Goal: Task Accomplishment & Management: Complete application form

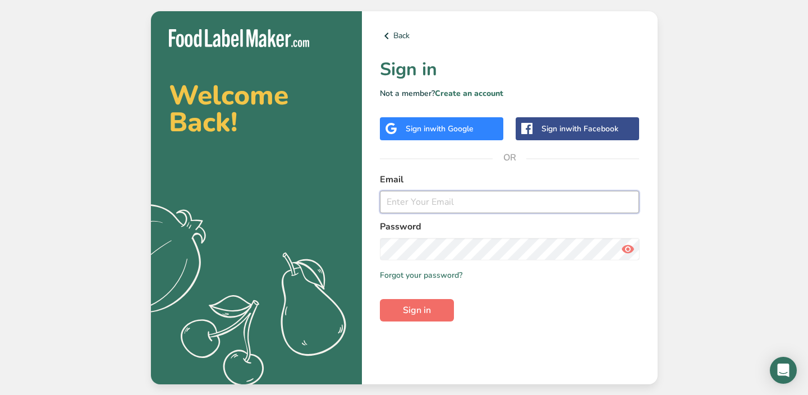
type input "[EMAIL_ADDRESS][DOMAIN_NAME]"
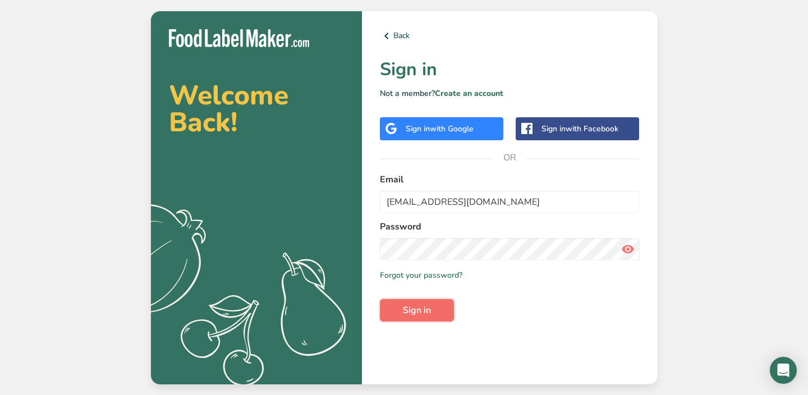
click at [413, 304] on span "Sign in" at bounding box center [417, 310] width 28 height 13
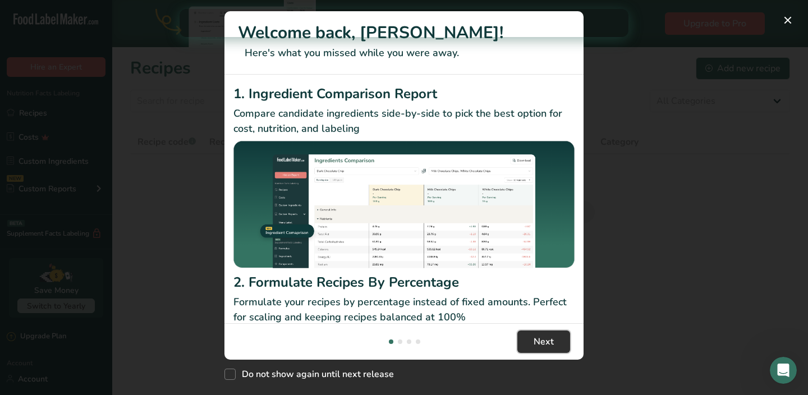
click at [551, 349] on button "Next" at bounding box center [544, 342] width 53 height 22
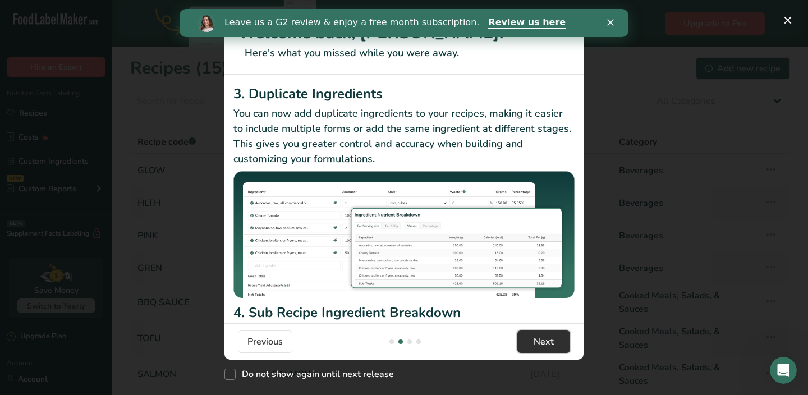
click at [542, 334] on button "Next" at bounding box center [544, 342] width 53 height 22
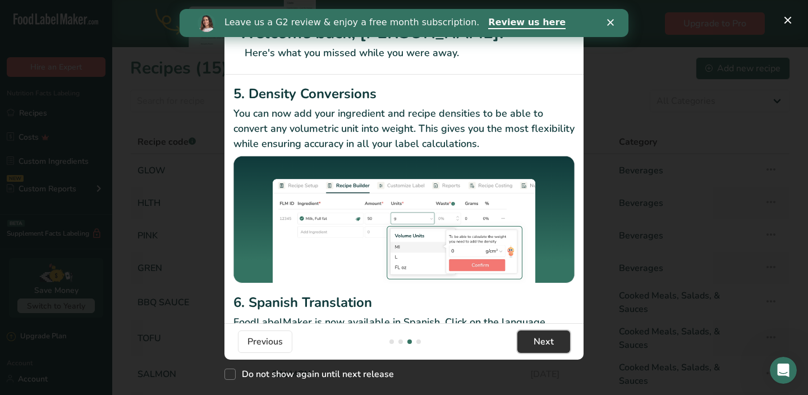
click at [542, 334] on button "Next" at bounding box center [544, 342] width 53 height 22
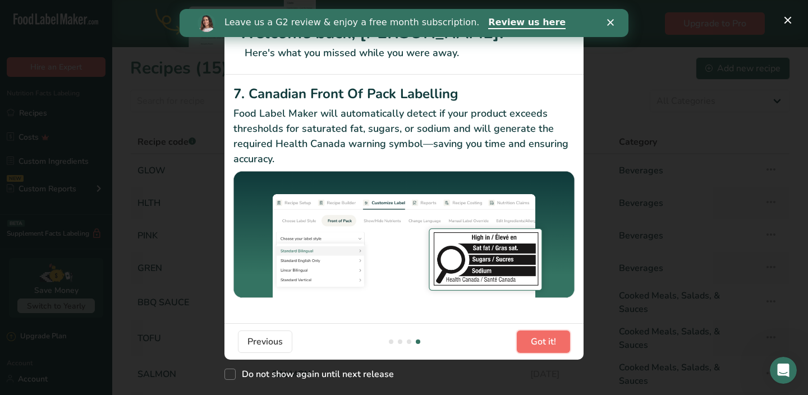
click at [542, 334] on button "Got it!" at bounding box center [543, 342] width 53 height 22
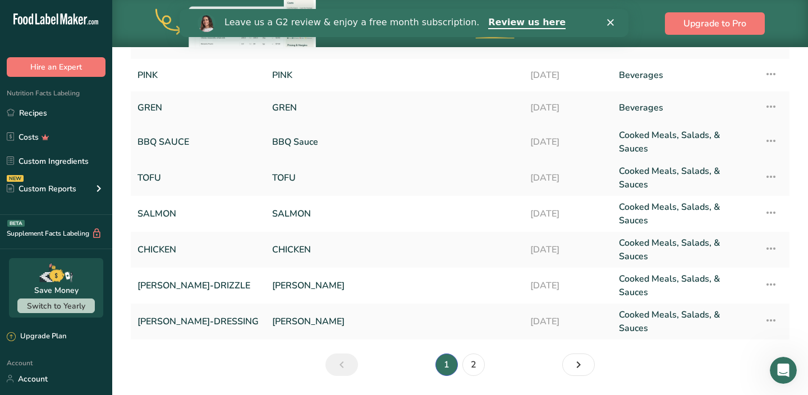
scroll to position [0, 0]
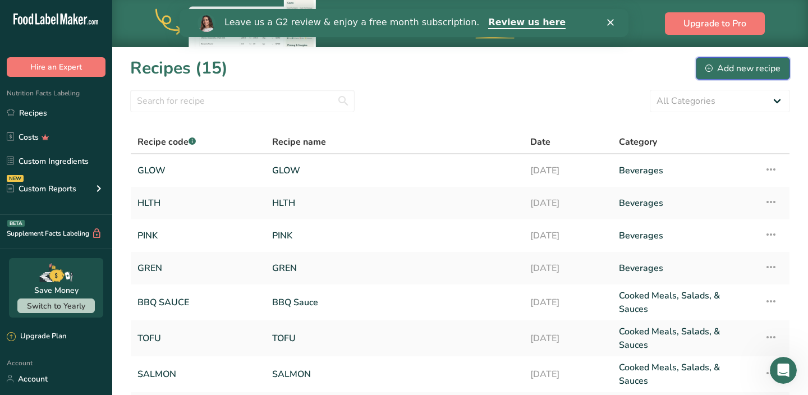
click at [719, 73] on div "Add new recipe" at bounding box center [743, 68] width 75 height 13
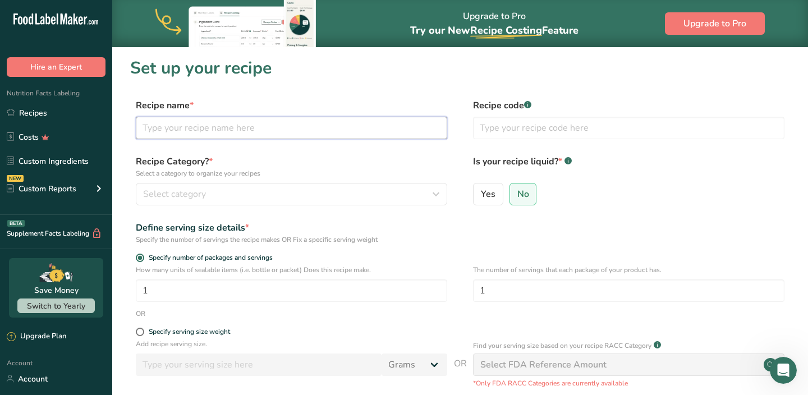
click at [344, 132] on input "text" at bounding box center [292, 128] width 312 height 22
type input "RASA"
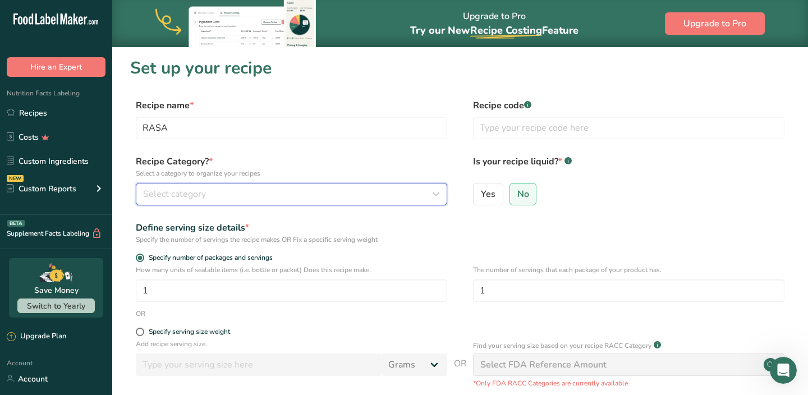
click at [361, 194] on div "Select category" at bounding box center [288, 193] width 290 height 13
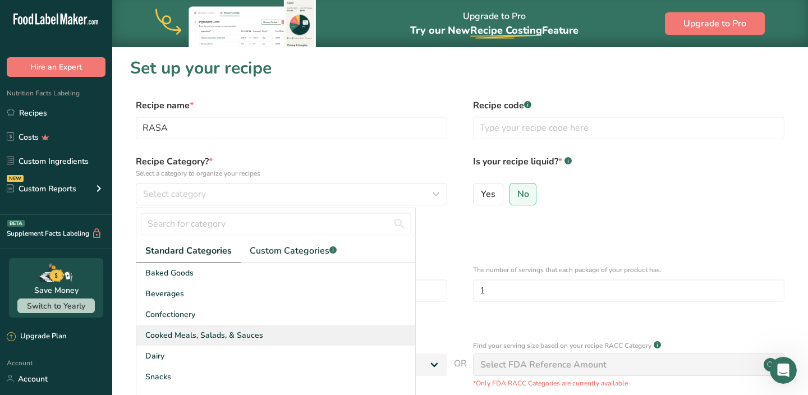
click at [211, 334] on span "Cooked Meals, Salads, & Sauces" at bounding box center [204, 336] width 118 height 12
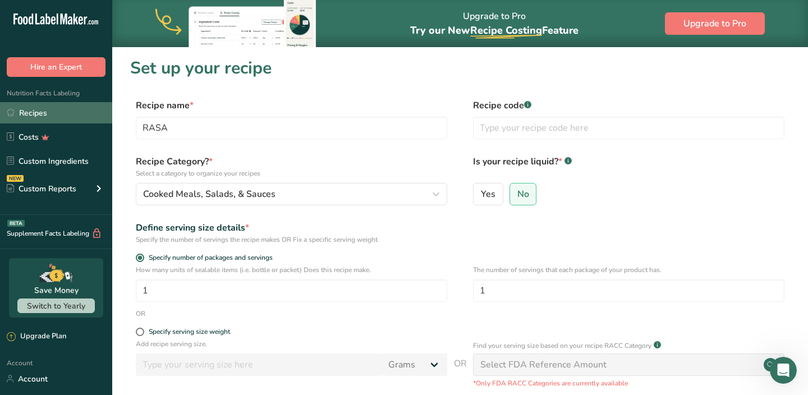
click at [49, 111] on link "Recipes" at bounding box center [56, 112] width 112 height 21
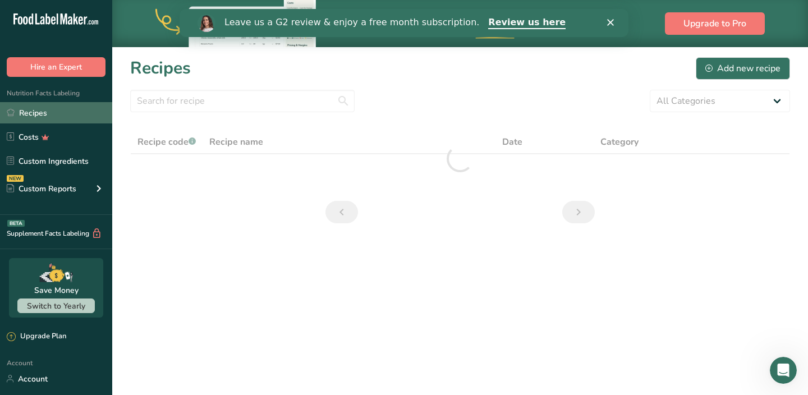
click at [65, 114] on link "Recipes" at bounding box center [56, 112] width 112 height 21
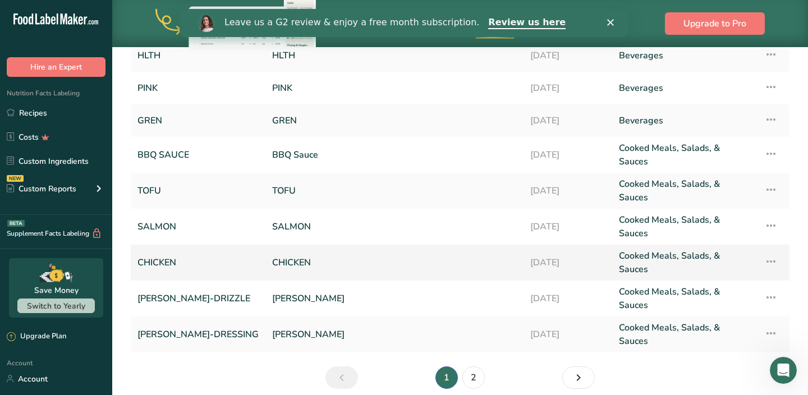
scroll to position [147, 0]
click at [475, 367] on link "2" at bounding box center [474, 378] width 22 height 22
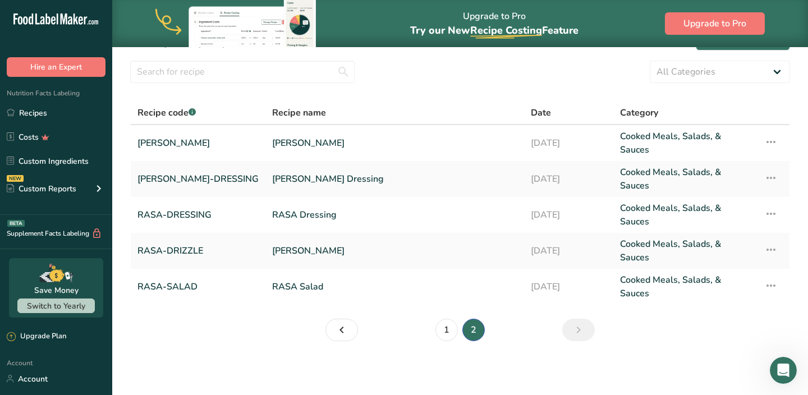
scroll to position [12, 0]
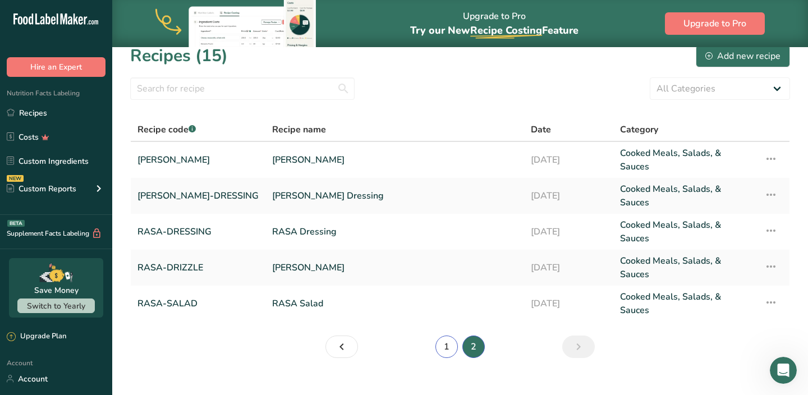
click at [445, 336] on link "1" at bounding box center [447, 347] width 22 height 22
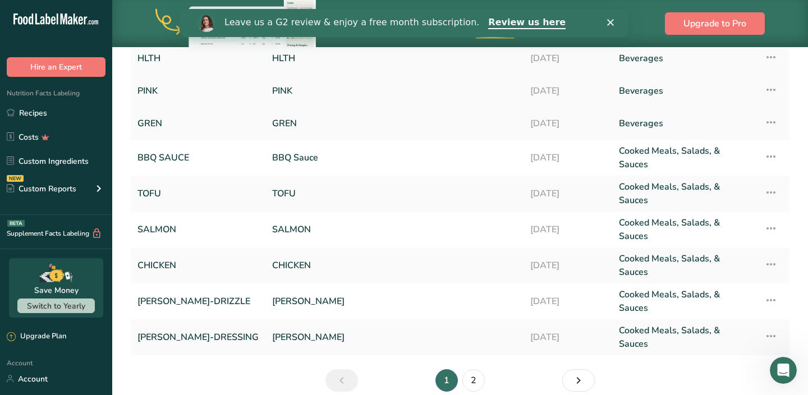
scroll to position [145, 0]
click at [477, 369] on link "2" at bounding box center [474, 380] width 22 height 22
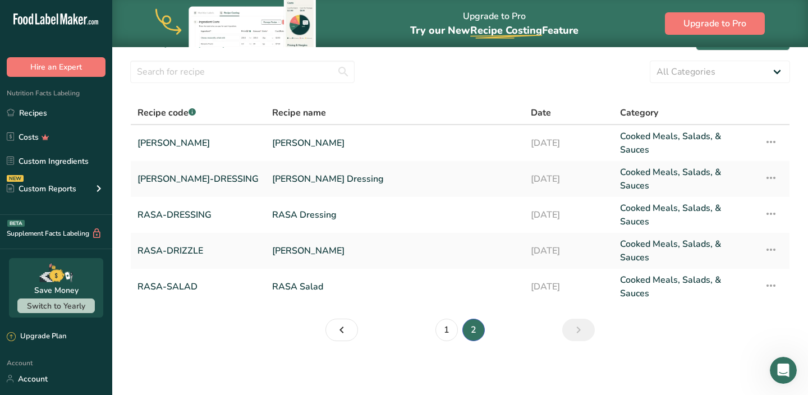
scroll to position [12, 0]
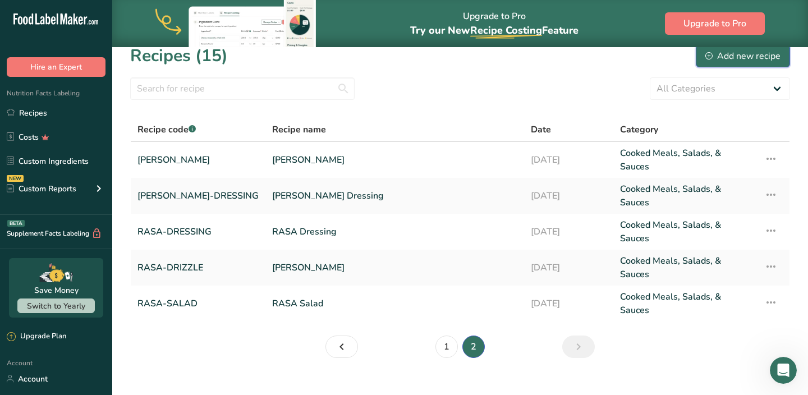
click at [738, 54] on div "Add new recipe" at bounding box center [743, 55] width 75 height 13
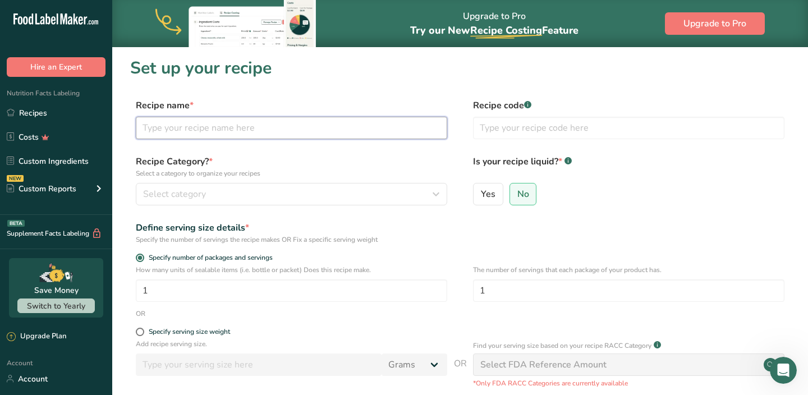
click at [282, 128] on input "text" at bounding box center [292, 128] width 312 height 22
type input "[PERSON_NAME] SALAD"
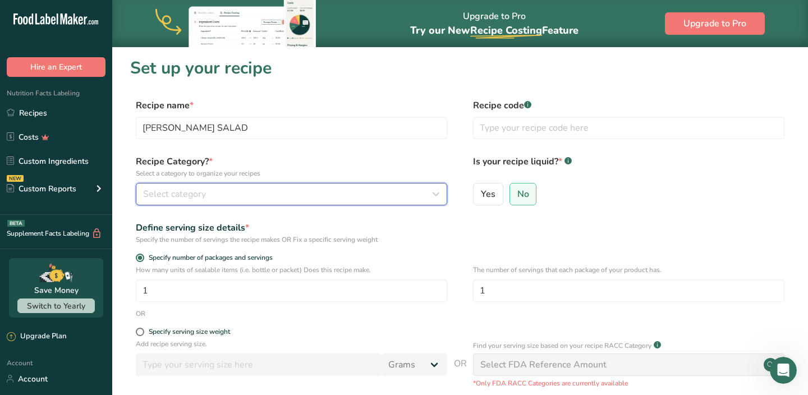
click at [263, 187] on div "Select category" at bounding box center [288, 193] width 290 height 13
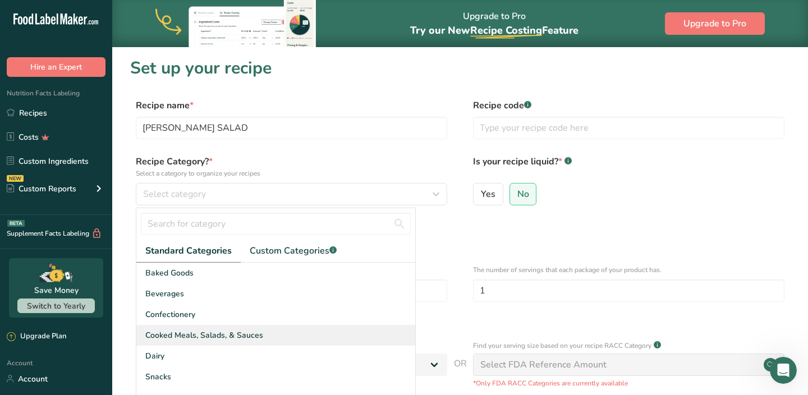
click at [187, 338] on span "Cooked Meals, Salads, & Sauces" at bounding box center [204, 336] width 118 height 12
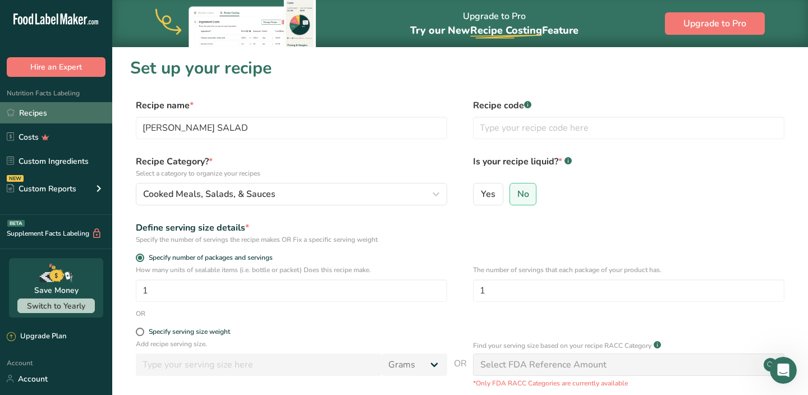
click at [58, 117] on link "Recipes" at bounding box center [56, 112] width 112 height 21
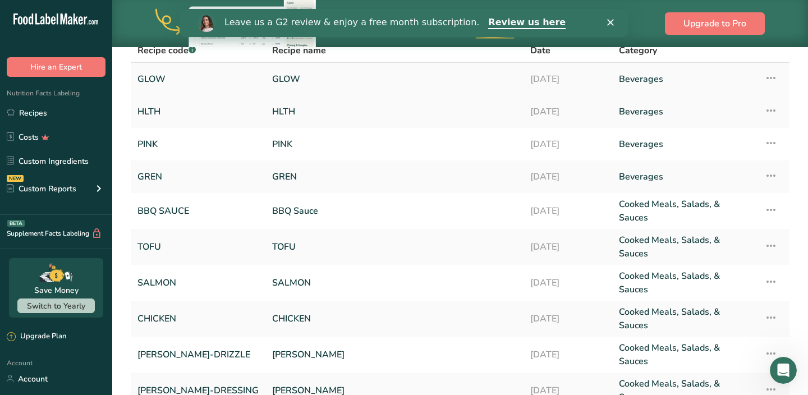
scroll to position [175, 0]
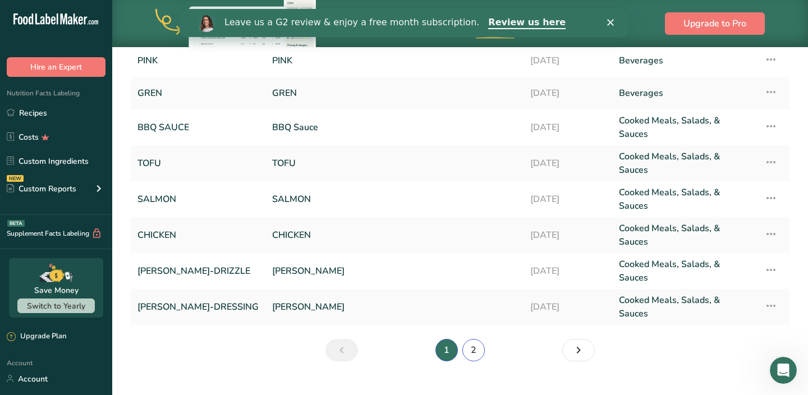
click at [474, 339] on link "2" at bounding box center [474, 350] width 22 height 22
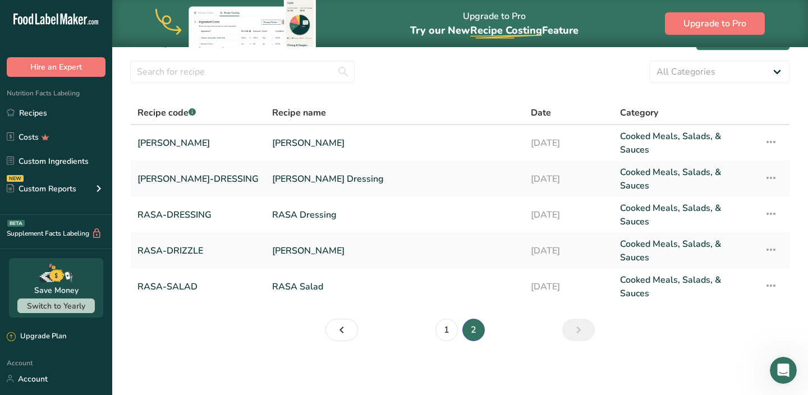
scroll to position [12, 0]
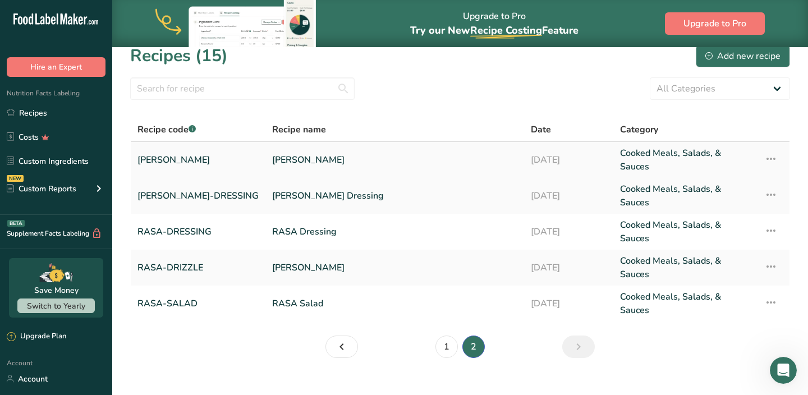
click at [272, 158] on link "[PERSON_NAME]" at bounding box center [394, 160] width 245 height 27
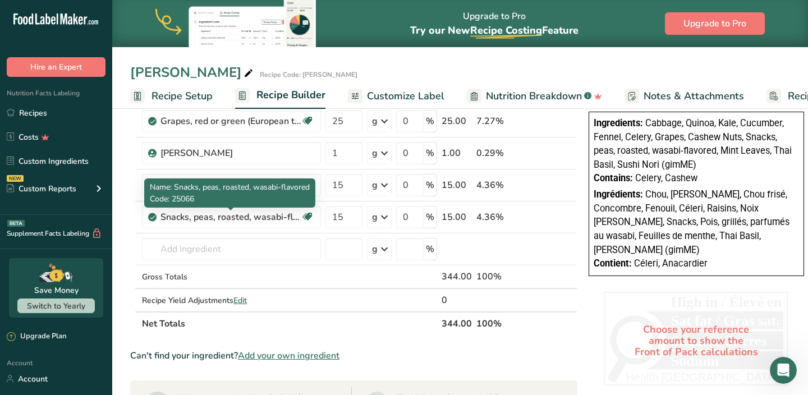
scroll to position [344, 0]
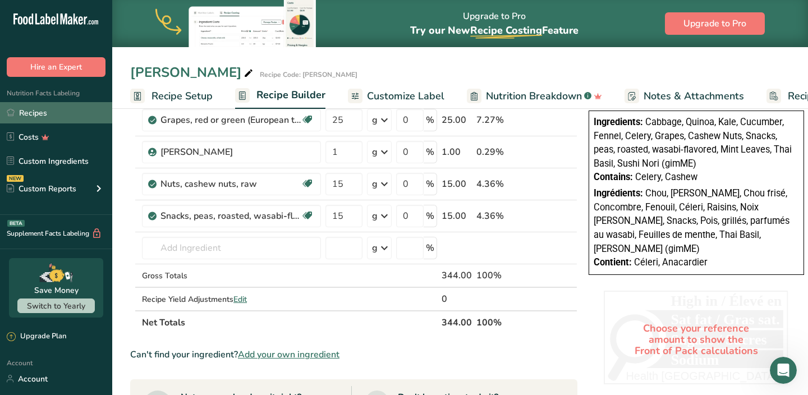
click at [54, 112] on link "Recipes" at bounding box center [56, 112] width 112 height 21
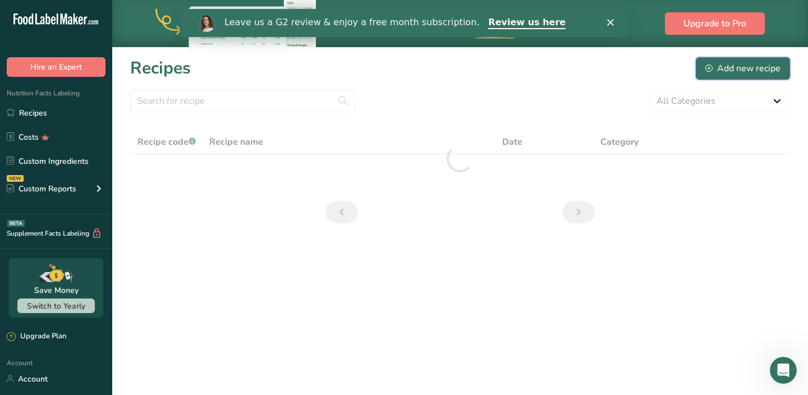
click at [715, 70] on div "Add new recipe" at bounding box center [743, 68] width 75 height 13
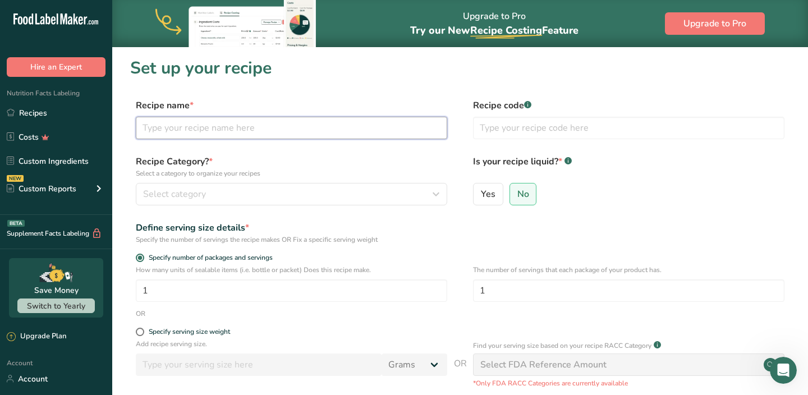
click at [331, 123] on input "text" at bounding box center [292, 128] width 312 height 22
type input "[PERSON_NAME] SALAD"
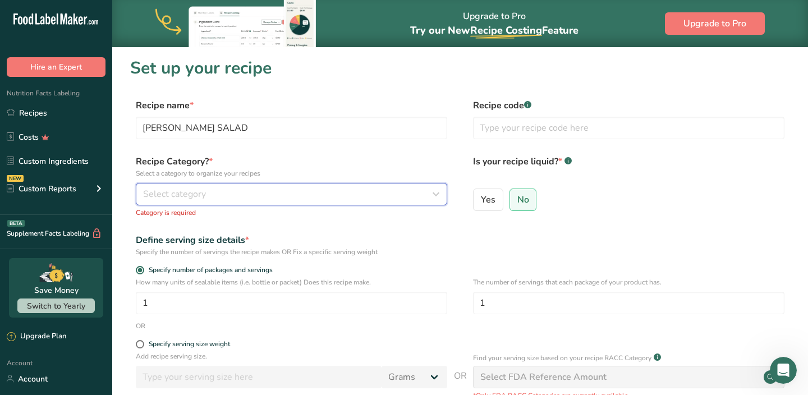
click at [268, 194] on div "Select category" at bounding box center [288, 193] width 290 height 13
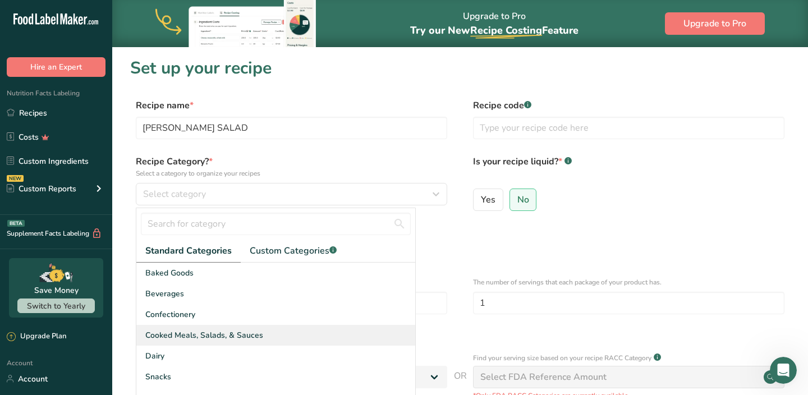
click at [216, 336] on span "Cooked Meals, Salads, & Sauces" at bounding box center [204, 336] width 118 height 12
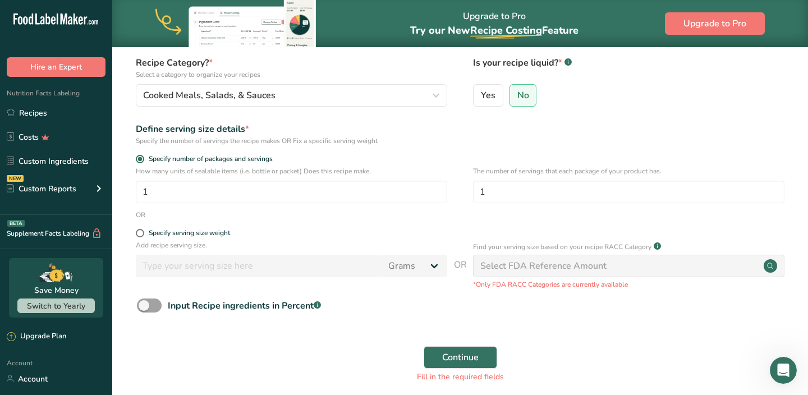
scroll to position [103, 0]
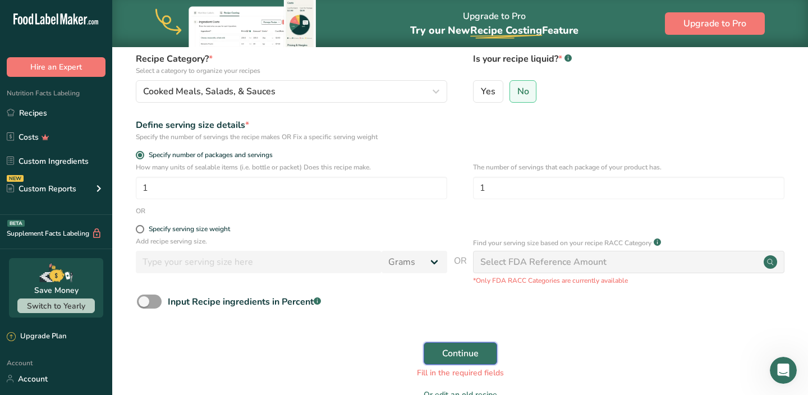
click at [443, 351] on span "Continue" at bounding box center [460, 353] width 36 height 13
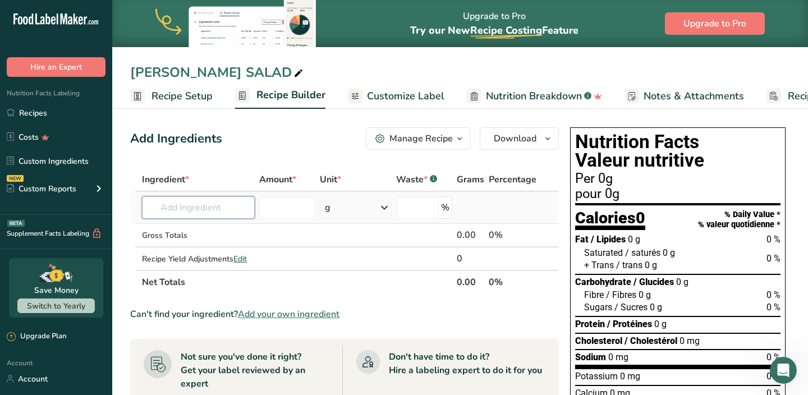
click at [212, 199] on input "text" at bounding box center [198, 207] width 113 height 22
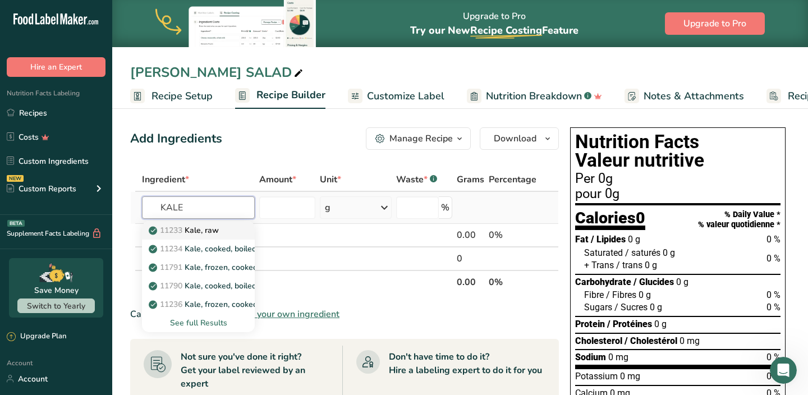
type input "KALE"
click at [209, 232] on p "11233 Kale, raw" at bounding box center [185, 231] width 68 height 12
type input "Kale, raw"
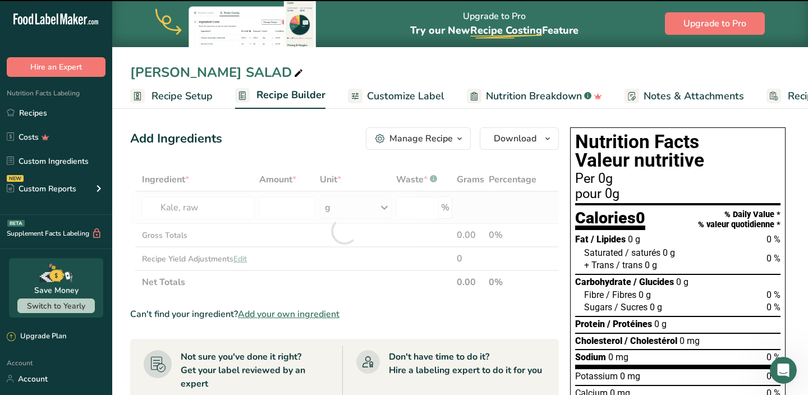
type input "0"
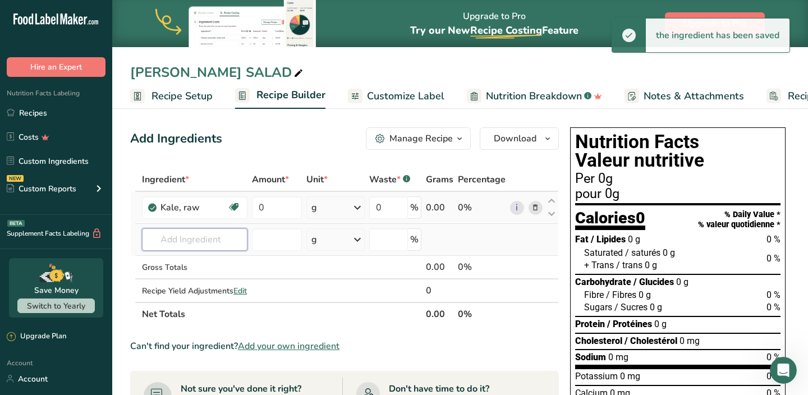
click at [202, 238] on input "text" at bounding box center [195, 239] width 106 height 22
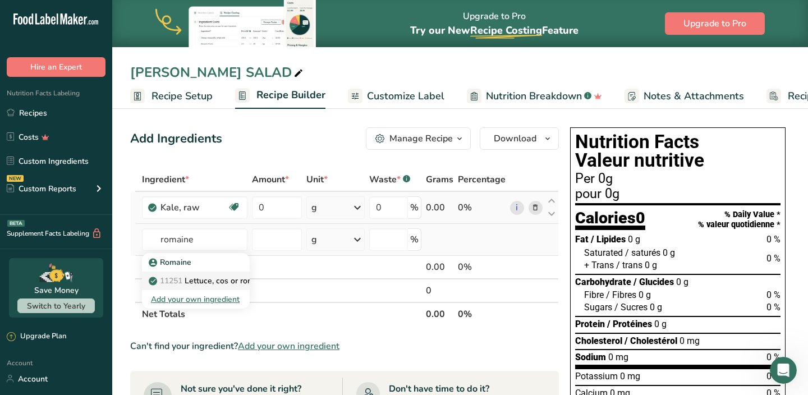
click at [227, 281] on p "11251 [GEOGRAPHIC_DATA], cos or romaine, raw" at bounding box center [219, 281] width 136 height 12
type input "Lettuce, cos or romaine, raw"
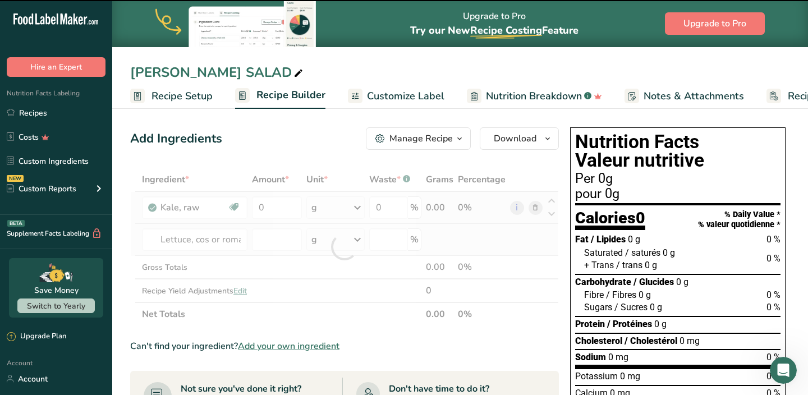
type input "0"
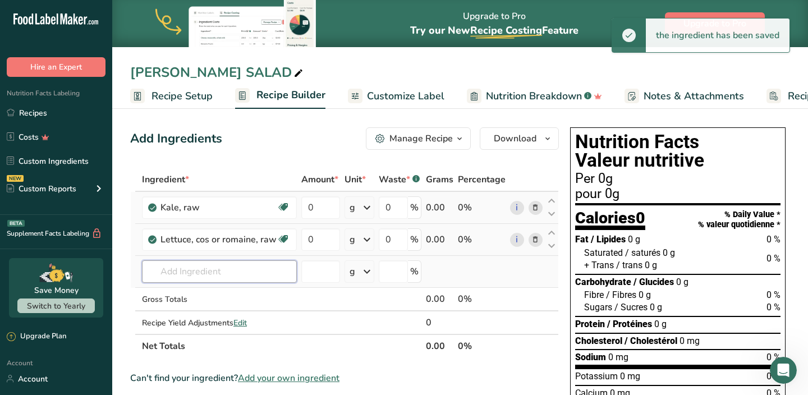
click at [218, 276] on input "text" at bounding box center [219, 271] width 155 height 22
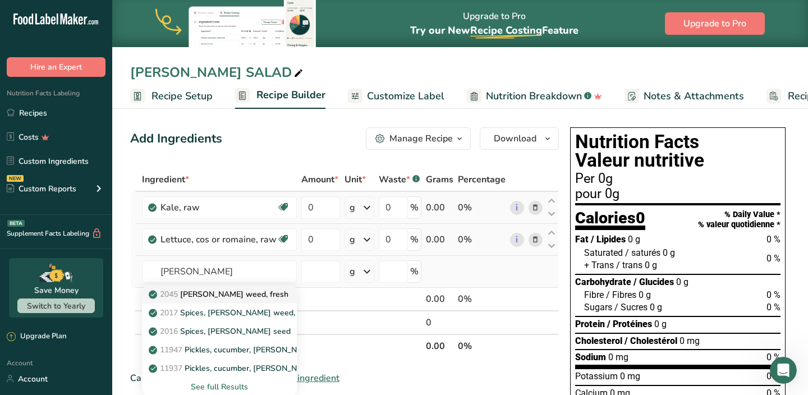
click at [223, 298] on p "2045 [PERSON_NAME] weed, fresh" at bounding box center [220, 295] width 138 height 12
type input "[PERSON_NAME] weed, fresh"
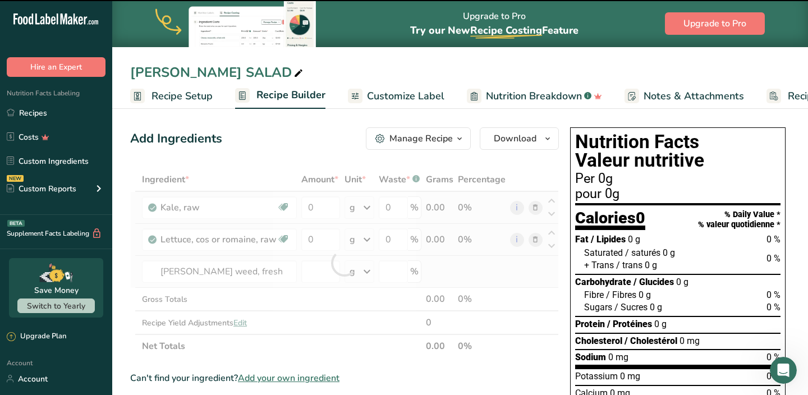
type input "0"
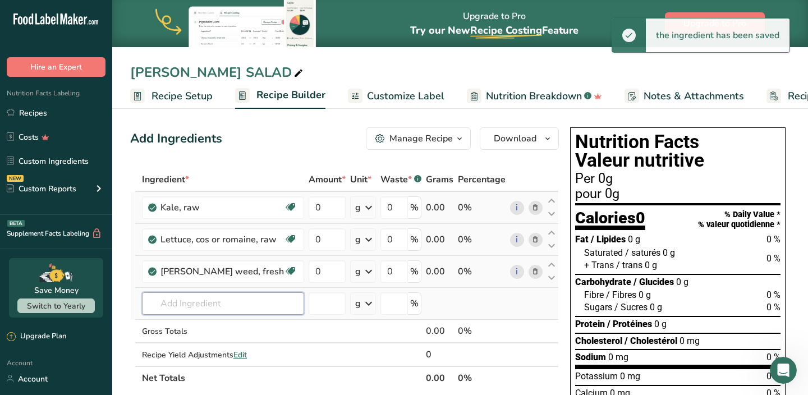
click at [210, 303] on input "text" at bounding box center [223, 303] width 162 height 22
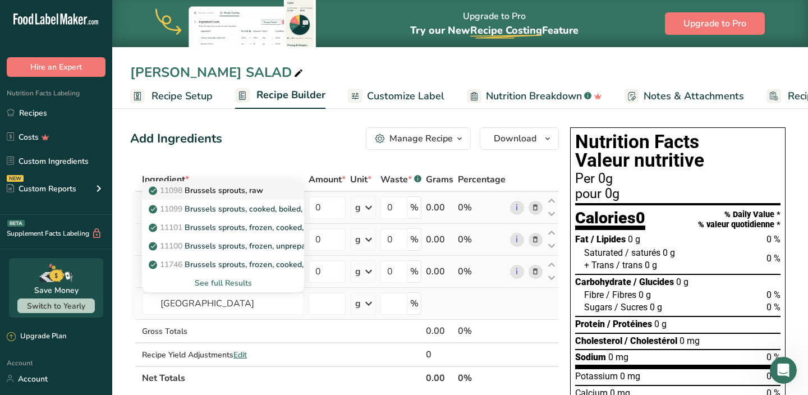
click at [225, 196] on link "11098 Brussels sprouts, raw" at bounding box center [223, 190] width 162 height 19
type input "Brussels sprouts, raw"
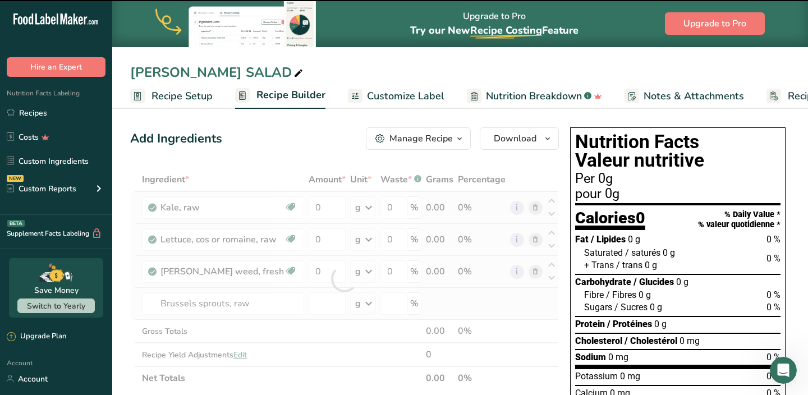
type input "0"
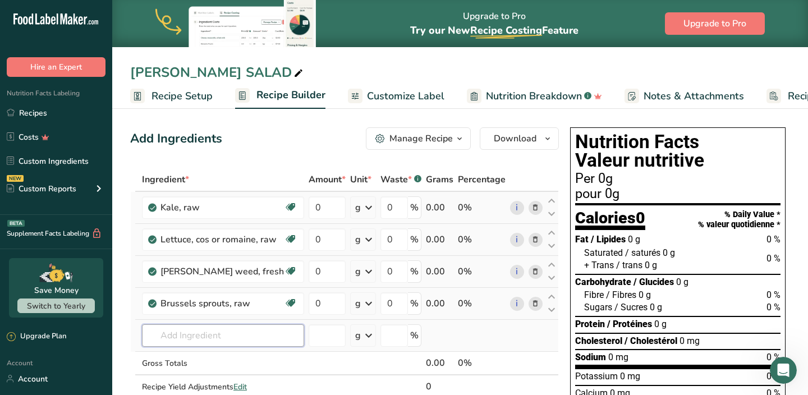
click at [211, 337] on input "text" at bounding box center [223, 335] width 162 height 22
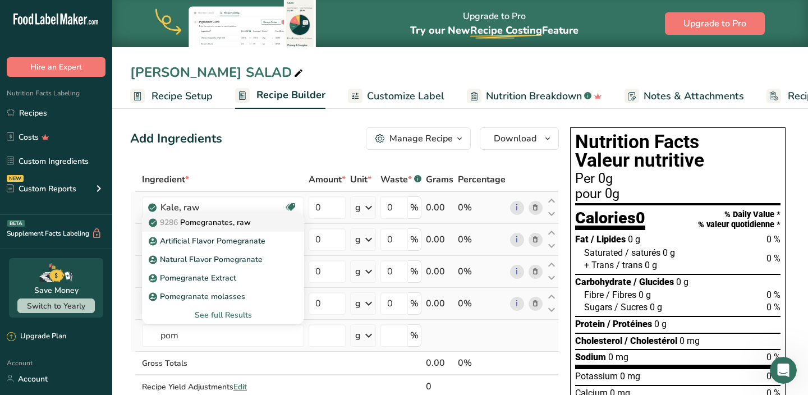
click at [227, 219] on p "9286 Pomegranates, raw" at bounding box center [201, 223] width 100 height 12
type input "Pomegranates, raw"
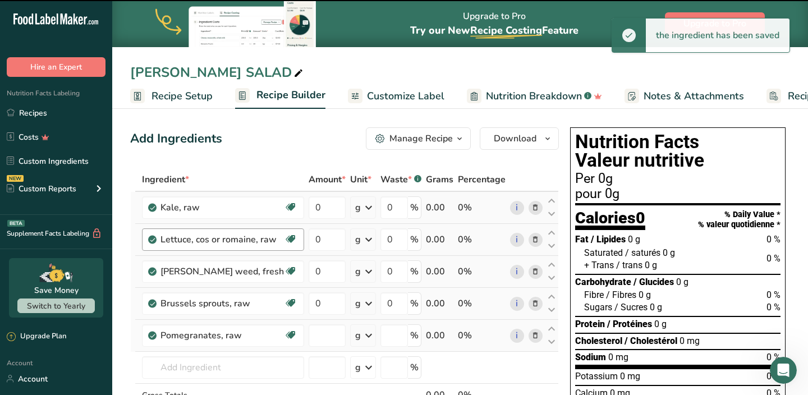
type input "0"
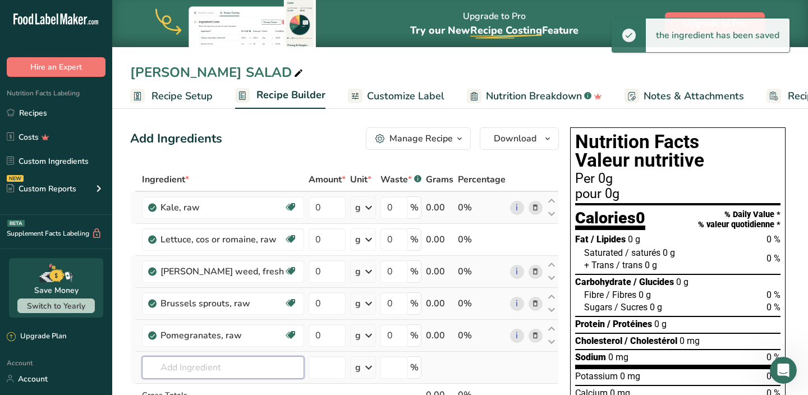
click at [189, 361] on input "text" at bounding box center [223, 367] width 162 height 22
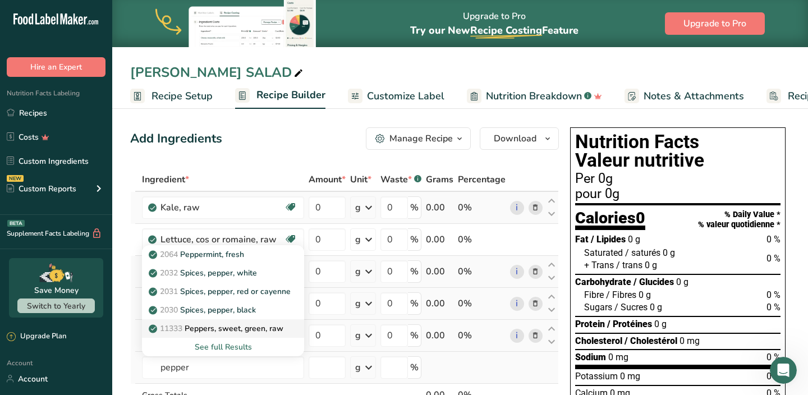
click at [194, 333] on p "11333 Peppers, sweet, green, raw" at bounding box center [217, 329] width 132 height 12
type input "Peppers, sweet, green, raw"
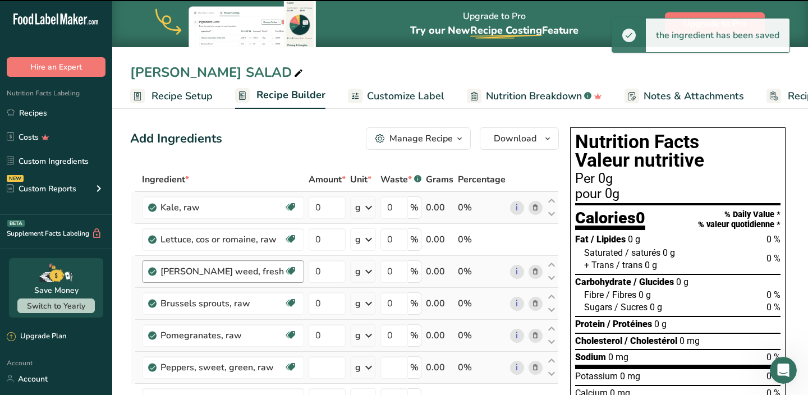
type input "0"
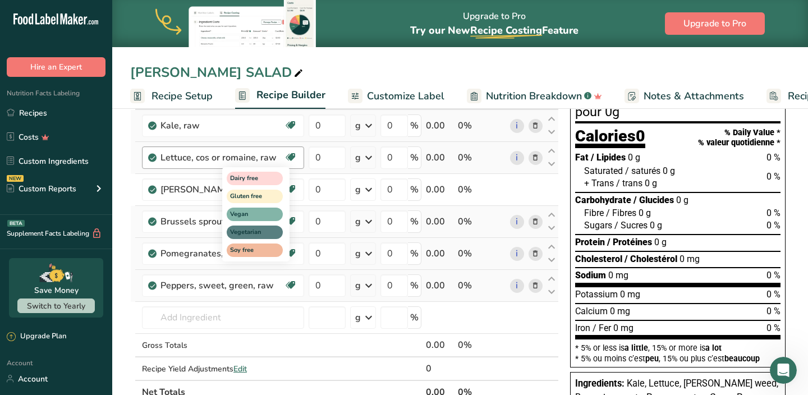
scroll to position [97, 0]
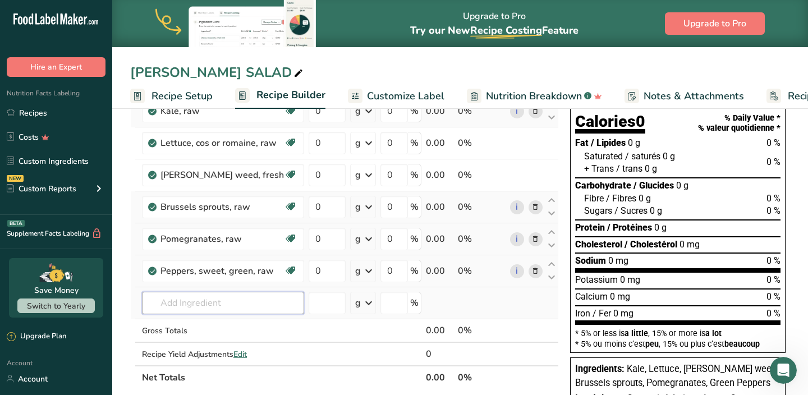
click at [199, 310] on input "text" at bounding box center [223, 303] width 162 height 22
type input "p"
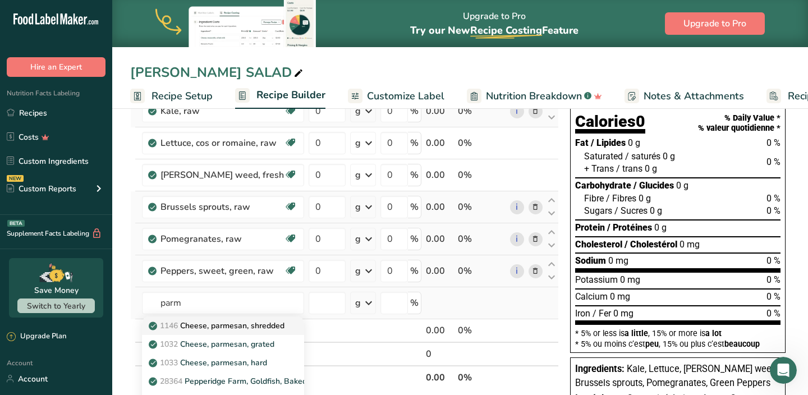
click at [203, 324] on p "1146 Cheese, parmesan, shredded" at bounding box center [218, 326] width 134 height 12
type input "Cheese, parmesan, shredded"
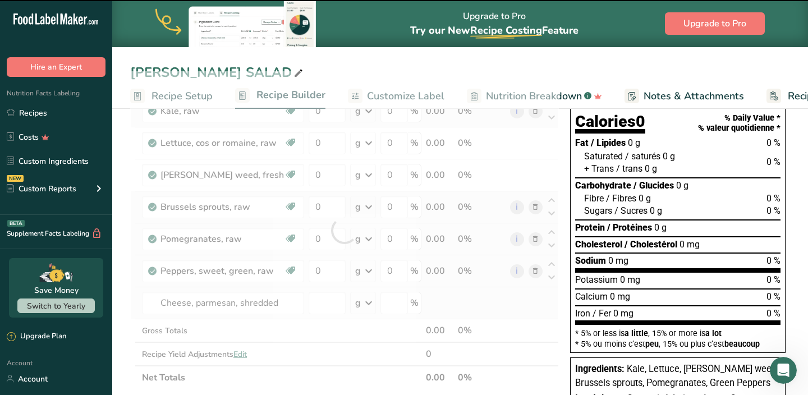
type input "0"
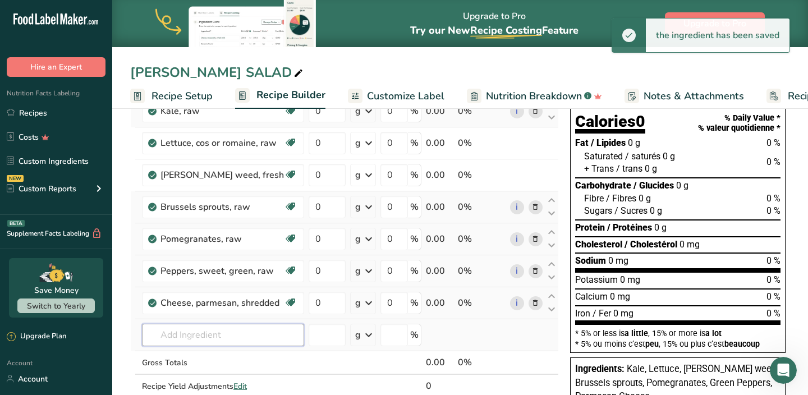
click at [207, 329] on input "text" at bounding box center [223, 335] width 162 height 22
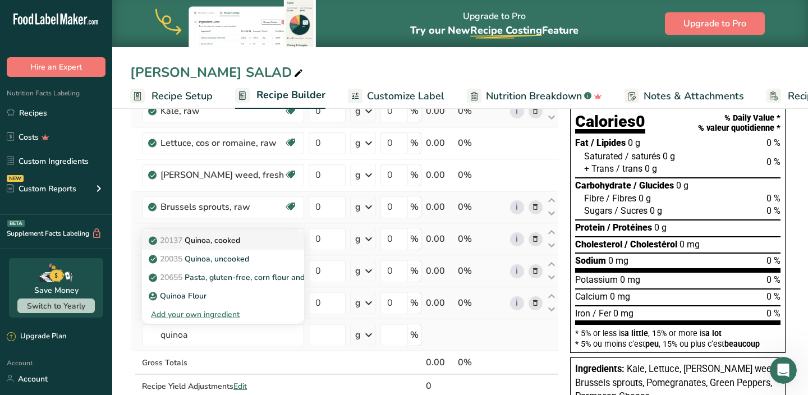
click at [218, 245] on p "20137 Quinoa, cooked" at bounding box center [195, 241] width 89 height 12
type input "Quinoa, cooked"
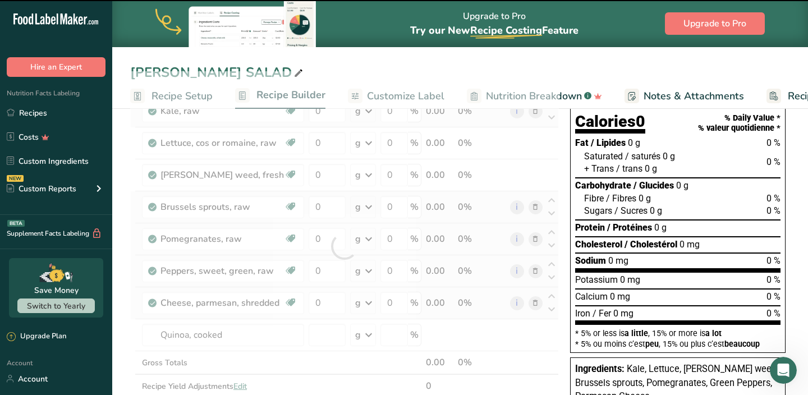
type input "0"
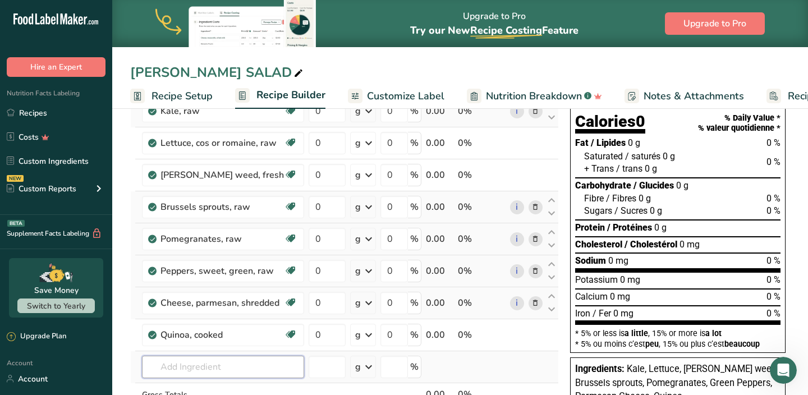
click at [200, 371] on input "text" at bounding box center [223, 367] width 162 height 22
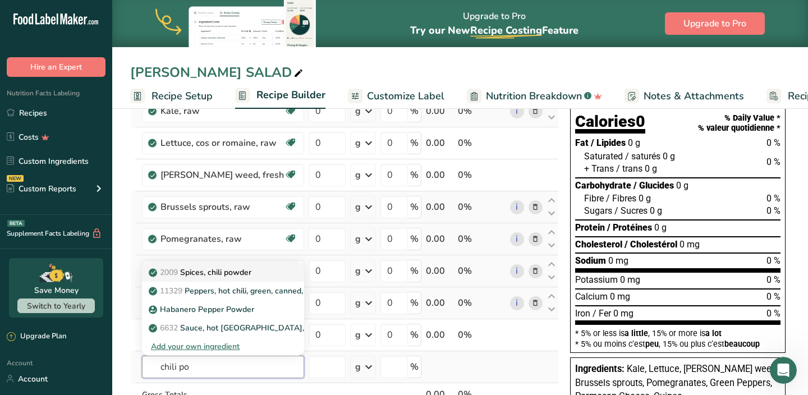
type input "chili po"
click at [221, 277] on p "2009 Spices, chili powder" at bounding box center [201, 273] width 100 height 12
type input "Spices, chili powder"
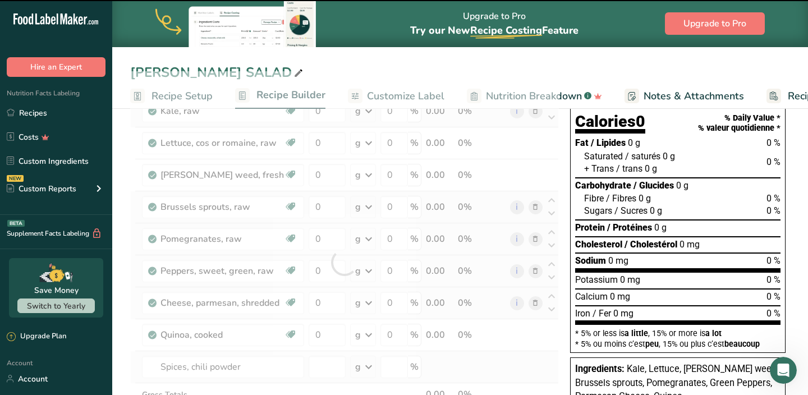
type input "0"
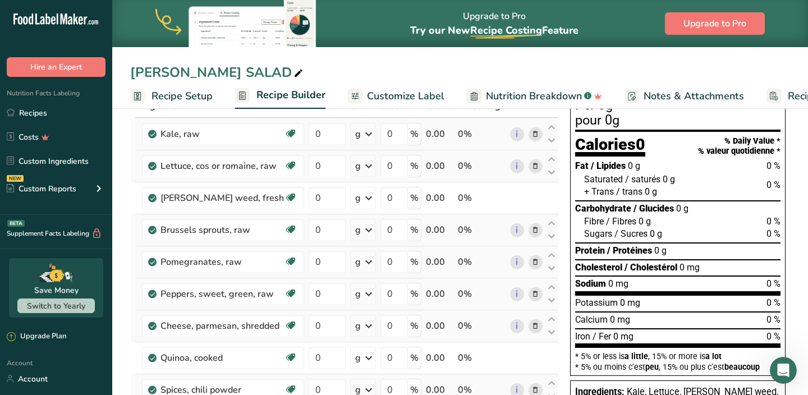
scroll to position [63, 0]
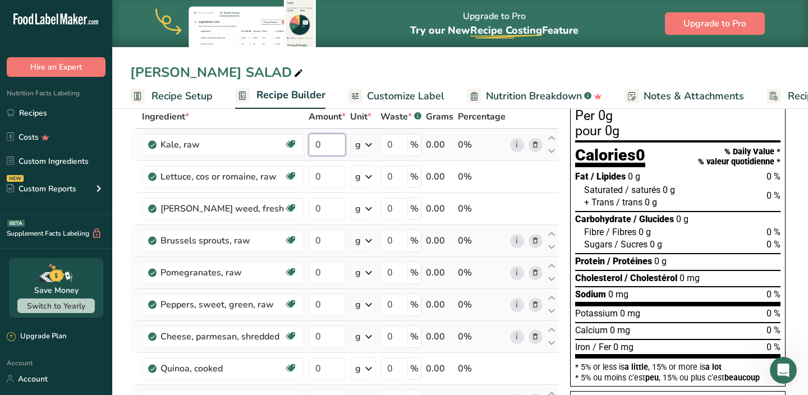
click at [330, 143] on input "0" at bounding box center [327, 145] width 37 height 22
type input "60"
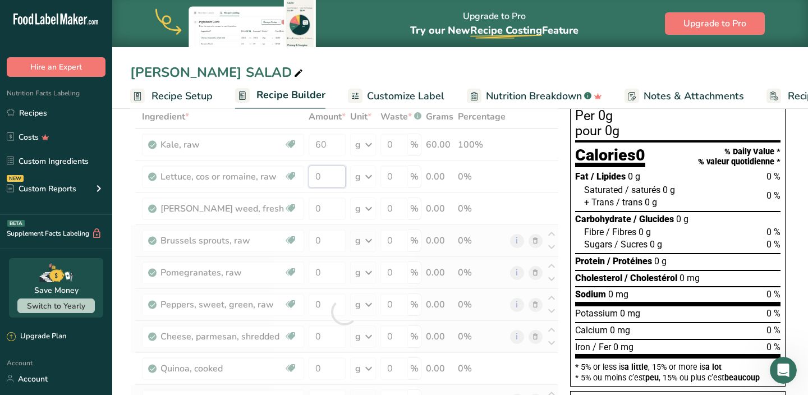
drag, startPoint x: 321, startPoint y: 179, endPoint x: 303, endPoint y: 179, distance: 18.5
click at [303, 179] on div "Ingredient * Amount * Unit * Waste * .a-a{fill:#347362;}.b-a{fill:#fff;} Grams …" at bounding box center [344, 312] width 429 height 414
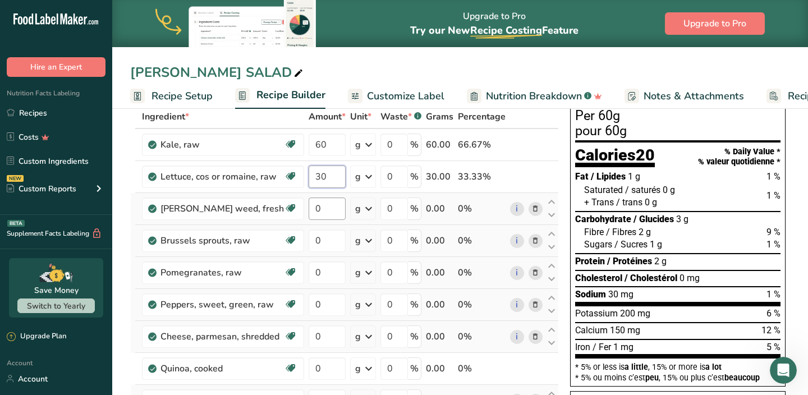
type input "30"
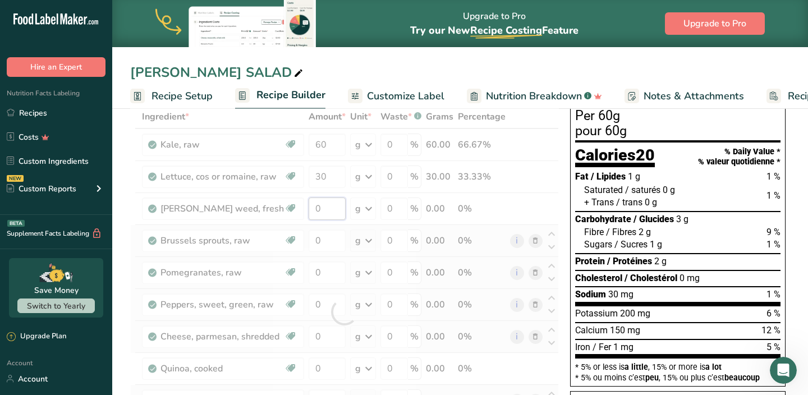
drag, startPoint x: 315, startPoint y: 206, endPoint x: 300, endPoint y: 205, distance: 15.2
click at [304, 206] on div "Ingredient * Amount * Unit * Waste * .a-a{fill:#347362;}.b-a{fill:#fff;} Grams …" at bounding box center [344, 312] width 429 height 414
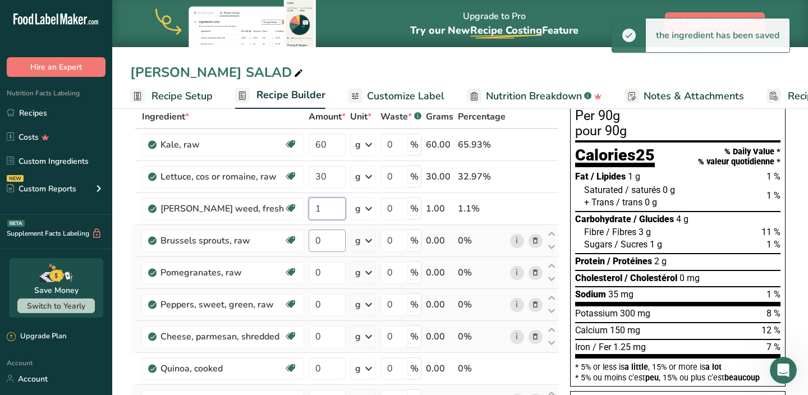
type input "1"
click at [310, 240] on div "Ingredient * Amount * Unit * Waste * .a-a{fill:#347362;}.b-a{fill:#fff;} Grams …" at bounding box center [344, 312] width 429 height 414
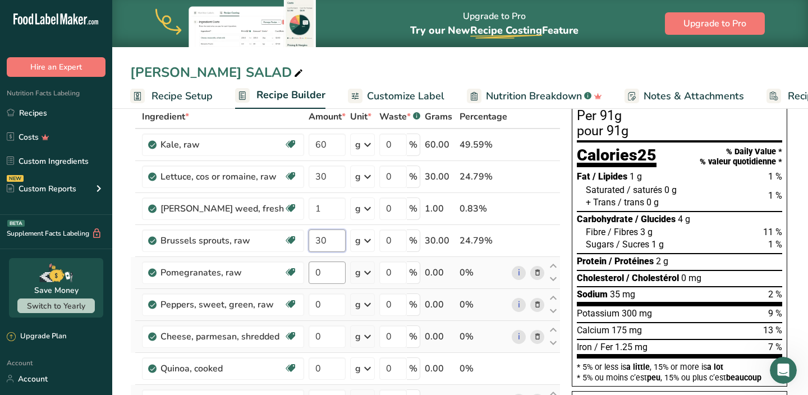
type input "30"
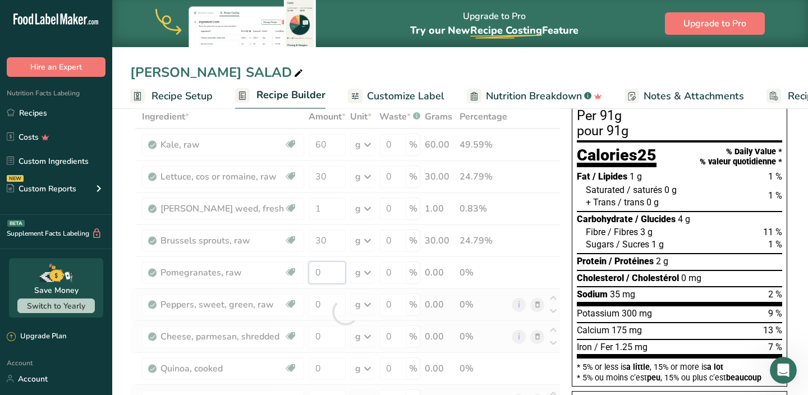
drag, startPoint x: 319, startPoint y: 273, endPoint x: 304, endPoint y: 273, distance: 15.7
click at [304, 273] on div "Ingredient * Amount * Unit * Waste * .a-a{fill:#347362;}.b-a{fill:#fff;} Grams …" at bounding box center [345, 312] width 431 height 414
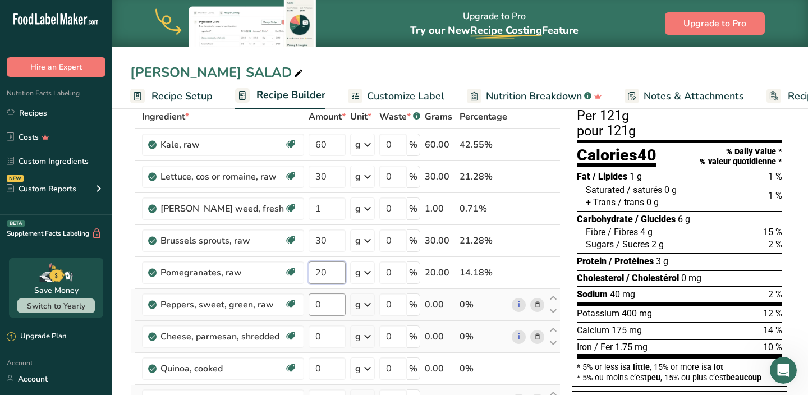
type input "20"
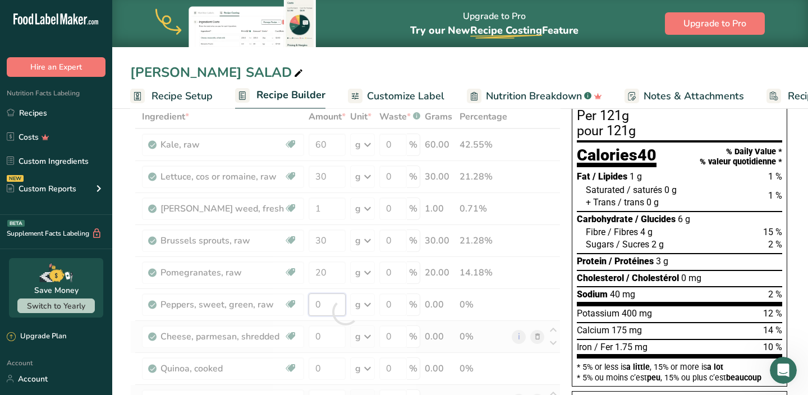
drag, startPoint x: 317, startPoint y: 305, endPoint x: 298, endPoint y: 305, distance: 19.6
click at [301, 305] on div "Ingredient * Amount * Unit * Waste * .a-a{fill:#347362;}.b-a{fill:#fff;} Grams …" at bounding box center [345, 312] width 431 height 414
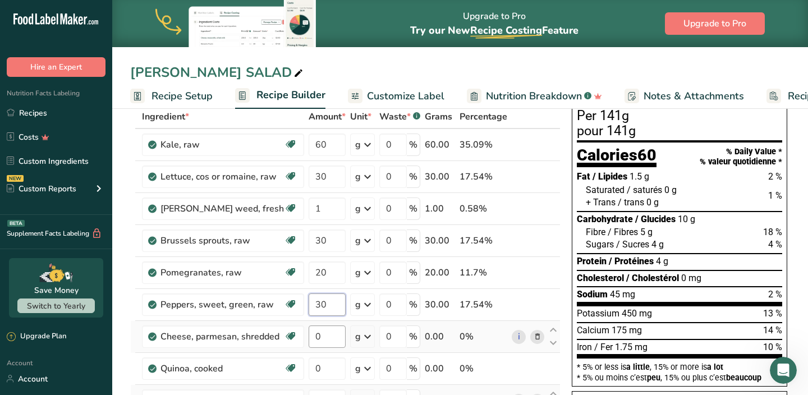
type input "30"
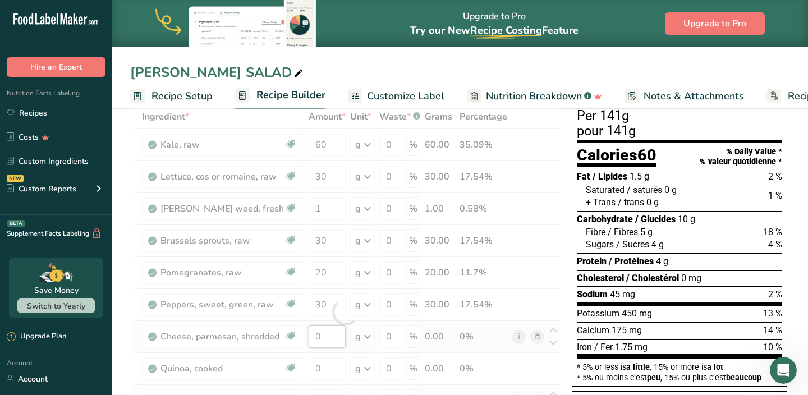
click at [312, 335] on div "Ingredient * Amount * Unit * Waste * .a-a{fill:#347362;}.b-a{fill:#fff;} Grams …" at bounding box center [345, 312] width 431 height 414
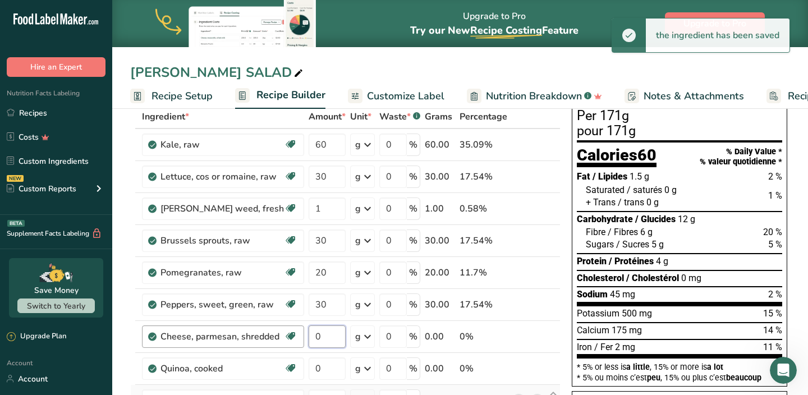
drag, startPoint x: 315, startPoint y: 337, endPoint x: 297, endPoint y: 337, distance: 18.0
click at [298, 337] on tr "Cheese, parmesan, shredded Gluten free Vegetarian Soy free 0 g Portions 1 tbsp …" at bounding box center [345, 337] width 429 height 32
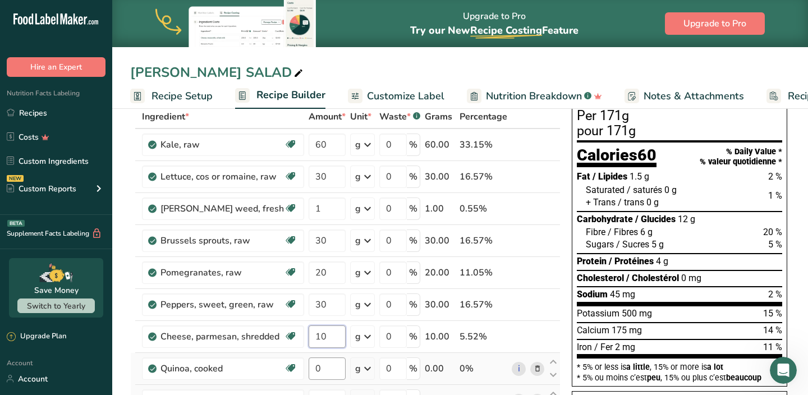
type input "10"
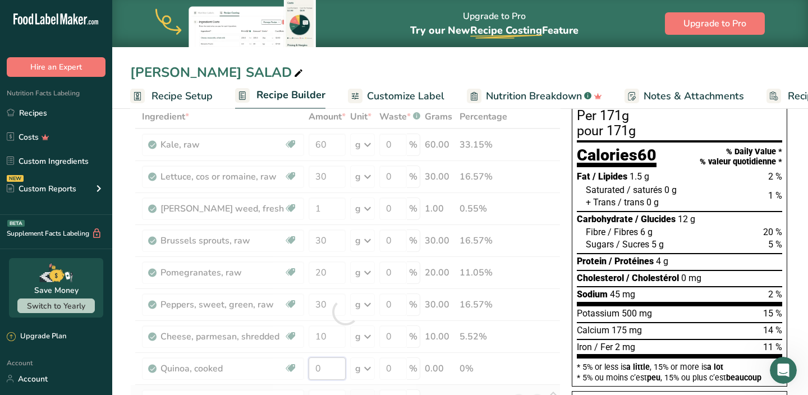
drag, startPoint x: 316, startPoint y: 369, endPoint x: 308, endPoint y: 369, distance: 8.4
click at [308, 369] on div "Ingredient * Amount * Unit * Waste * .a-a{fill:#347362;}.b-a{fill:#fff;} Grams …" at bounding box center [345, 312] width 431 height 414
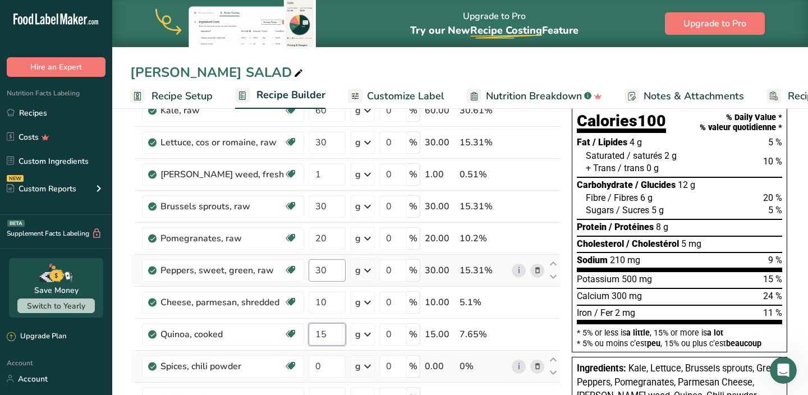
scroll to position [107, 0]
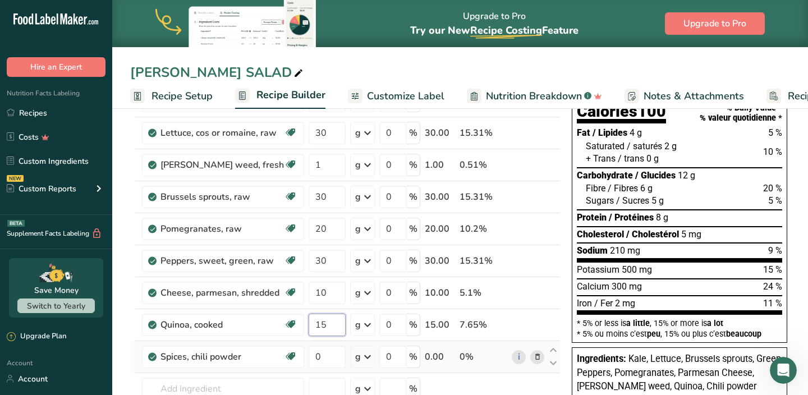
type input "15"
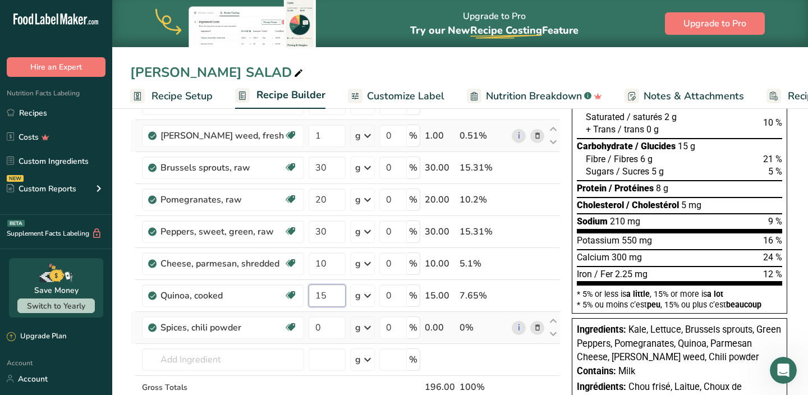
scroll to position [163, 0]
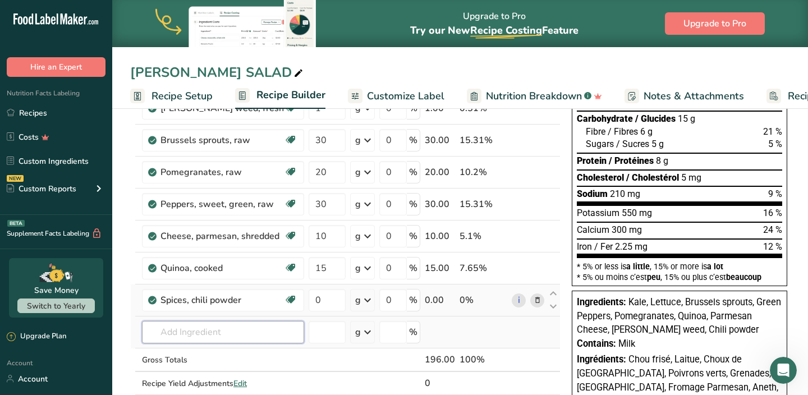
click at [199, 337] on div "Ingredient * Amount * Unit * Waste * .a-a{fill:#347362;}.b-a{fill:#fff;} Grams …" at bounding box center [345, 211] width 431 height 414
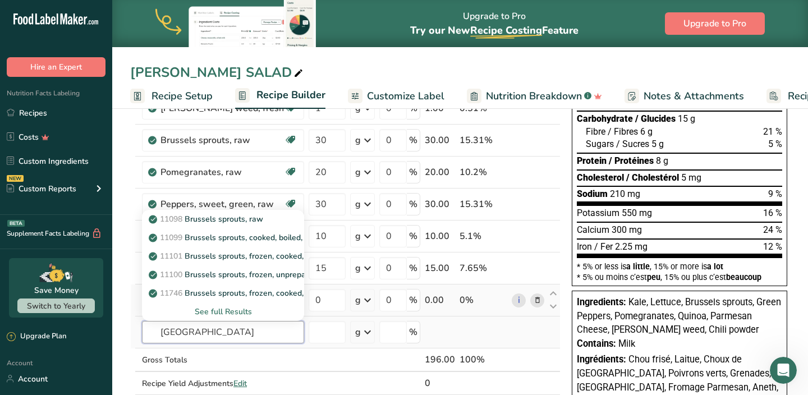
type input "[GEOGRAPHIC_DATA]"
click at [208, 314] on div "See full Results" at bounding box center [223, 312] width 144 height 12
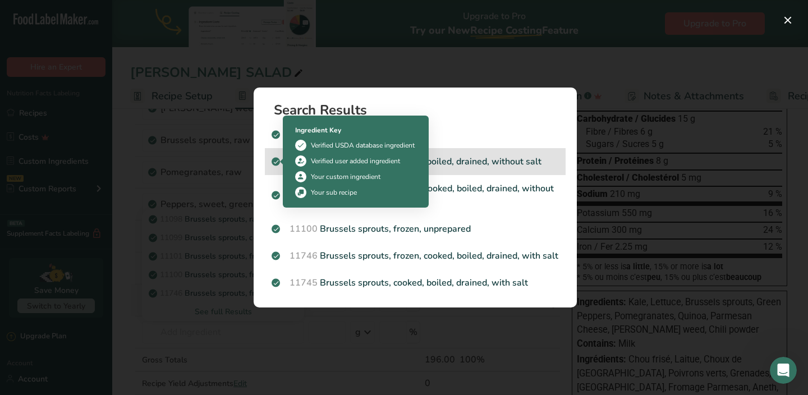
click at [278, 163] on icon "Search results modal" at bounding box center [276, 162] width 7 height 10
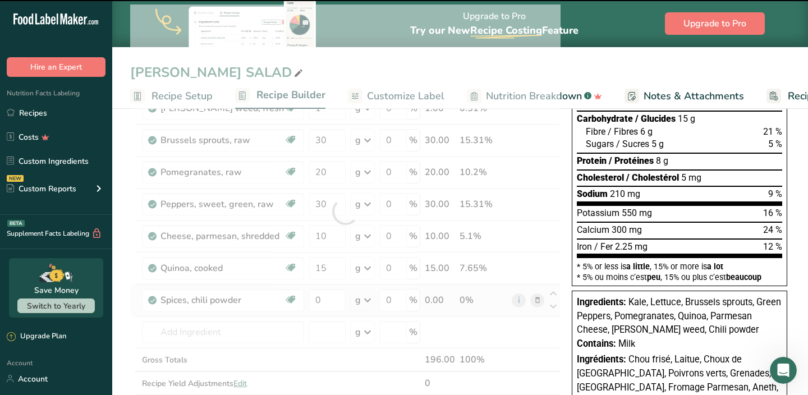
type input "0"
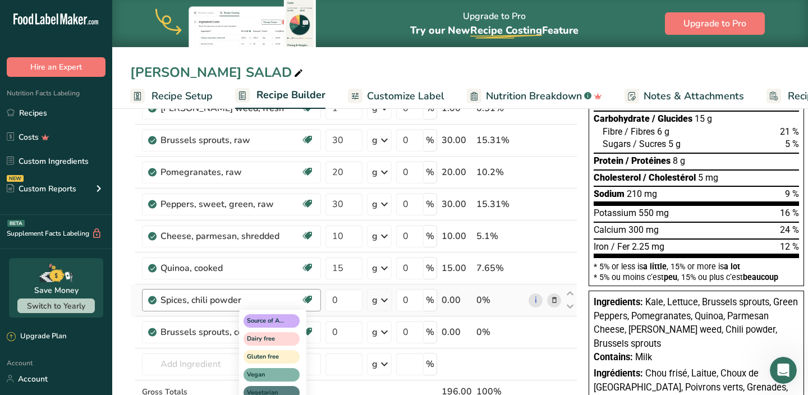
click at [340, 333] on div "Source of Antioxidants Dairy free Gluten free Vegan Vegetarian Soy free" at bounding box center [293, 365] width 108 height 115
click at [337, 333] on div "Source of Antioxidants Dairy free Gluten free Vegan Vegetarian Soy free" at bounding box center [293, 365] width 108 height 115
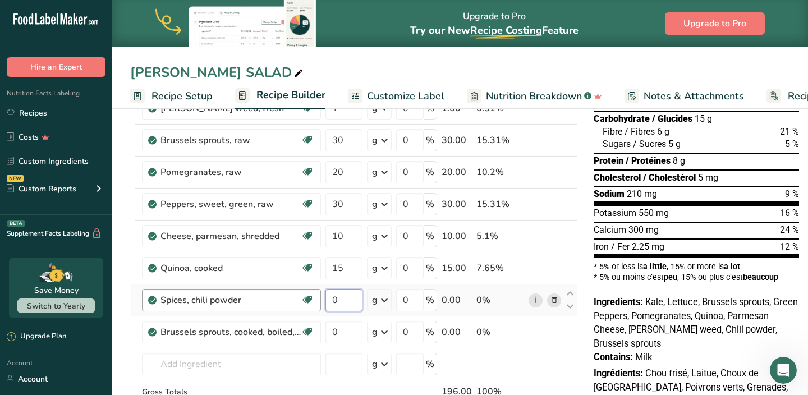
drag, startPoint x: 336, startPoint y: 299, endPoint x: 321, endPoint y: 299, distance: 15.7
click at [323, 299] on td "0" at bounding box center [344, 301] width 42 height 32
type input "2"
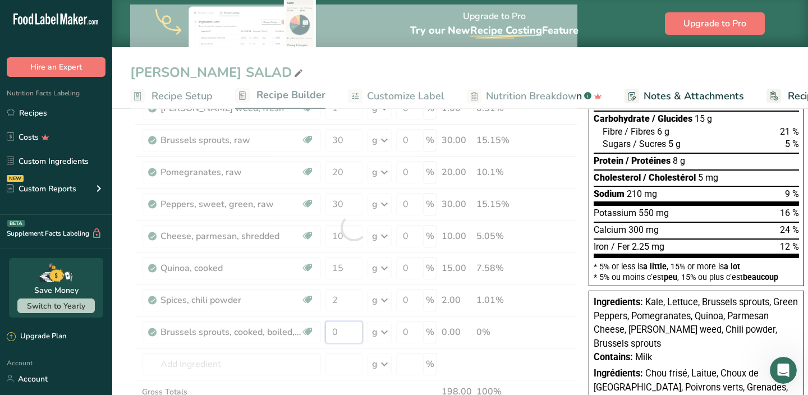
drag, startPoint x: 340, startPoint y: 333, endPoint x: 322, endPoint y: 333, distance: 18.5
click at [322, 333] on div "Ingredient * Amount * Unit * Waste * .a-a{fill:#347362;}.b-a{fill:#fff;} Grams …" at bounding box center [353, 227] width 447 height 446
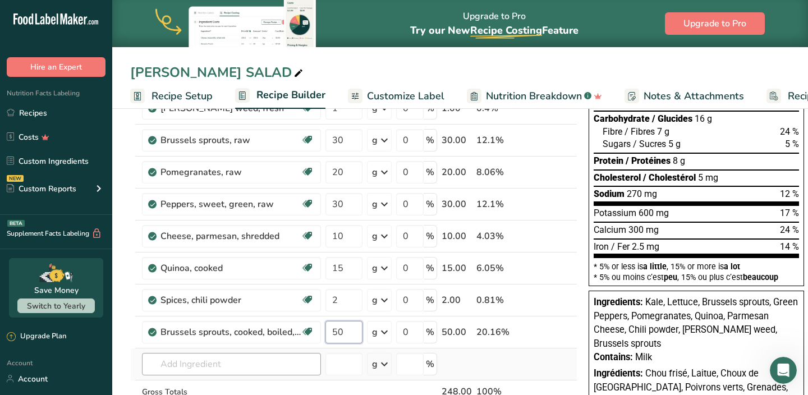
type input "50"
click at [217, 360] on div "Ingredient * Amount * Unit * Waste * .a-a{fill:#347362;}.b-a{fill:#fff;} Grams …" at bounding box center [353, 227] width 447 height 446
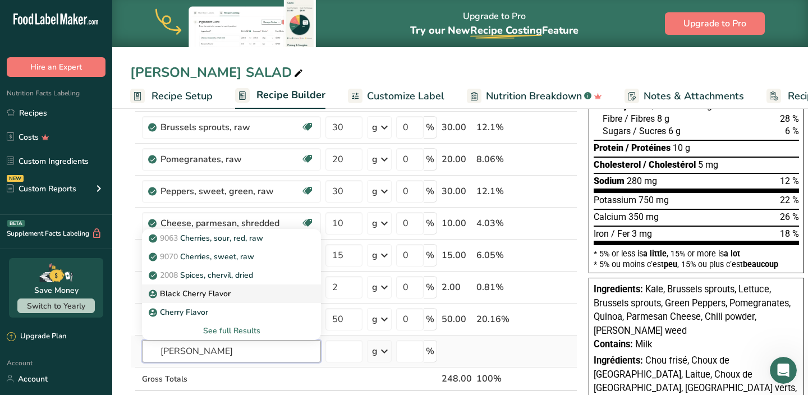
scroll to position [177, 0]
type input "[PERSON_NAME]"
click at [230, 329] on div "See full Results" at bounding box center [231, 330] width 161 height 12
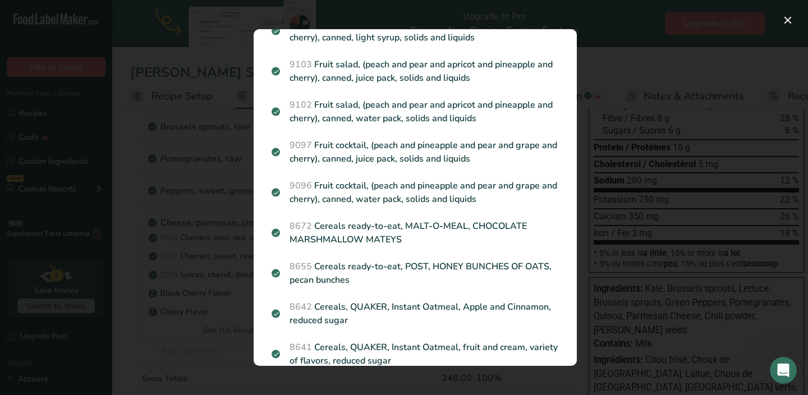
scroll to position [0, 0]
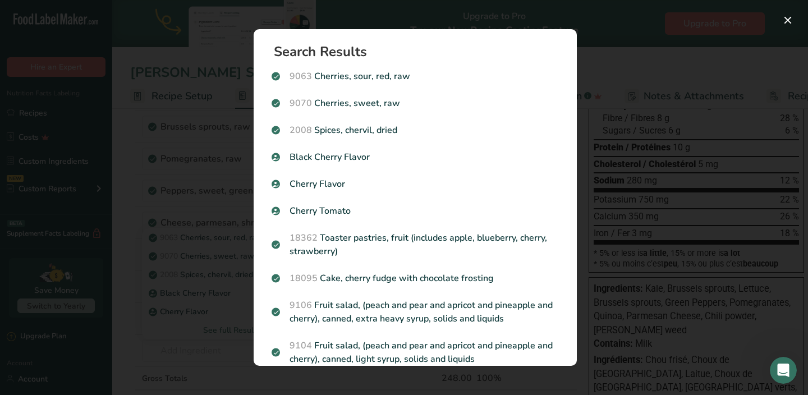
click at [194, 353] on div "Search results modal" at bounding box center [404, 197] width 808 height 395
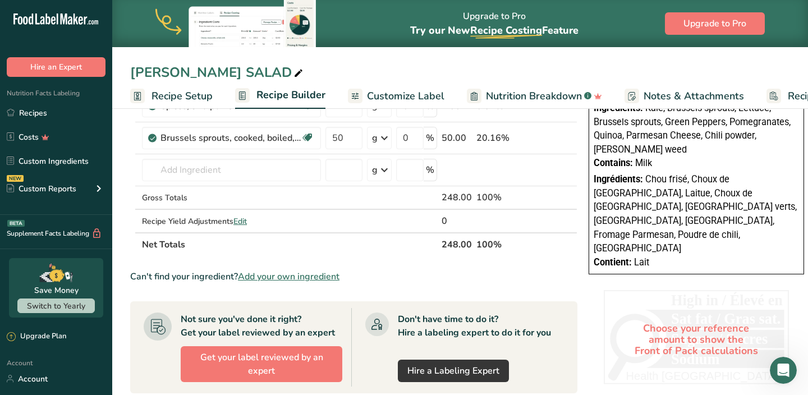
scroll to position [358, 0]
click at [304, 277] on span "Add your own ingredient" at bounding box center [289, 275] width 102 height 13
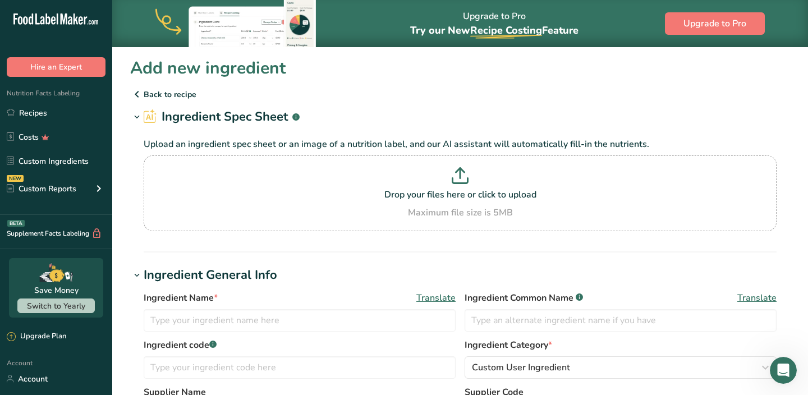
click at [166, 95] on p "Back to recipe" at bounding box center [460, 94] width 660 height 13
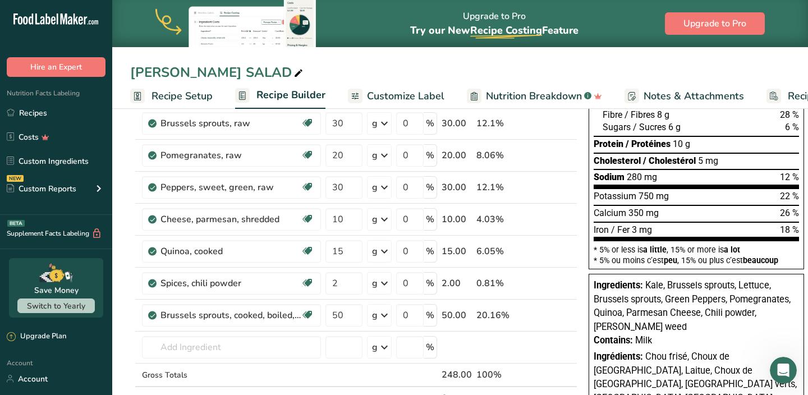
scroll to position [224, 0]
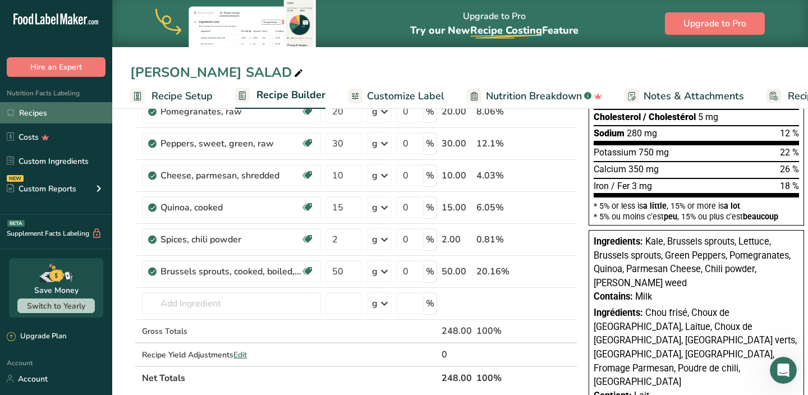
click at [59, 118] on link "Recipes" at bounding box center [56, 112] width 112 height 21
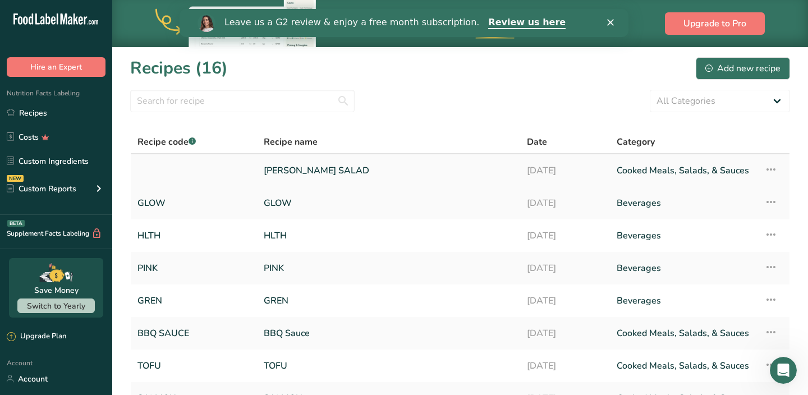
click at [264, 171] on link "[PERSON_NAME] SALAD" at bounding box center [389, 171] width 250 height 24
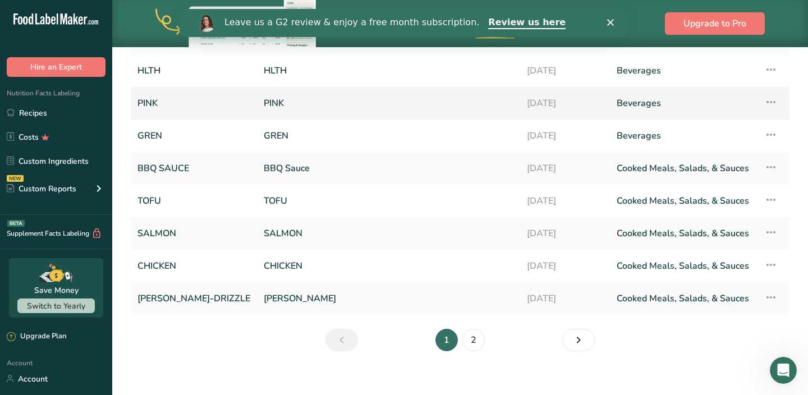
scroll to position [167, 0]
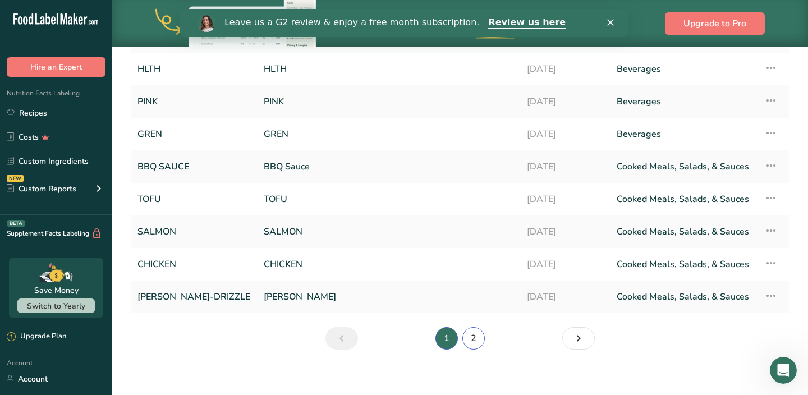
click at [473, 336] on link "2" at bounding box center [474, 338] width 22 height 22
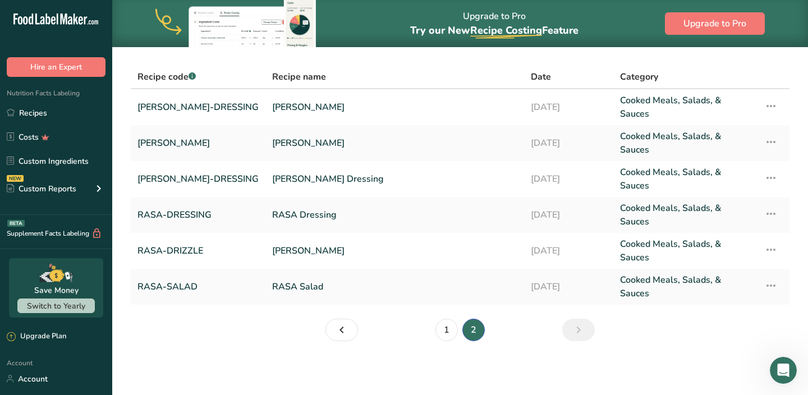
scroll to position [45, 0]
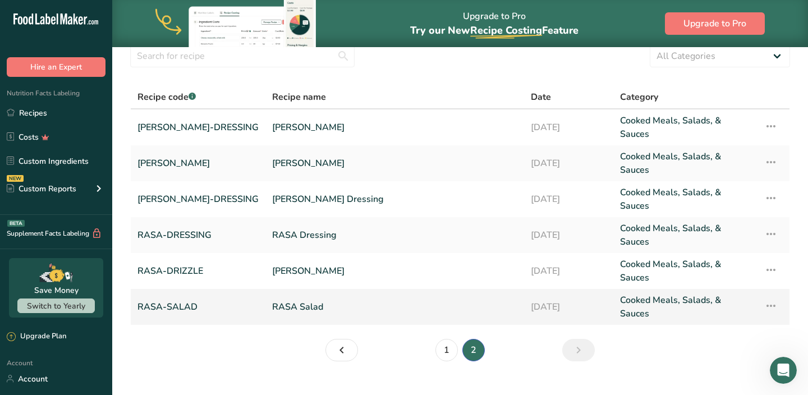
click at [272, 294] on link "RASA Salad" at bounding box center [394, 307] width 245 height 27
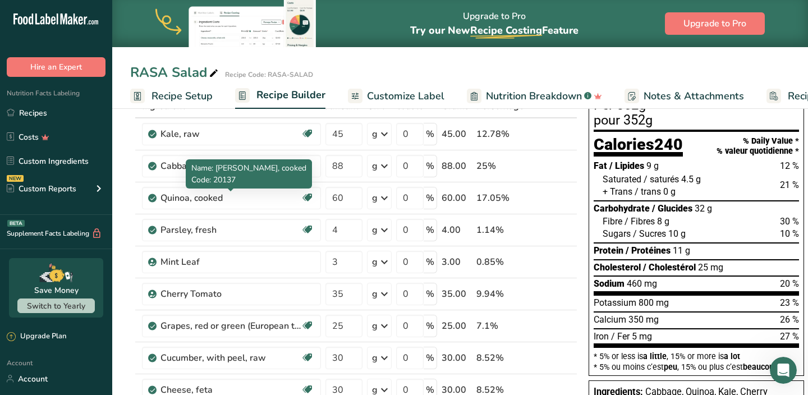
scroll to position [70, 0]
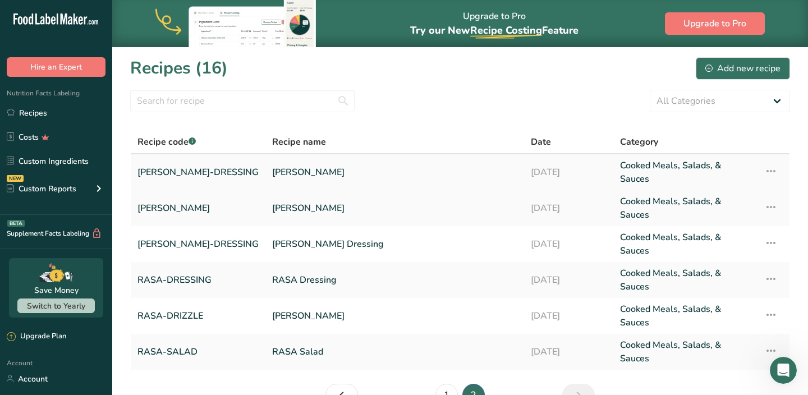
scroll to position [31, 0]
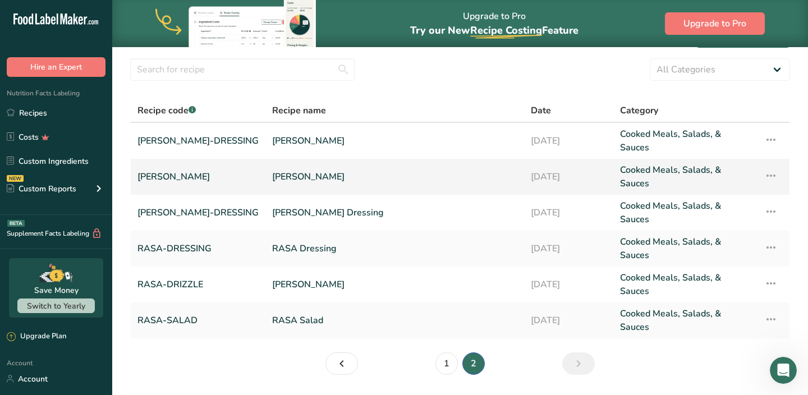
click at [272, 171] on link "[PERSON_NAME]" at bounding box center [394, 176] width 245 height 27
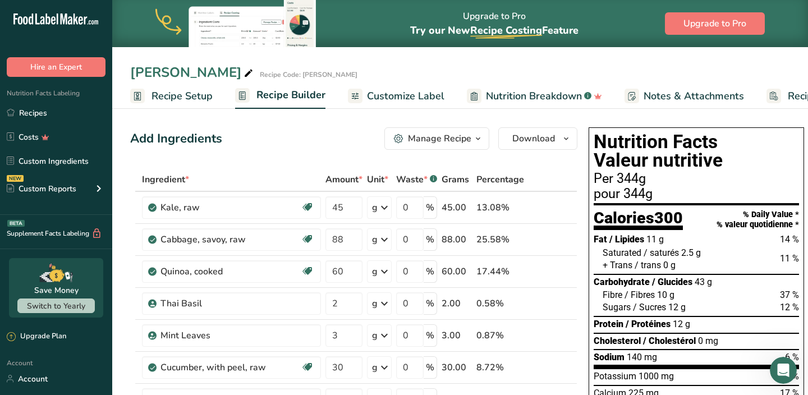
scroll to position [8, 0]
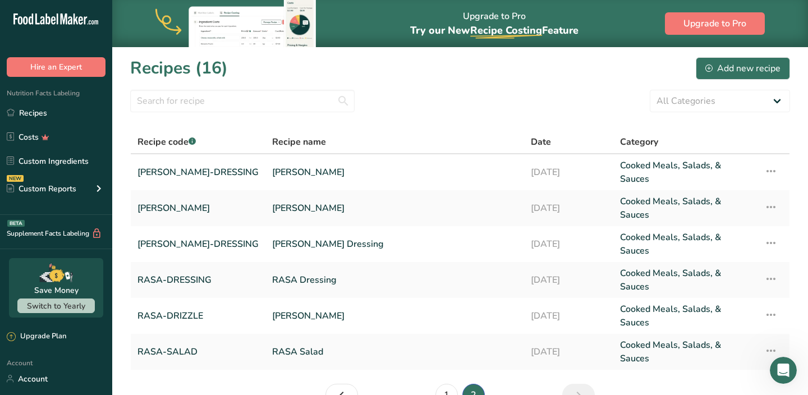
scroll to position [25, 0]
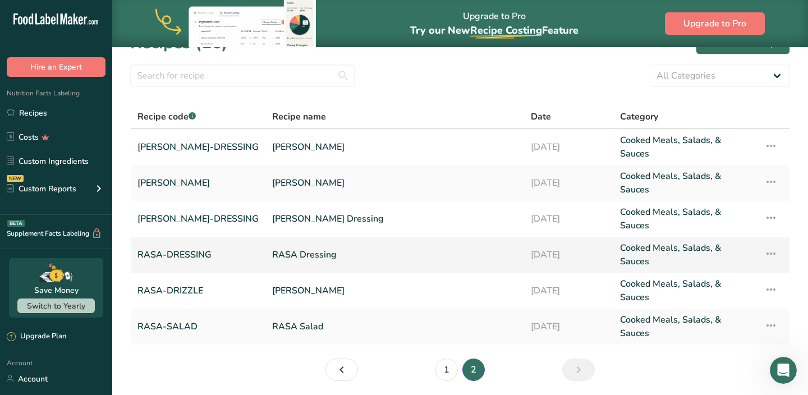
click at [272, 241] on link "RASA Dressing" at bounding box center [394, 254] width 245 height 27
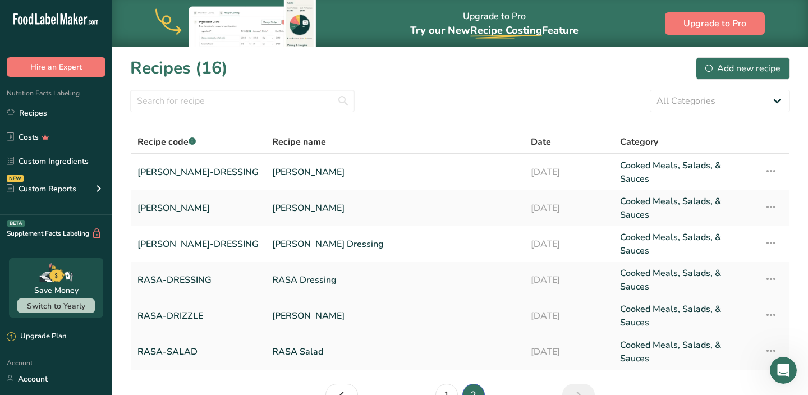
click at [272, 303] on link "[PERSON_NAME]" at bounding box center [394, 316] width 245 height 27
click at [272, 173] on link "[PERSON_NAME]" at bounding box center [394, 172] width 245 height 27
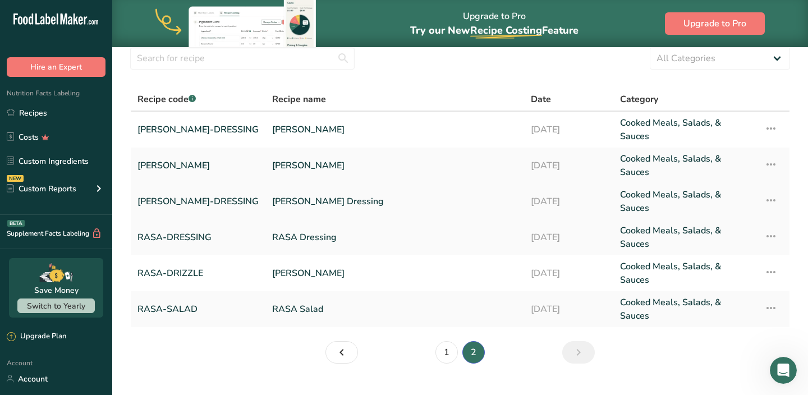
scroll to position [45, 0]
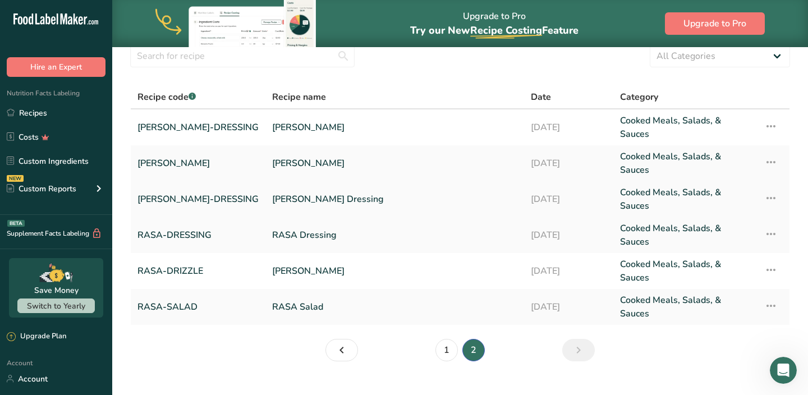
click at [272, 187] on link "[PERSON_NAME] Dressing" at bounding box center [394, 199] width 245 height 27
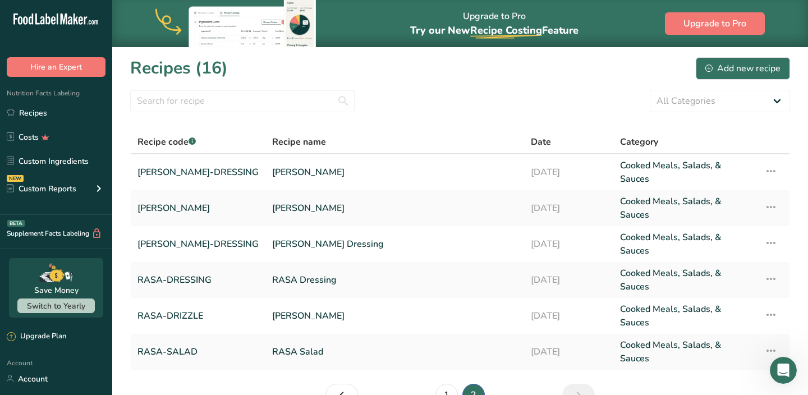
scroll to position [45, 0]
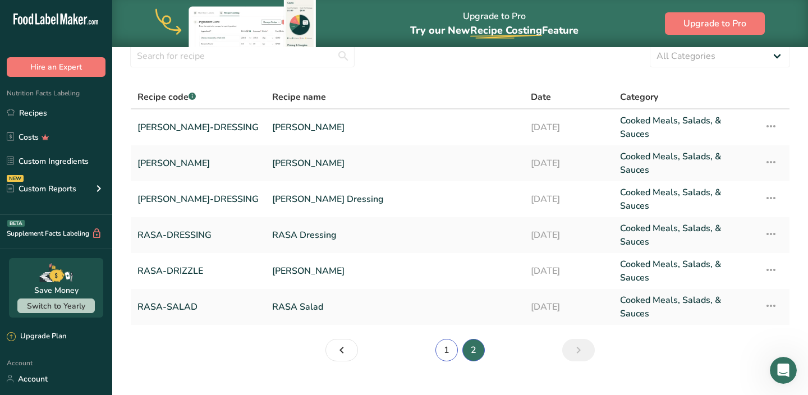
click at [451, 339] on link "1" at bounding box center [447, 350] width 22 height 22
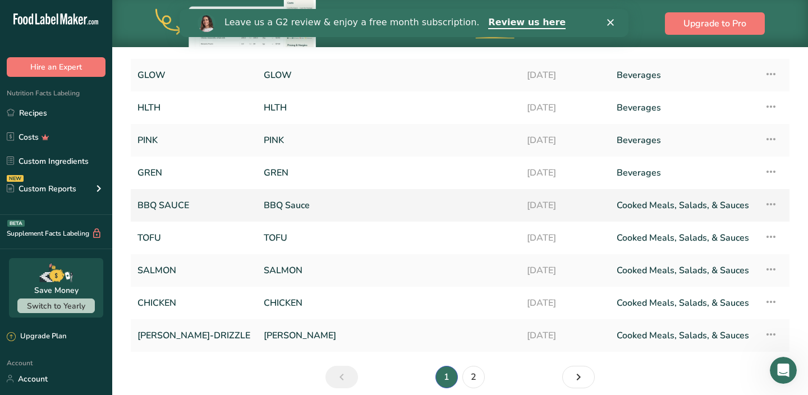
scroll to position [129, 0]
click at [264, 335] on link "[PERSON_NAME]" at bounding box center [389, 335] width 250 height 24
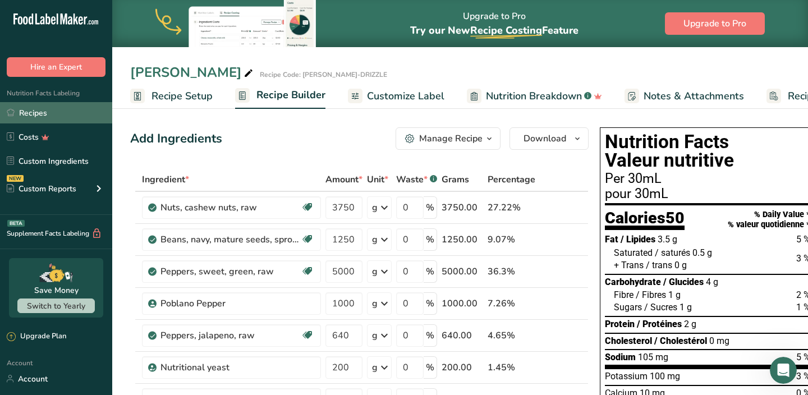
click at [51, 111] on link "Recipes" at bounding box center [56, 112] width 112 height 21
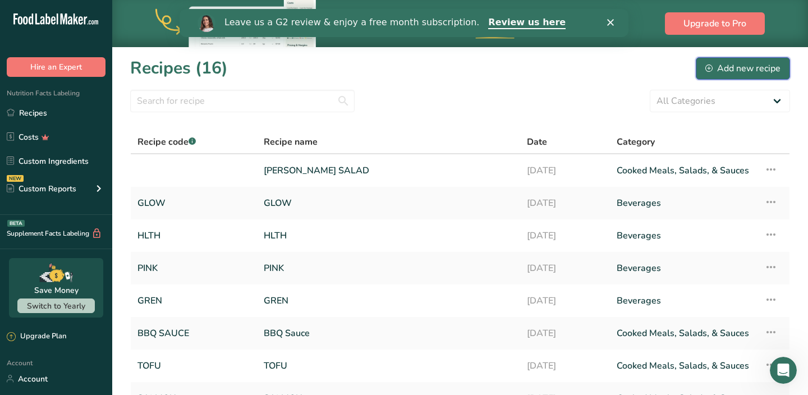
click at [733, 67] on div "Add new recipe" at bounding box center [743, 68] width 75 height 13
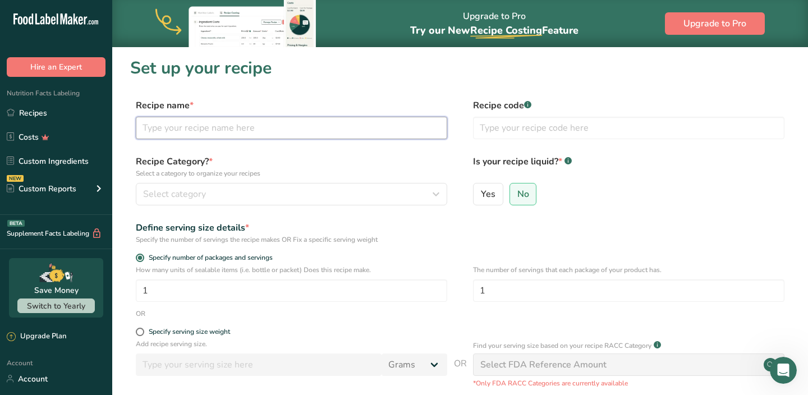
click at [284, 130] on input "text" at bounding box center [292, 128] width 312 height 22
type input "JEFE SALAD"
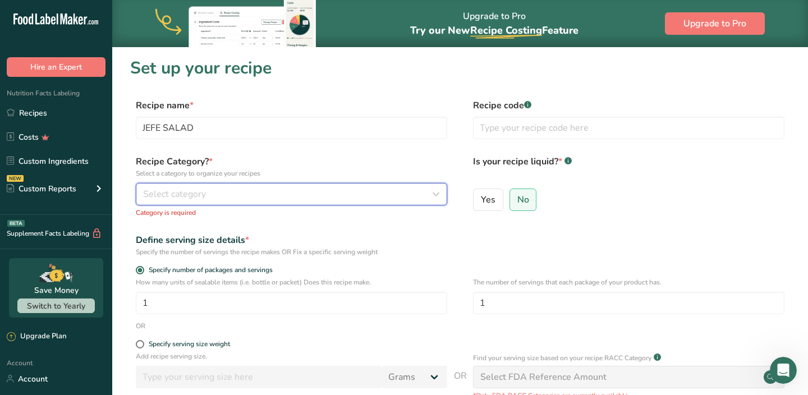
click at [231, 196] on div "Select category" at bounding box center [288, 193] width 290 height 13
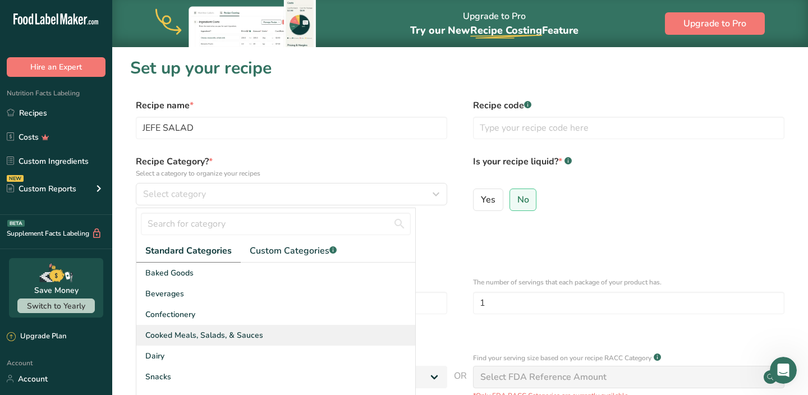
click at [183, 331] on span "Cooked Meals, Salads, & Sauces" at bounding box center [204, 336] width 118 height 12
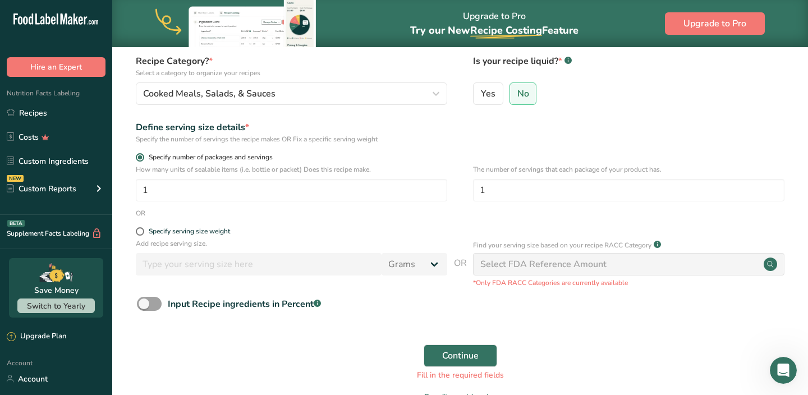
scroll to position [121, 0]
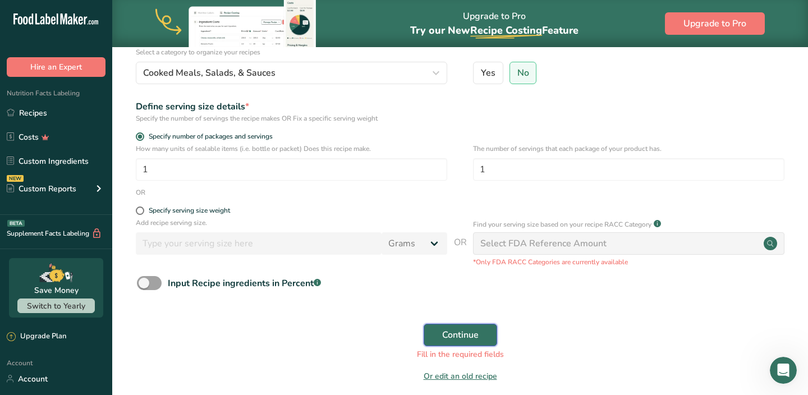
click at [438, 337] on button "Continue" at bounding box center [461, 335] width 74 height 22
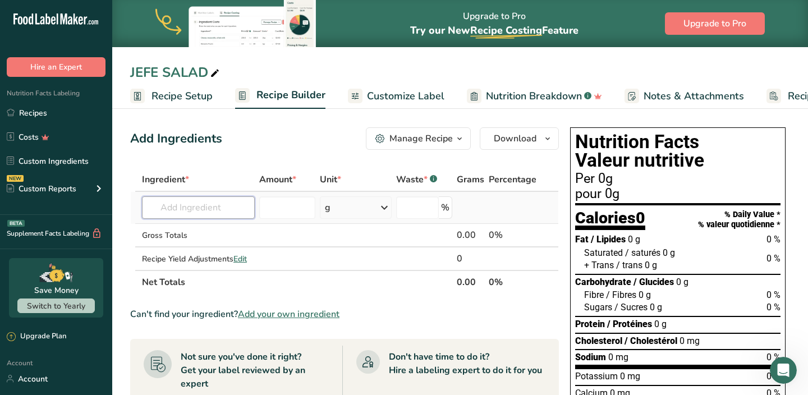
click at [206, 206] on input "text" at bounding box center [198, 207] width 113 height 22
click at [182, 244] on span "11251" at bounding box center [171, 249] width 22 height 11
type input "Lettuce, cos or romaine, raw"
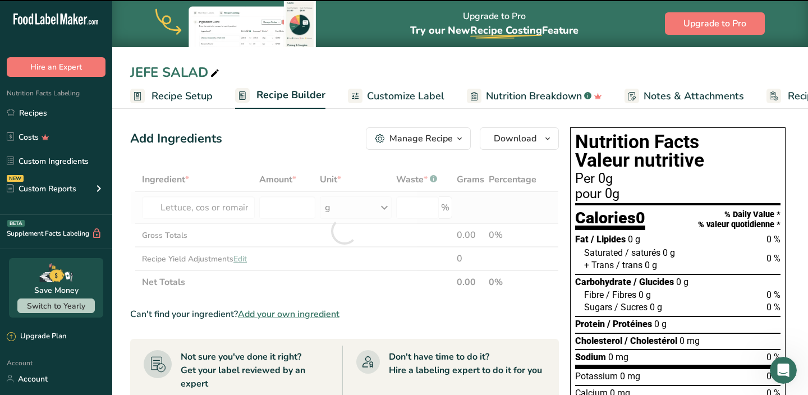
type input "0"
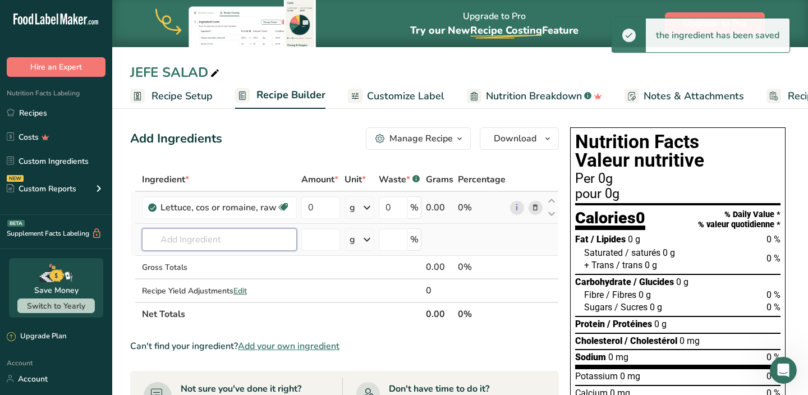
click at [187, 231] on input "text" at bounding box center [219, 239] width 155 height 22
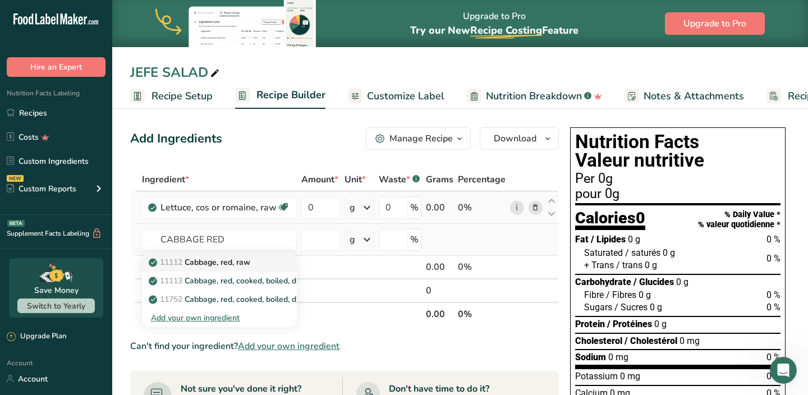
click at [187, 261] on p "11112 Cabbage, red, raw" at bounding box center [200, 263] width 99 height 12
type input "Cabbage, red, raw"
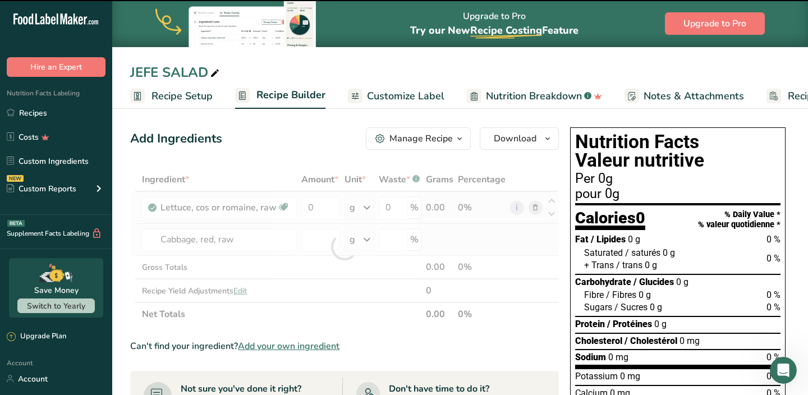
type input "0"
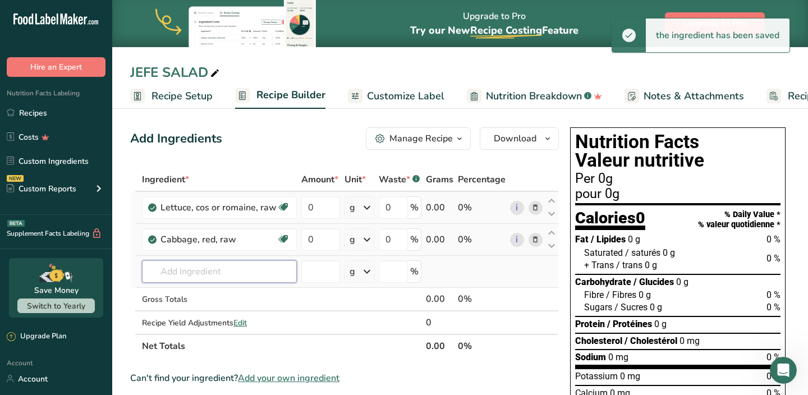
click at [196, 272] on input "text" at bounding box center [219, 271] width 155 height 22
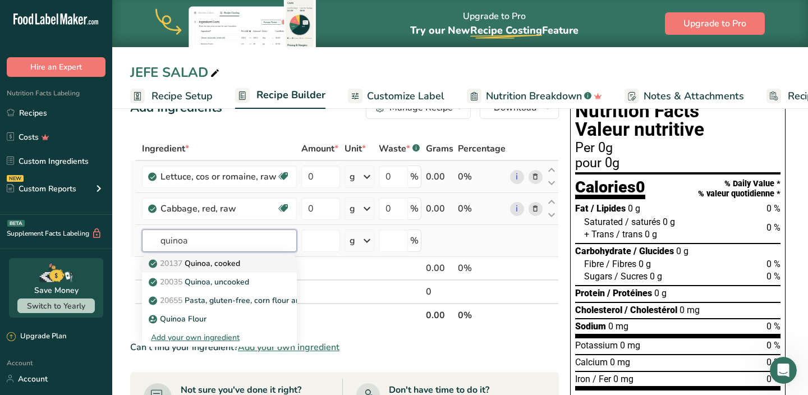
scroll to position [32, 0]
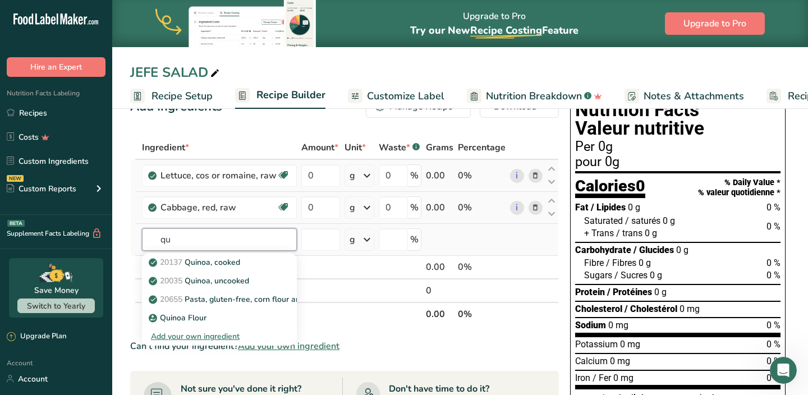
type input "q"
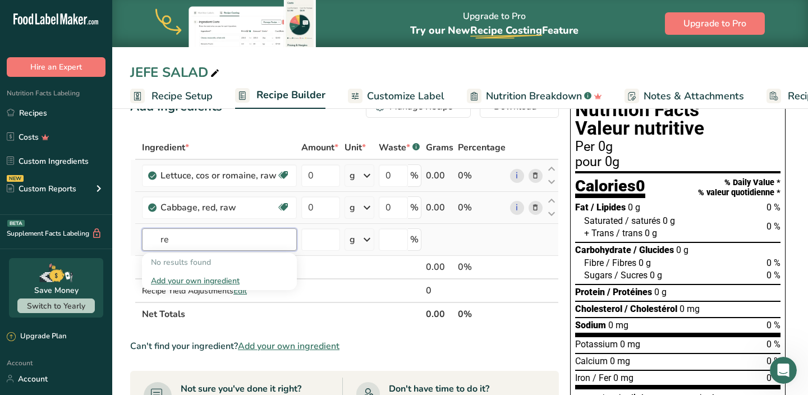
type input "r"
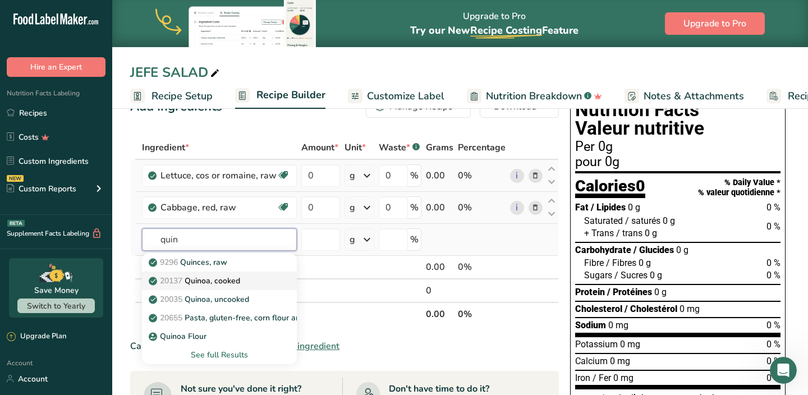
type input "quin"
click at [211, 281] on p "20137 Quinoa, cooked" at bounding box center [195, 281] width 89 height 12
type input "Quinoa, cooked"
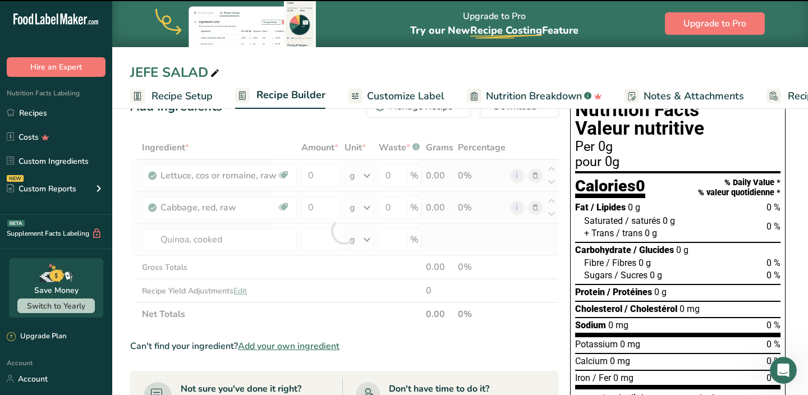
type input "0"
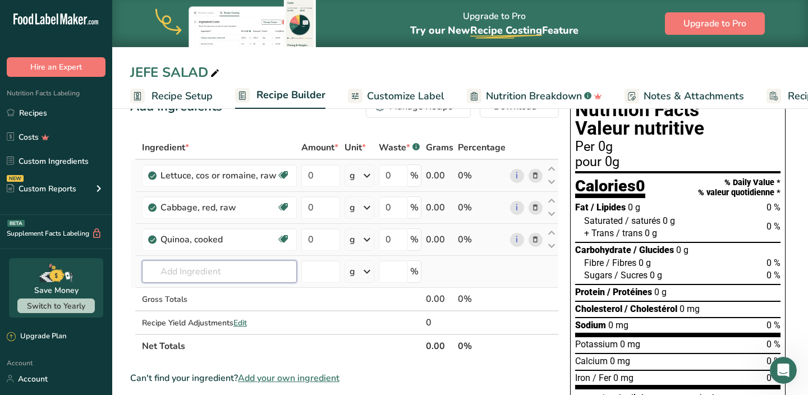
click at [202, 278] on input "text" at bounding box center [219, 271] width 155 height 22
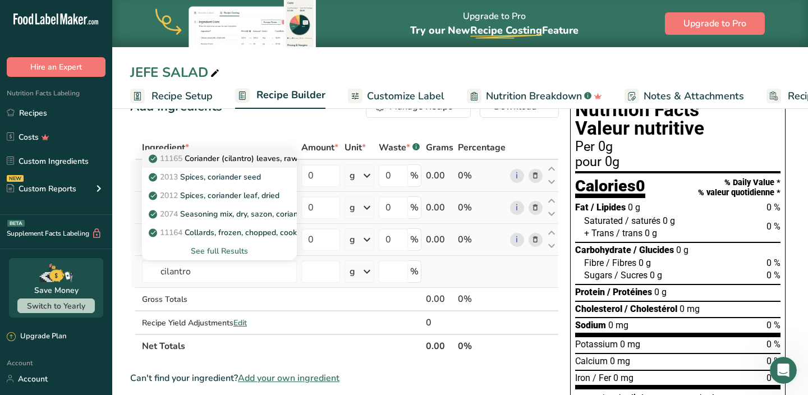
click at [218, 163] on p "11165 Coriander (cilantro) leaves, raw" at bounding box center [224, 159] width 147 height 12
type input "Coriander (cilantro) leaves, raw"
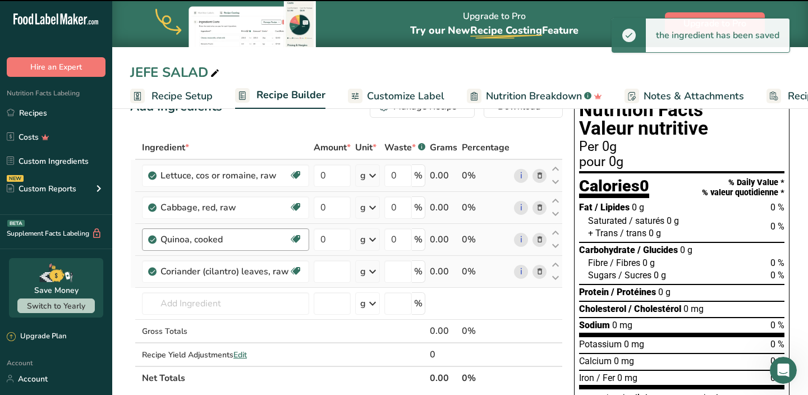
type input "0"
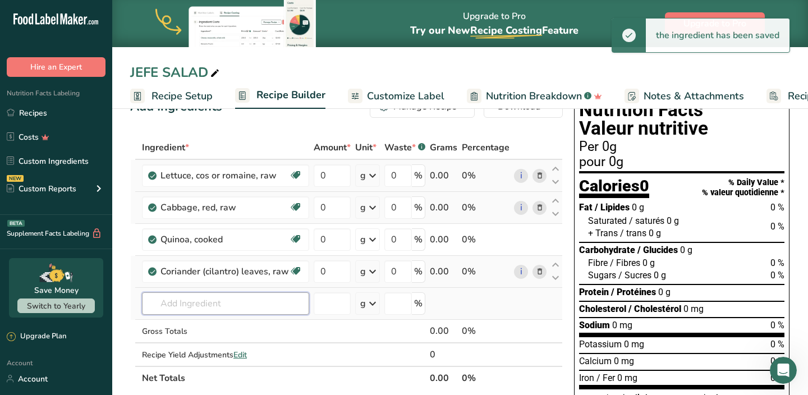
click at [205, 301] on input "text" at bounding box center [225, 303] width 167 height 22
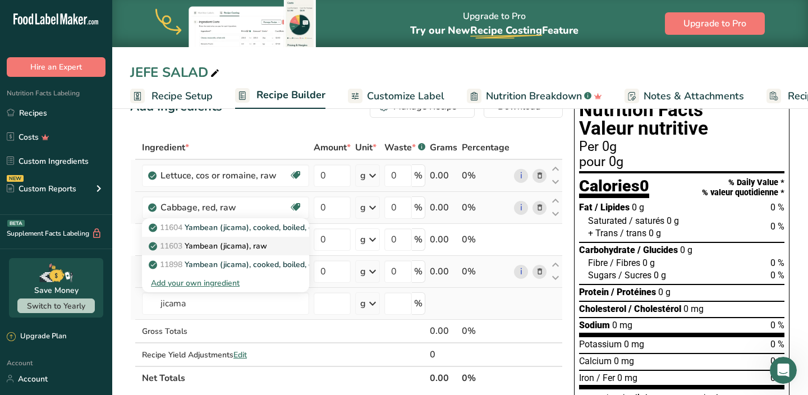
click at [218, 243] on p "11603 [GEOGRAPHIC_DATA] ([GEOGRAPHIC_DATA]), raw" at bounding box center [209, 246] width 116 height 12
type input "Yambean (jicama), raw"
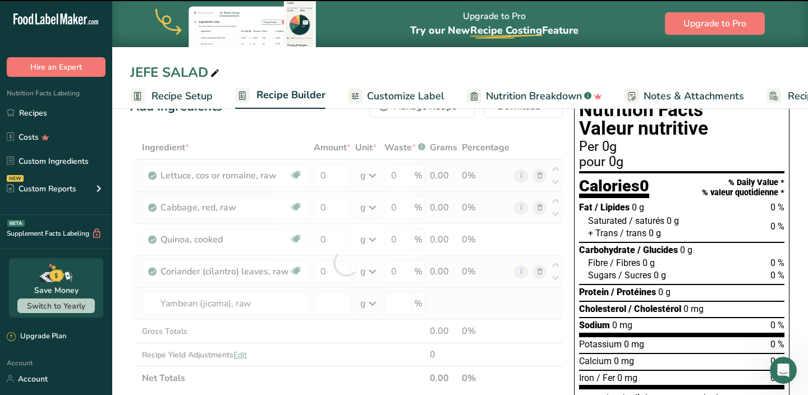
type input "0"
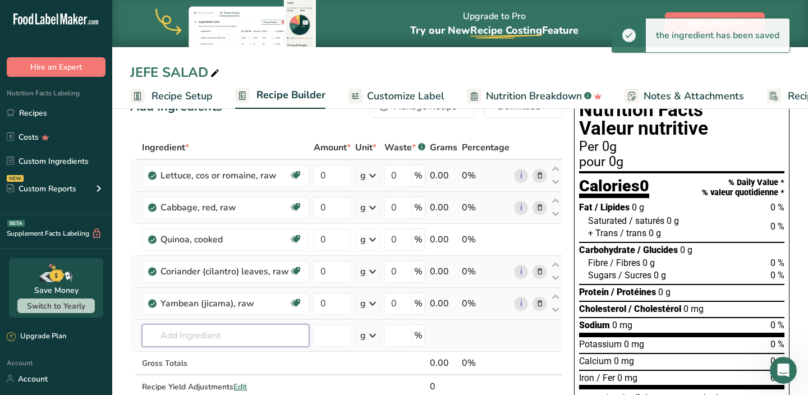
click at [194, 337] on input "text" at bounding box center [225, 335] width 167 height 22
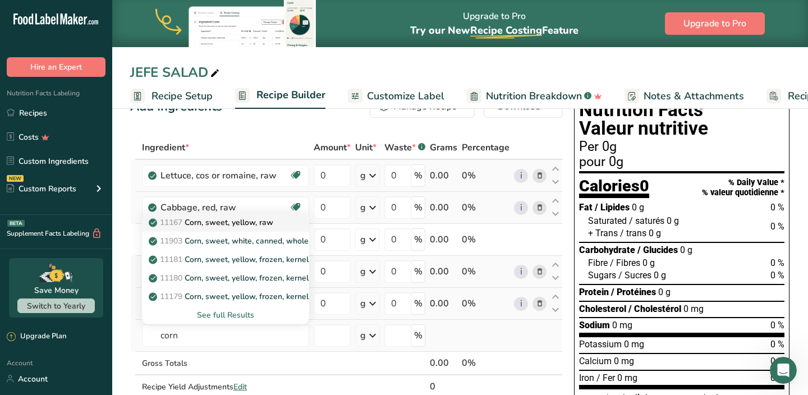
click at [229, 225] on p "11167 Corn, sweet, yellow, raw" at bounding box center [212, 223] width 122 height 12
type input "Corn, sweet, yellow, raw"
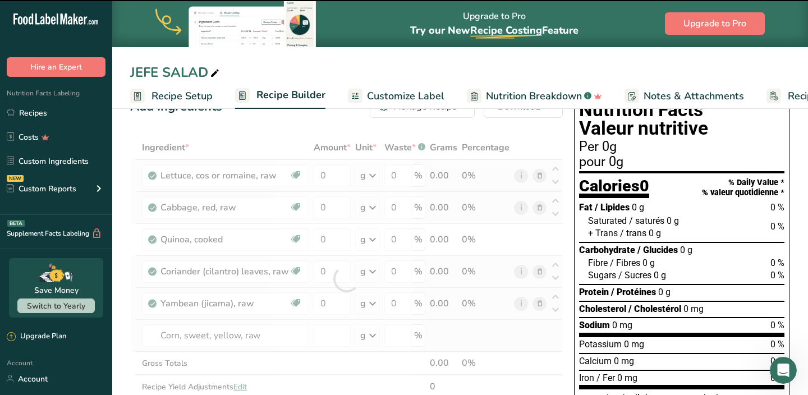
type input "0"
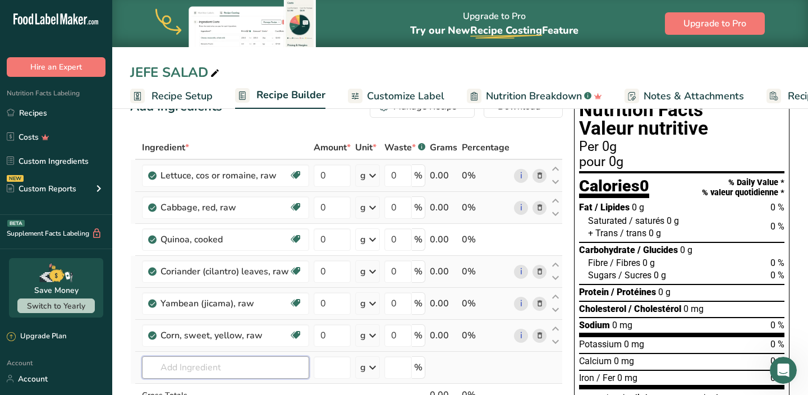
click at [198, 376] on input "text" at bounding box center [225, 367] width 167 height 22
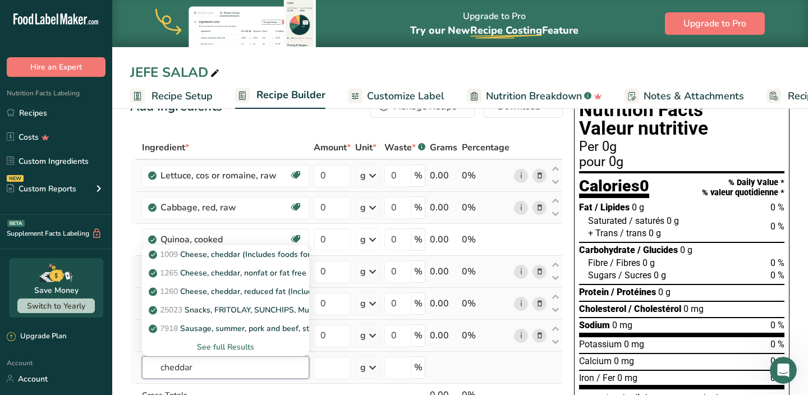
type input "cheddar"
click at [214, 345] on div "See full Results" at bounding box center [225, 347] width 149 height 12
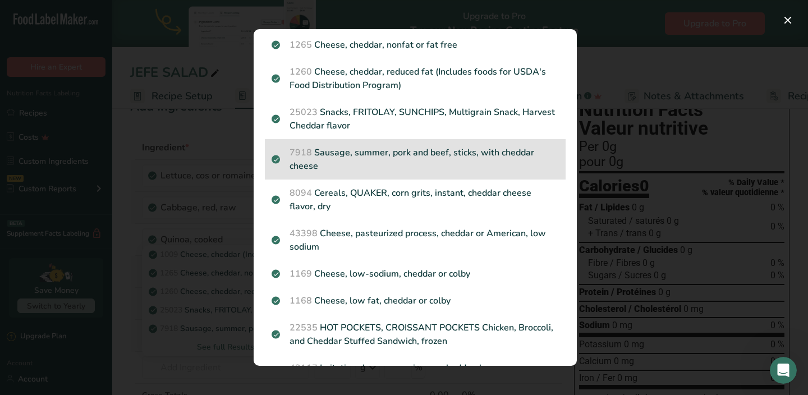
scroll to position [0, 0]
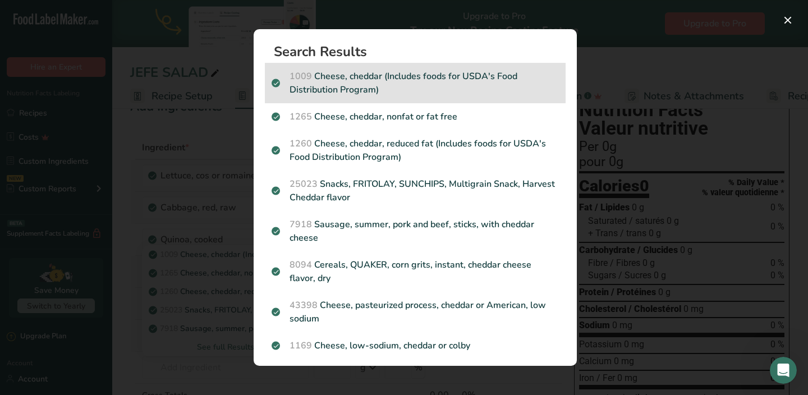
click at [361, 82] on p "1009 Cheese, cheddar (Includes foods for USDA's Food Distribution Program)" at bounding box center [415, 83] width 287 height 27
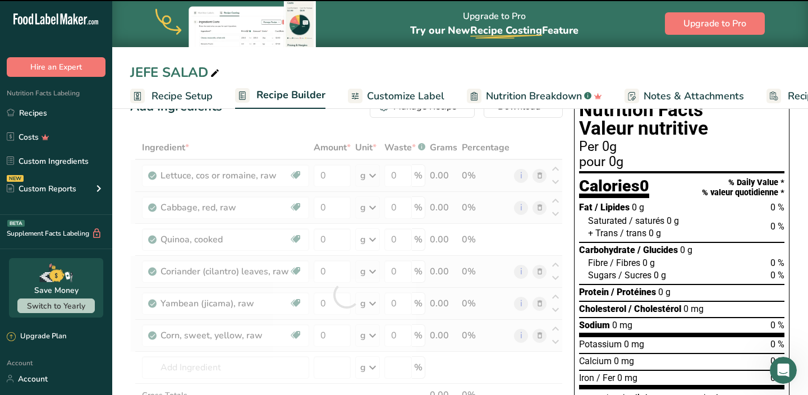
type input "0"
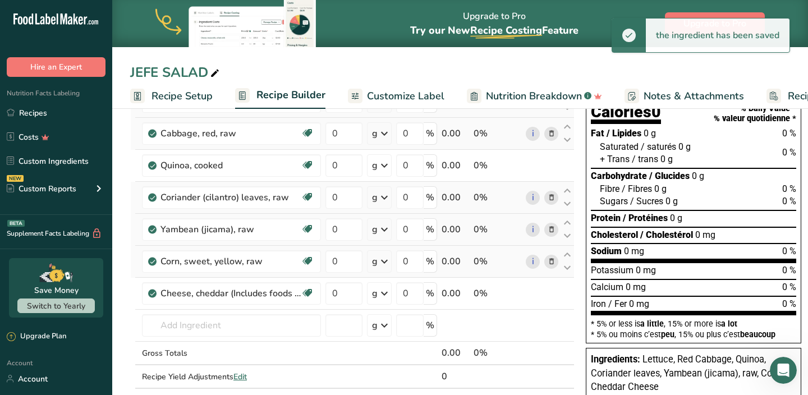
scroll to position [107, 0]
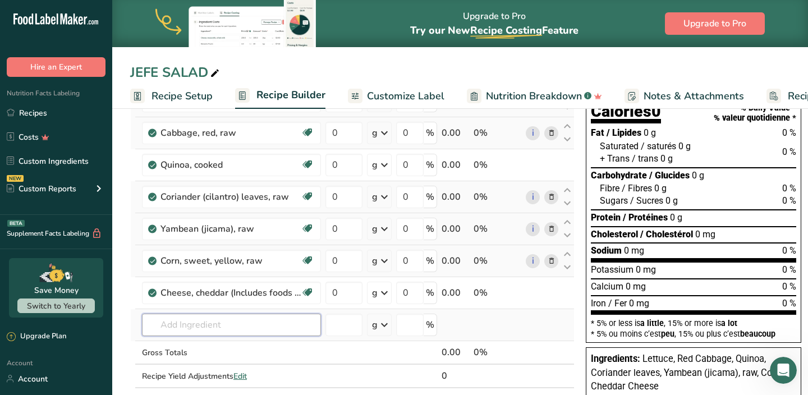
click at [228, 322] on input "text" at bounding box center [231, 325] width 179 height 22
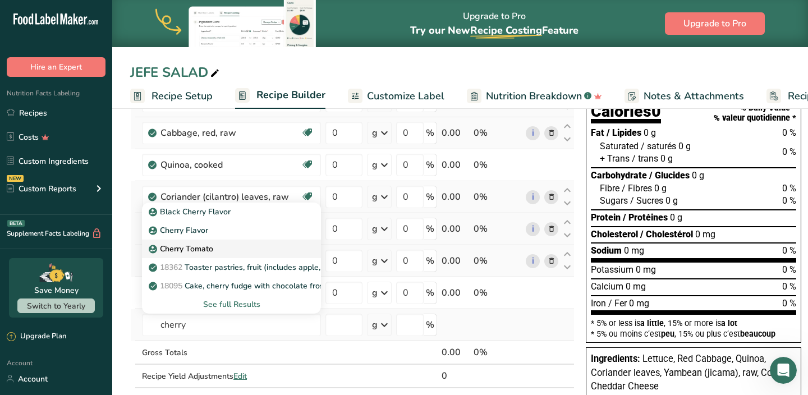
click at [205, 251] on p "Cherry Tomato" at bounding box center [182, 249] width 62 height 12
type input "Cherry Tomato"
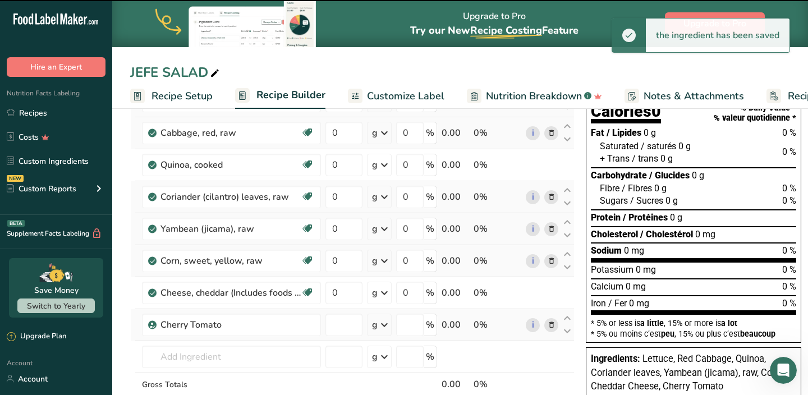
type input "0"
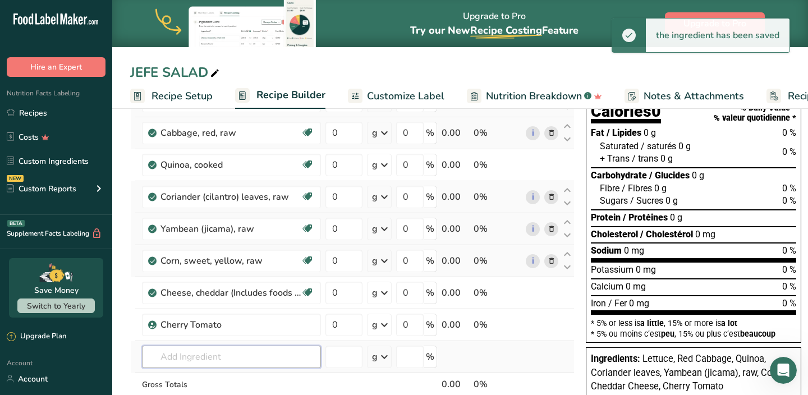
click at [202, 359] on input "text" at bounding box center [231, 357] width 179 height 22
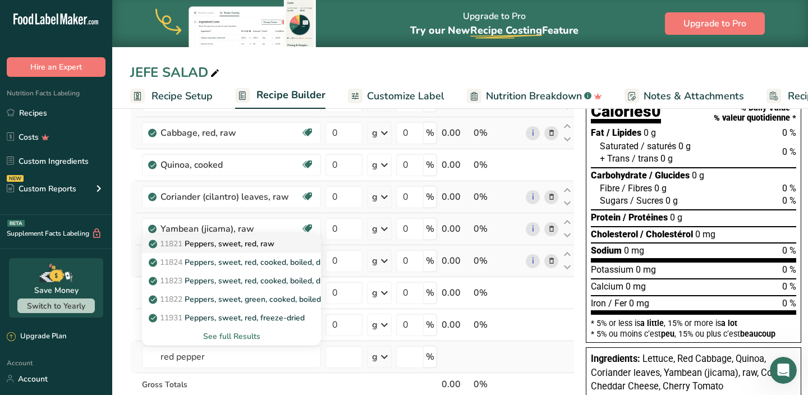
click at [245, 240] on p "11821 Peppers, sweet, red, raw" at bounding box center [212, 244] width 123 height 12
type input "Peppers, sweet, red, raw"
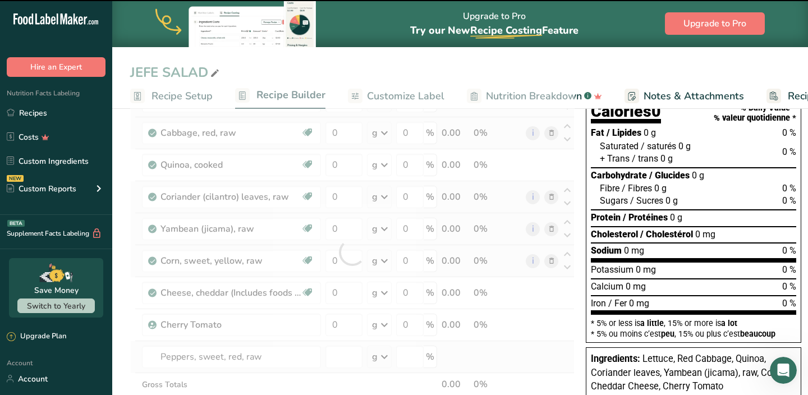
type input "0"
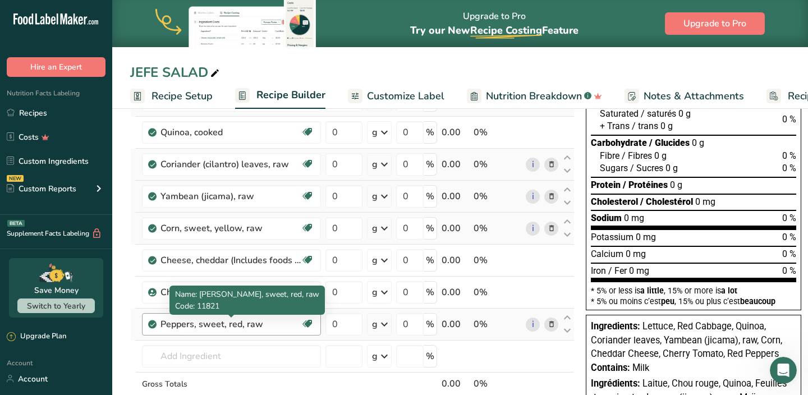
scroll to position [145, 0]
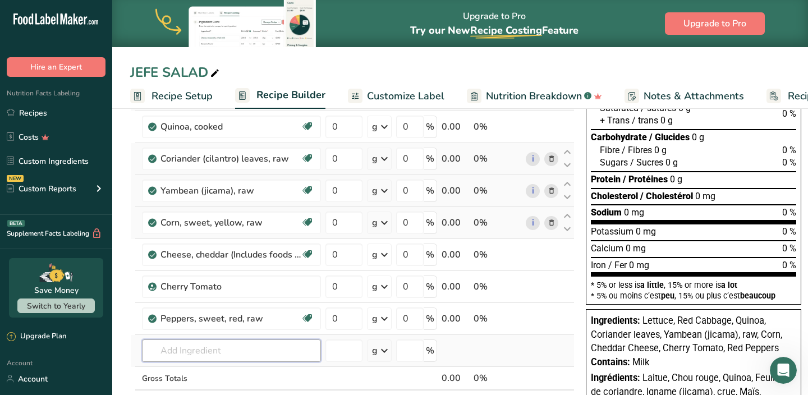
click at [204, 349] on input "text" at bounding box center [231, 351] width 179 height 22
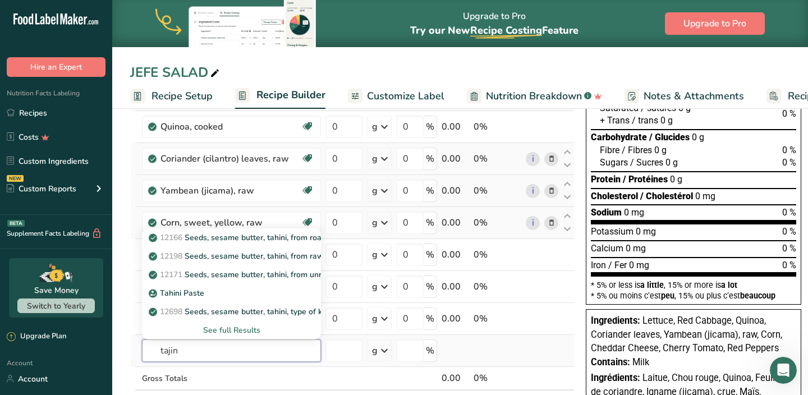
type input "tajin"
click at [231, 330] on div "See full Results" at bounding box center [231, 330] width 161 height 12
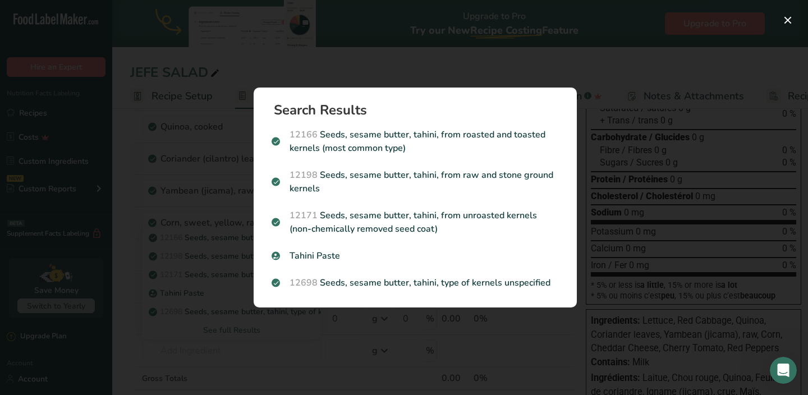
click at [269, 318] on div "Search Results 12166 Seeds, sesame butter, tahini, from roasted and toasted ker…" at bounding box center [415, 198] width 359 height 256
click at [239, 347] on div "Search results modal" at bounding box center [404, 197] width 808 height 395
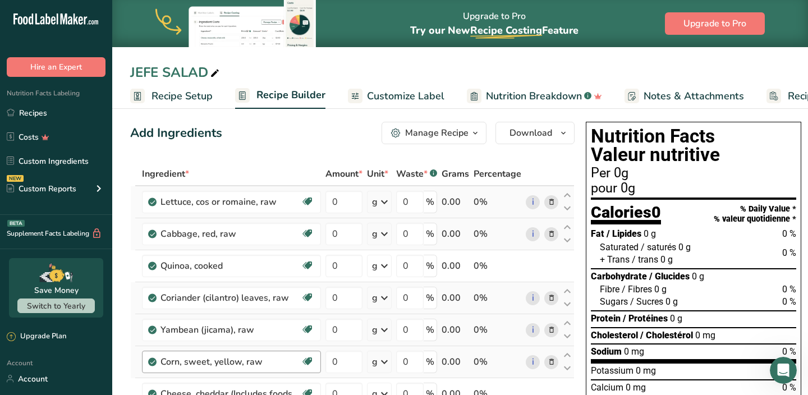
scroll to position [0, 0]
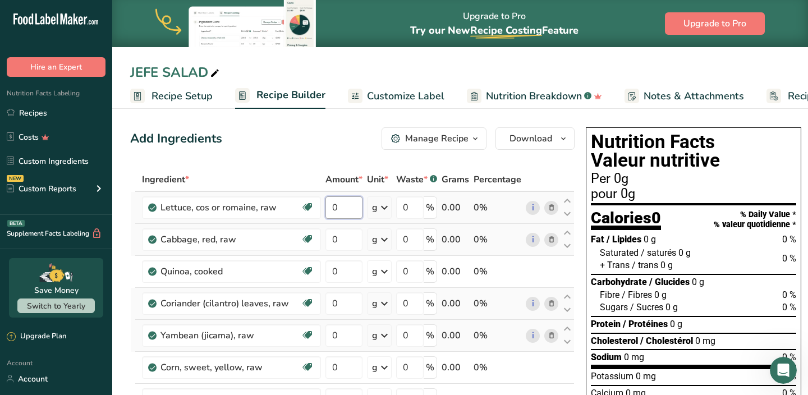
click at [346, 200] on input "0" at bounding box center [344, 207] width 37 height 22
drag, startPoint x: 346, startPoint y: 203, endPoint x: 318, endPoint y: 202, distance: 27.5
click at [321, 203] on tr "Lettuce, cos or romaine, raw Dairy free Gluten free Vegan Vegetarian Soy free 0…" at bounding box center [352, 208] width 443 height 32
type input "70"
click at [324, 240] on div "Ingredient * Amount * Unit * Waste * .a-a{fill:#347362;}.b-a{fill:#fff;} Grams …" at bounding box center [352, 375] width 445 height 414
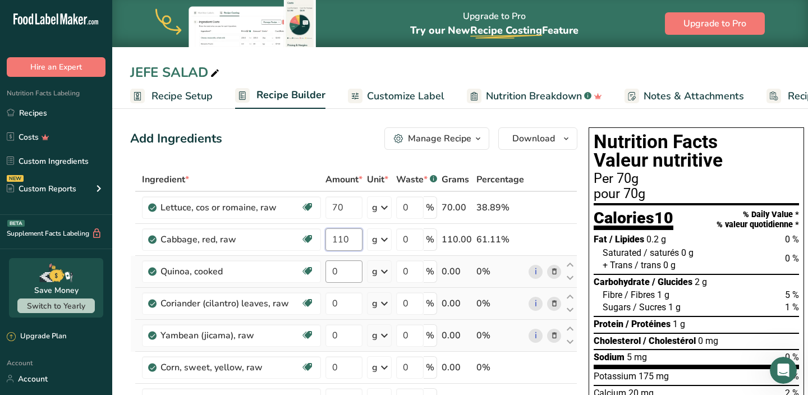
type input "110"
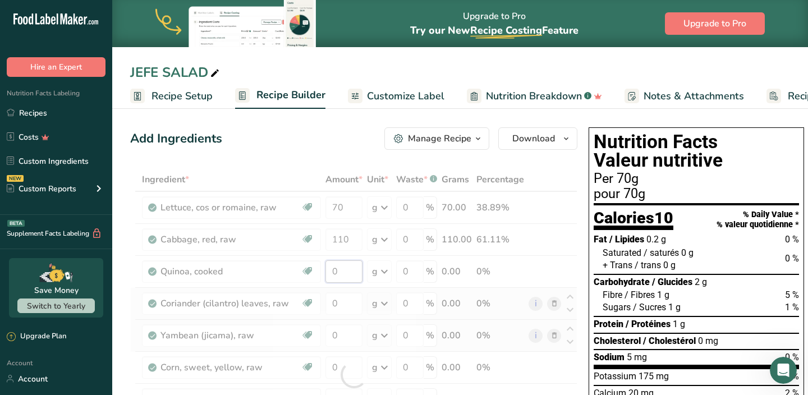
drag, startPoint x: 340, startPoint y: 269, endPoint x: 323, endPoint y: 268, distance: 16.9
click at [328, 269] on div "Ingredient * Amount * Unit * Waste * .a-a{fill:#347362;}.b-a{fill:#fff;} Grams …" at bounding box center [353, 375] width 447 height 414
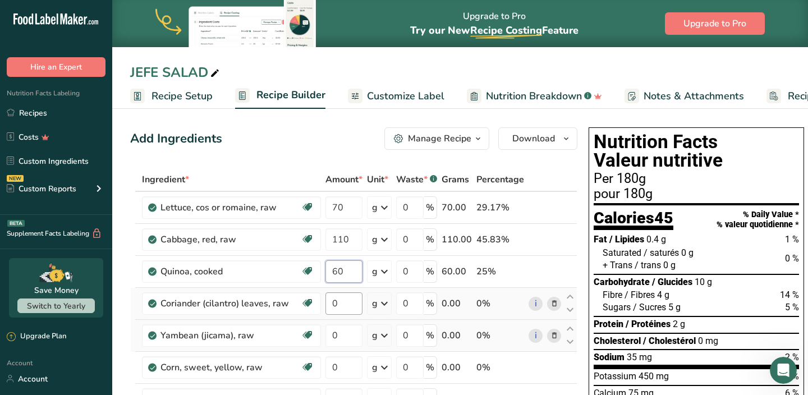
type input "60"
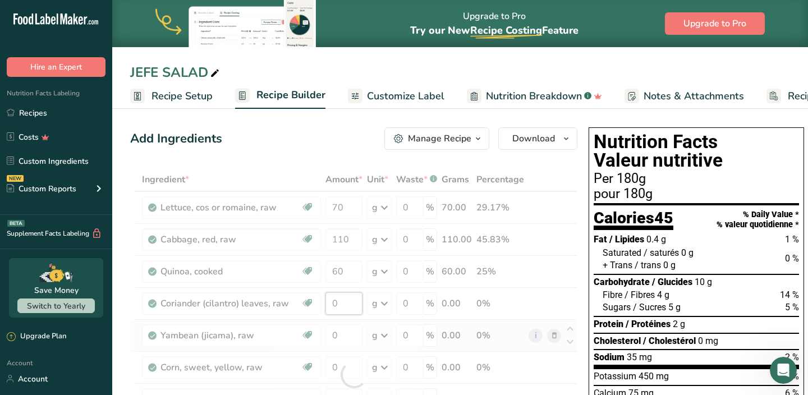
drag, startPoint x: 338, startPoint y: 305, endPoint x: 329, endPoint y: 305, distance: 9.5
click at [329, 305] on div "Ingredient * Amount * Unit * Waste * .a-a{fill:#347362;}.b-a{fill:#fff;} Grams …" at bounding box center [353, 375] width 447 height 414
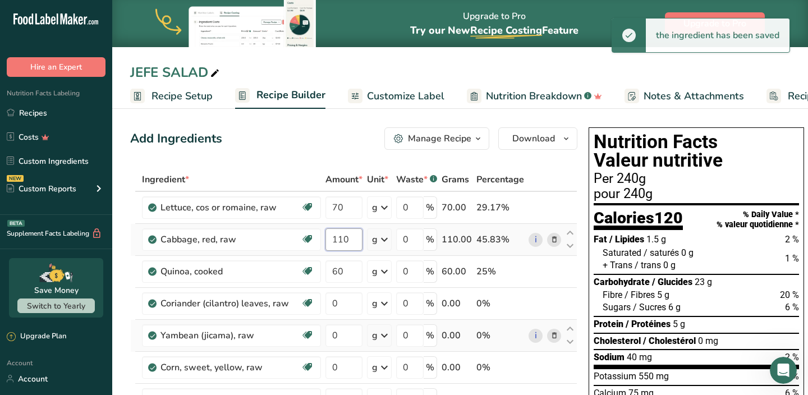
click at [335, 230] on div "Ingredient * Amount * Unit * Waste * .a-a{fill:#347362;}.b-a{fill:#fff;} Grams …" at bounding box center [353, 375] width 447 height 414
click at [331, 303] on div "Ingredient * Amount * Unit * Waste * .a-a{fill:#347362;}.b-a{fill:#fff;} Grams …" at bounding box center [353, 375] width 447 height 414
type input "2"
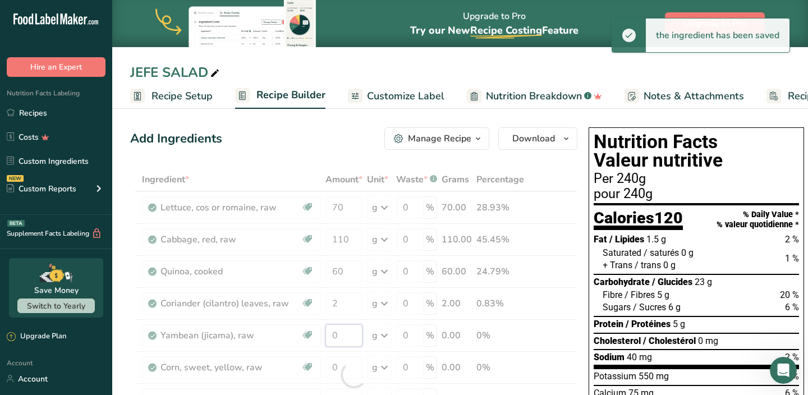
drag, startPoint x: 345, startPoint y: 332, endPoint x: 323, endPoint y: 332, distance: 21.3
click at [326, 332] on div "Ingredient * Amount * Unit * Waste * .a-a{fill:#347362;}.b-a{fill:#fff;} Grams …" at bounding box center [353, 375] width 447 height 414
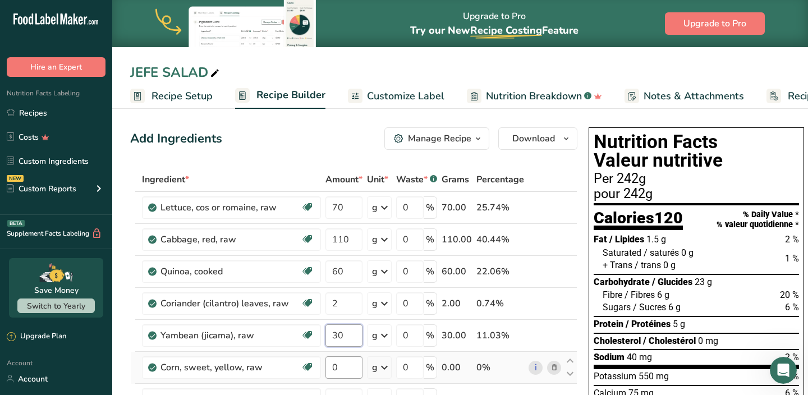
type input "30"
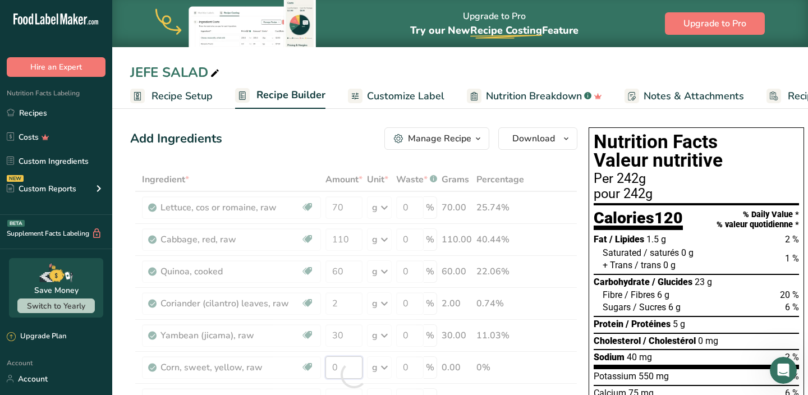
drag, startPoint x: 338, startPoint y: 367, endPoint x: 323, endPoint y: 367, distance: 15.7
click at [323, 367] on div "Ingredient * Amount * Unit * Waste * .a-a{fill:#347362;}.b-a{fill:#fff;} Grams …" at bounding box center [353, 375] width 447 height 414
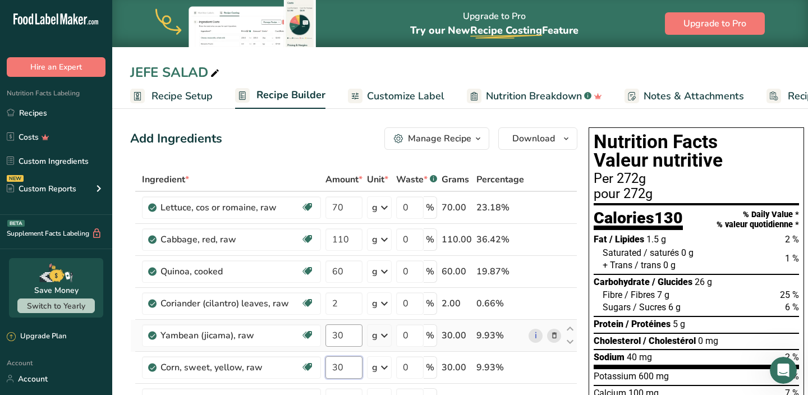
type input "30"
click at [361, 338] on div "Ingredient * Amount * Unit * Waste * .a-a{fill:#347362;}.b-a{fill:#fff;} Grams …" at bounding box center [353, 375] width 447 height 414
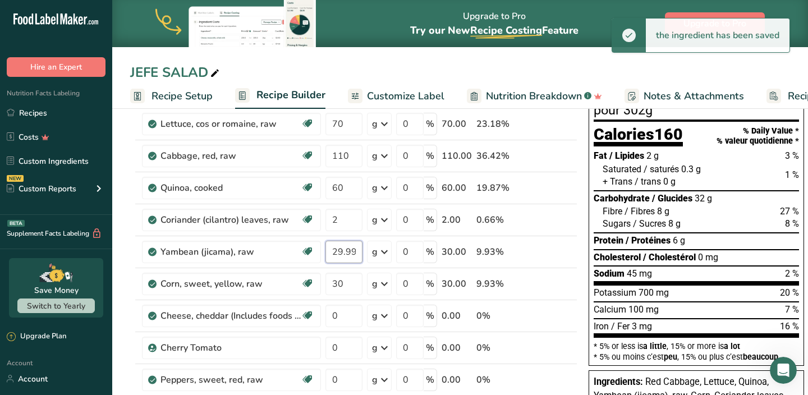
scroll to position [86, 0]
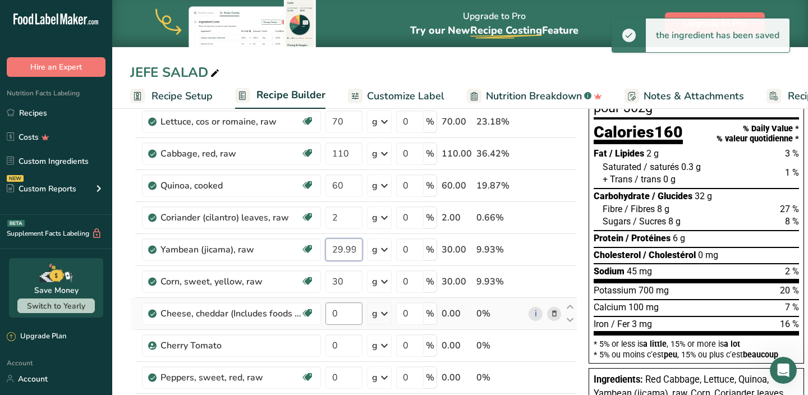
type input "29.999998"
click at [350, 314] on div "Ingredient * Amount * Unit * Waste * .a-a{fill:#347362;}.b-a{fill:#fff;} Grams …" at bounding box center [353, 289] width 447 height 414
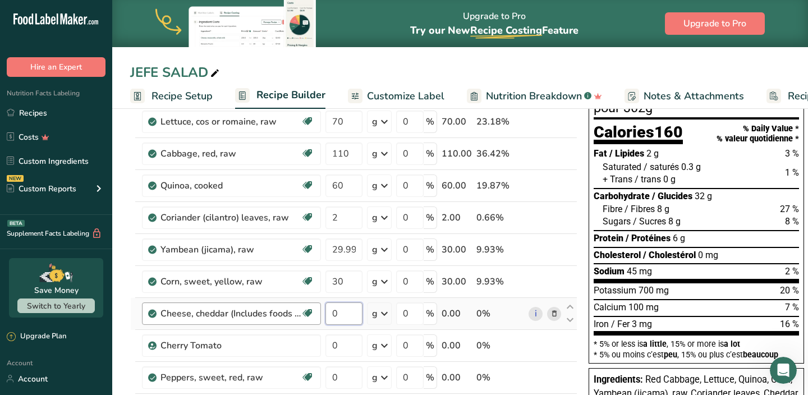
drag, startPoint x: 340, startPoint y: 317, endPoint x: 321, endPoint y: 317, distance: 19.1
click at [320, 317] on tr "Cheese, cheddar (Includes foods for USDA's Food Distribution Program) Gluten fr…" at bounding box center [354, 314] width 446 height 32
type input "20"
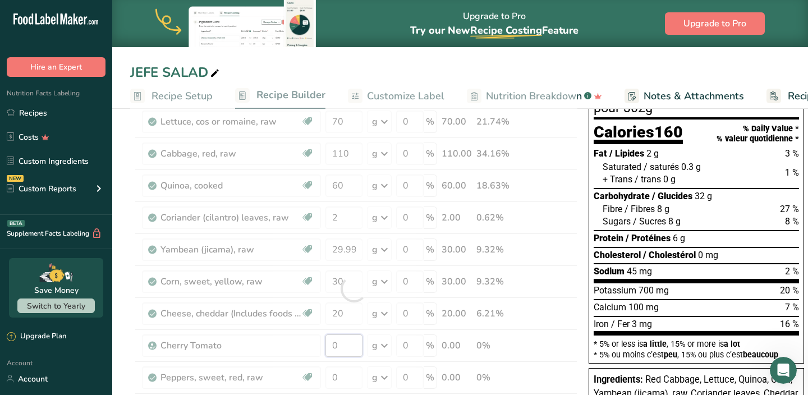
drag, startPoint x: 340, startPoint y: 346, endPoint x: 317, endPoint y: 346, distance: 23.6
click at [329, 346] on div "Ingredient * Amount * Unit * Waste * .a-a{fill:#347362;}.b-a{fill:#fff;} Grams …" at bounding box center [353, 289] width 447 height 414
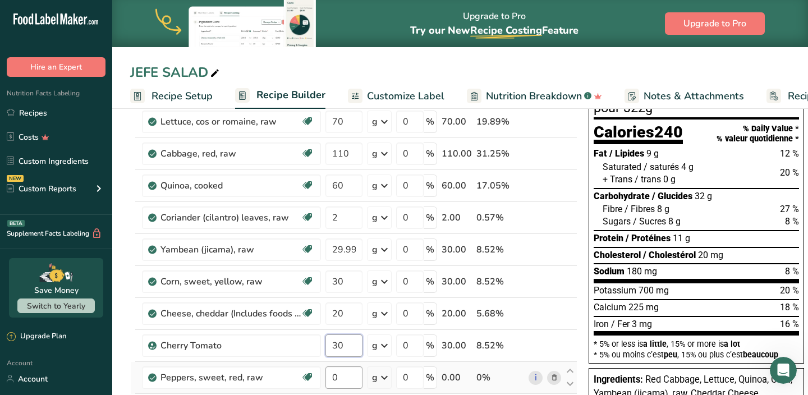
type input "30"
click at [328, 378] on div "Ingredient * Amount * Unit * Waste * .a-a{fill:#347362;}.b-a{fill:#fff;} Grams …" at bounding box center [353, 289] width 447 height 414
type input "30"
click at [358, 305] on div "Ingredient * Amount * Unit * Waste * .a-a{fill:#347362;}.b-a{fill:#fff;} Grams …" at bounding box center [353, 289] width 447 height 414
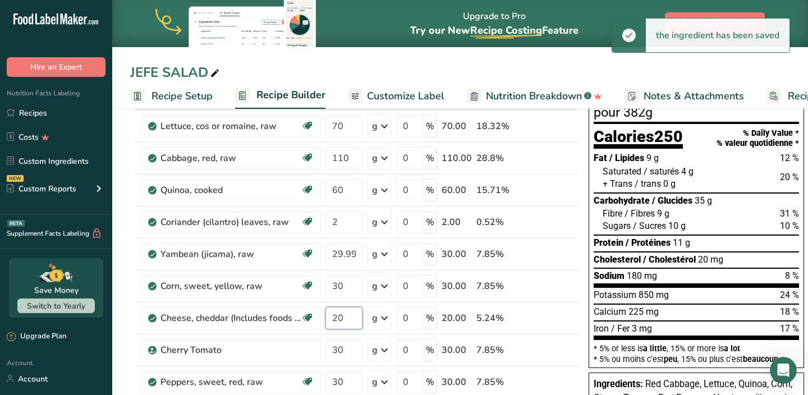
scroll to position [68, 0]
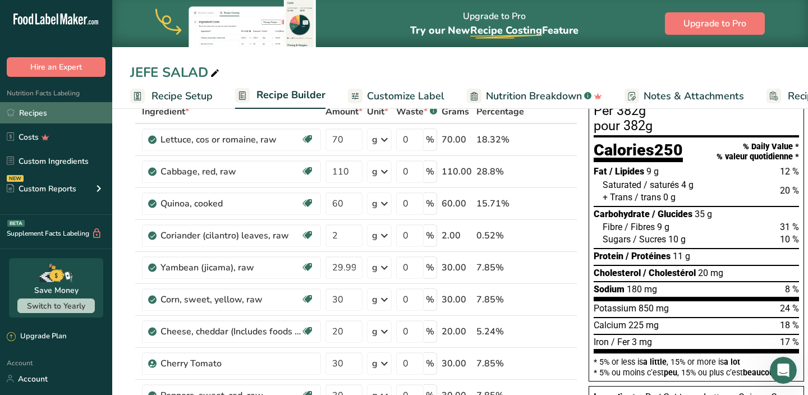
click at [43, 111] on link "Recipes" at bounding box center [56, 112] width 112 height 21
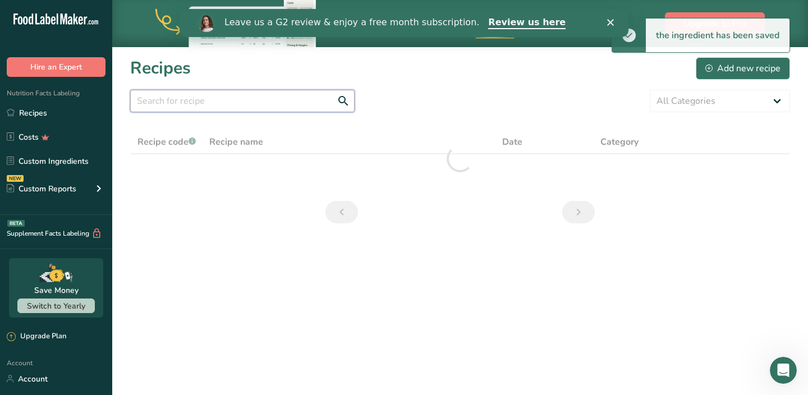
click at [272, 106] on input "text" at bounding box center [242, 101] width 225 height 22
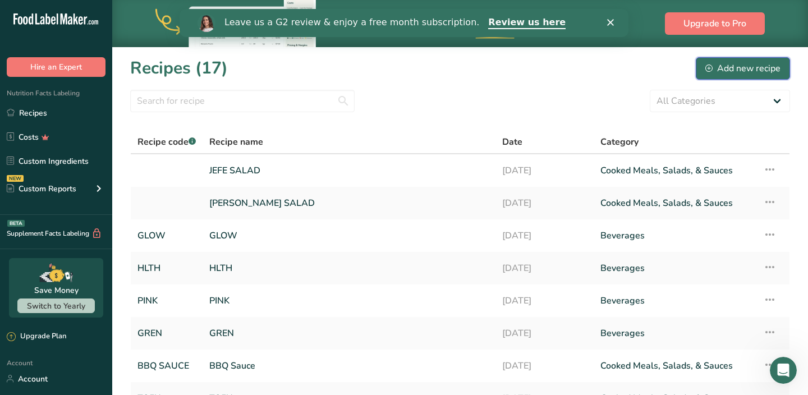
click at [768, 75] on button "Add new recipe" at bounding box center [743, 68] width 94 height 22
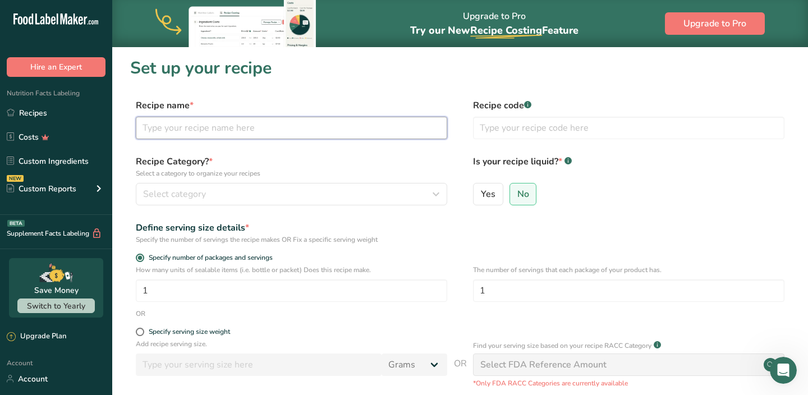
click at [346, 129] on input "text" at bounding box center [292, 128] width 312 height 22
type input "[PERSON_NAME] SALAD"
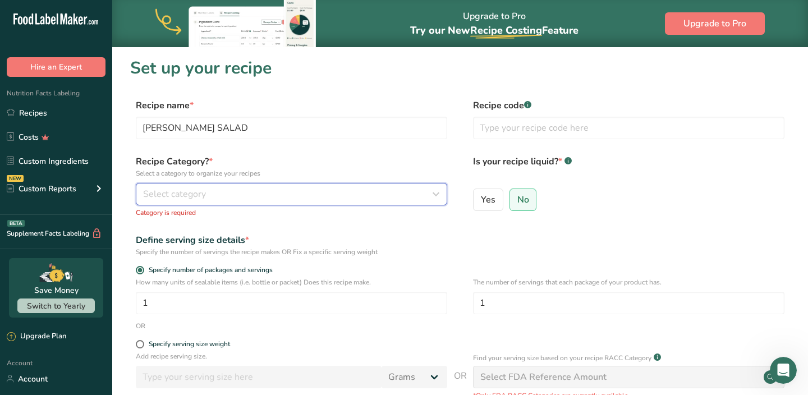
click at [289, 194] on div "Select category" at bounding box center [288, 193] width 290 height 13
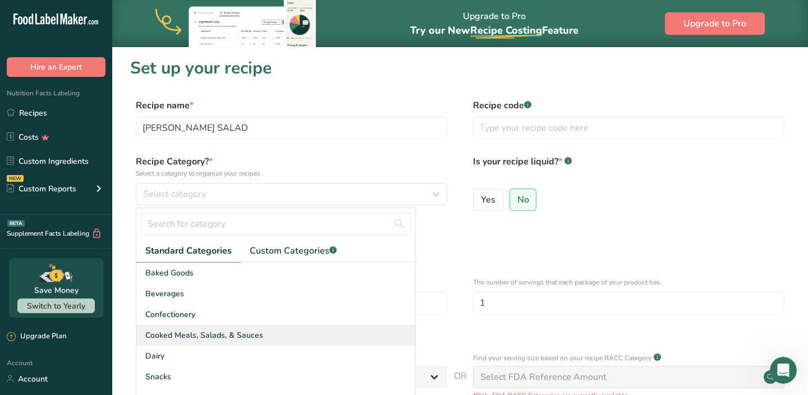
click at [208, 330] on span "Cooked Meals, Salads, & Sauces" at bounding box center [204, 336] width 118 height 12
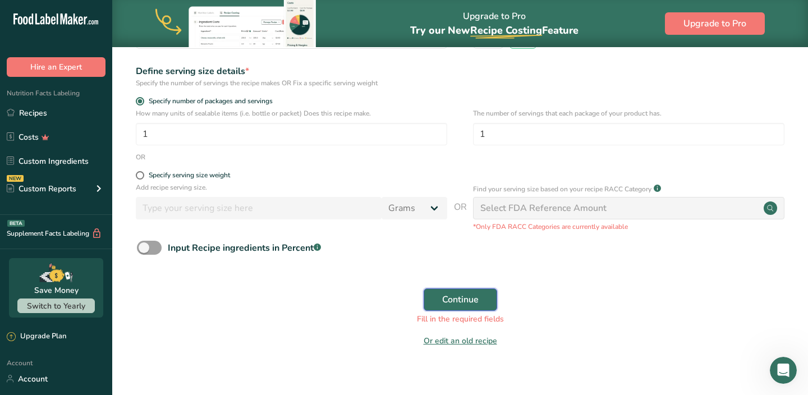
click at [451, 303] on span "Continue" at bounding box center [460, 299] width 36 height 13
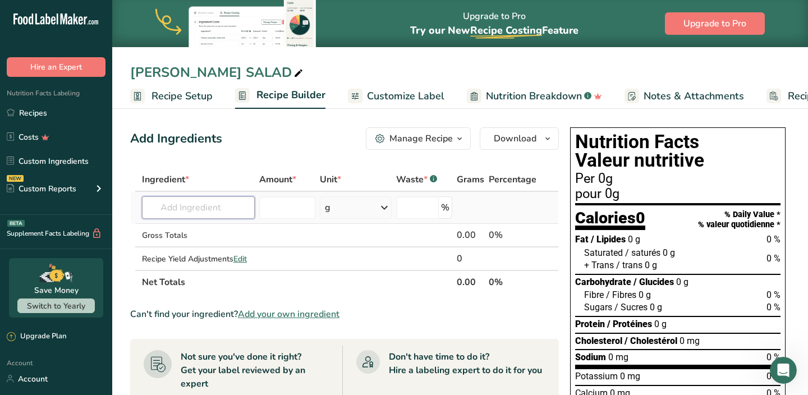
click at [198, 205] on input "text" at bounding box center [198, 207] width 113 height 22
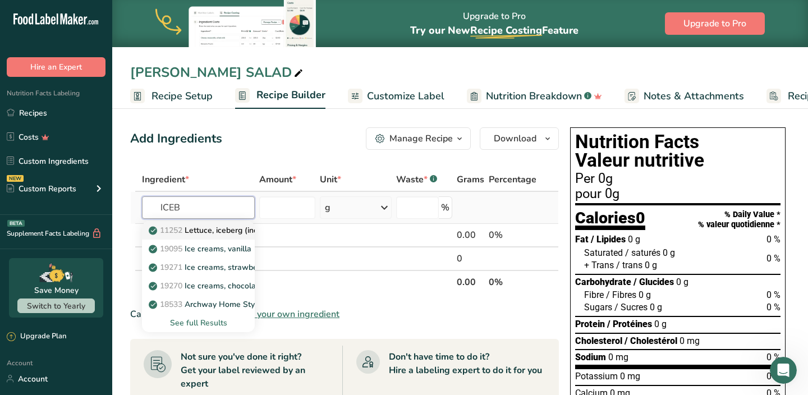
type input "ICEB"
click at [186, 228] on p "11252 Lettuce, iceberg (includes crisphead types), raw" at bounding box center [254, 231] width 206 height 12
type input "Lettuce, iceberg (includes crisphead types), raw"
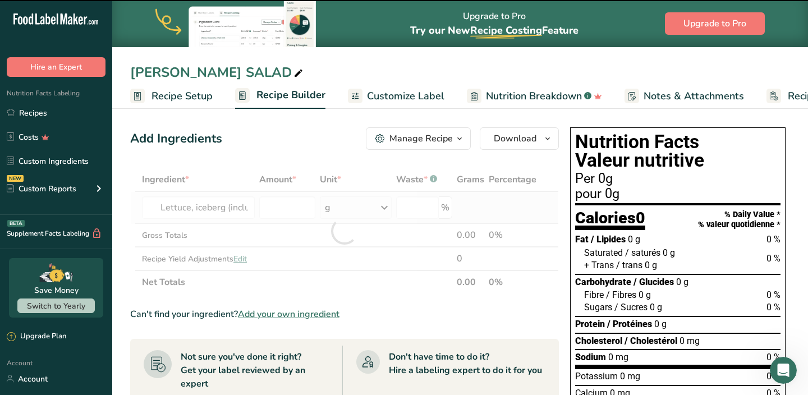
type input "0"
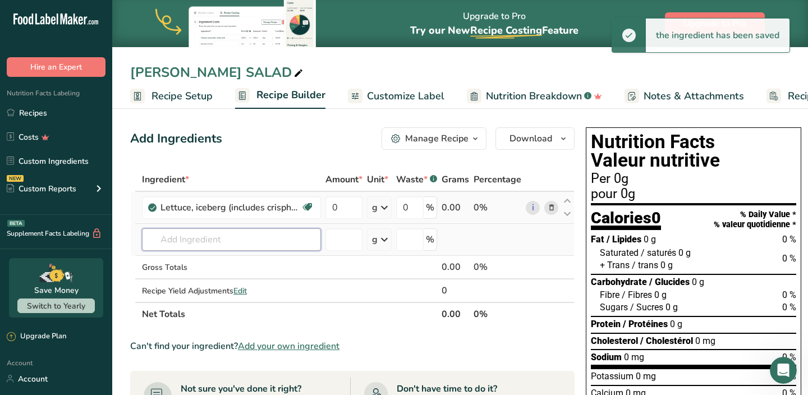
click at [178, 241] on input "text" at bounding box center [231, 239] width 179 height 22
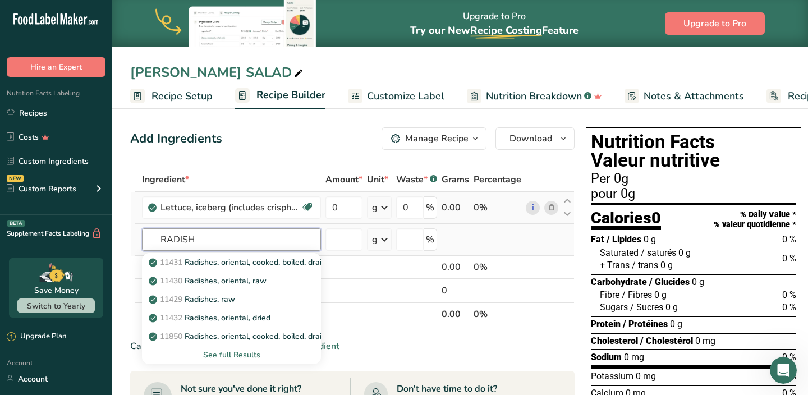
type input "RADISH"
click at [235, 357] on div "See full Results" at bounding box center [231, 355] width 161 height 12
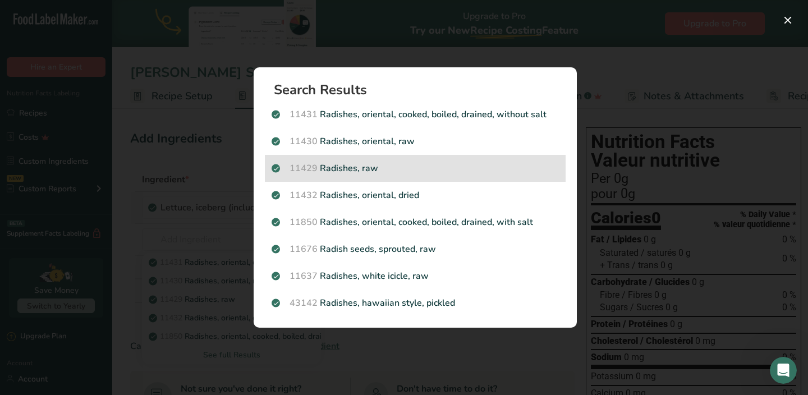
click at [340, 175] on div "11429 Radishes, raw" at bounding box center [415, 168] width 301 height 27
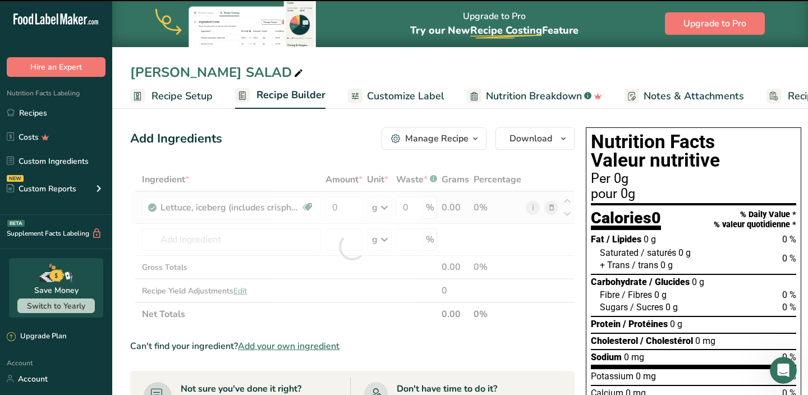
type input "0"
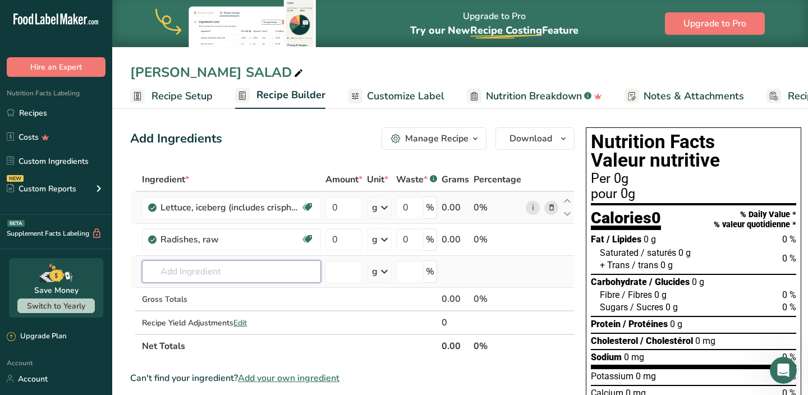
click at [200, 272] on input "text" at bounding box center [231, 271] width 179 height 22
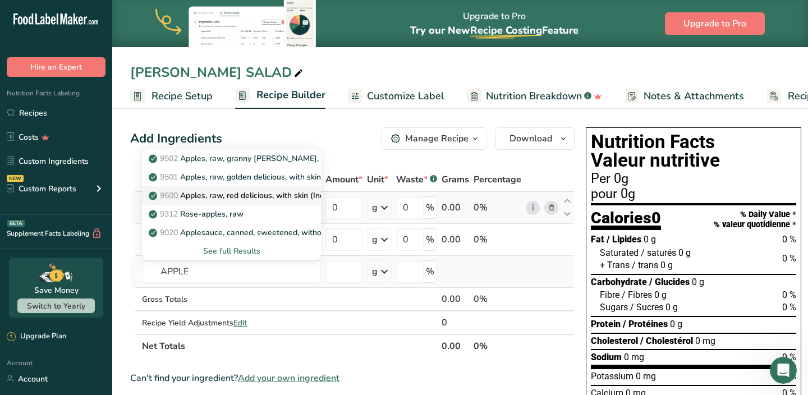
click at [231, 195] on p "9500 Apples, raw, red delicious, with skin (Includes foods for USDA's Food Dist…" at bounding box center [330, 196] width 358 height 12
type input "Apples, raw, red delicious, with skin (Includes foods for USDA's Food Distribut…"
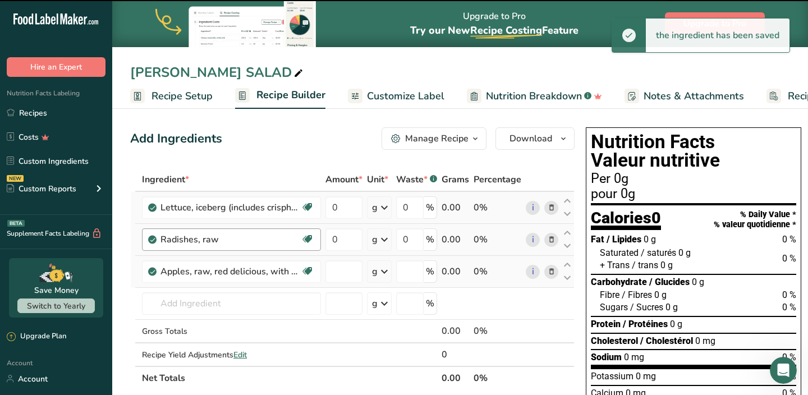
type input "0"
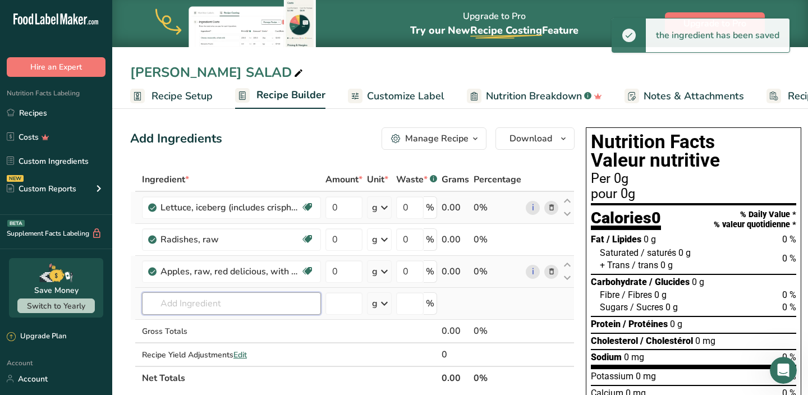
click at [191, 299] on input "text" at bounding box center [231, 303] width 179 height 22
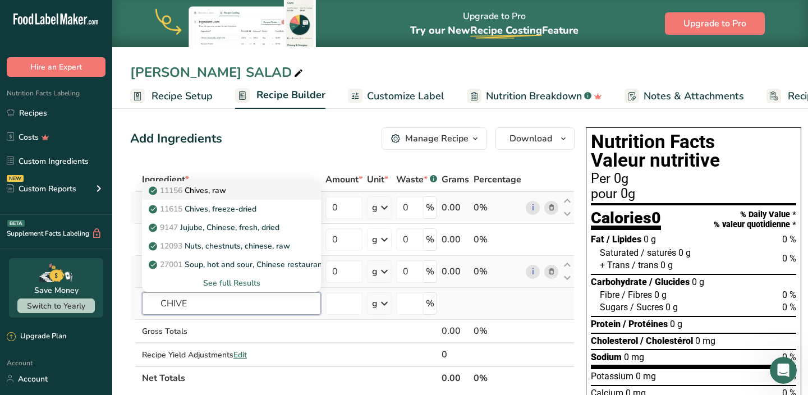
type input "CHIVE"
click at [213, 189] on p "11156 Chives, raw" at bounding box center [188, 191] width 75 height 12
type input "Chives, raw"
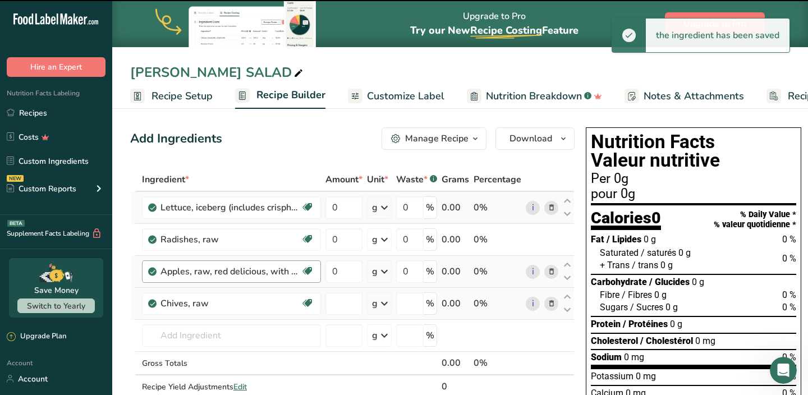
type input "0"
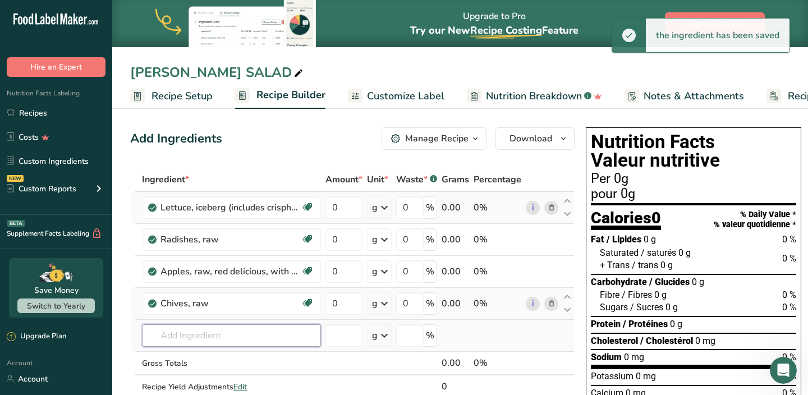
click at [186, 336] on input "text" at bounding box center [231, 335] width 179 height 22
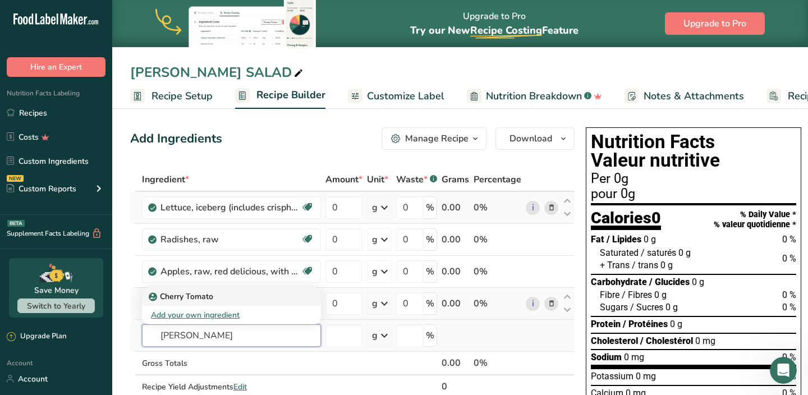
type input "[PERSON_NAME]"
click at [192, 295] on p "Cherry Tomato" at bounding box center [182, 297] width 62 height 12
type input "Cherry Tomato"
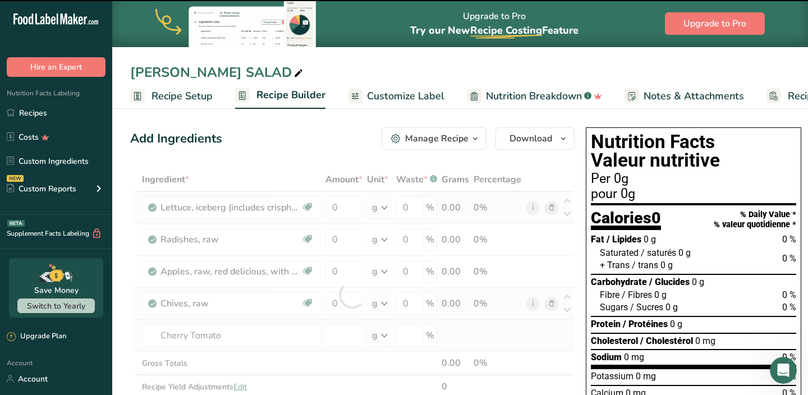
type input "0"
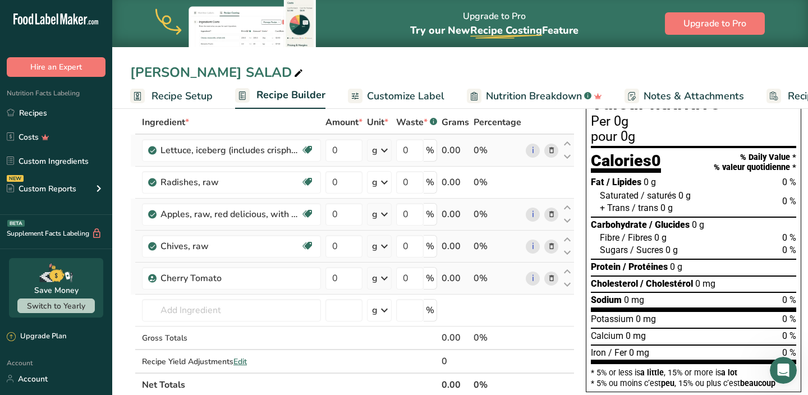
scroll to position [63, 0]
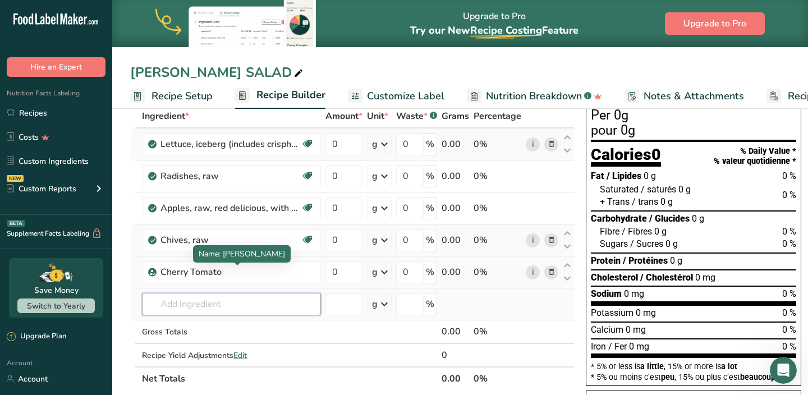
click at [219, 302] on input "text" at bounding box center [231, 304] width 179 height 22
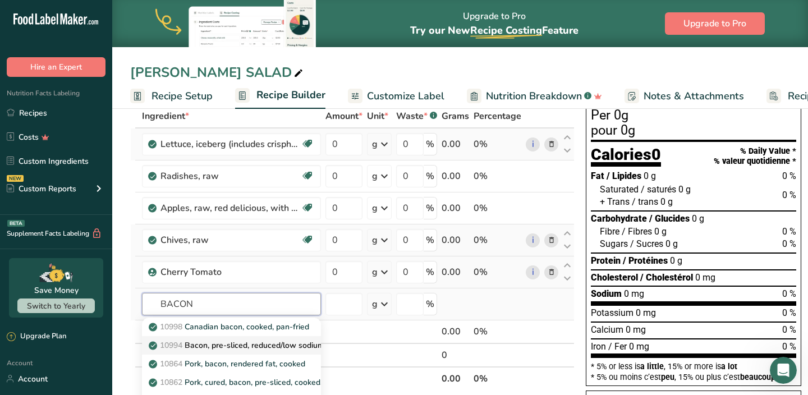
type input "BACON"
click at [226, 340] on p "10994 Bacon, pre-sliced, reduced/low sodium, unprepared" at bounding box center [260, 346] width 219 height 12
type input "Bacon, pre-sliced, reduced/low sodium, unprepared"
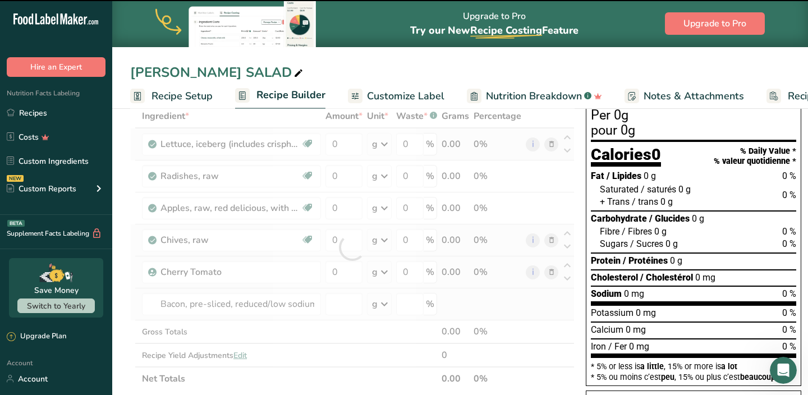
type input "0"
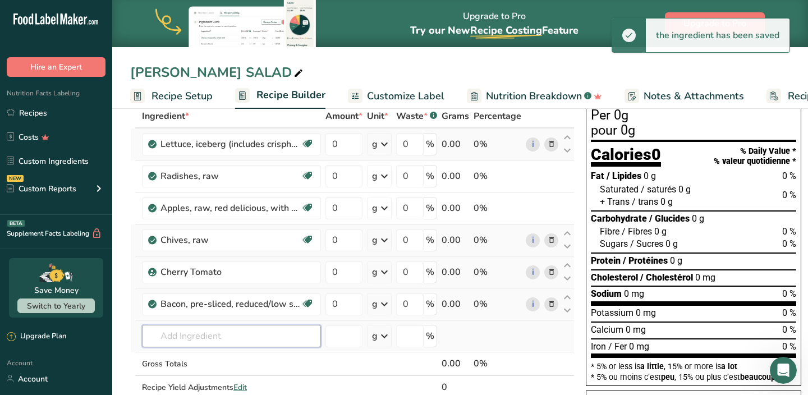
click at [216, 337] on input "text" at bounding box center [231, 336] width 179 height 22
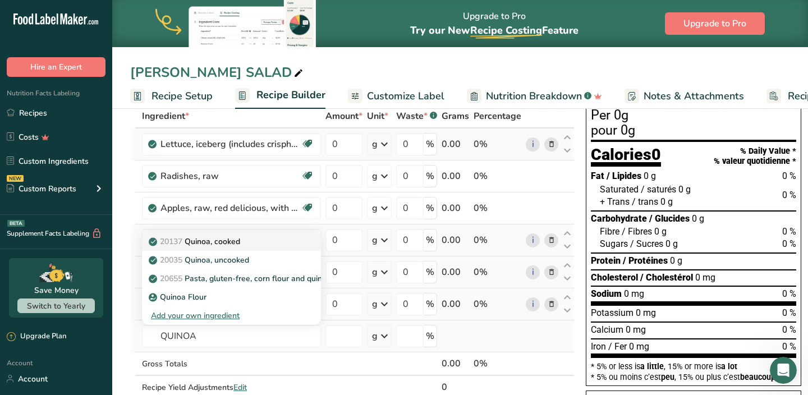
click at [218, 244] on p "20137 Quinoa, cooked" at bounding box center [195, 242] width 89 height 12
type input "Quinoa, cooked"
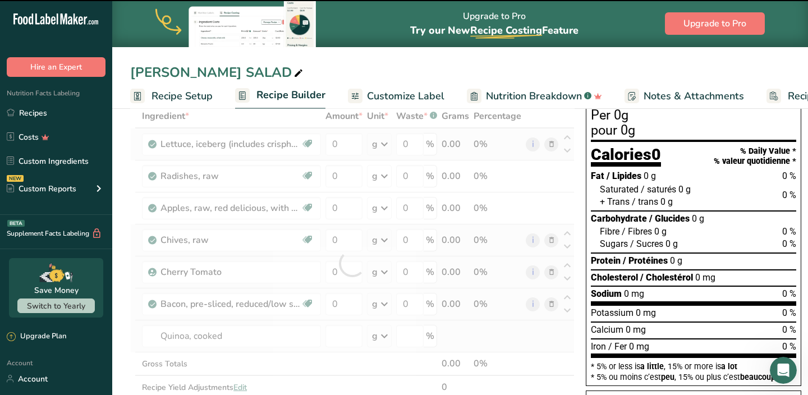
type input "0"
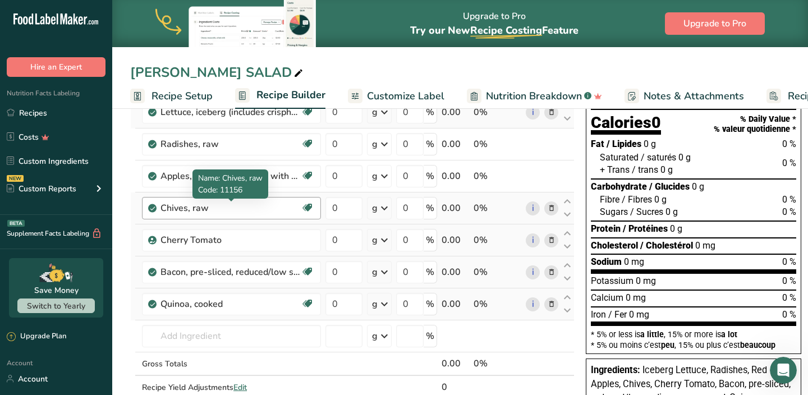
scroll to position [97, 0]
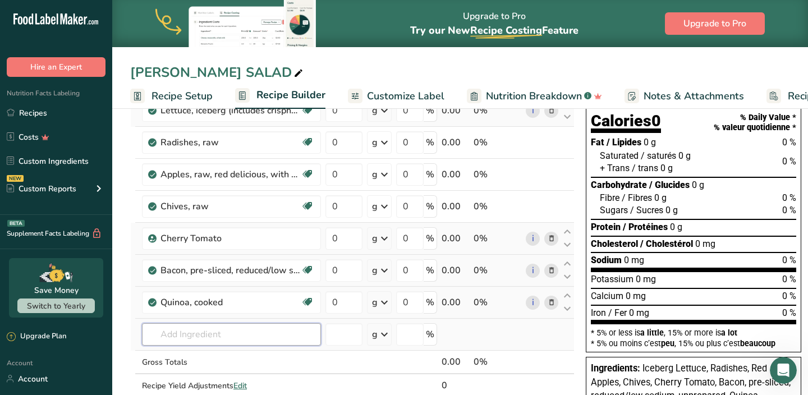
click at [192, 328] on input "text" at bounding box center [231, 334] width 179 height 22
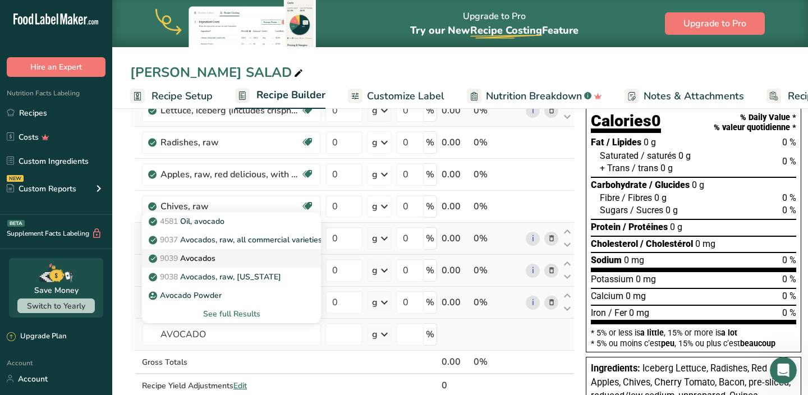
click at [203, 260] on p "9039 Avocados" at bounding box center [183, 259] width 65 height 12
type input "Avocados"
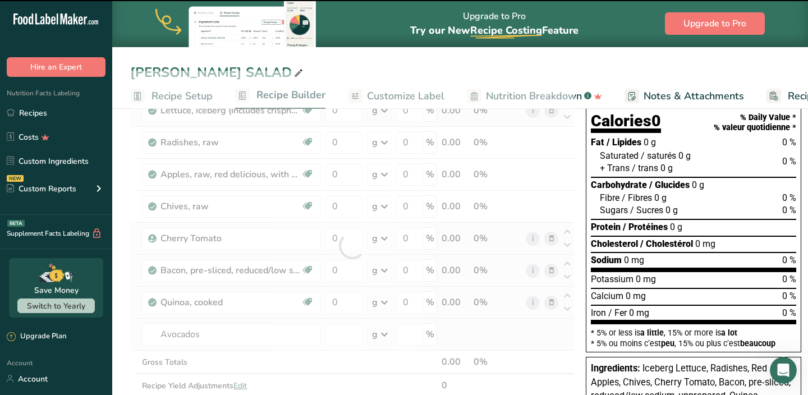
type input "0"
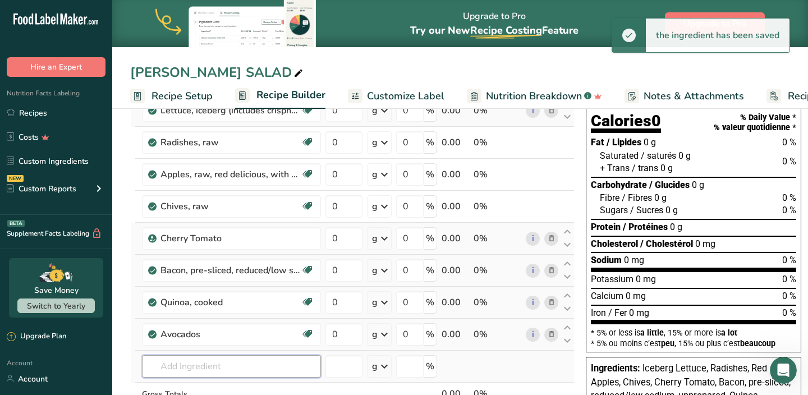
click at [192, 367] on input "text" at bounding box center [231, 366] width 179 height 22
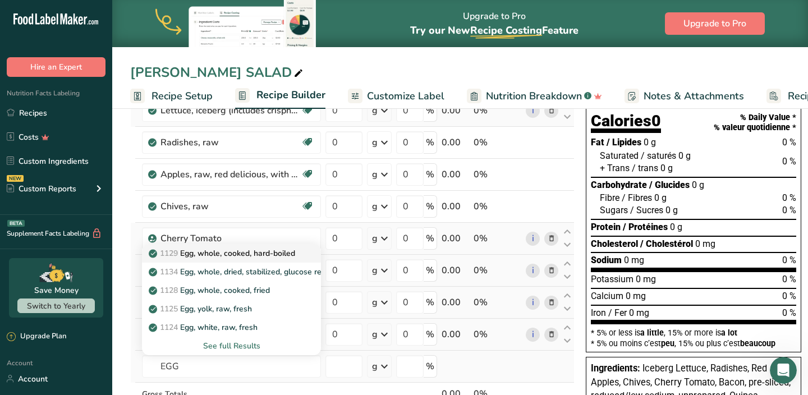
click at [228, 256] on p "1129 Egg, whole, cooked, hard-boiled" at bounding box center [223, 254] width 144 height 12
type input "Egg, whole, cooked, hard-boiled"
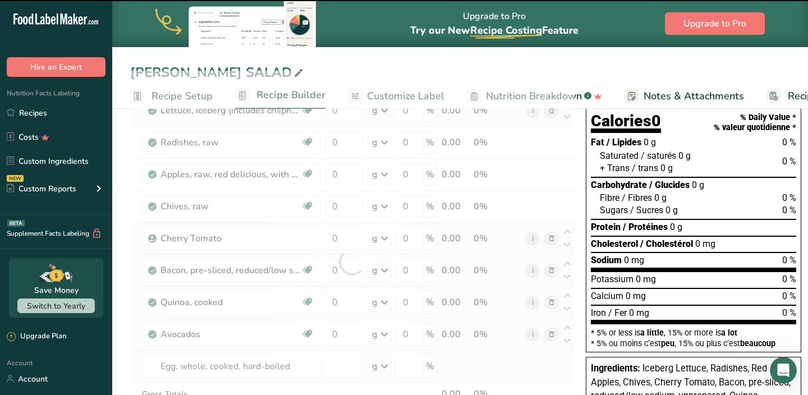
type input "0"
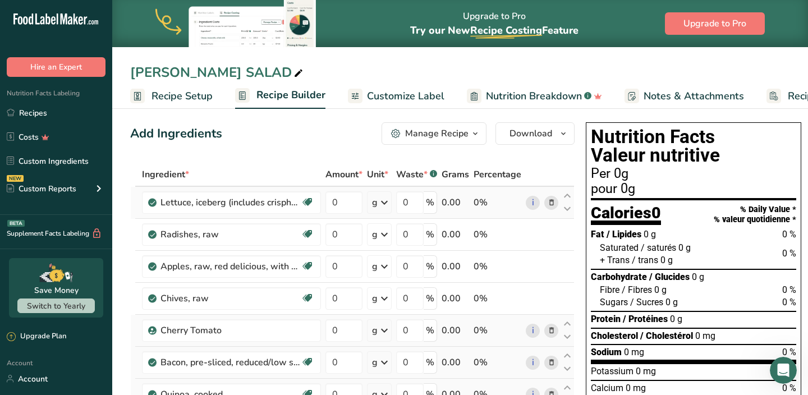
scroll to position [0, 0]
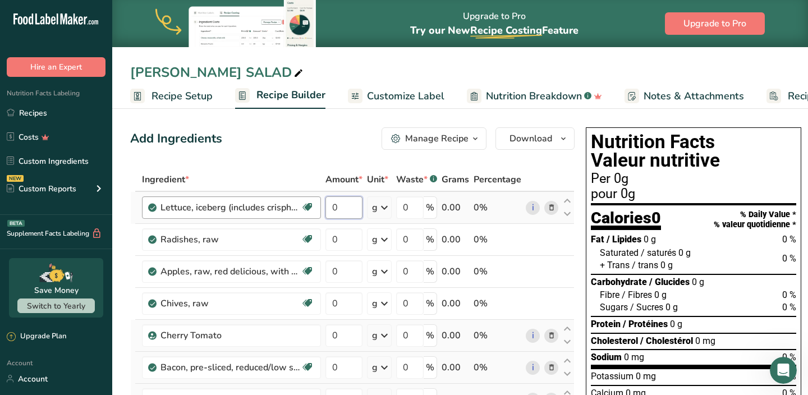
drag, startPoint x: 322, startPoint y: 216, endPoint x: 312, endPoint y: 214, distance: 9.7
click at [313, 214] on tr "Lettuce, iceberg (includes crisphead types), raw Dairy free Gluten free Vegan V…" at bounding box center [352, 208] width 443 height 32
drag, startPoint x: 347, startPoint y: 202, endPoint x: 328, endPoint y: 202, distance: 19.6
click at [328, 202] on input "0" at bounding box center [344, 207] width 37 height 22
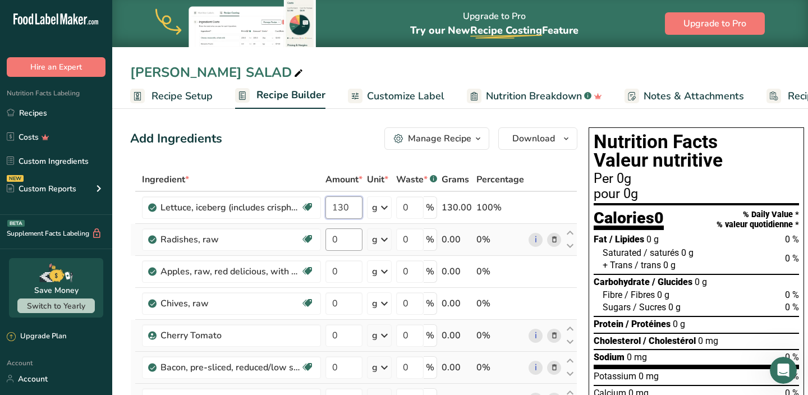
type input "130"
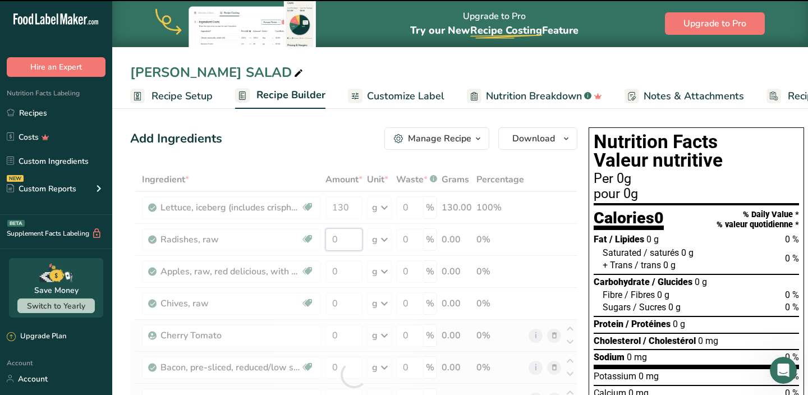
drag, startPoint x: 343, startPoint y: 236, endPoint x: 330, endPoint y: 235, distance: 13.0
click at [331, 236] on div "Ingredient * Amount * Unit * Waste * .a-a{fill:#347362;}.b-a{fill:#fff;} Grams …" at bounding box center [353, 375] width 447 height 414
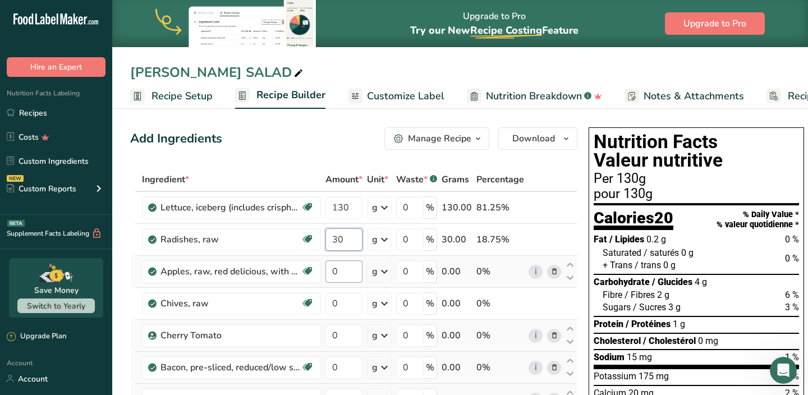
type input "30"
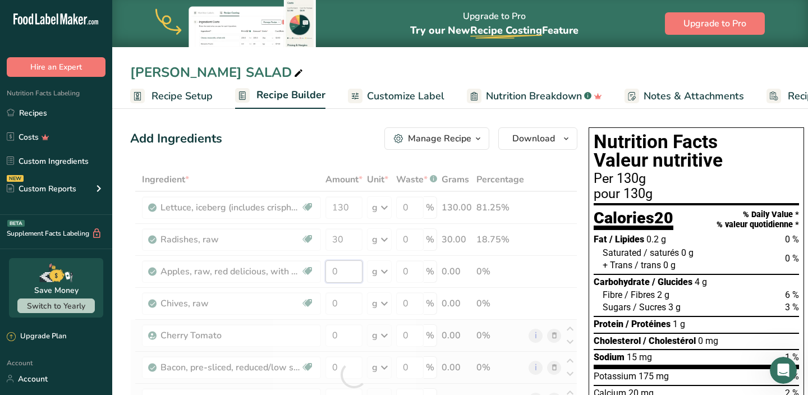
drag, startPoint x: 344, startPoint y: 268, endPoint x: 319, endPoint y: 267, distance: 24.8
click at [321, 267] on div "Ingredient * Amount * Unit * Waste * .a-a{fill:#347362;}.b-a{fill:#fff;} Grams …" at bounding box center [353, 375] width 447 height 414
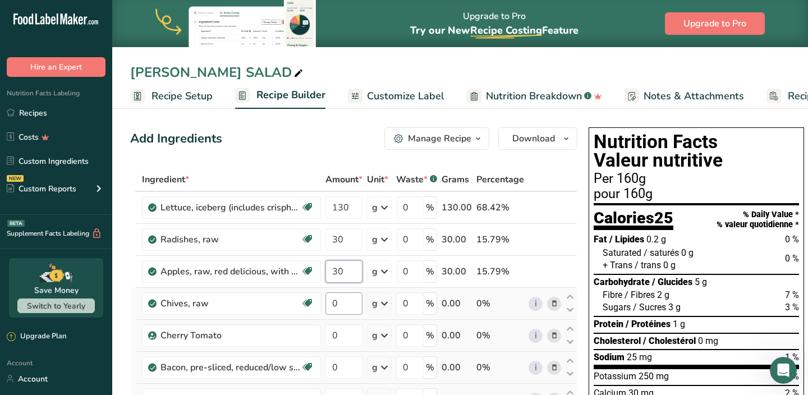
type input "30"
click at [326, 304] on div "Ingredient * Amount * Unit * Waste * .a-a{fill:#347362;}.b-a{fill:#fff;} Grams …" at bounding box center [353, 375] width 447 height 414
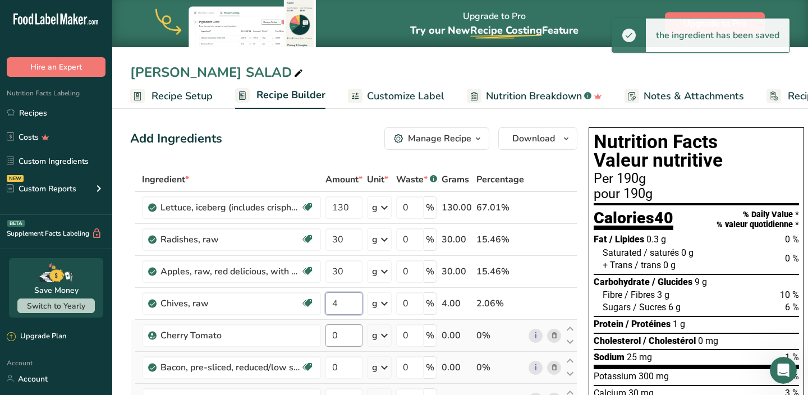
type input "4"
click at [361, 339] on div "Ingredient * Amount * Unit * Waste * .a-a{fill:#347362;}.b-a{fill:#fff;} Grams …" at bounding box center [353, 375] width 447 height 414
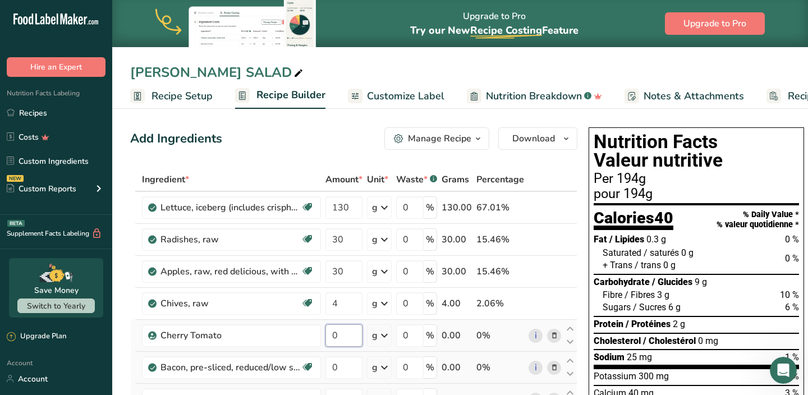
drag, startPoint x: 339, startPoint y: 333, endPoint x: 328, endPoint y: 333, distance: 11.2
click at [328, 333] on input "0" at bounding box center [344, 335] width 37 height 22
type input "30"
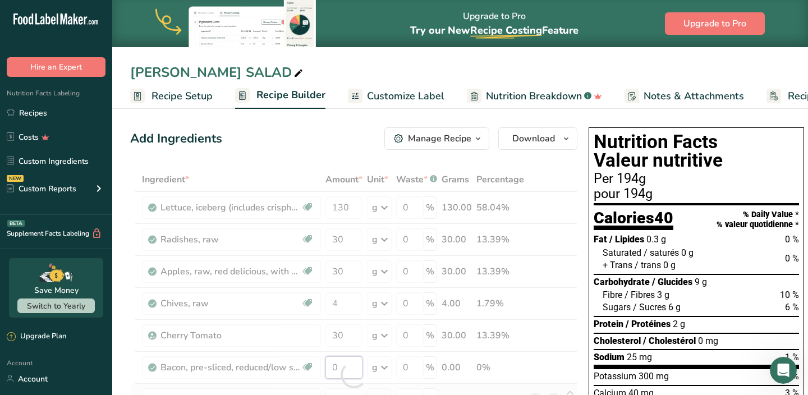
drag, startPoint x: 338, startPoint y: 367, endPoint x: 331, endPoint y: 367, distance: 6.7
click at [331, 367] on div "Ingredient * Amount * Unit * Waste * .a-a{fill:#347362;}.b-a{fill:#fff;} Grams …" at bounding box center [353, 375] width 447 height 414
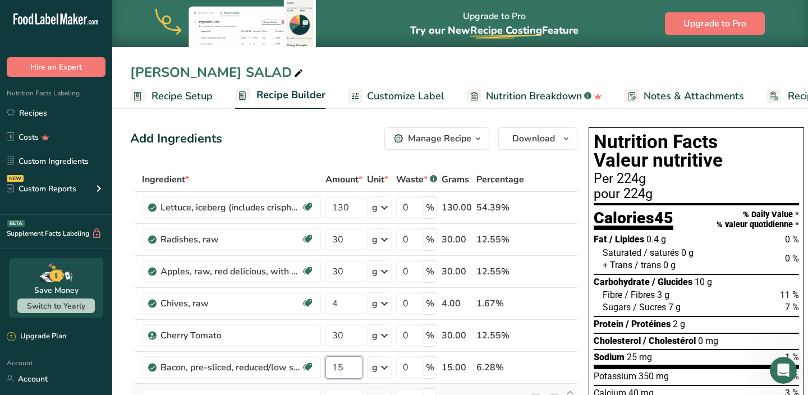
type input "15"
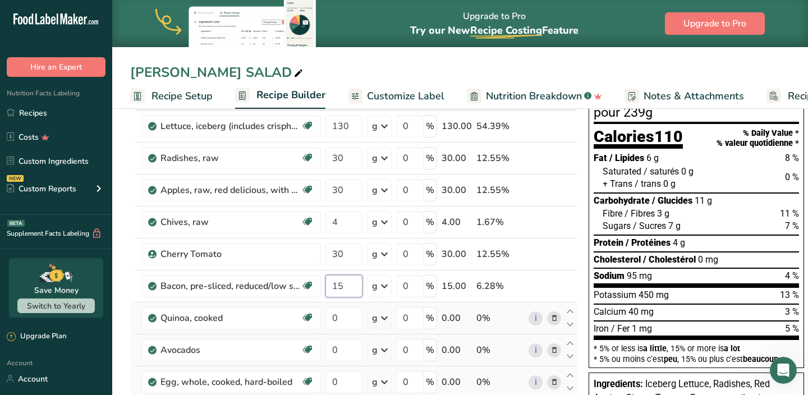
scroll to position [84, 0]
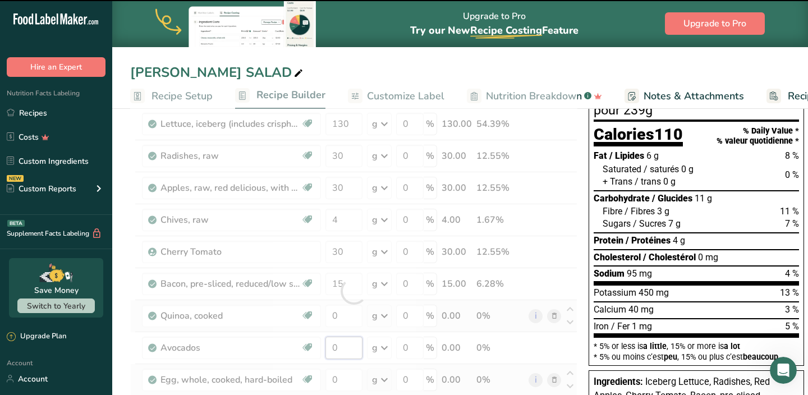
drag, startPoint x: 345, startPoint y: 346, endPoint x: 320, endPoint y: 347, distance: 24.7
click at [320, 347] on div "Ingredient * Amount * Unit * Waste * .a-a{fill:#347362;}.b-a{fill:#fff;} Grams …" at bounding box center [353, 291] width 447 height 414
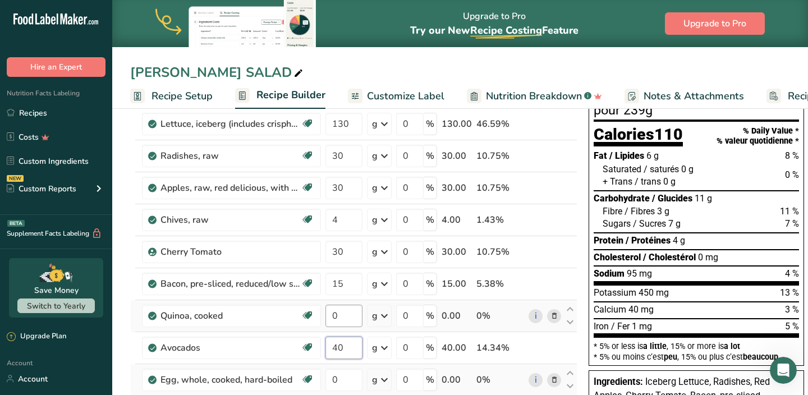
type input "40"
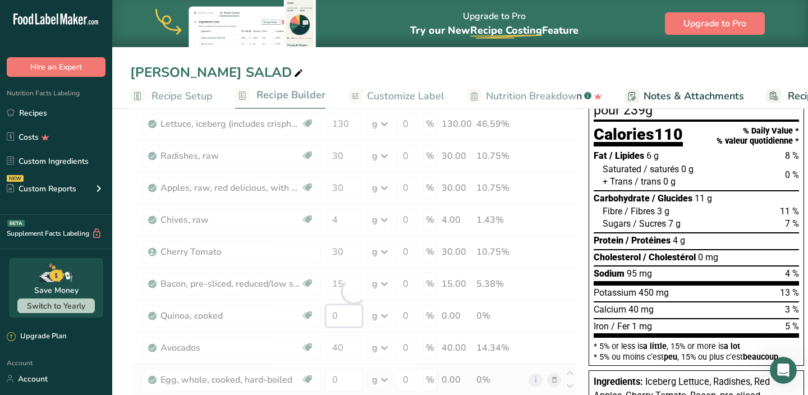
drag, startPoint x: 341, startPoint y: 318, endPoint x: 324, endPoint y: 318, distance: 17.4
click at [327, 318] on div "Ingredient * Amount * Unit * Waste * .a-a{fill:#347362;}.b-a{fill:#fff;} Grams …" at bounding box center [353, 291] width 447 height 414
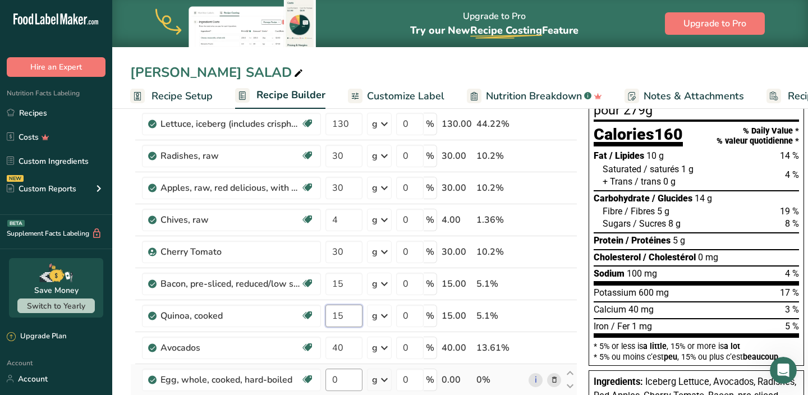
type input "15"
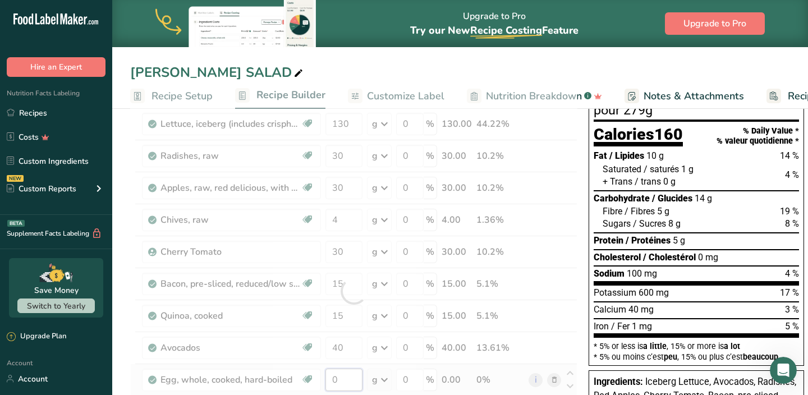
click at [342, 376] on div "Ingredient * Amount * Unit * Waste * .a-a{fill:#347362;}.b-a{fill:#fff;} Grams …" at bounding box center [353, 291] width 447 height 414
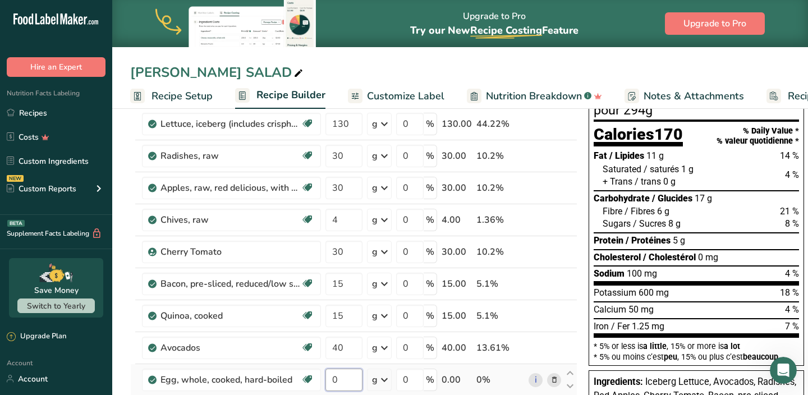
drag, startPoint x: 346, startPoint y: 378, endPoint x: 324, endPoint y: 377, distance: 21.9
click at [324, 377] on td "0" at bounding box center [344, 380] width 42 height 32
type input "43"
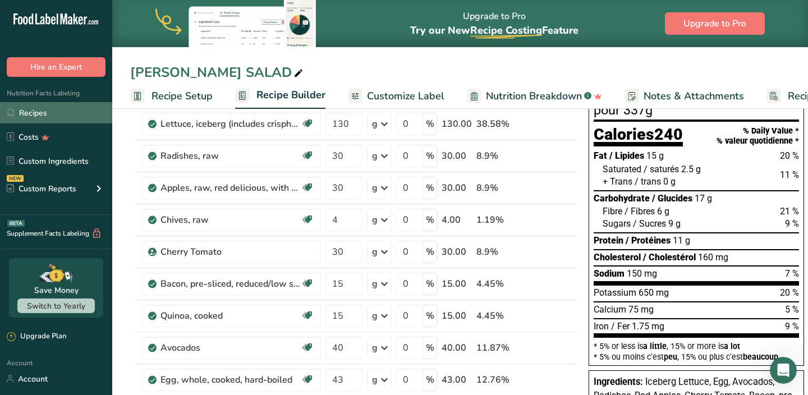
click at [89, 111] on link "Recipes" at bounding box center [56, 112] width 112 height 21
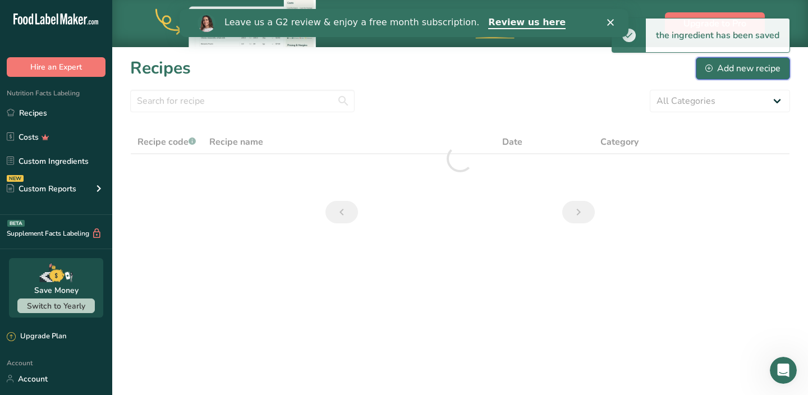
click at [719, 67] on div "Add new recipe" at bounding box center [743, 68] width 75 height 13
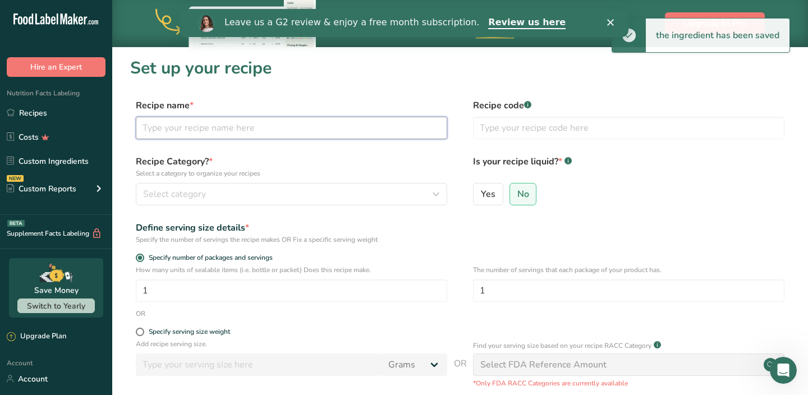
click at [267, 131] on input "text" at bounding box center [292, 128] width 312 height 22
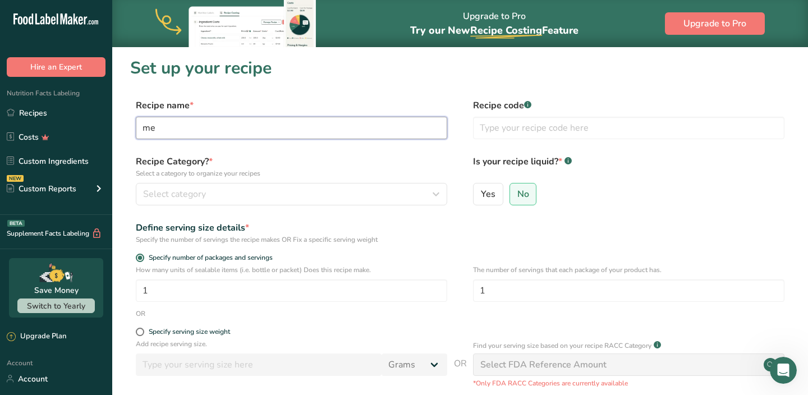
type input "m"
type input "MEZE SALAD"
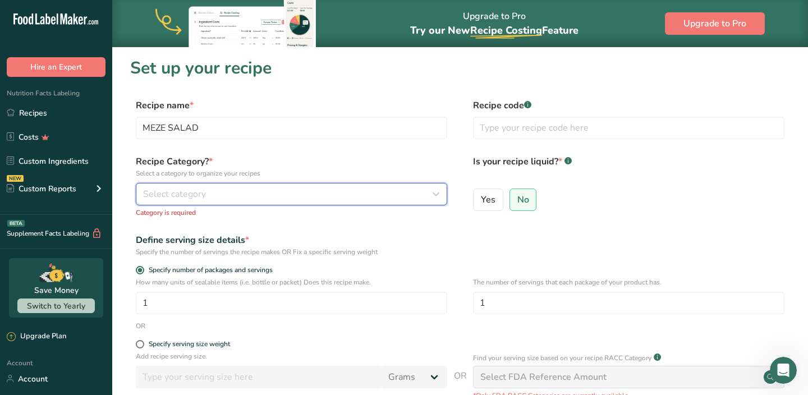
click at [296, 194] on div "Select category" at bounding box center [288, 193] width 290 height 13
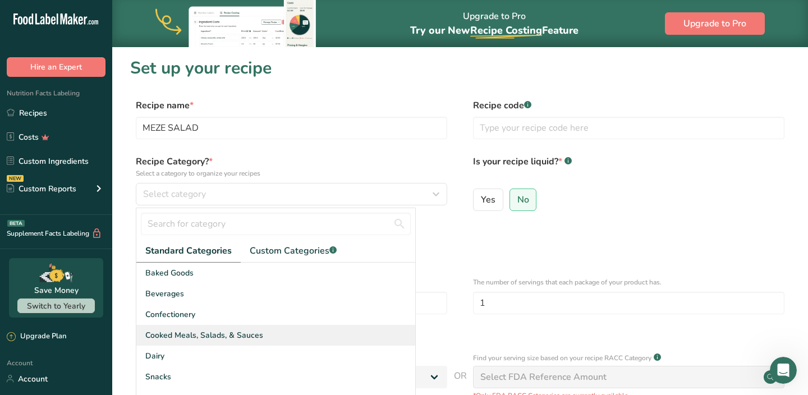
click at [205, 332] on span "Cooked Meals, Salads, & Sauces" at bounding box center [204, 336] width 118 height 12
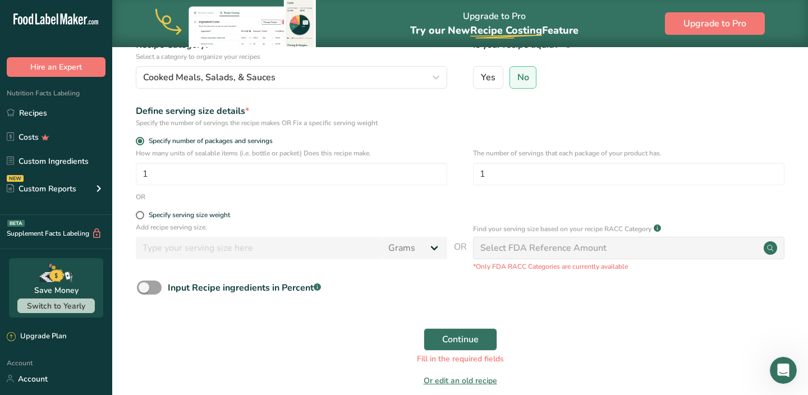
scroll to position [125, 0]
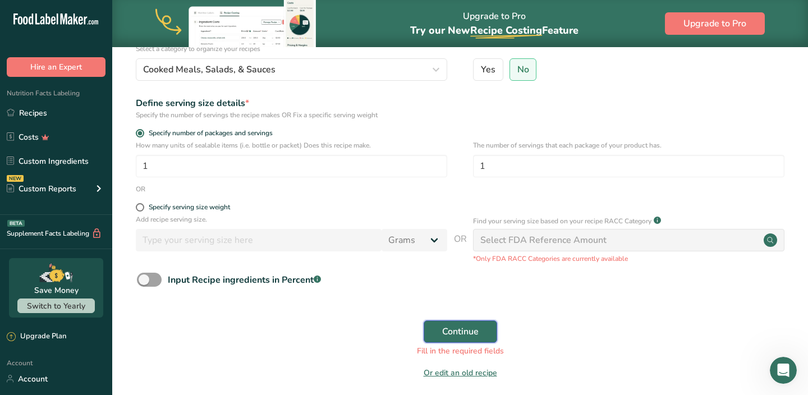
click at [437, 332] on button "Continue" at bounding box center [461, 332] width 74 height 22
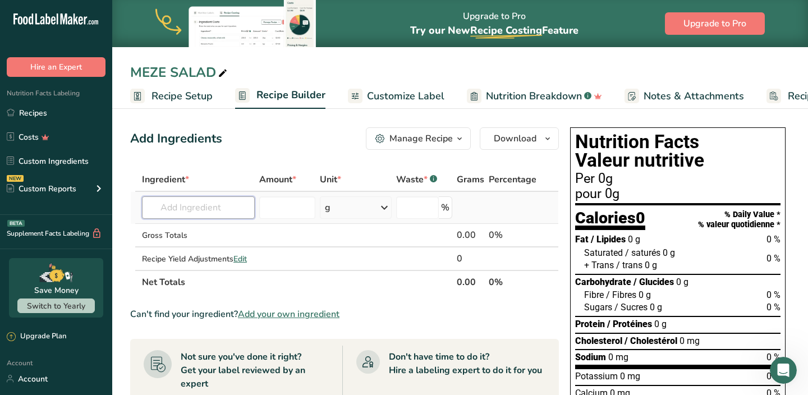
click at [198, 208] on input "text" at bounding box center [198, 207] width 113 height 22
type input "ROMAINE"
click at [199, 246] on p "11251 [GEOGRAPHIC_DATA], cos or romaine, raw" at bounding box center [219, 249] width 136 height 12
type input "Lettuce, cos or romaine, raw"
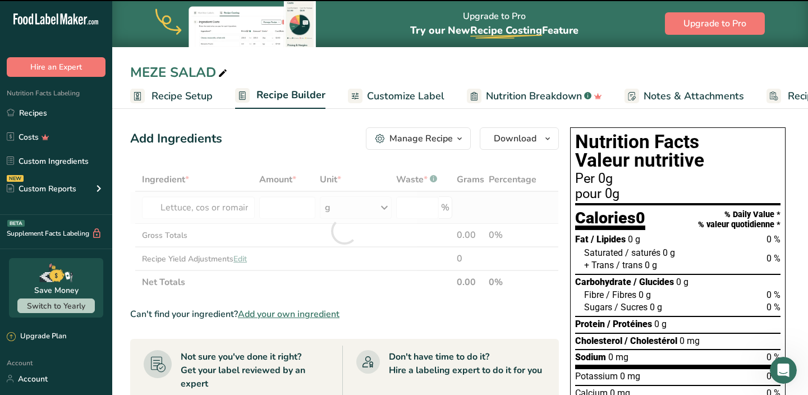
type input "0"
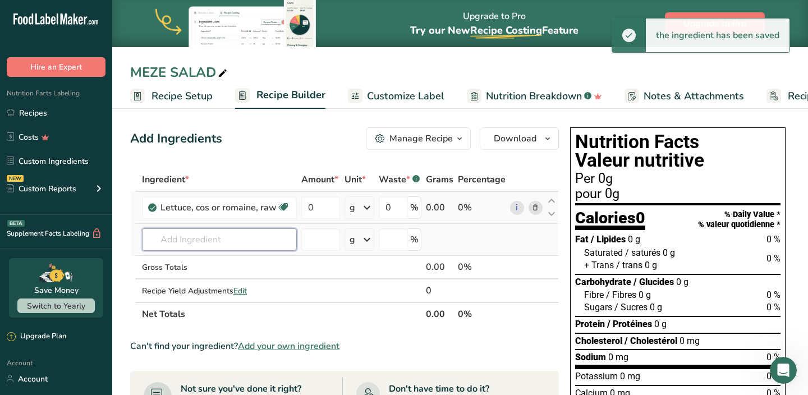
click at [197, 244] on input "text" at bounding box center [219, 239] width 155 height 22
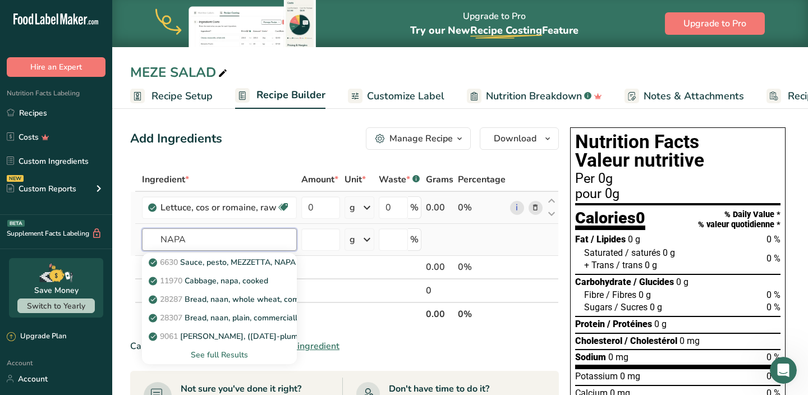
type input "NAPA"
click at [208, 353] on div "See full Results" at bounding box center [219, 355] width 137 height 12
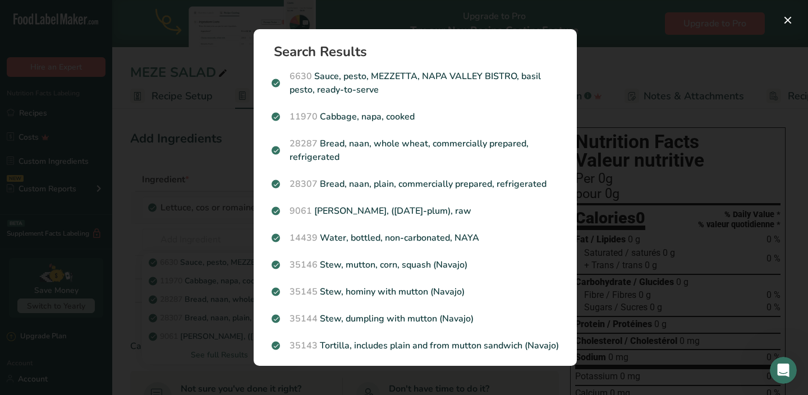
click at [224, 103] on div "Search results modal" at bounding box center [404, 197] width 808 height 395
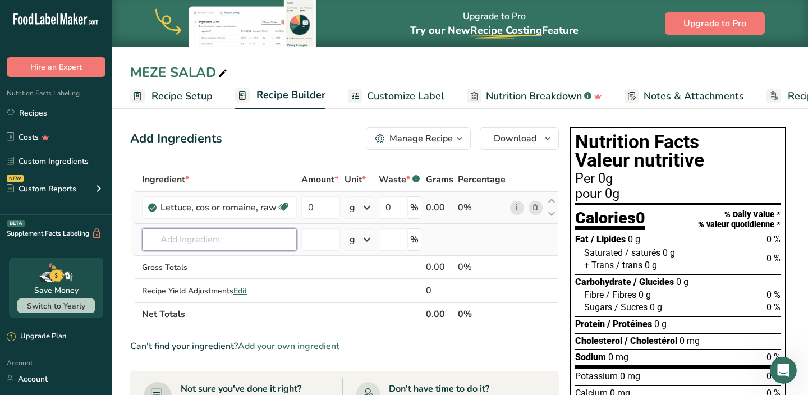
click at [188, 243] on input "text" at bounding box center [219, 239] width 155 height 22
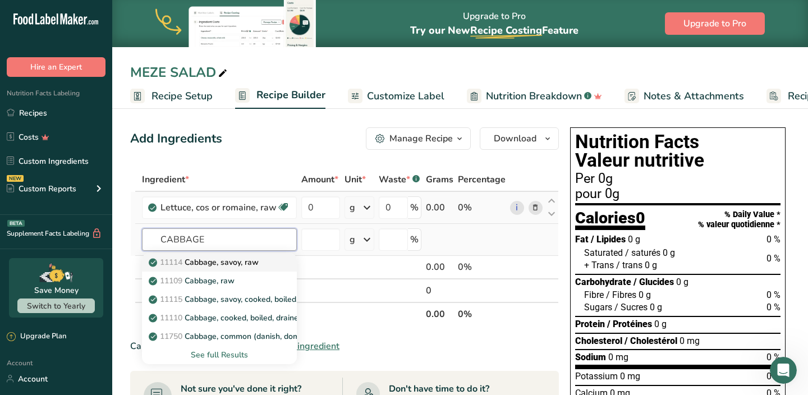
type input "CABBAGE"
click at [199, 266] on p "11114 Cabbage, savoy, raw" at bounding box center [205, 263] width 108 height 12
type input "Cabbage, savoy, raw"
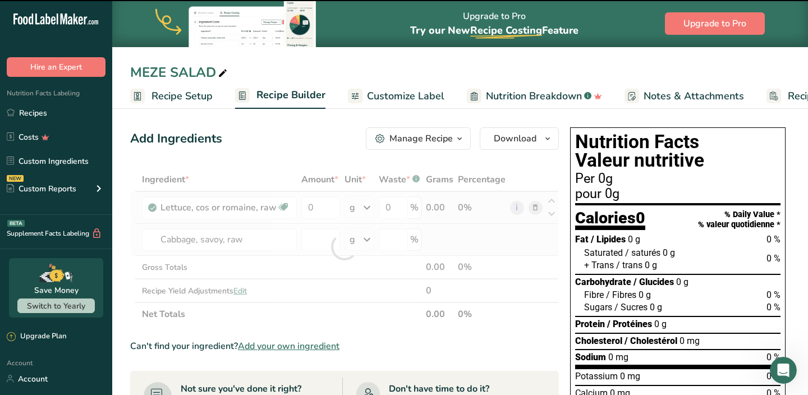
type input "0"
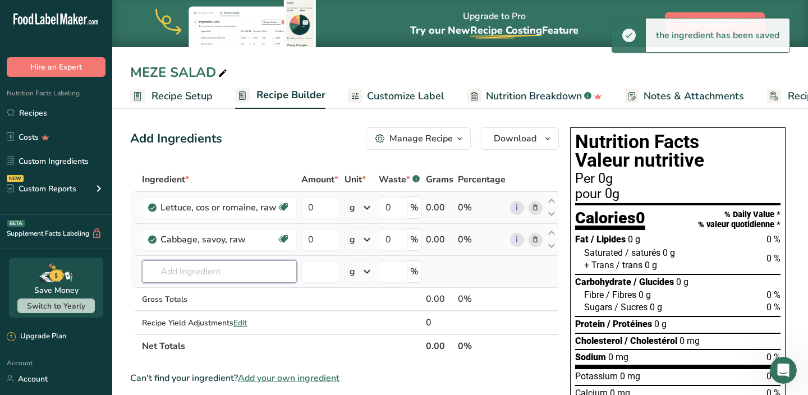
click at [203, 271] on input "text" at bounding box center [219, 271] width 155 height 22
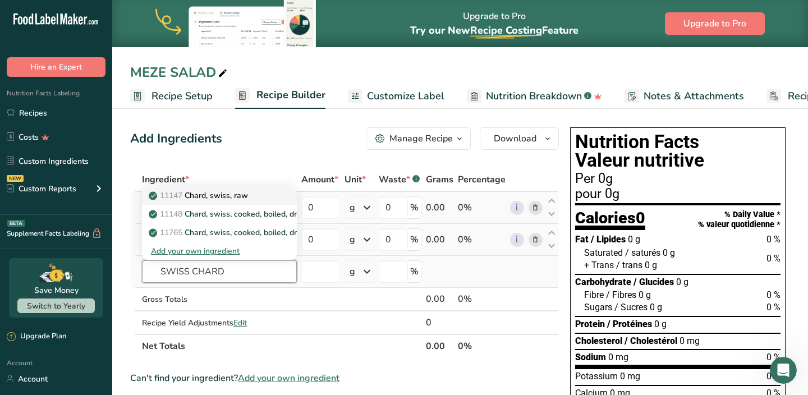
type input "SWISS CHARD"
click at [208, 200] on p "11147 Chard, swiss, raw" at bounding box center [199, 196] width 97 height 12
type input "Chard, swiss, raw"
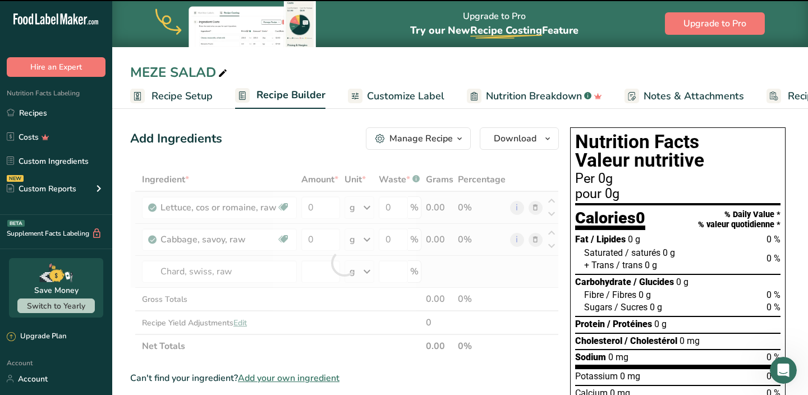
type input "0"
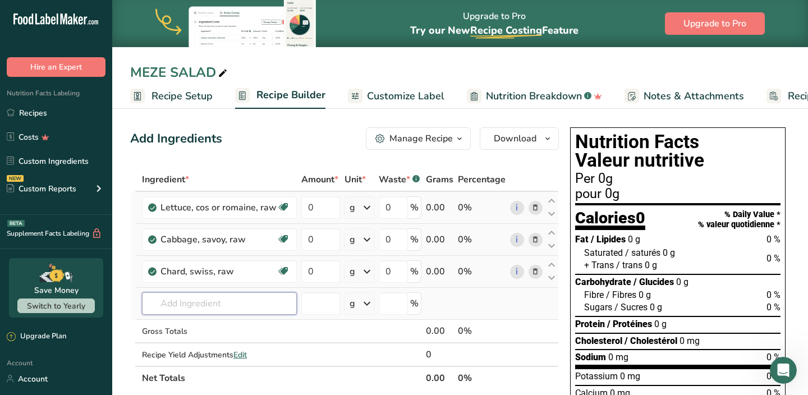
click at [240, 304] on input "text" at bounding box center [219, 303] width 155 height 22
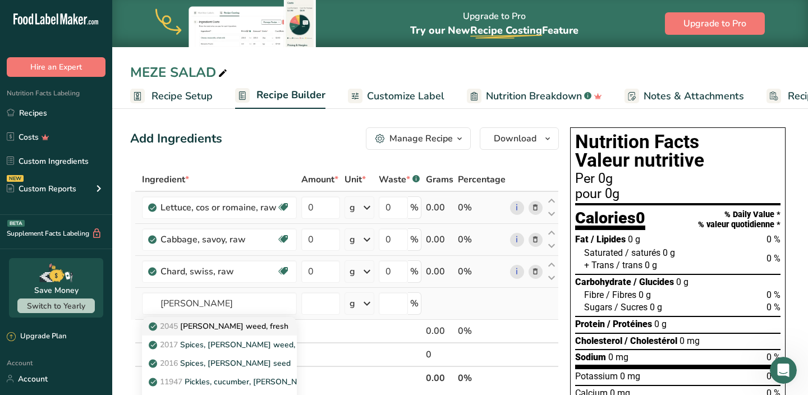
click at [238, 324] on p "2045 [PERSON_NAME] weed, fresh" at bounding box center [220, 327] width 138 height 12
type input "[PERSON_NAME] weed, fresh"
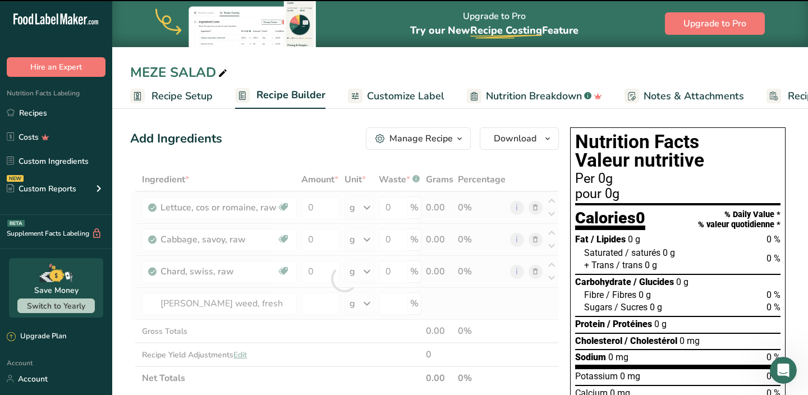
type input "0"
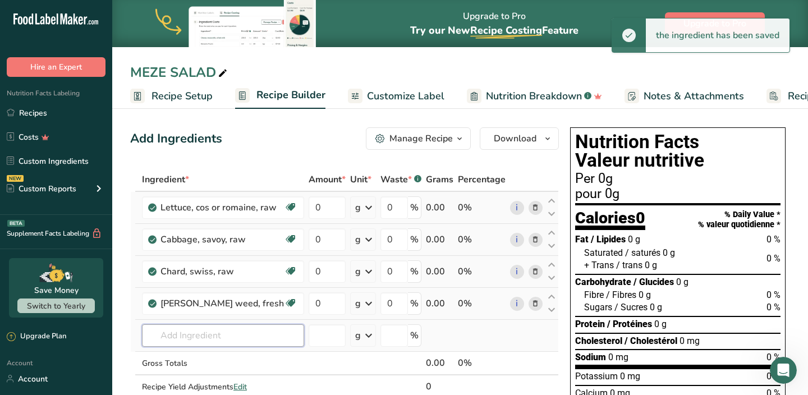
click at [217, 335] on input "text" at bounding box center [223, 335] width 162 height 22
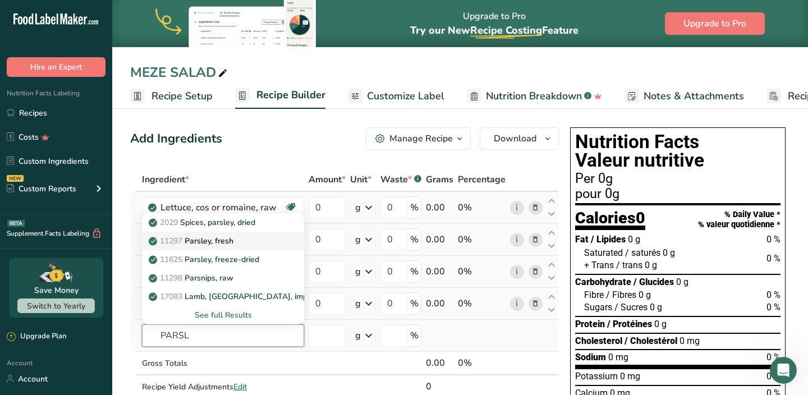
type input "PARSL"
click at [219, 233] on link "11297 [GEOGRAPHIC_DATA], fresh" at bounding box center [223, 241] width 162 height 19
type input "Parsley, fresh"
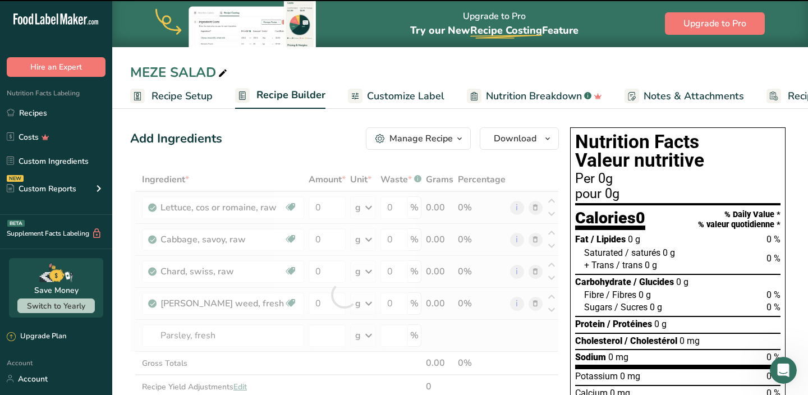
type input "0"
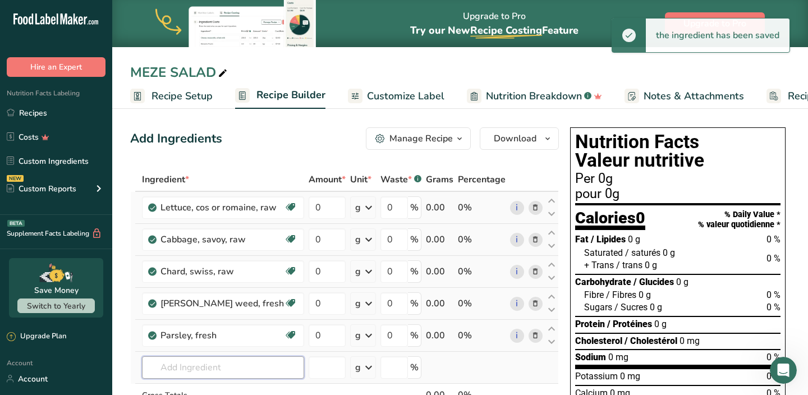
click at [207, 364] on input "text" at bounding box center [223, 367] width 162 height 22
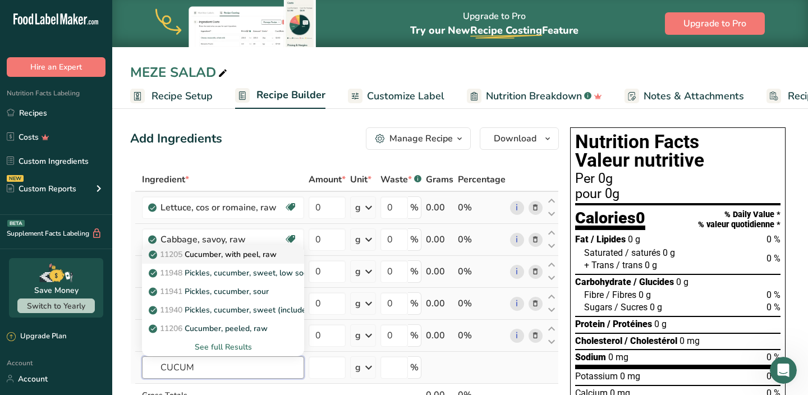
type input "CUCUM"
click at [224, 258] on p "11205 Cucumber, with peel, raw" at bounding box center [214, 255] width 126 height 12
type input "Cucumber, with peel, raw"
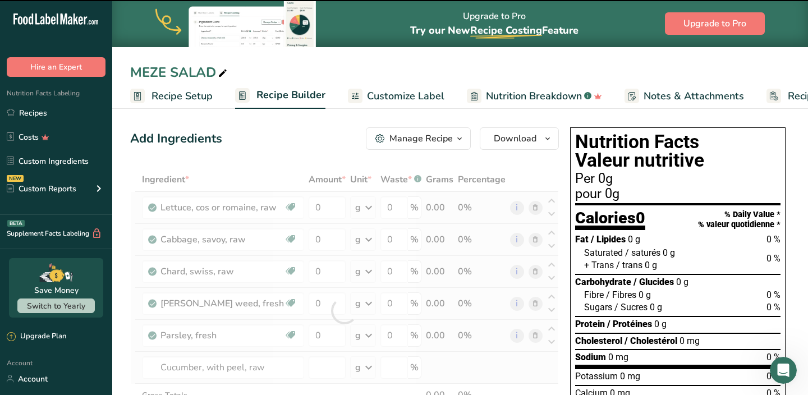
type input "0"
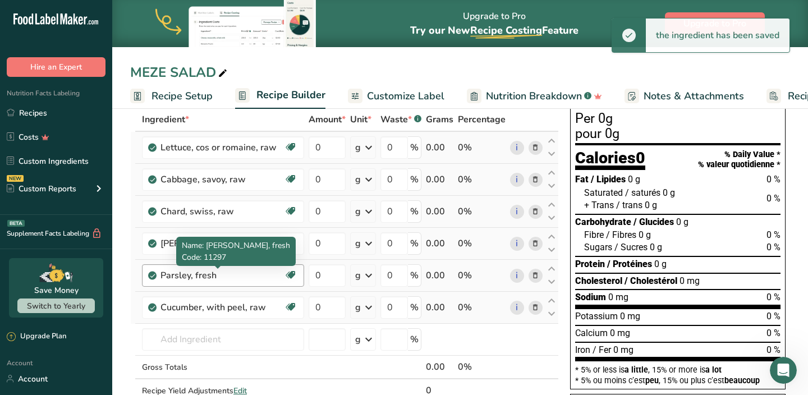
scroll to position [62, 0]
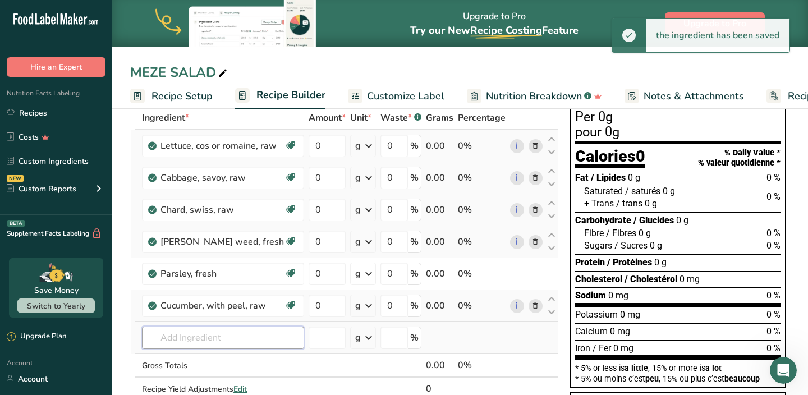
click at [201, 335] on input "text" at bounding box center [223, 338] width 162 height 22
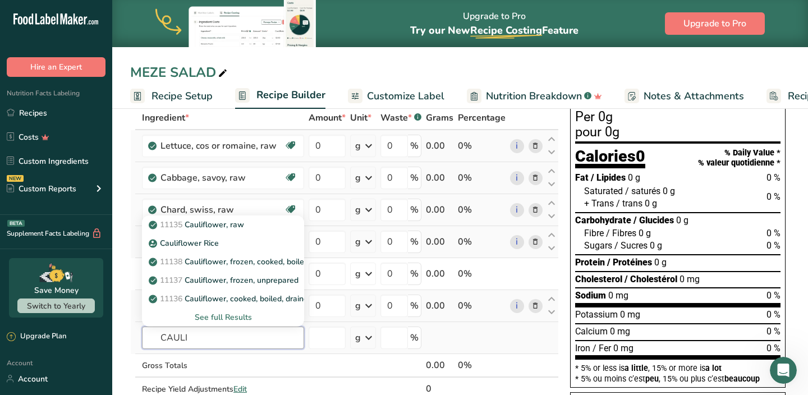
type input "CAULI"
click at [212, 318] on div "See full Results" at bounding box center [223, 318] width 144 height 12
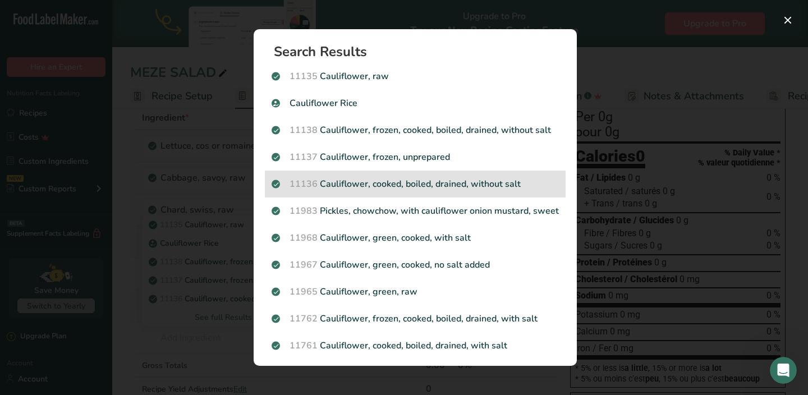
click at [382, 180] on p "11136 Cauliflower, cooked, boiled, drained, without salt" at bounding box center [415, 183] width 287 height 13
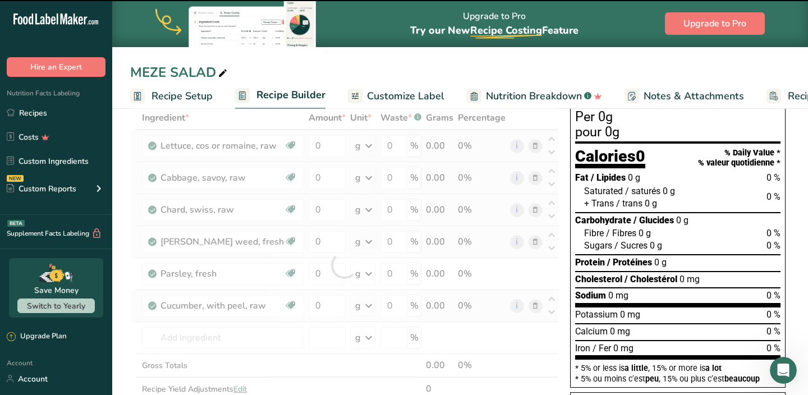
type input "0"
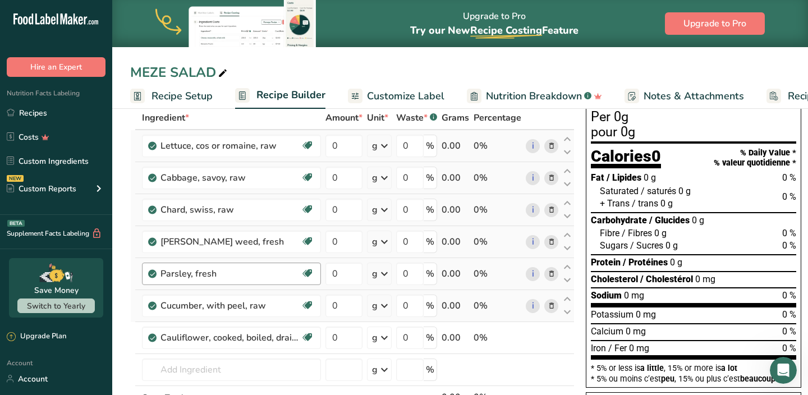
scroll to position [88, 0]
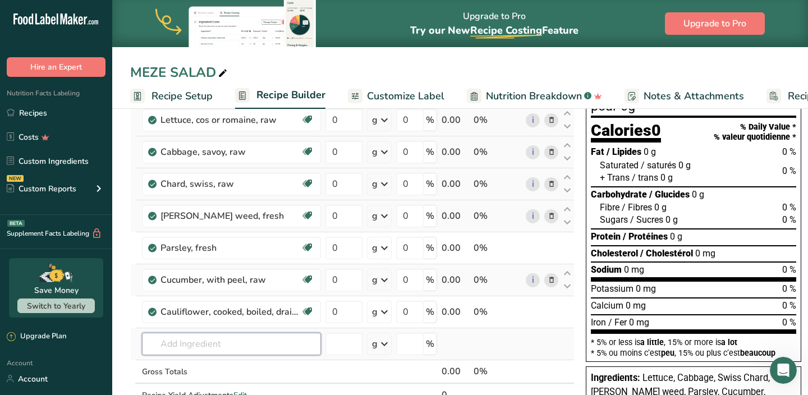
click at [217, 345] on input "text" at bounding box center [231, 344] width 179 height 22
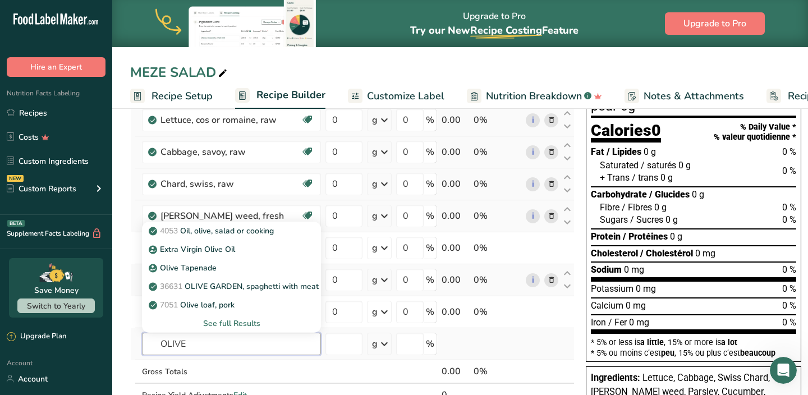
type input "OLIVE"
click at [223, 327] on div "See full Results" at bounding box center [231, 324] width 161 height 12
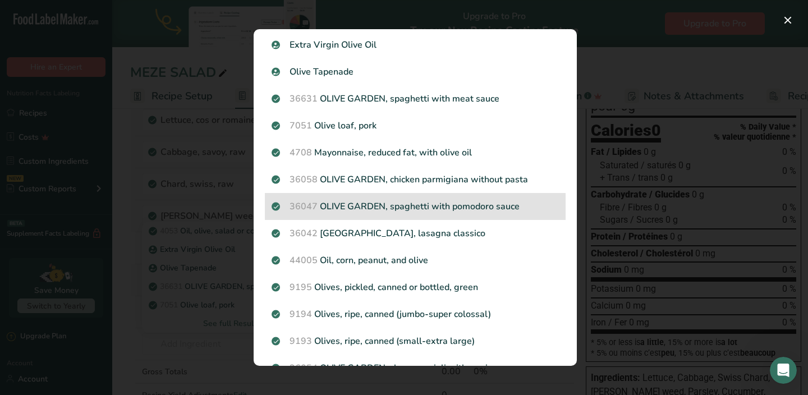
scroll to position [62, 0]
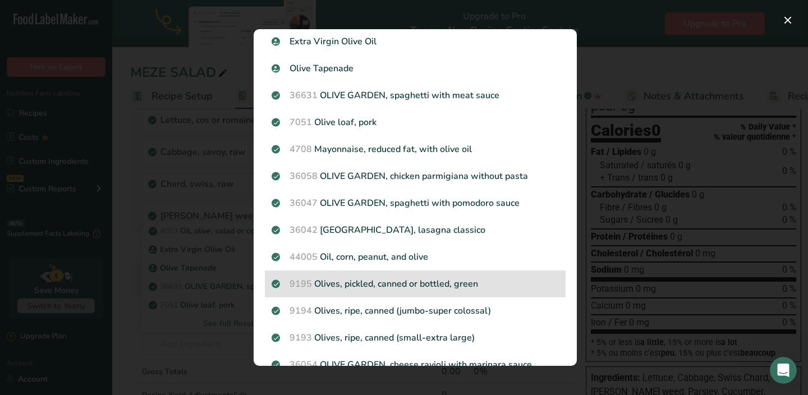
click at [359, 286] on p "9195 Olives, pickled, canned or bottled, green" at bounding box center [415, 283] width 287 height 13
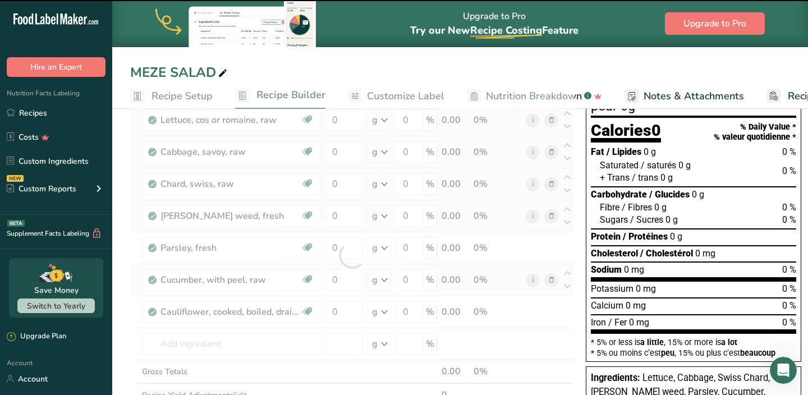
type input "0"
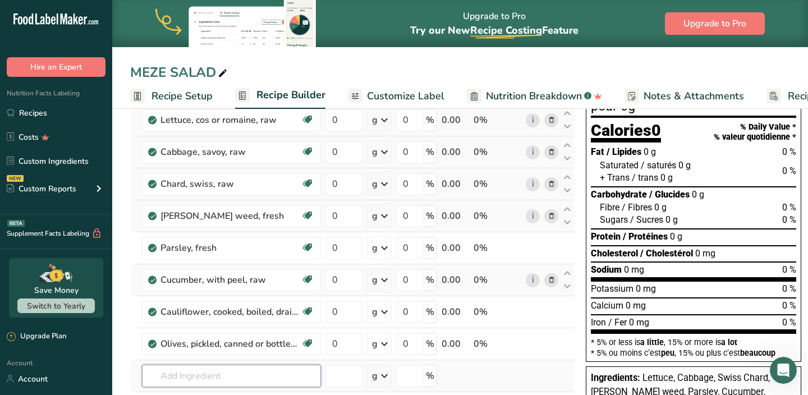
click at [210, 378] on input "text" at bounding box center [231, 376] width 179 height 22
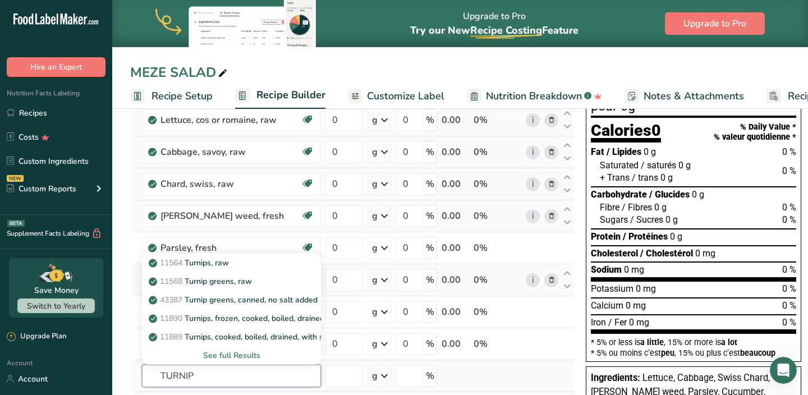
type input "TURNIP"
click at [218, 356] on div "See full Results" at bounding box center [231, 356] width 161 height 12
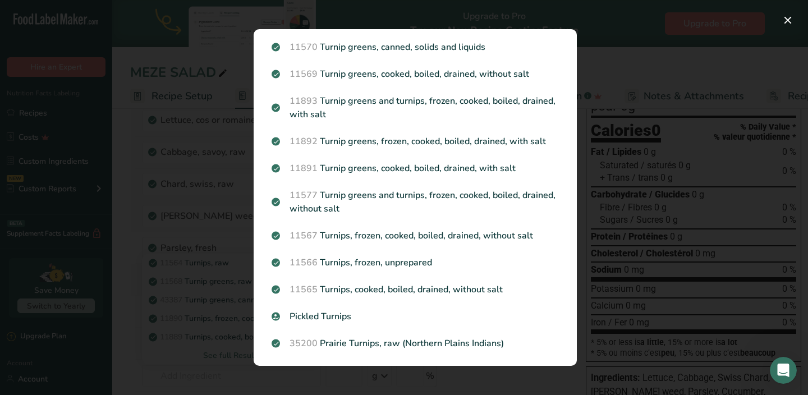
scroll to position [266, 0]
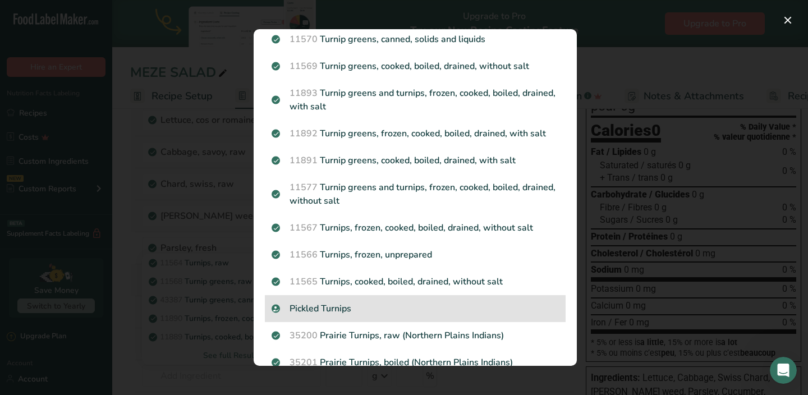
click at [335, 313] on p "Pickled Turnips" at bounding box center [415, 308] width 287 height 13
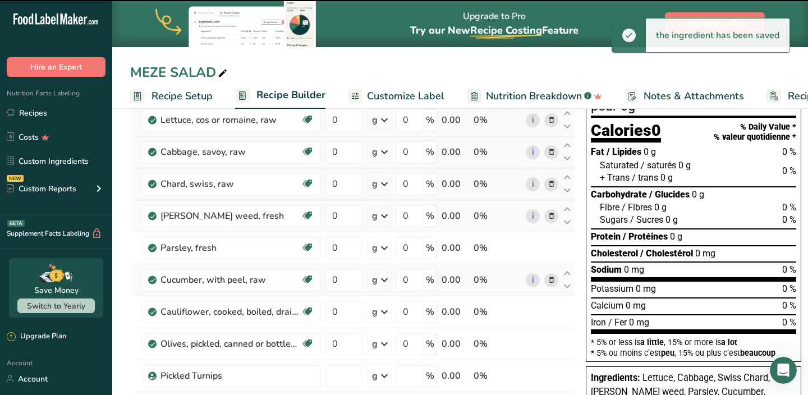
type input "0"
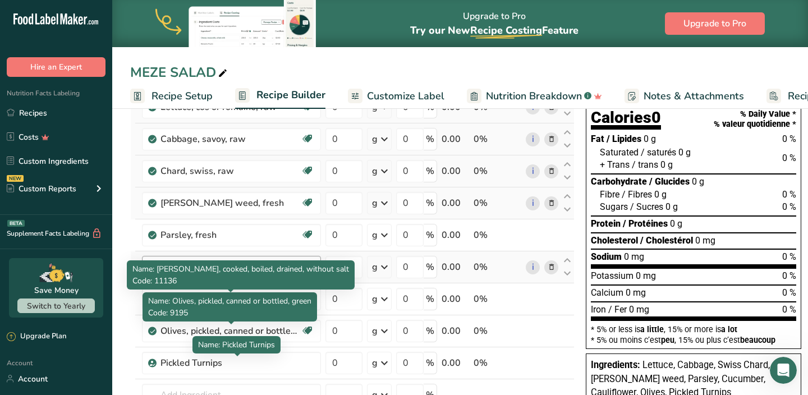
scroll to position [195, 0]
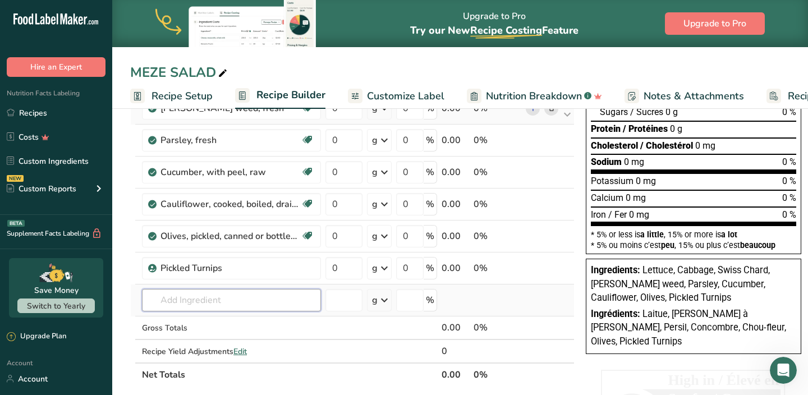
click at [257, 295] on input "text" at bounding box center [231, 300] width 179 height 22
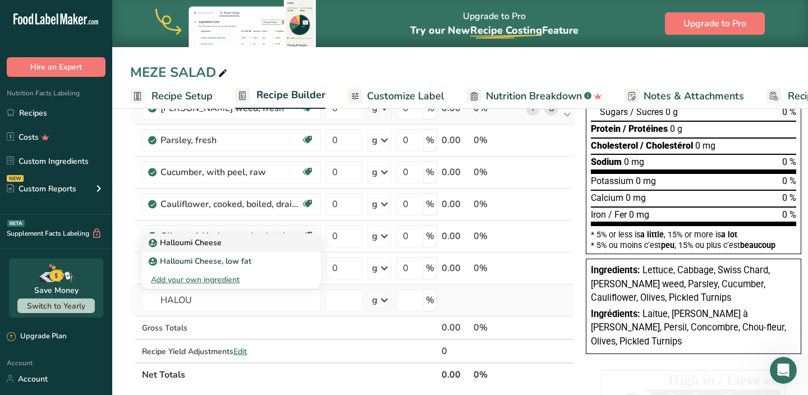
click at [259, 248] on div "Halloumi Cheese" at bounding box center [222, 243] width 143 height 12
type input "Halloumi Cheese"
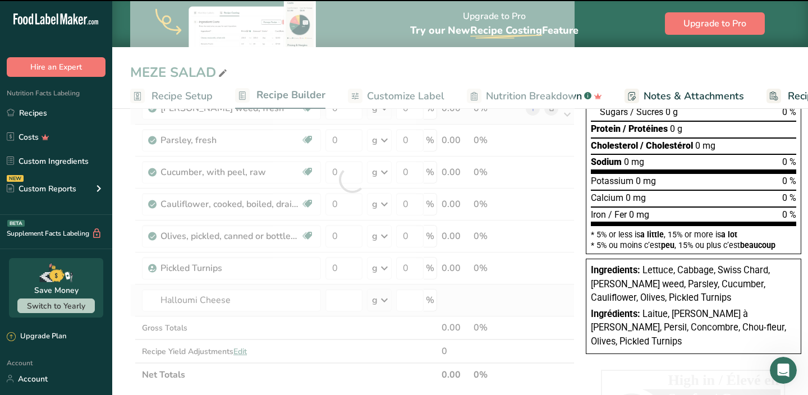
type input "0"
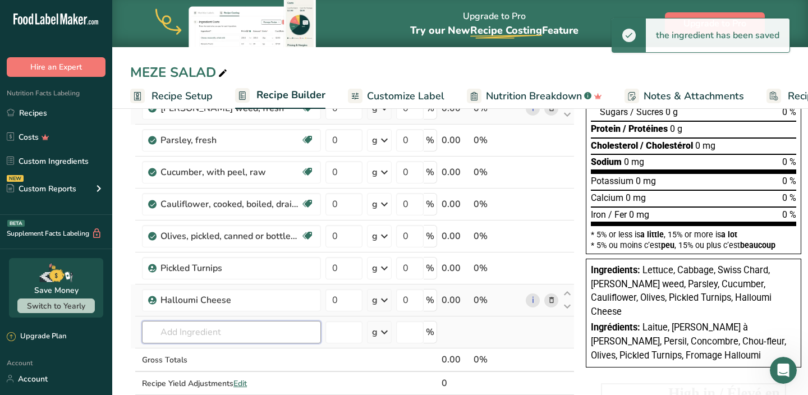
click at [215, 329] on input "text" at bounding box center [231, 332] width 179 height 22
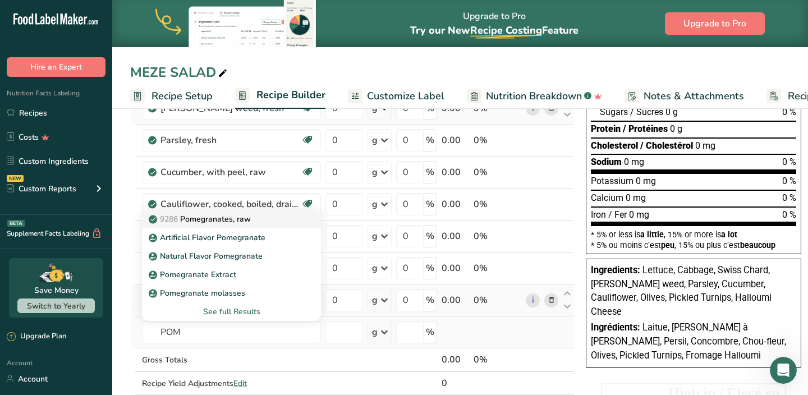
click at [246, 218] on p "9286 Pomegranates, raw" at bounding box center [201, 219] width 100 height 12
type input "Pomegranates, raw"
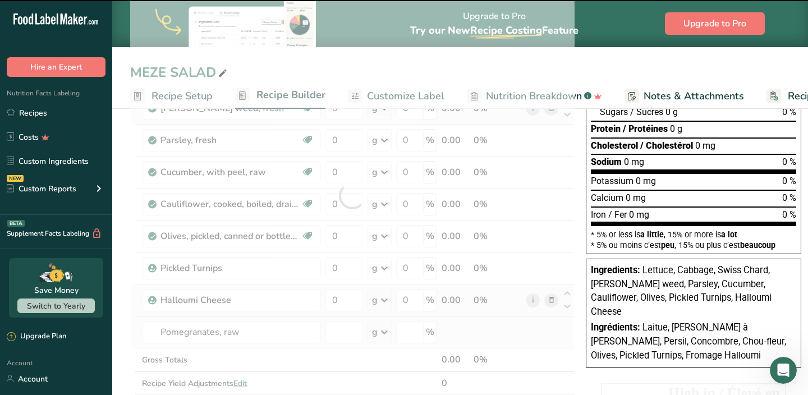
type input "0"
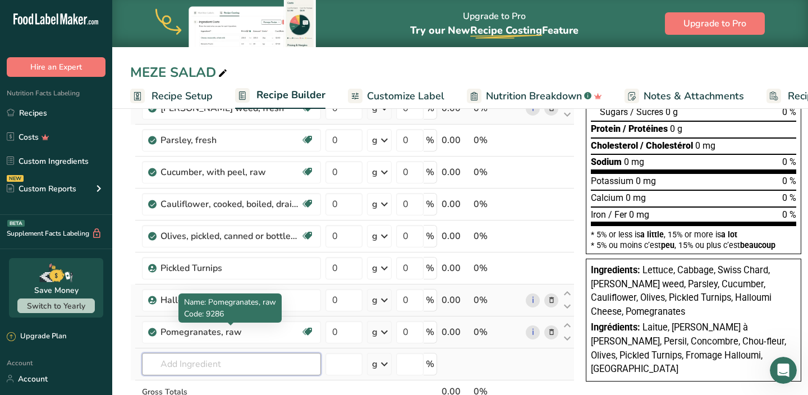
click at [227, 365] on input "text" at bounding box center [231, 364] width 179 height 22
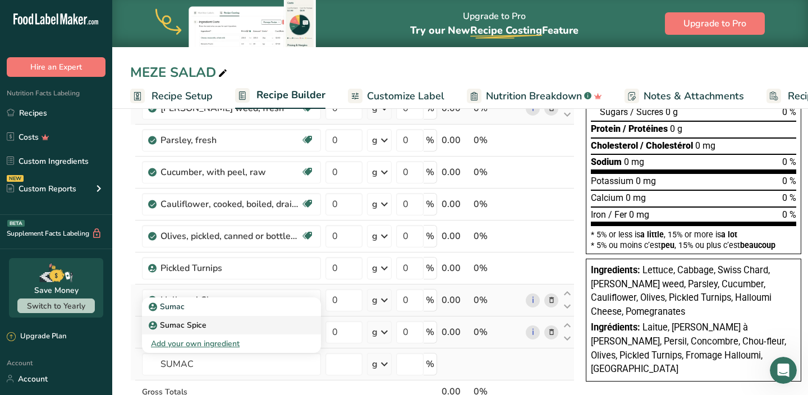
click at [228, 323] on div "Sumac Spice" at bounding box center [222, 325] width 143 height 12
type input "Sumac Spice"
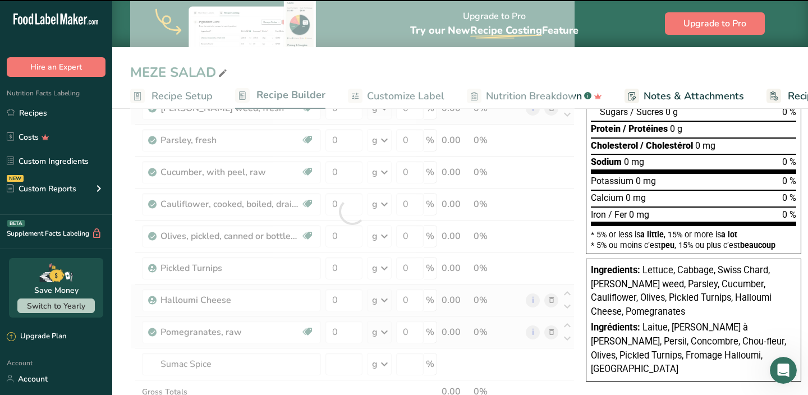
type input "0"
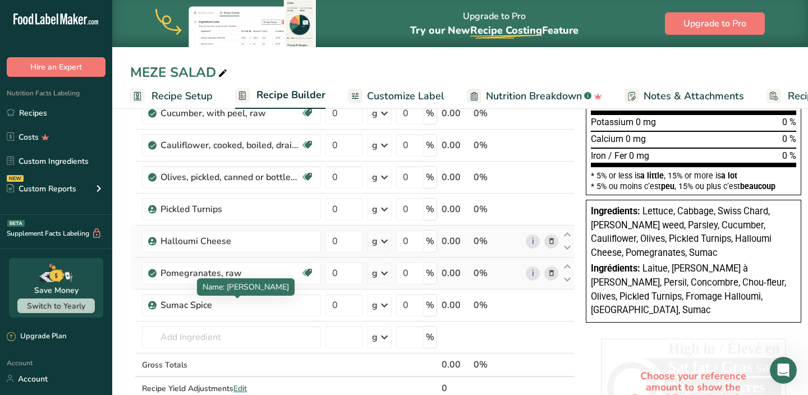
scroll to position [257, 0]
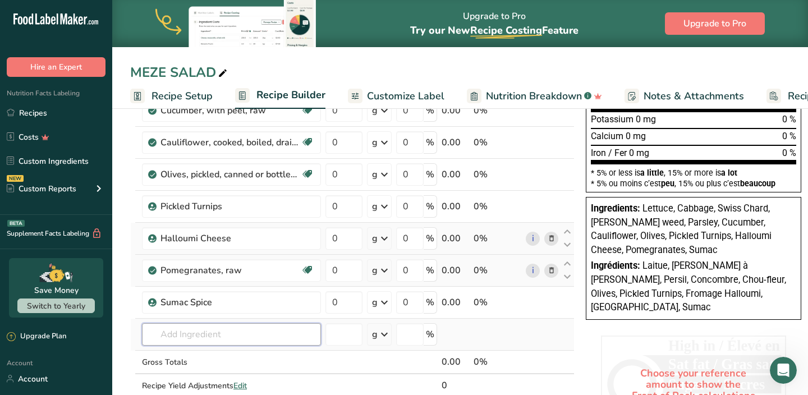
click at [242, 332] on input "text" at bounding box center [231, 334] width 179 height 22
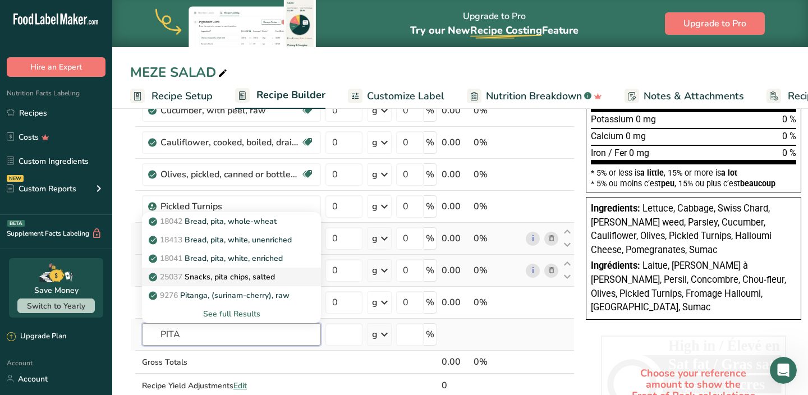
type input "PITA"
click at [248, 274] on p "25037 Snacks, pita chips, salted" at bounding box center [213, 277] width 124 height 12
type input "Snacks, pita chips, salted"
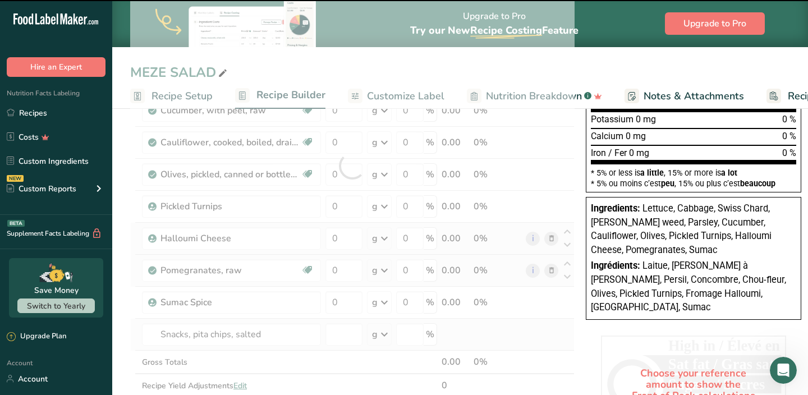
type input "0"
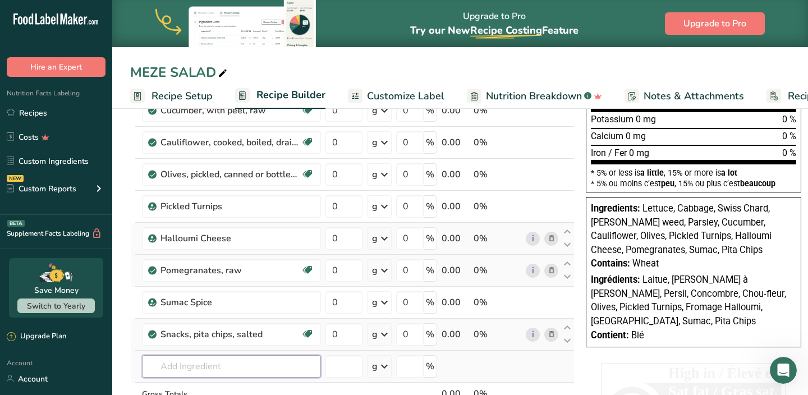
click at [219, 365] on input "text" at bounding box center [231, 366] width 179 height 22
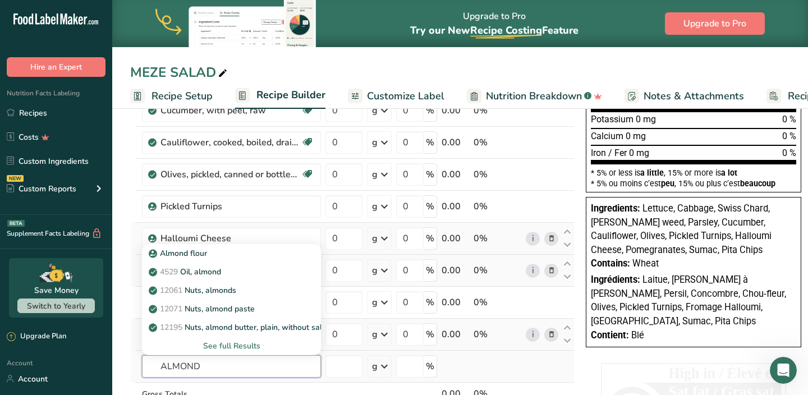
type input "ALMOND"
click at [221, 341] on div "See full Results" at bounding box center [231, 346] width 161 height 12
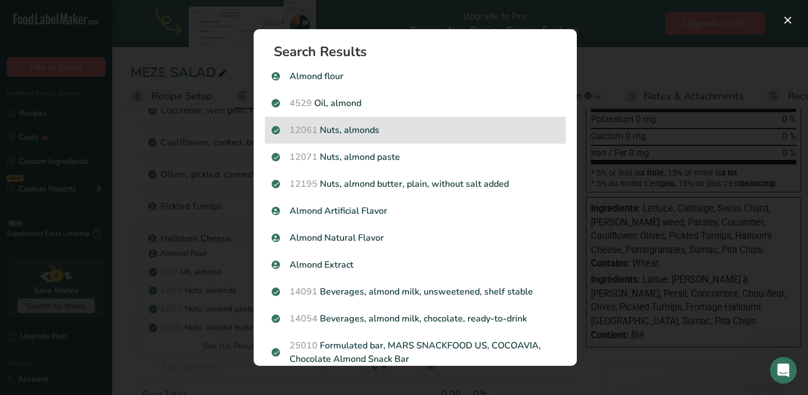
click at [353, 134] on p "12061 Nuts, almonds" at bounding box center [415, 129] width 287 height 13
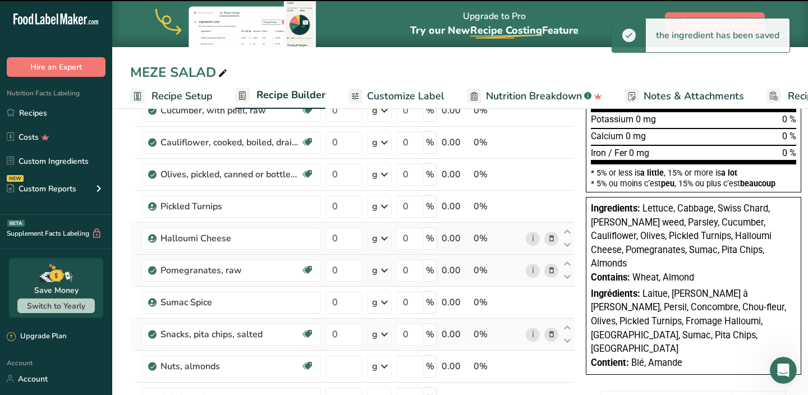
type input "0"
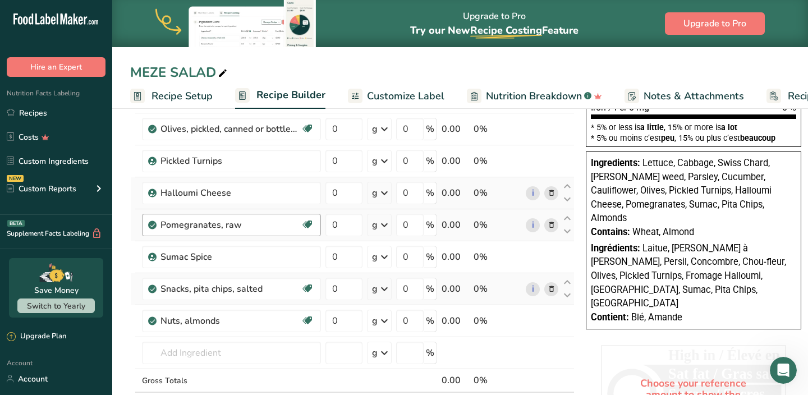
scroll to position [331, 0]
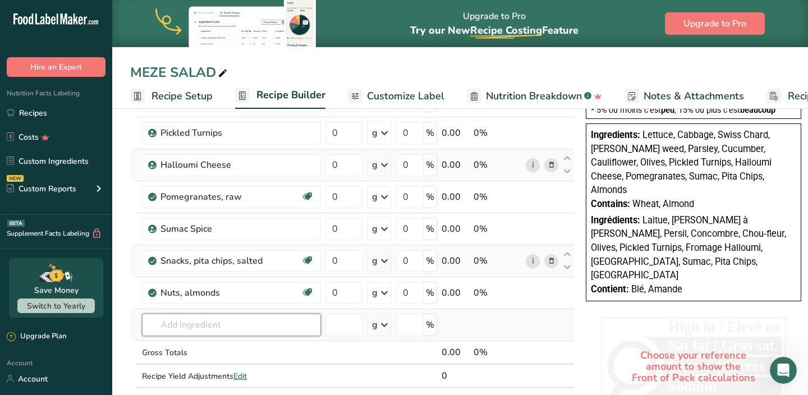
click at [230, 323] on input "text" at bounding box center [231, 325] width 179 height 22
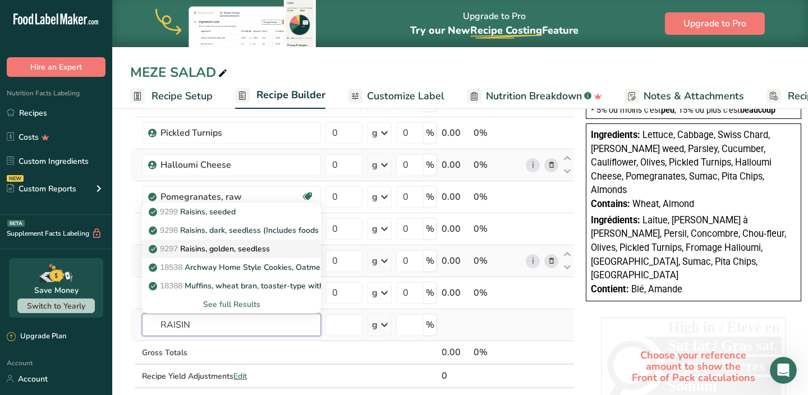
type input "RAISIN"
click at [234, 254] on p "9297 Raisins, golden, seedless" at bounding box center [210, 249] width 119 height 12
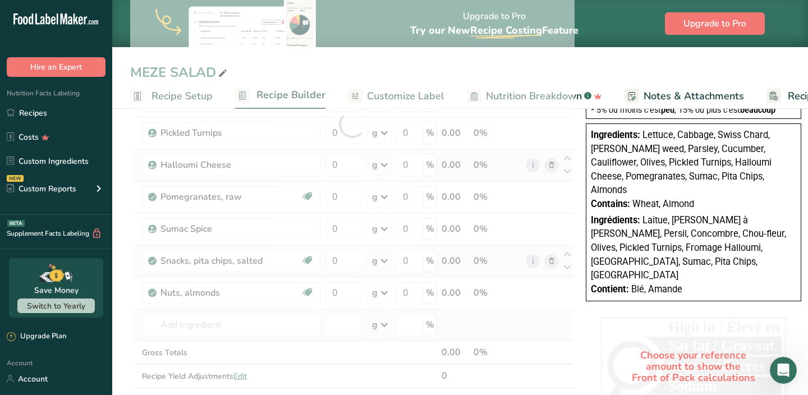
type input "Raisins, golden, seedless"
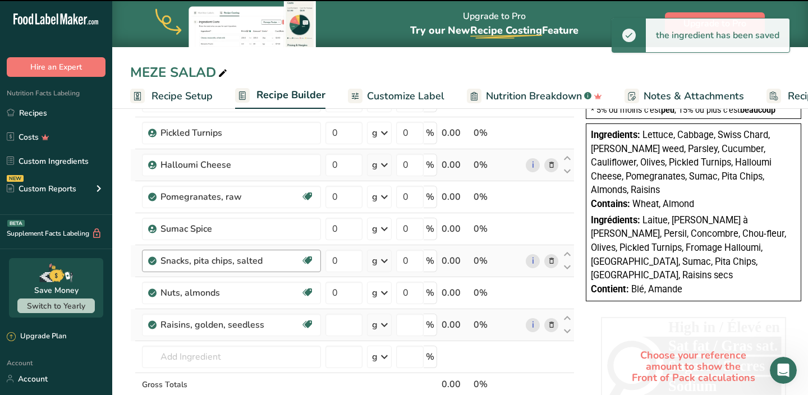
type input "0"
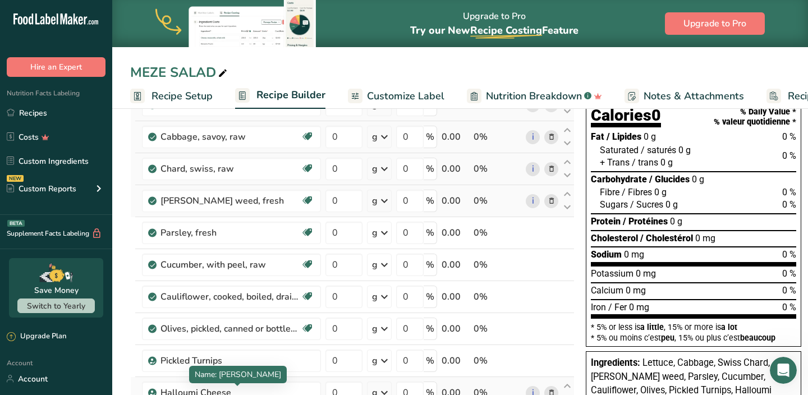
scroll to position [0, 0]
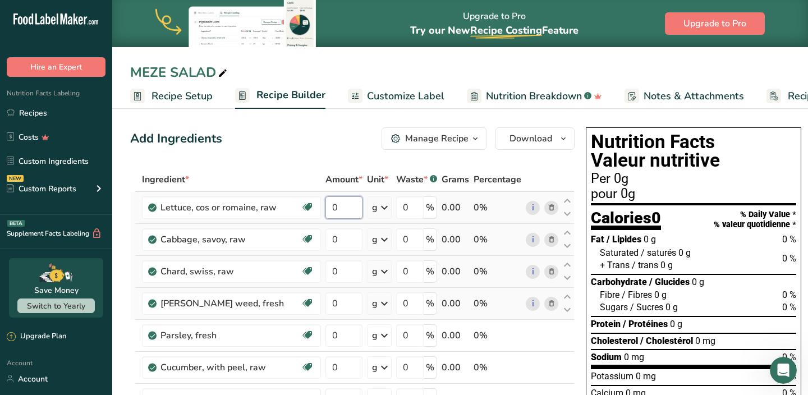
drag, startPoint x: 341, startPoint y: 208, endPoint x: 334, endPoint y: 208, distance: 6.7
click at [334, 208] on input "0" at bounding box center [344, 207] width 37 height 22
type input "48"
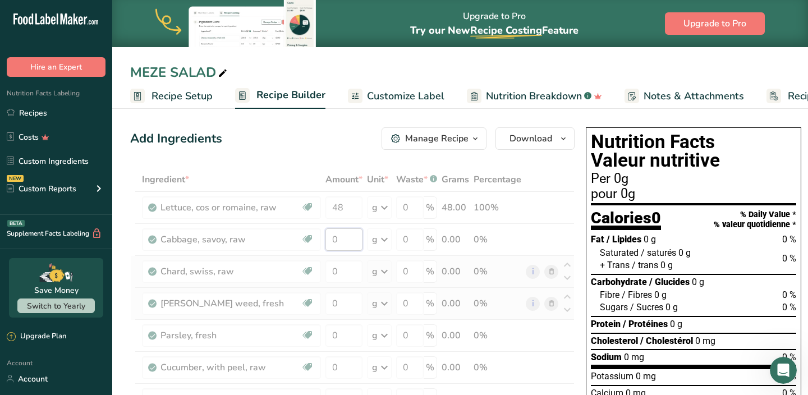
drag, startPoint x: 340, startPoint y: 243, endPoint x: 326, endPoint y: 243, distance: 14.6
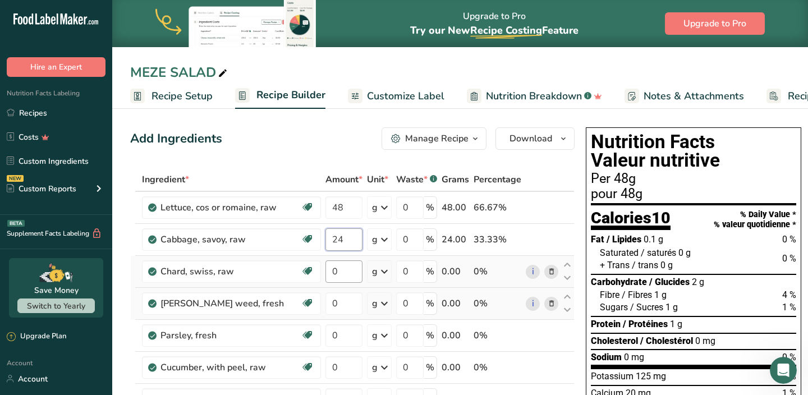
type input "24"
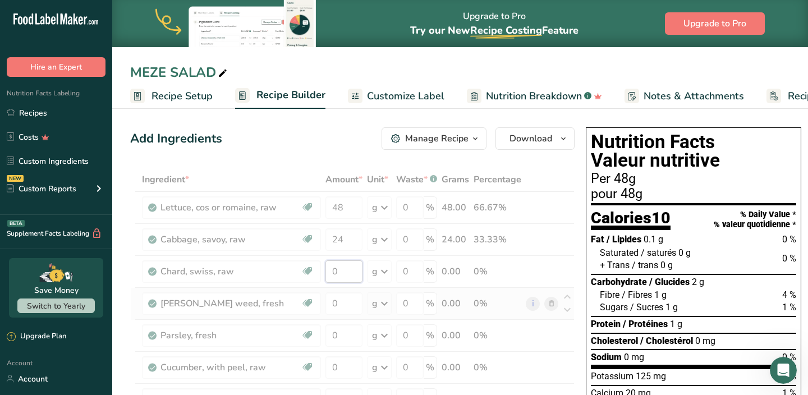
drag, startPoint x: 338, startPoint y: 273, endPoint x: 327, endPoint y: 273, distance: 10.7
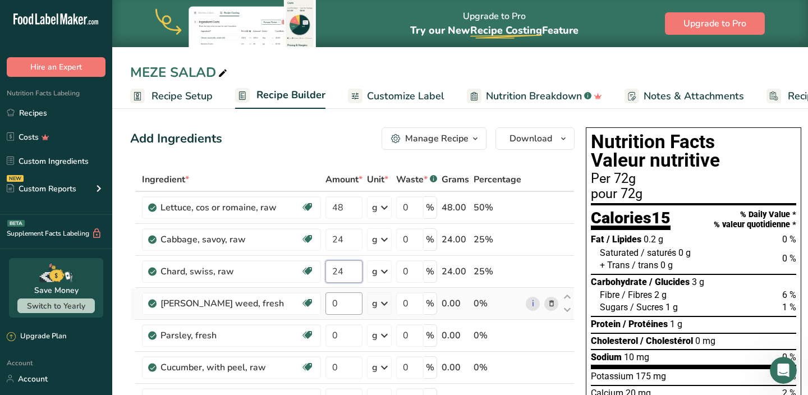
type input "24"
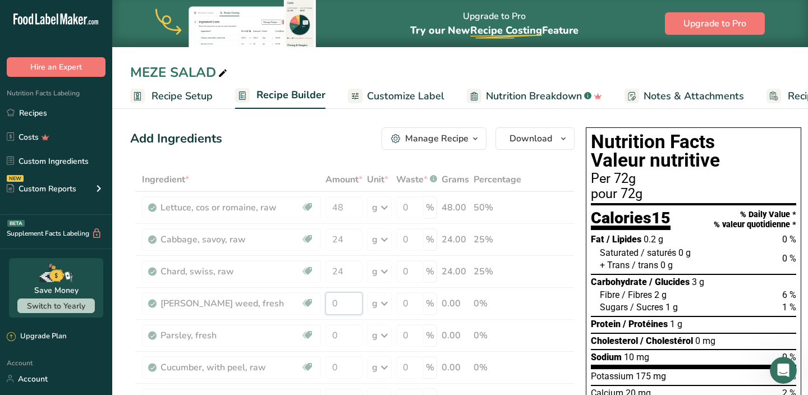
drag, startPoint x: 339, startPoint y: 305, endPoint x: 326, endPoint y: 305, distance: 12.9
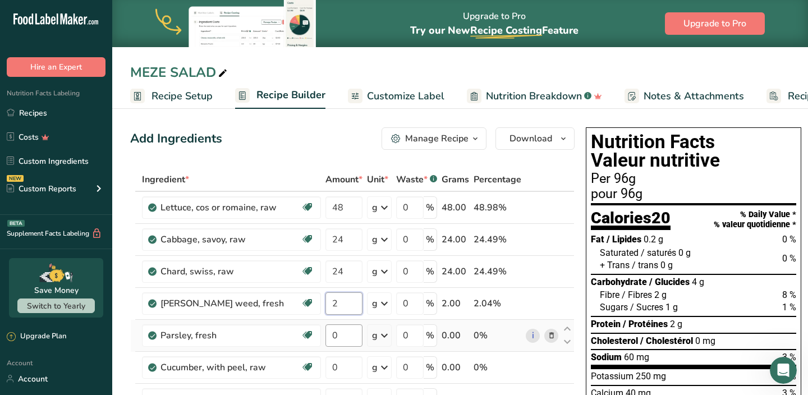
type input "2"
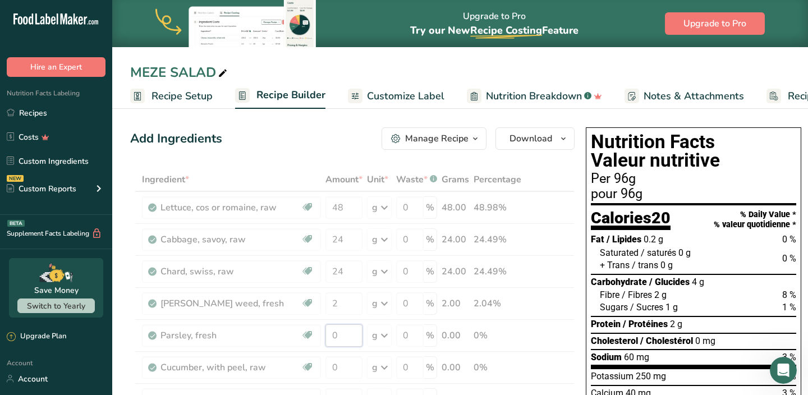
drag, startPoint x: 342, startPoint y: 336, endPoint x: 316, endPoint y: 336, distance: 25.8
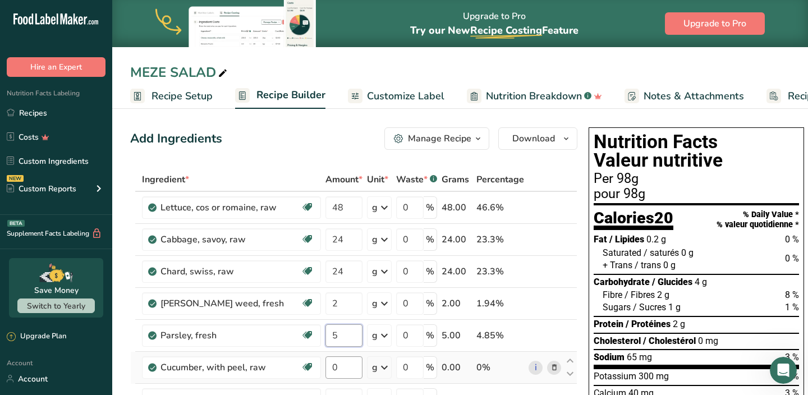
type input "5"
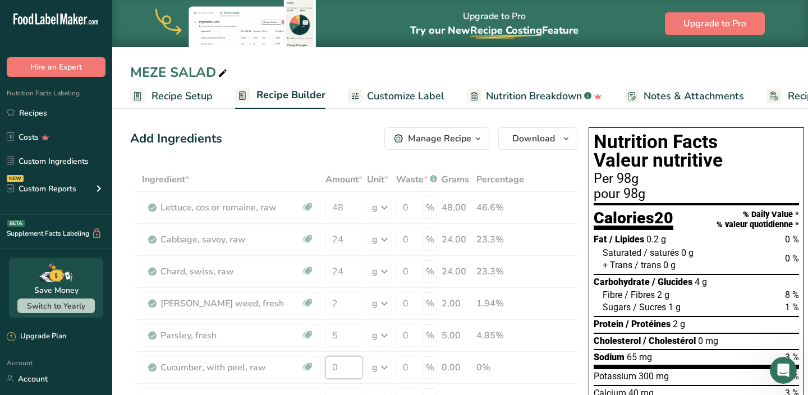
drag, startPoint x: 338, startPoint y: 364, endPoint x: 315, endPoint y: 364, distance: 22.5
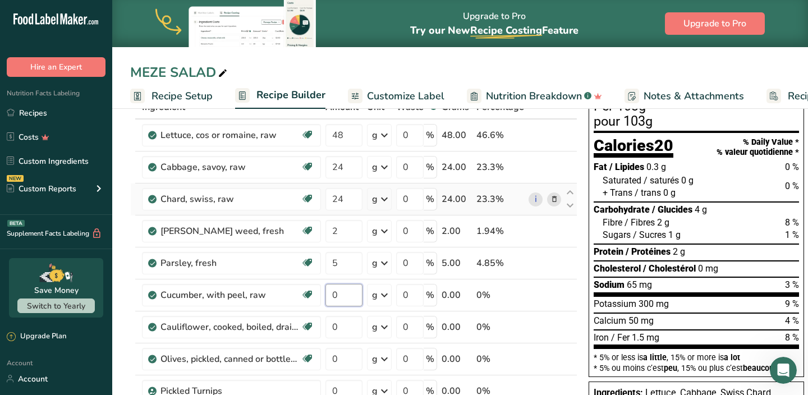
scroll to position [76, 0]
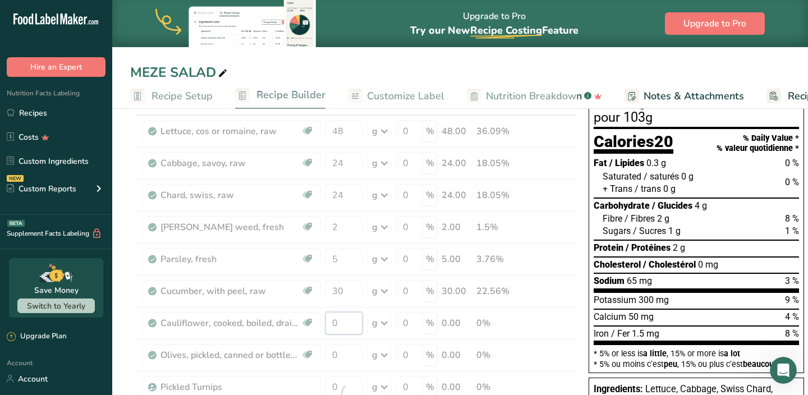
drag, startPoint x: 343, startPoint y: 321, endPoint x: 332, endPoint y: 321, distance: 11.2
click at [332, 321] on div "Ingredient * Amount * Unit * Waste * .a-a{fill:#347362;}.b-a{fill:#fff;} Grams …" at bounding box center [353, 394] width 447 height 606
drag, startPoint x: 341, startPoint y: 356, endPoint x: 315, endPoint y: 354, distance: 25.9
click at [321, 356] on div "Ingredient * Amount * Unit * Waste * .a-a{fill:#347362;}.b-a{fill:#fff;} Grams …" at bounding box center [353, 394] width 447 height 606
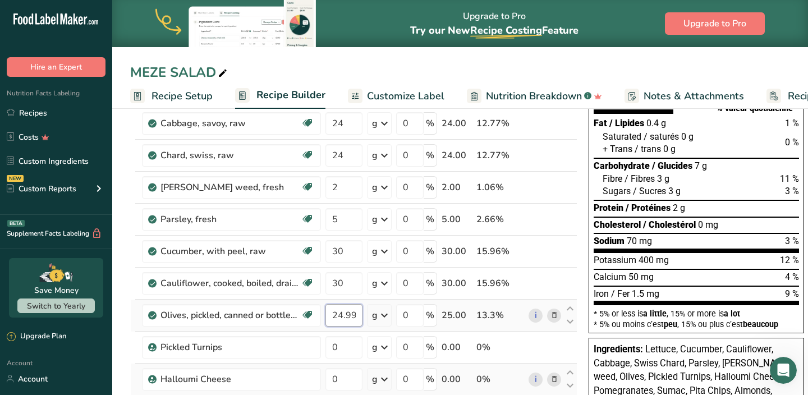
scroll to position [118, 0]
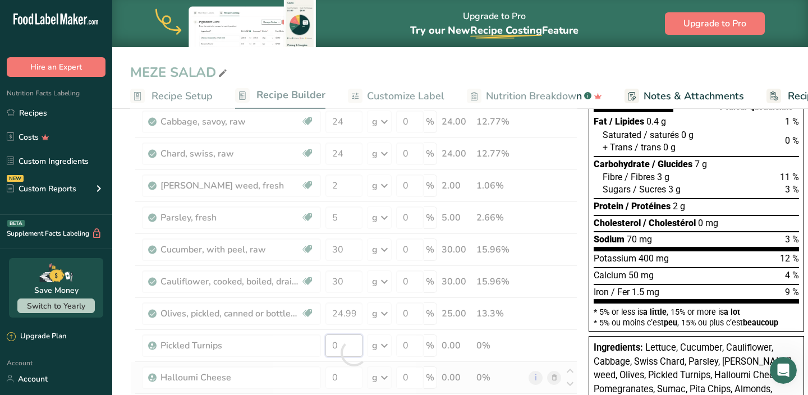
drag, startPoint x: 342, startPoint y: 344, endPoint x: 313, endPoint y: 344, distance: 29.2
click at [319, 344] on div "Ingredient * Amount * Unit * Waste * .a-a{fill:#347362;}.b-a{fill:#fff;} Grams …" at bounding box center [353, 353] width 447 height 606
drag, startPoint x: 340, startPoint y: 378, endPoint x: 327, endPoint y: 378, distance: 12.9
click at [330, 378] on div "Ingredient * Amount * Unit * Waste * .a-a{fill:#347362;}.b-a{fill:#fff;} Grams …" at bounding box center [353, 353] width 447 height 606
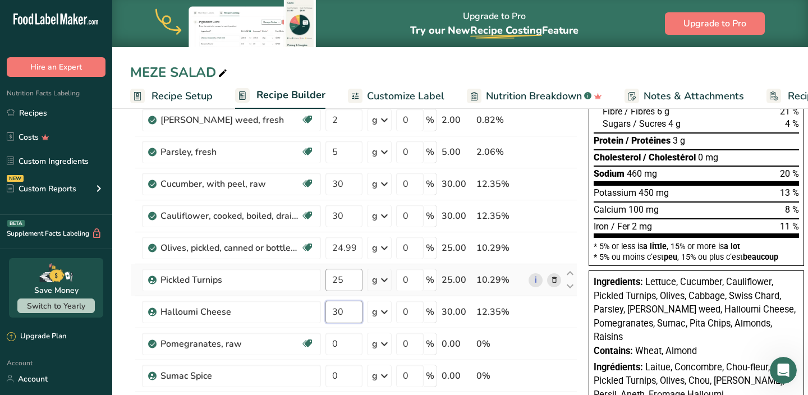
scroll to position [185, 0]
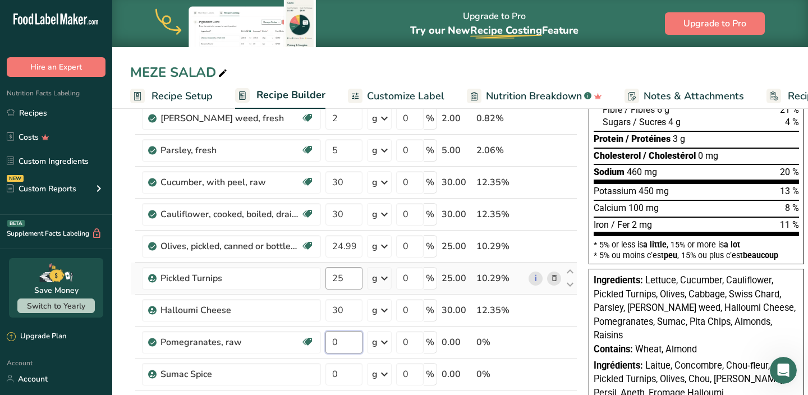
click at [346, 345] on div "Ingredient * Amount * Unit * Waste * .a-a{fill:#347362;}.b-a{fill:#fff;} Grams …" at bounding box center [353, 286] width 447 height 606
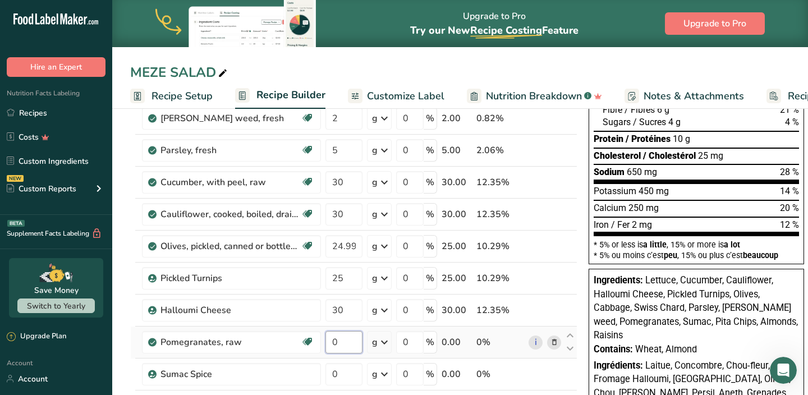
drag, startPoint x: 335, startPoint y: 345, endPoint x: 326, endPoint y: 345, distance: 9.6
click at [326, 345] on input "0" at bounding box center [344, 342] width 37 height 22
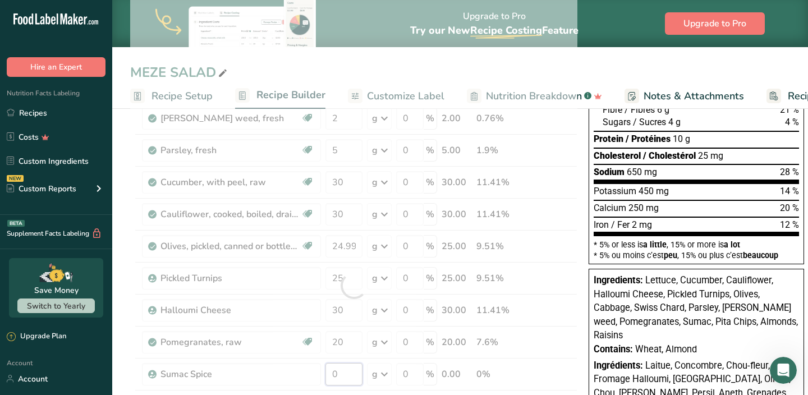
drag, startPoint x: 341, startPoint y: 377, endPoint x: 323, endPoint y: 377, distance: 18.5
click at [327, 377] on div "Ingredient * Amount * Unit * Waste * .a-a{fill:#347362;}.b-a{fill:#fff;} Grams …" at bounding box center [353, 286] width 447 height 606
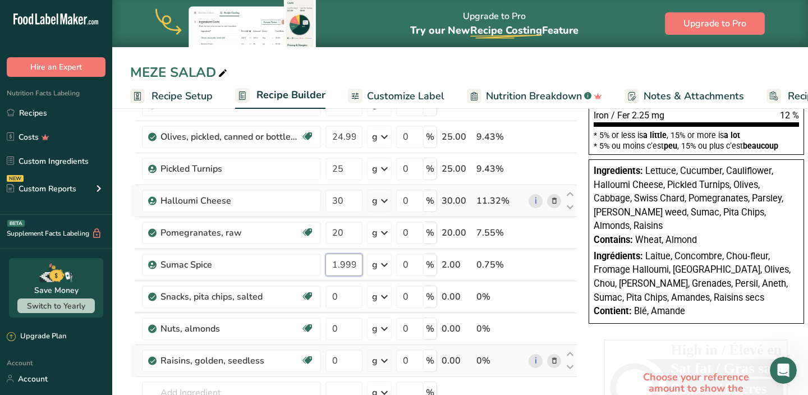
scroll to position [296, 0]
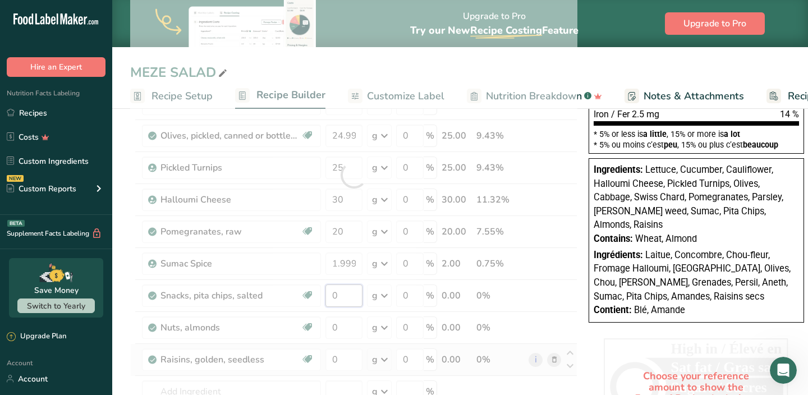
drag, startPoint x: 341, startPoint y: 292, endPoint x: 323, endPoint y: 292, distance: 18.0
click at [326, 292] on div "Ingredient * Amount * Unit * Waste * .a-a{fill:#347362;}.b-a{fill:#fff;} Grams …" at bounding box center [353, 175] width 447 height 606
drag, startPoint x: 339, startPoint y: 330, endPoint x: 327, endPoint y: 330, distance: 11.8
click at [327, 330] on div "Ingredient * Amount * Unit * Waste * .a-a{fill:#347362;}.b-a{fill:#fff;} Grams …" at bounding box center [353, 175] width 447 height 606
drag, startPoint x: 338, startPoint y: 359, endPoint x: 323, endPoint y: 359, distance: 14.6
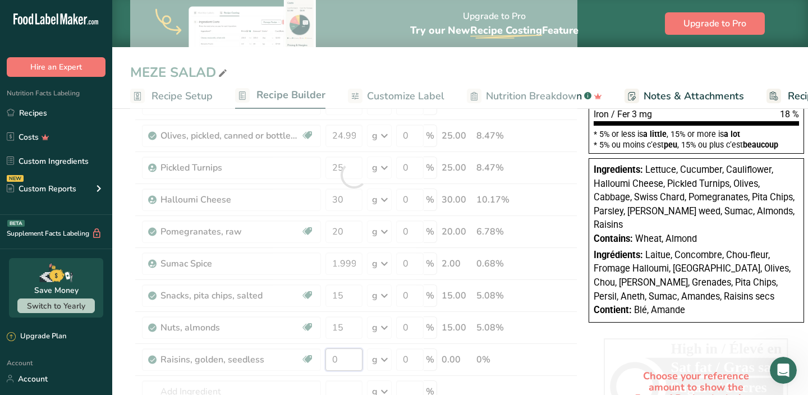
click at [326, 359] on div "Ingredient * Amount * Unit * Waste * .a-a{fill:#347362;}.b-a{fill:#fff;} Grams …" at bounding box center [353, 175] width 447 height 606
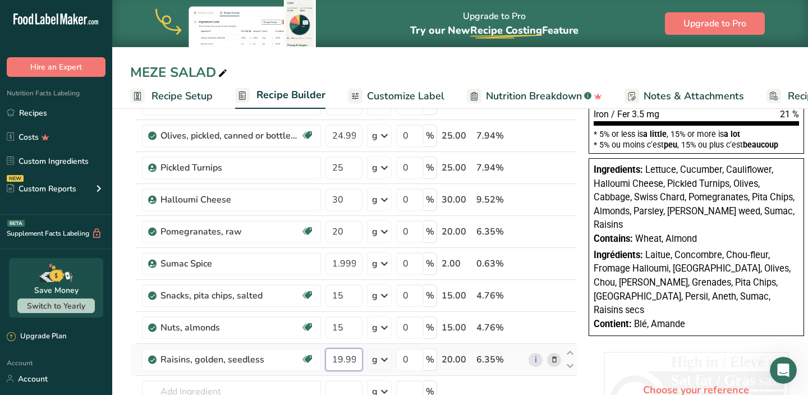
scroll to position [331, 0]
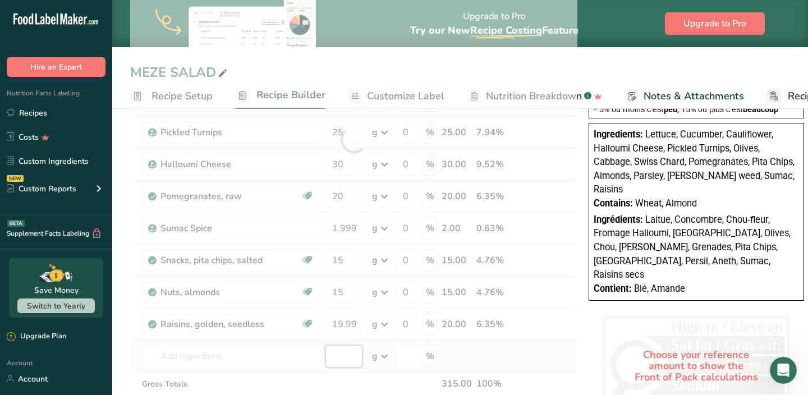
click at [337, 361] on div "Ingredient * Amount * Unit * Waste * .a-a{fill:#347362;}.b-a{fill:#fff;} Grams …" at bounding box center [353, 140] width 447 height 606
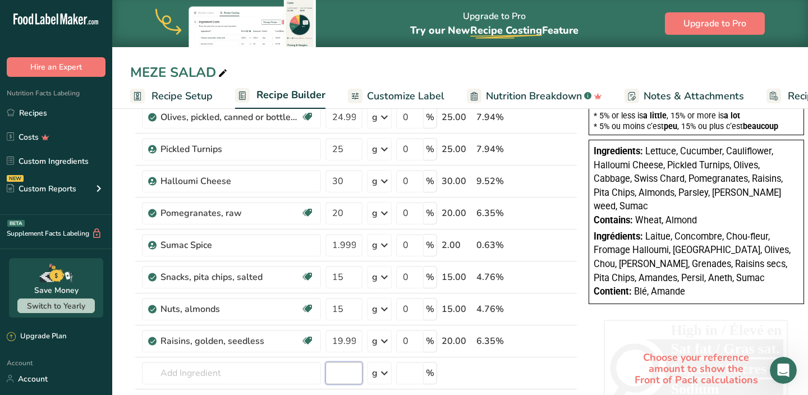
scroll to position [12, 0]
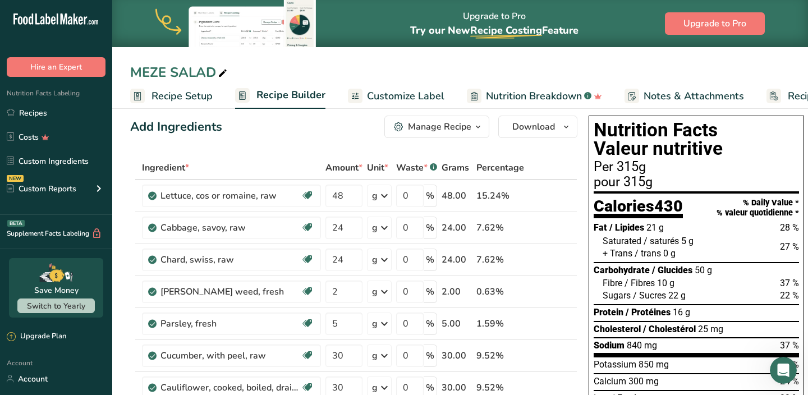
click at [61, 123] on ul "Recipes Costs Custom Ingredients NEW Custom Reports Menu Label Ingredient Compa…" at bounding box center [56, 152] width 112 height 100
click at [56, 121] on link "Recipes" at bounding box center [56, 112] width 112 height 21
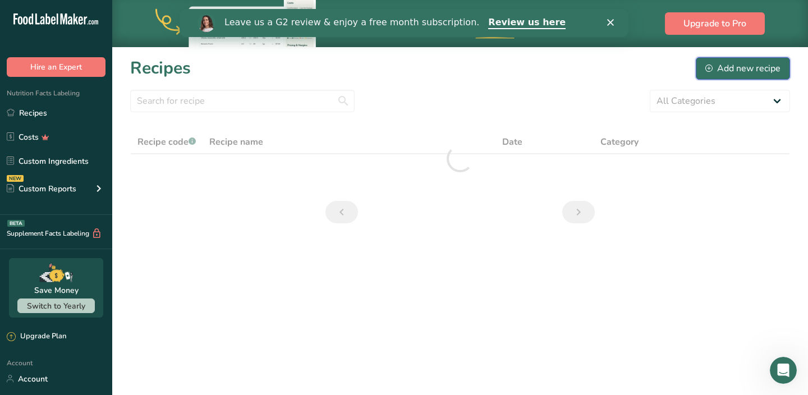
click at [748, 70] on div "Add new recipe" at bounding box center [743, 68] width 75 height 13
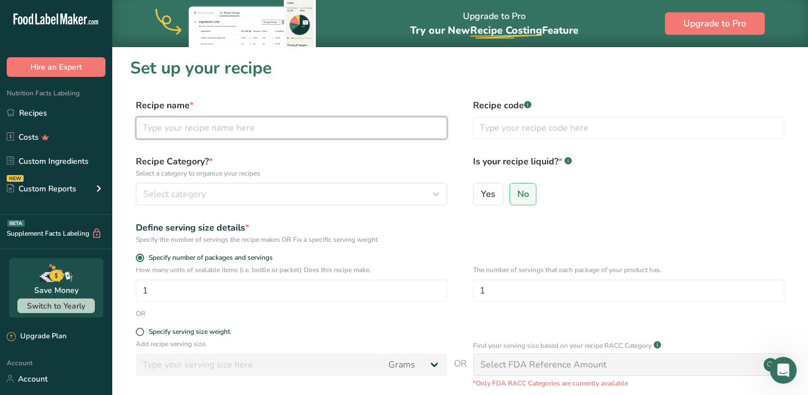
click at [308, 124] on input "text" at bounding box center [292, 128] width 312 height 22
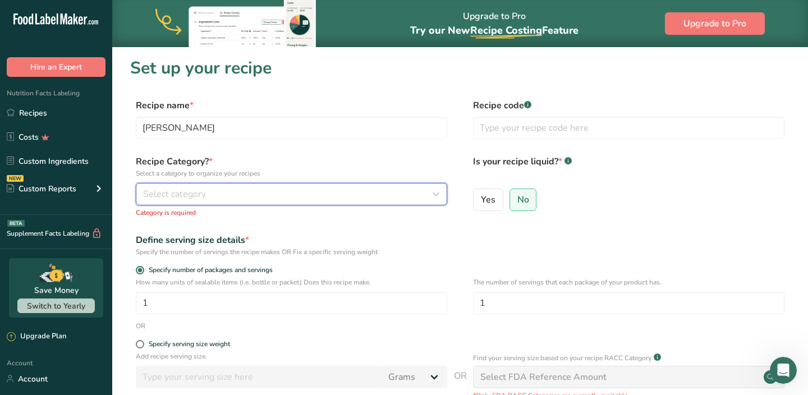
click at [263, 204] on button "Select category" at bounding box center [292, 194] width 312 height 22
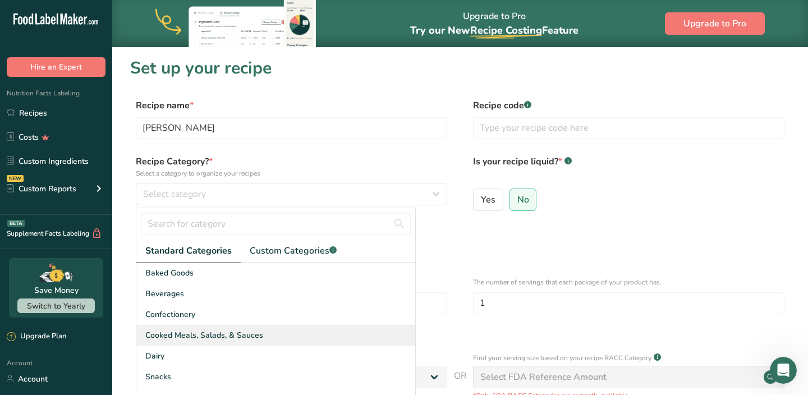
click at [212, 331] on span "Cooked Meals, Salads, & Sauces" at bounding box center [204, 336] width 118 height 12
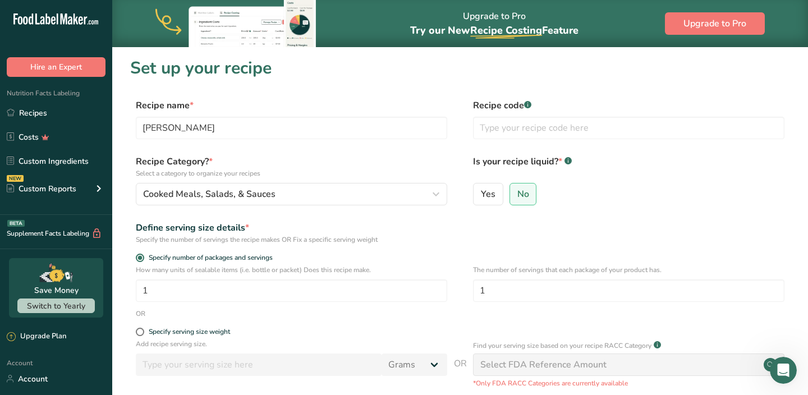
scroll to position [147, 0]
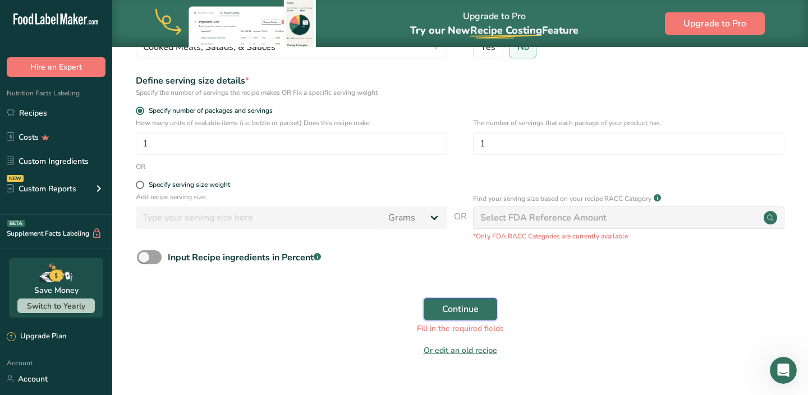
click at [442, 298] on button "Continue" at bounding box center [461, 309] width 74 height 22
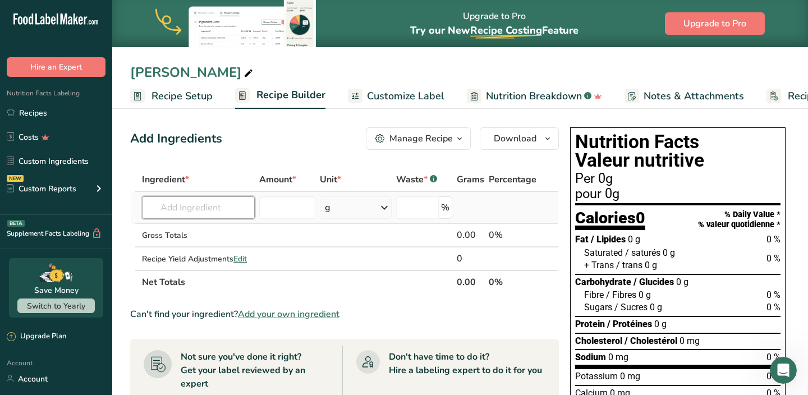
click at [226, 208] on input "text" at bounding box center [198, 207] width 113 height 22
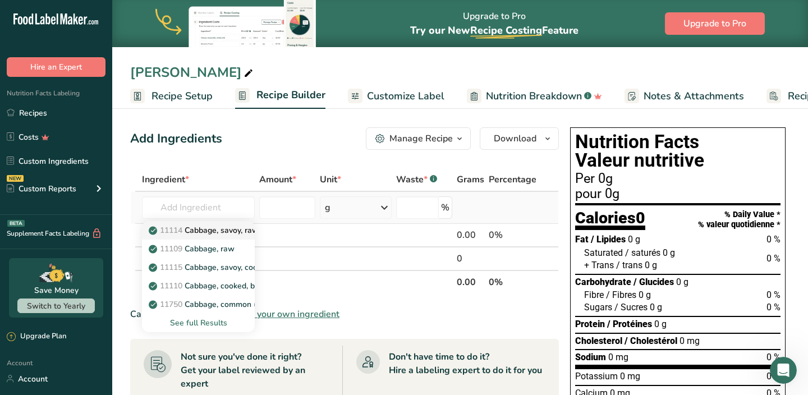
click at [223, 233] on p "11114 Cabbage, savoy, raw" at bounding box center [205, 231] width 108 height 12
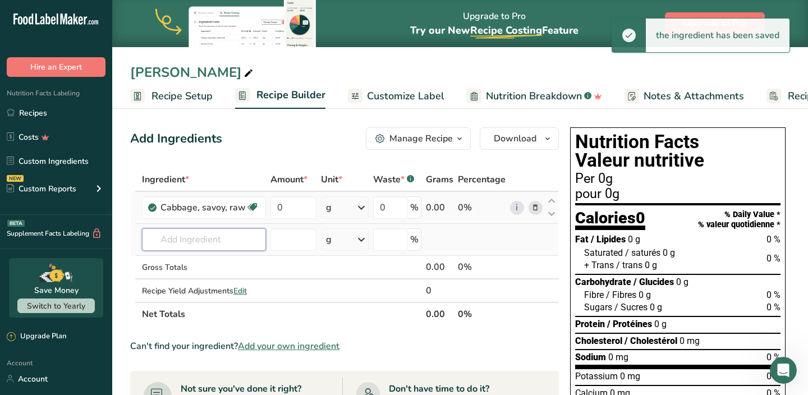
click at [211, 241] on input "text" at bounding box center [204, 239] width 124 height 22
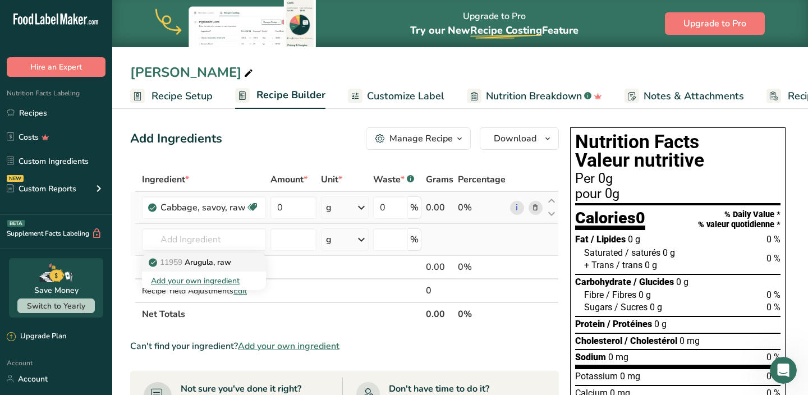
click at [206, 264] on p "11959 [GEOGRAPHIC_DATA], raw" at bounding box center [191, 263] width 80 height 12
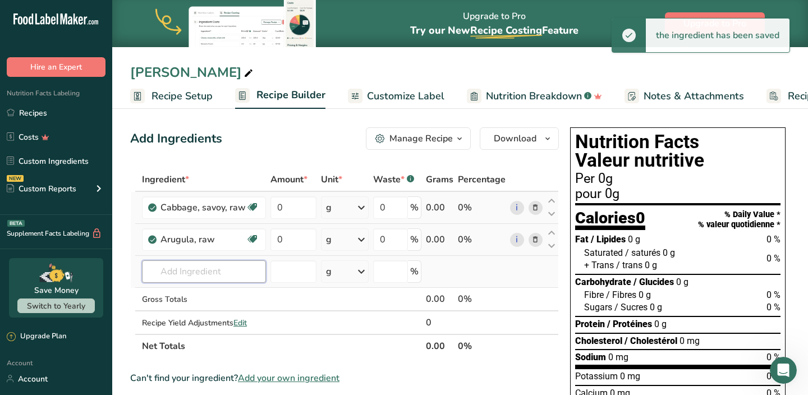
click at [197, 270] on input "text" at bounding box center [204, 271] width 124 height 22
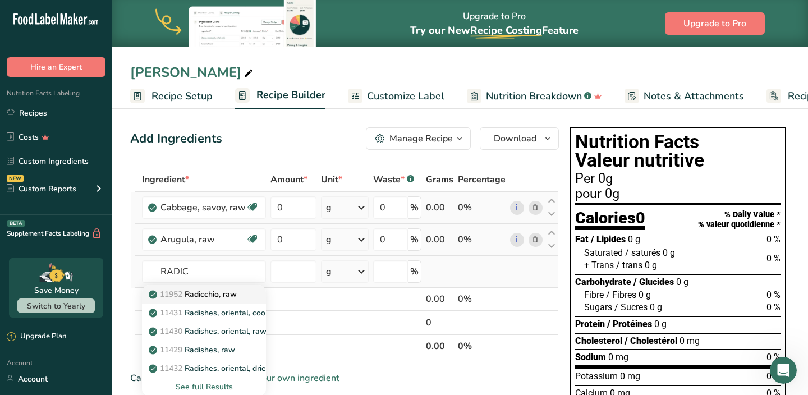
click at [202, 292] on p "11952 Radicchio, raw" at bounding box center [194, 295] width 86 height 12
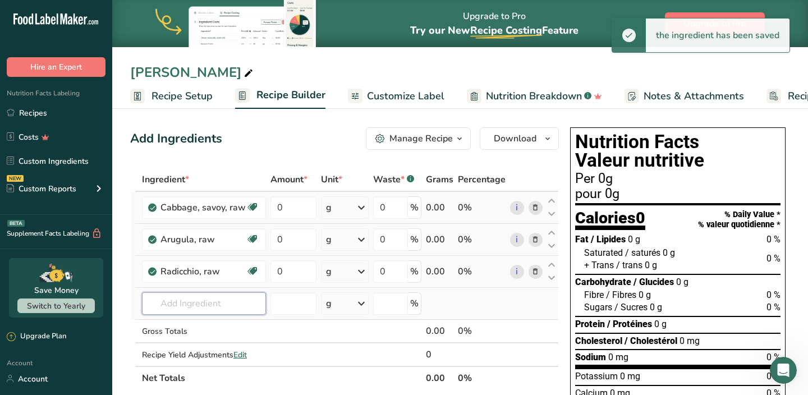
click at [187, 303] on input "text" at bounding box center [204, 303] width 124 height 22
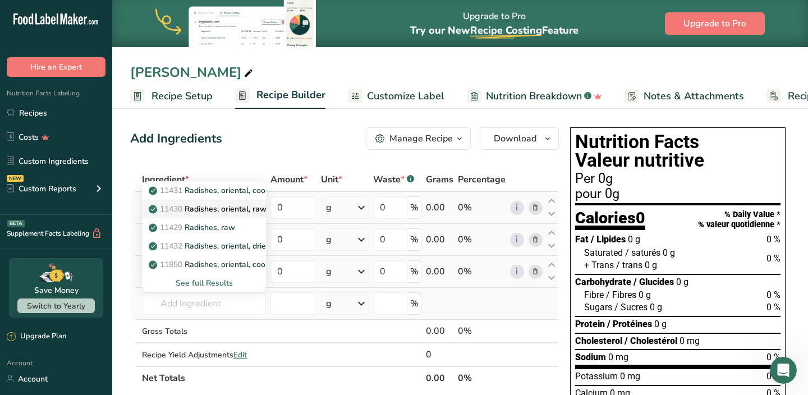
click at [204, 212] on p "11430 [GEOGRAPHIC_DATA], oriental, raw" at bounding box center [209, 209] width 116 height 12
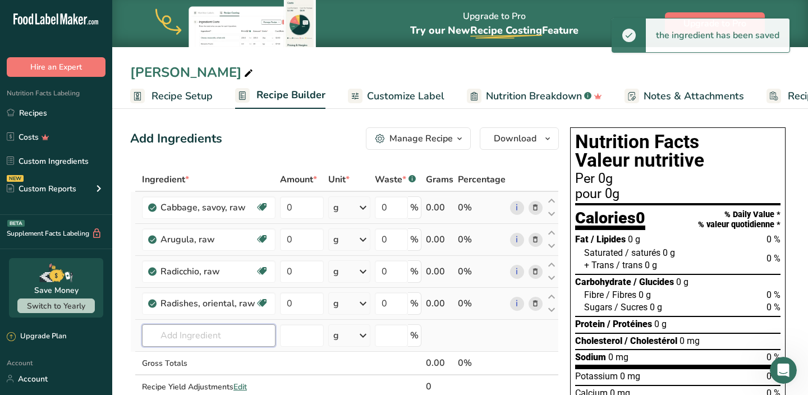
click at [190, 337] on input "text" at bounding box center [209, 335] width 134 height 22
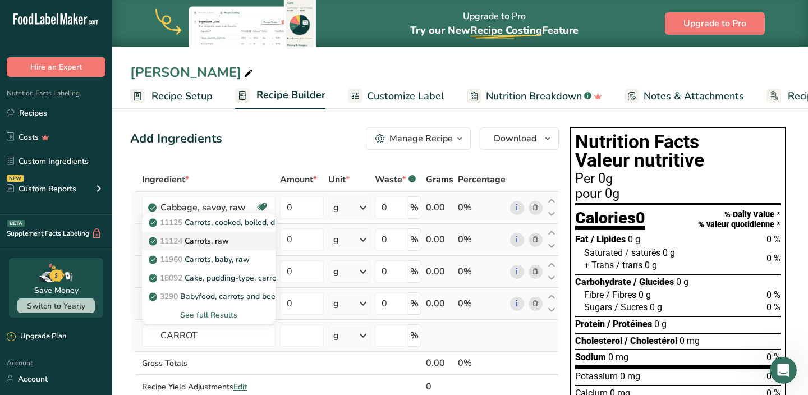
click at [211, 238] on p "11124 [GEOGRAPHIC_DATA], raw" at bounding box center [190, 241] width 78 height 12
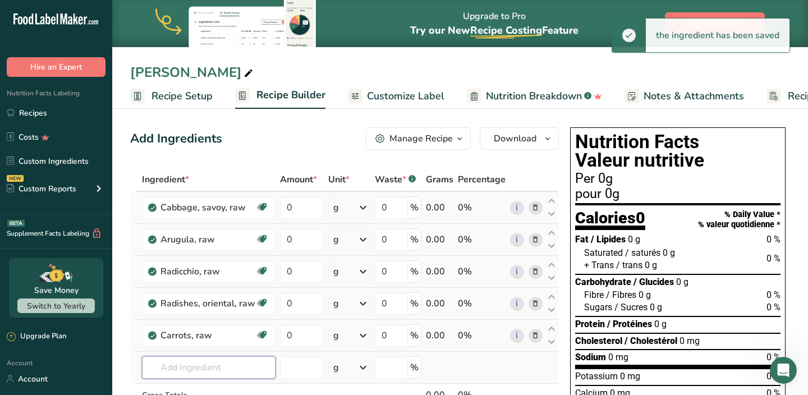
click at [195, 363] on input "text" at bounding box center [209, 367] width 134 height 22
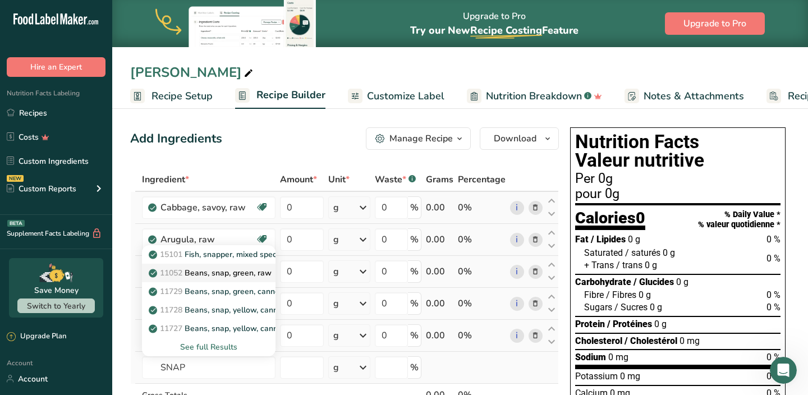
click at [217, 275] on p "11052 Beans, snap, green, raw" at bounding box center [211, 273] width 121 height 12
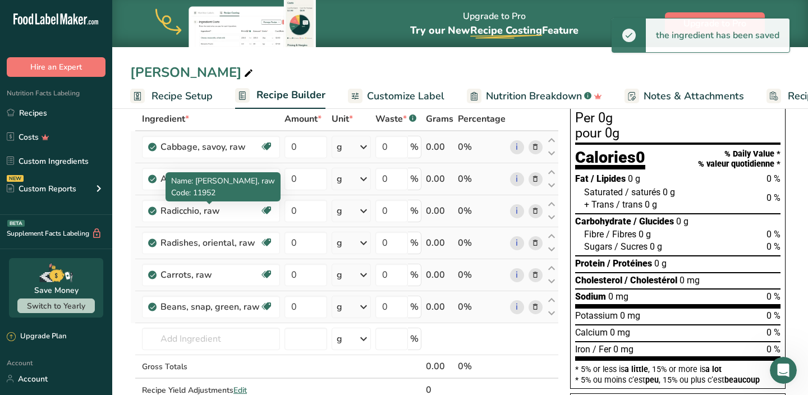
scroll to position [62, 0]
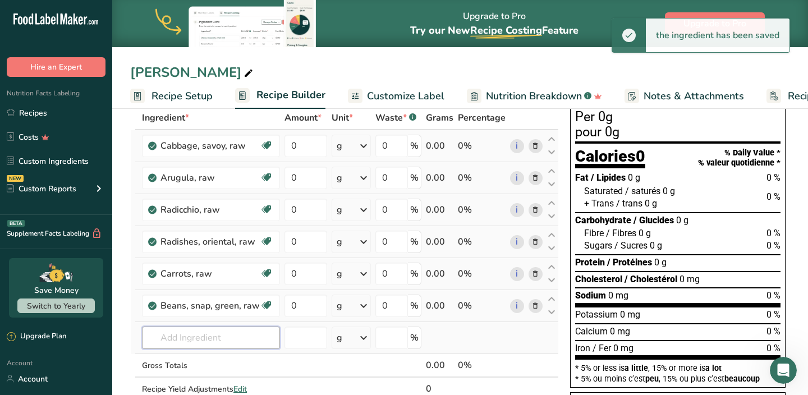
click at [198, 337] on input "text" at bounding box center [211, 338] width 138 height 22
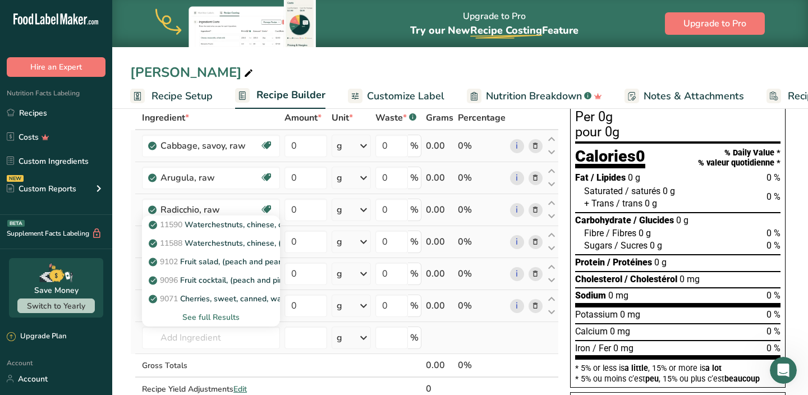
click at [207, 315] on div "See full Results" at bounding box center [211, 318] width 120 height 12
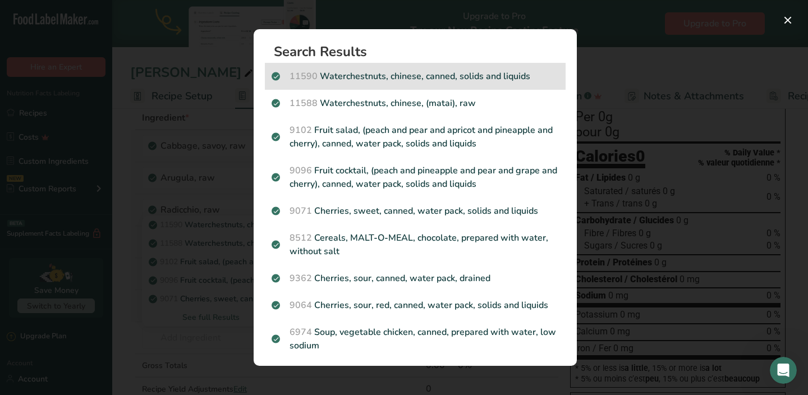
click at [372, 74] on p "11590 Waterchestnuts, chinese, canned, solids and liquids" at bounding box center [415, 76] width 287 height 13
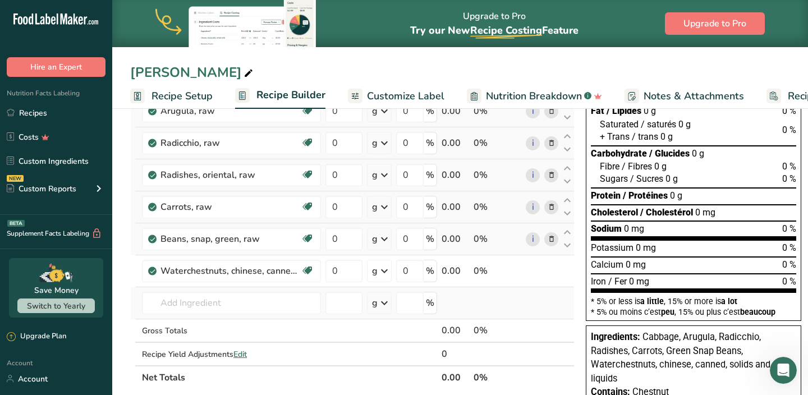
scroll to position [139, 0]
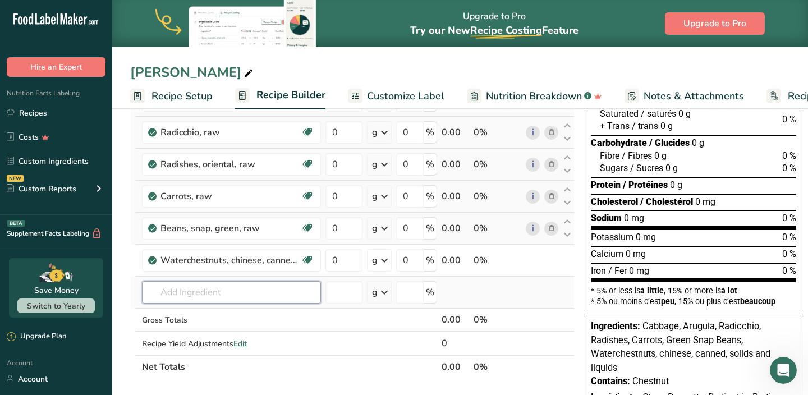
click at [223, 300] on input "text" at bounding box center [231, 292] width 179 height 22
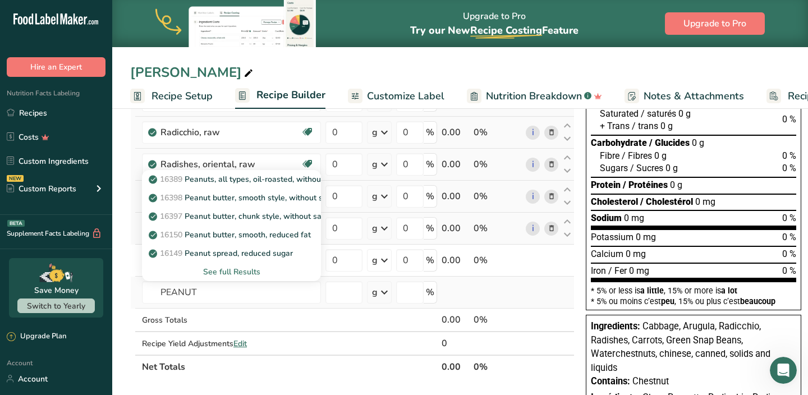
click at [246, 276] on div "See full Results" at bounding box center [231, 272] width 161 height 12
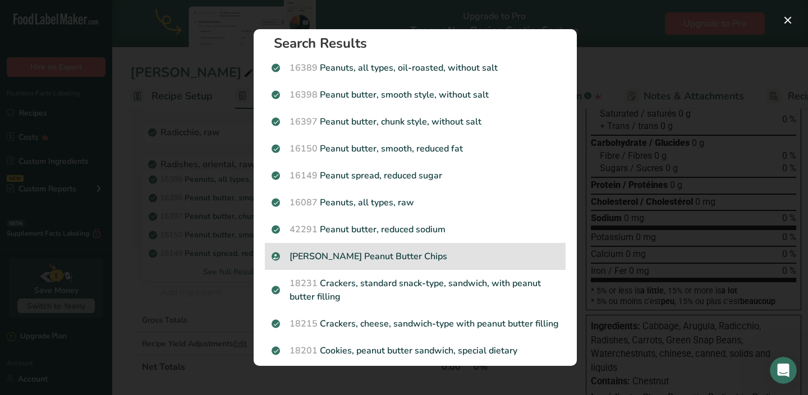
scroll to position [0, 0]
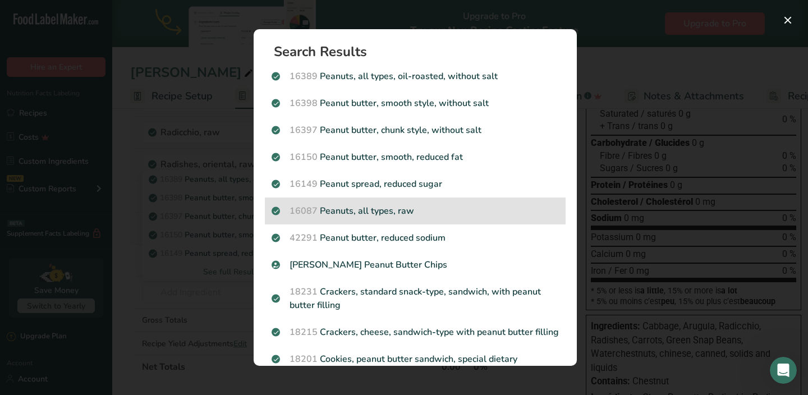
click at [334, 209] on p "16087 Peanuts, all types, raw" at bounding box center [415, 210] width 287 height 13
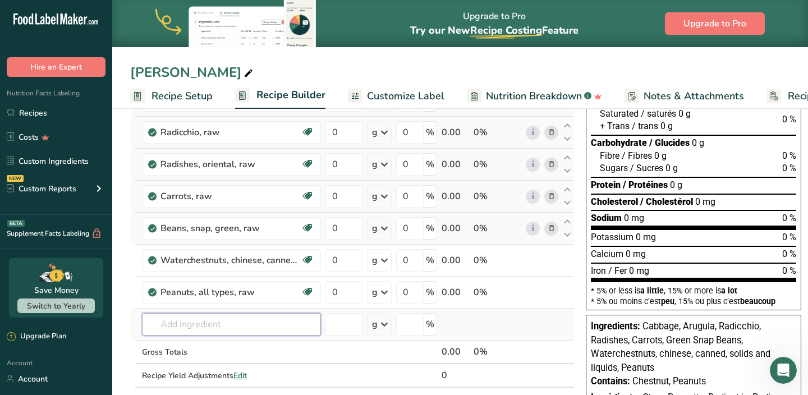
click at [200, 324] on input "text" at bounding box center [231, 324] width 179 height 22
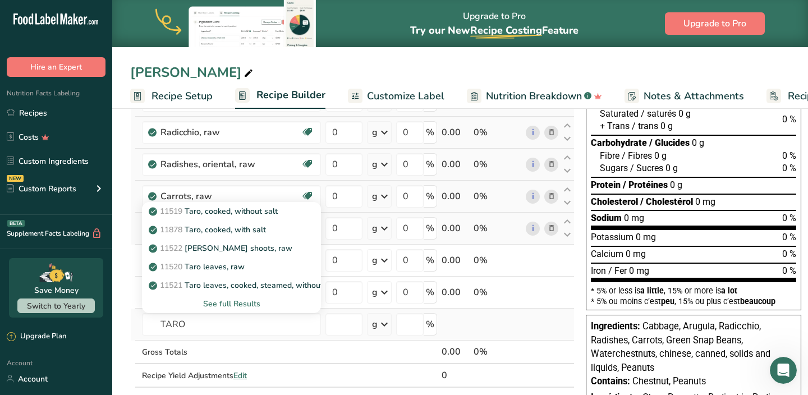
click at [218, 295] on div "See full Results" at bounding box center [231, 304] width 179 height 19
click at [219, 303] on div "See full Results" at bounding box center [231, 304] width 161 height 12
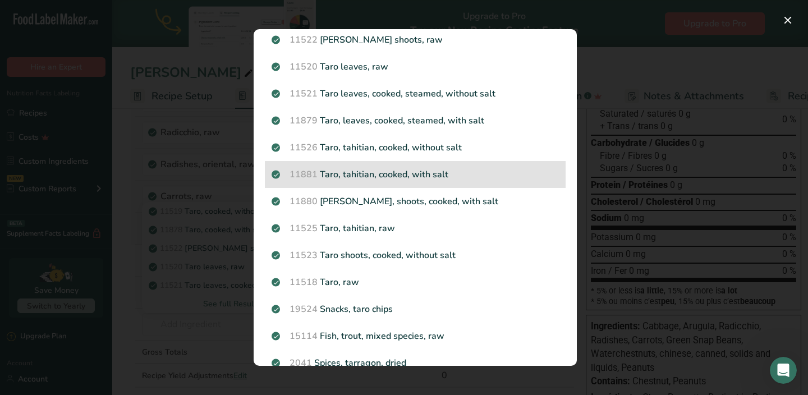
scroll to position [95, 0]
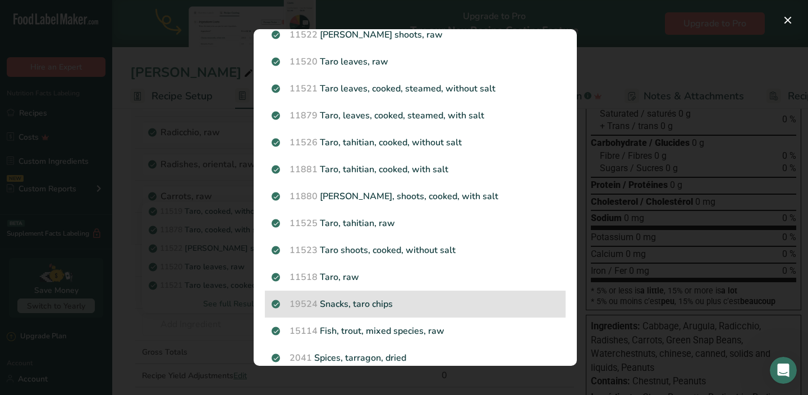
click at [410, 298] on p "19524 Snacks, taro chips" at bounding box center [415, 304] width 287 height 13
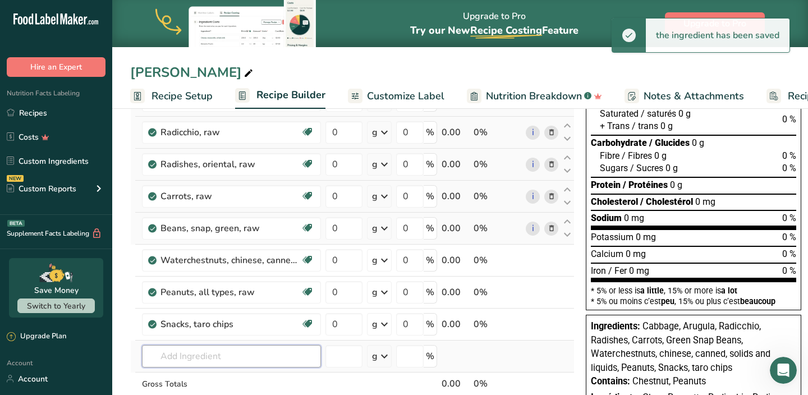
click at [241, 348] on input "text" at bounding box center [231, 356] width 179 height 22
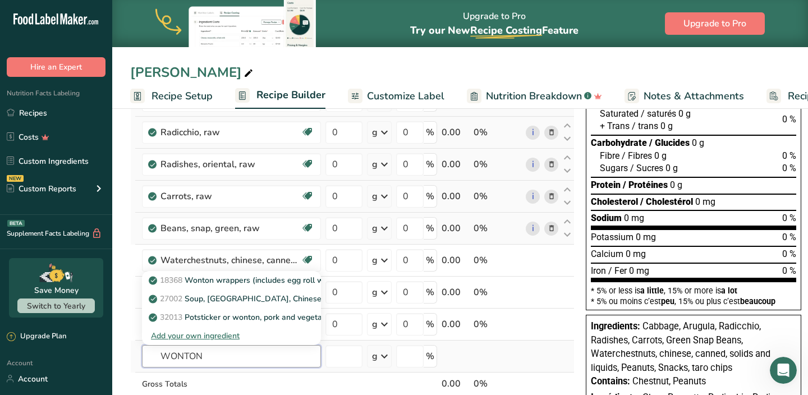
click at [235, 355] on input "WONTON" at bounding box center [231, 356] width 179 height 22
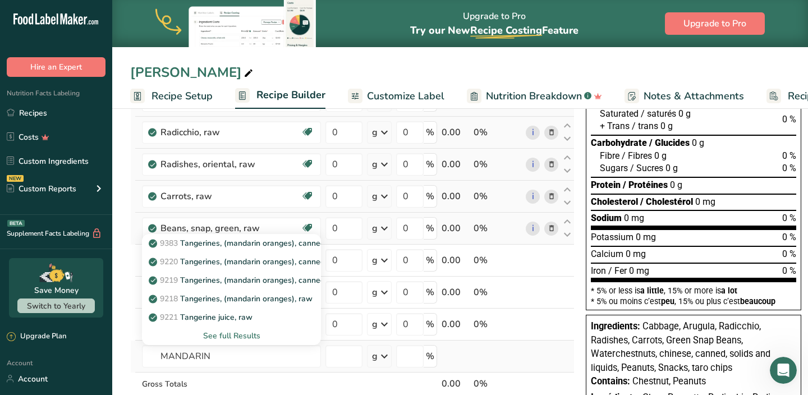
click at [244, 330] on div "See full Results" at bounding box center [231, 336] width 161 height 12
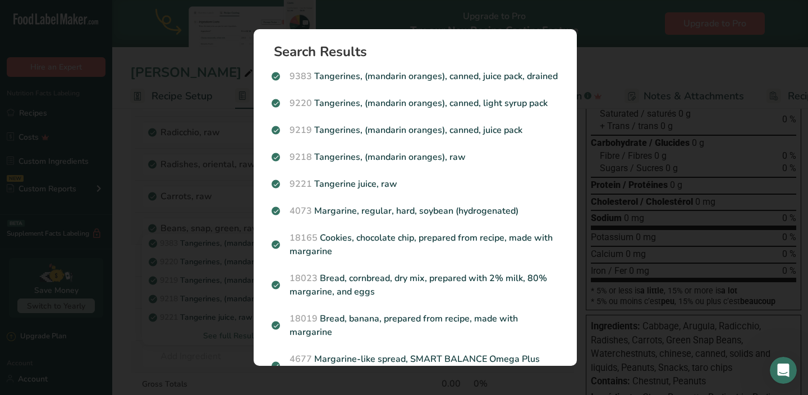
click at [244, 330] on div "Search Results 9383 Tangerines, (mandarin oranges), canned, juice pack, drained…" at bounding box center [415, 197] width 359 height 373
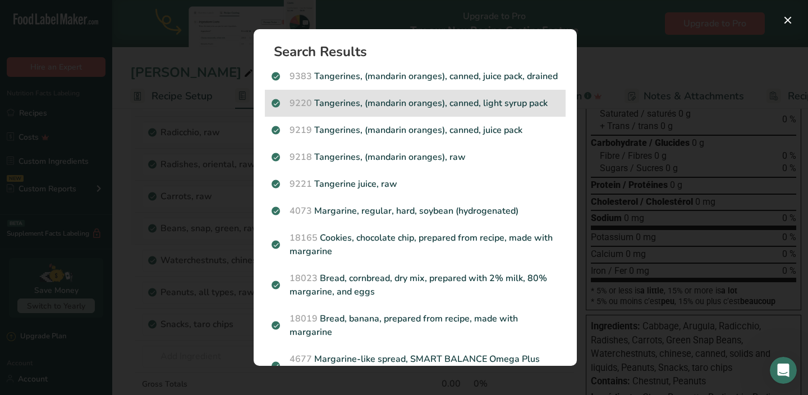
click at [370, 98] on p "9220 Tangerines, (mandarin oranges), canned, light syrup pack" at bounding box center [415, 103] width 287 height 13
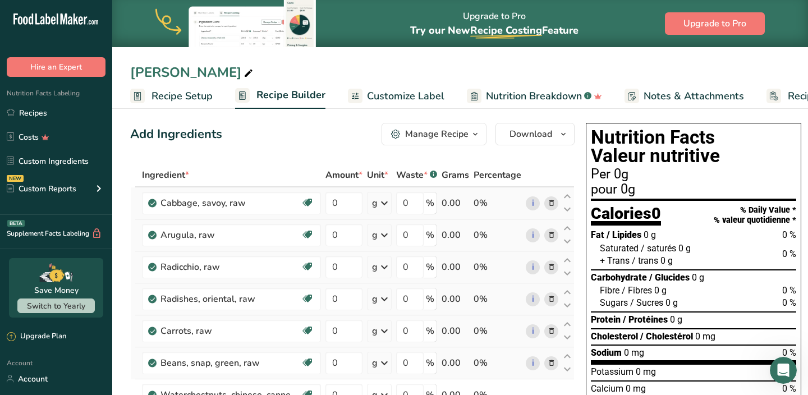
scroll to position [0, 0]
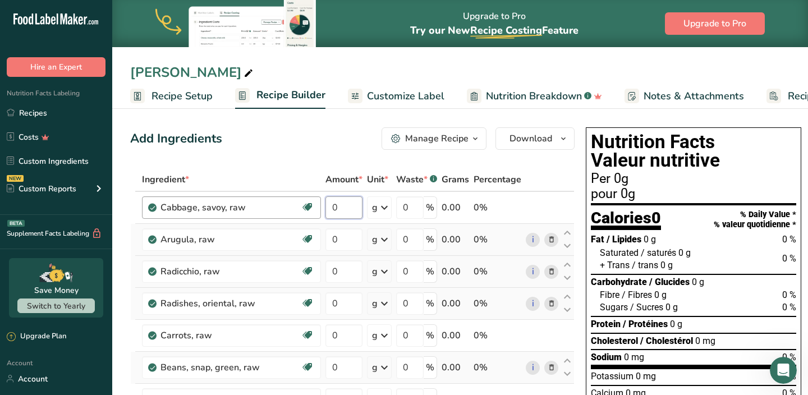
drag, startPoint x: 343, startPoint y: 205, endPoint x: 316, endPoint y: 204, distance: 27.0
click at [321, 205] on tr "Cabbage, savoy, raw Source of Antioxidants Dairy free Gluten free Vegan Vegetar…" at bounding box center [352, 208] width 443 height 32
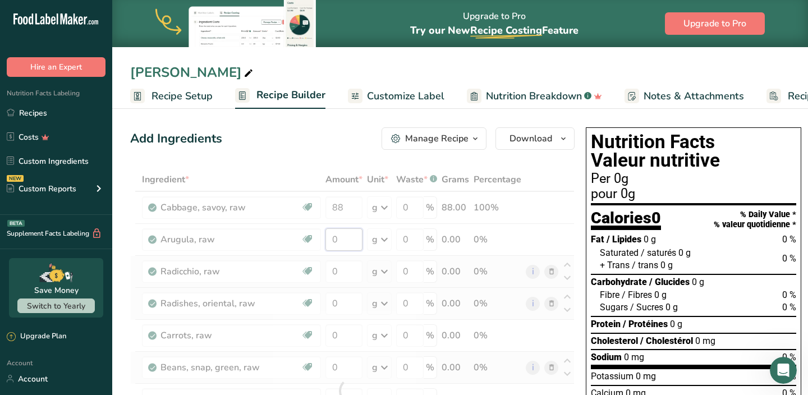
drag, startPoint x: 340, startPoint y: 241, endPoint x: 330, endPoint y: 241, distance: 10.1
click at [330, 241] on div "Ingredient * Amount * Unit * Waste * .a-a{fill:#347362;}.b-a{fill:#fff;} Grams …" at bounding box center [352, 391] width 445 height 446
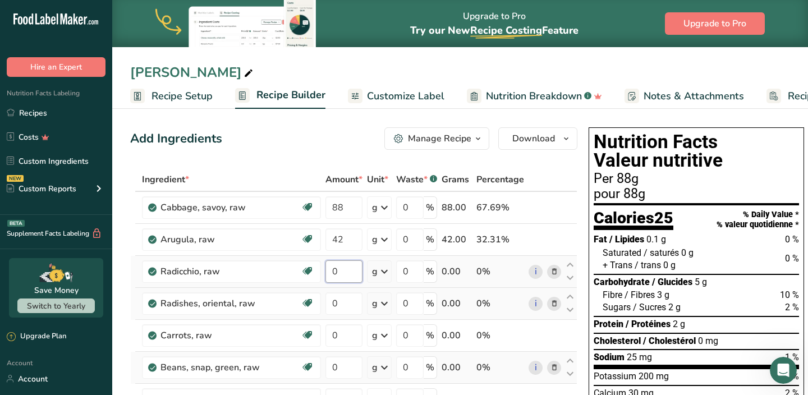
click at [339, 271] on div "Ingredient * Amount * Unit * Waste * .a-a{fill:#347362;}.b-a{fill:#fff;} Grams …" at bounding box center [353, 391] width 447 height 446
click at [340, 303] on div "Ingredient * Amount * Unit * Waste * .a-a{fill:#347362;}.b-a{fill:#fff;} Grams …" at bounding box center [353, 391] width 447 height 446
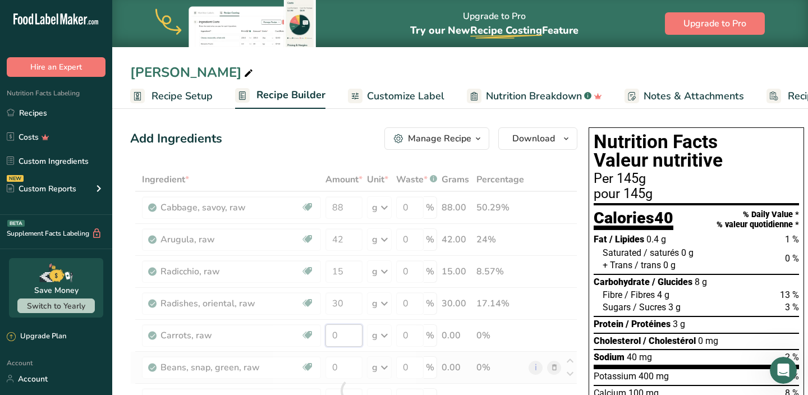
drag, startPoint x: 342, startPoint y: 332, endPoint x: 324, endPoint y: 332, distance: 17.4
click at [328, 332] on div "Ingredient * Amount * Unit * Waste * .a-a{fill:#347362;}.b-a{fill:#fff;} Grams …" at bounding box center [353, 391] width 447 height 446
drag, startPoint x: 340, startPoint y: 367, endPoint x: 323, endPoint y: 367, distance: 16.8
click at [331, 367] on div "Ingredient * Amount * Unit * Waste * .a-a{fill:#347362;}.b-a{fill:#fff;} Grams …" at bounding box center [353, 391] width 447 height 446
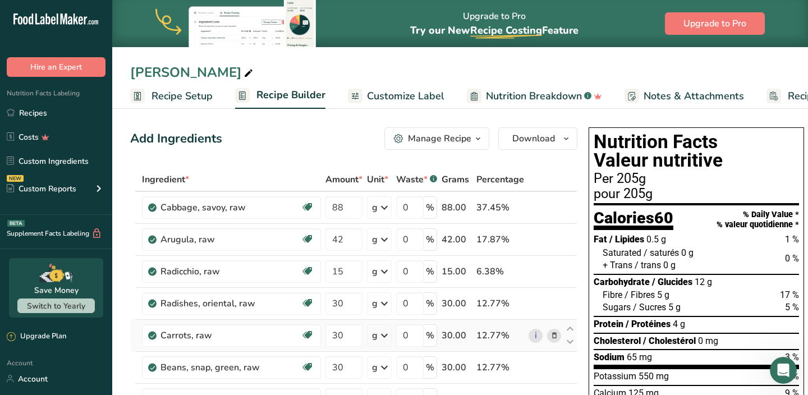
click at [358, 347] on div "Ingredient * Amount * Unit * Waste * .a-a{fill:#347362;}.b-a{fill:#fff;} Grams …" at bounding box center [353, 391] width 447 height 446
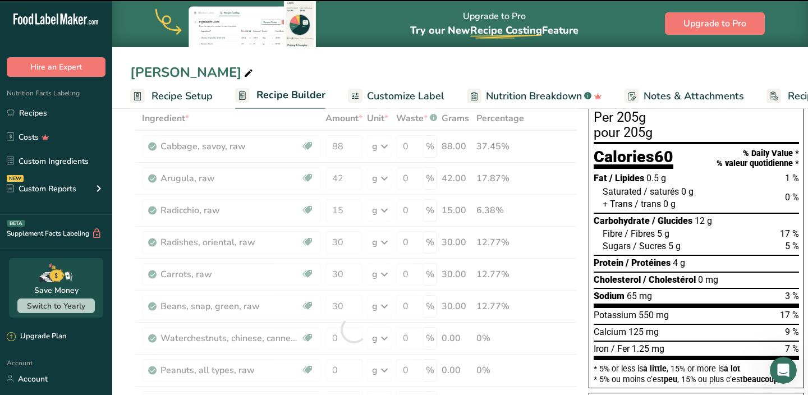
scroll to position [66, 0]
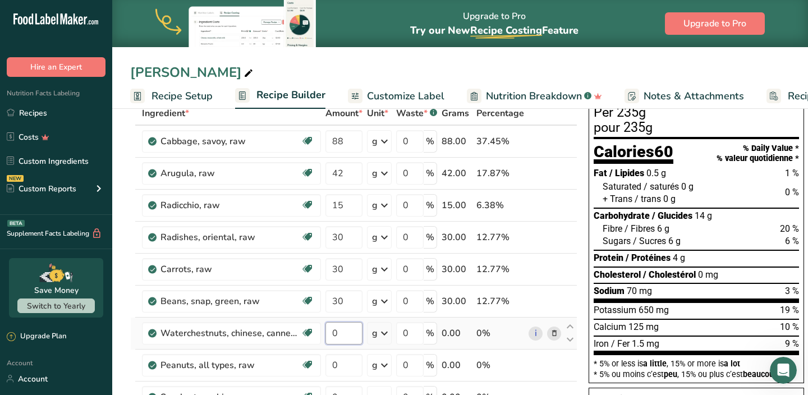
drag, startPoint x: 350, startPoint y: 336, endPoint x: 326, endPoint y: 336, distance: 24.7
click at [326, 336] on input "0" at bounding box center [344, 333] width 37 height 22
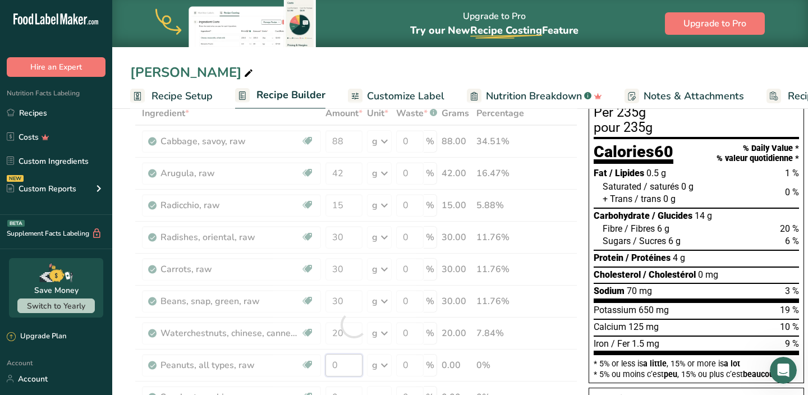
drag, startPoint x: 338, startPoint y: 364, endPoint x: 313, endPoint y: 364, distance: 25.8
click at [320, 364] on div "Ingredient * Amount * Unit * Waste * .a-a{fill:#347362;}.b-a{fill:#fff;} Grams …" at bounding box center [353, 325] width 447 height 446
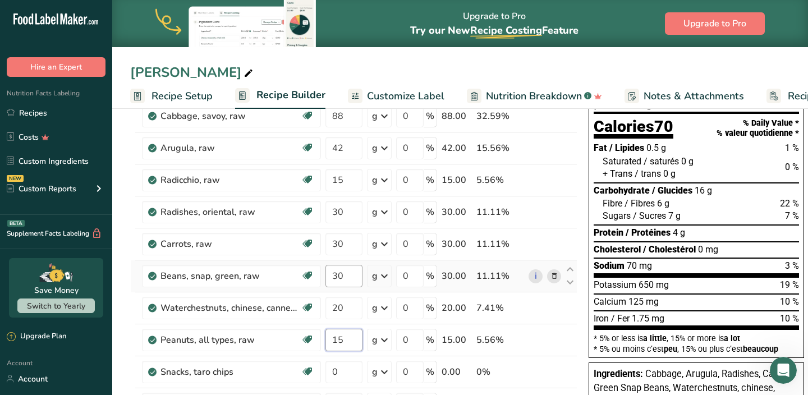
scroll to position [98, 0]
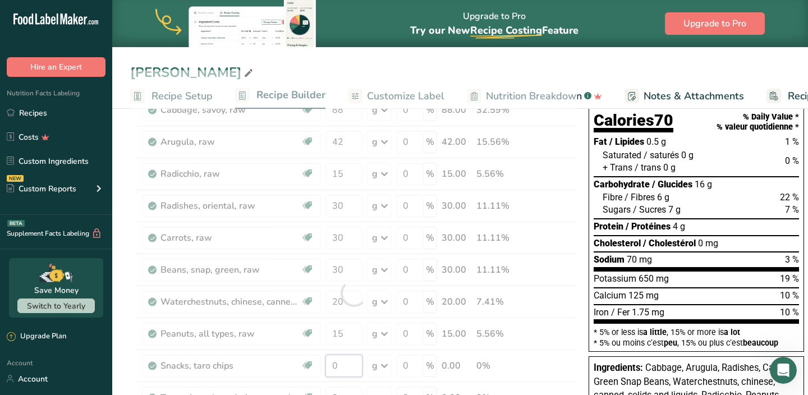
drag, startPoint x: 346, startPoint y: 365, endPoint x: 328, endPoint y: 365, distance: 18.0
click at [333, 365] on div "Ingredient * Amount * Unit * Waste * .a-a{fill:#347362;}.b-a{fill:#fff;} Grams …" at bounding box center [353, 293] width 447 height 446
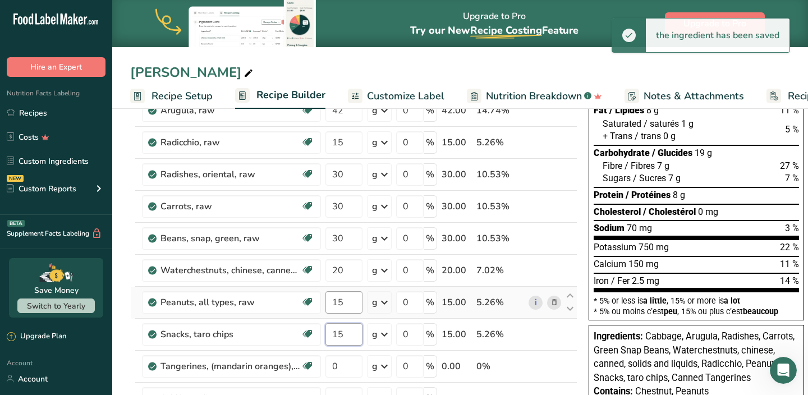
scroll to position [135, 0]
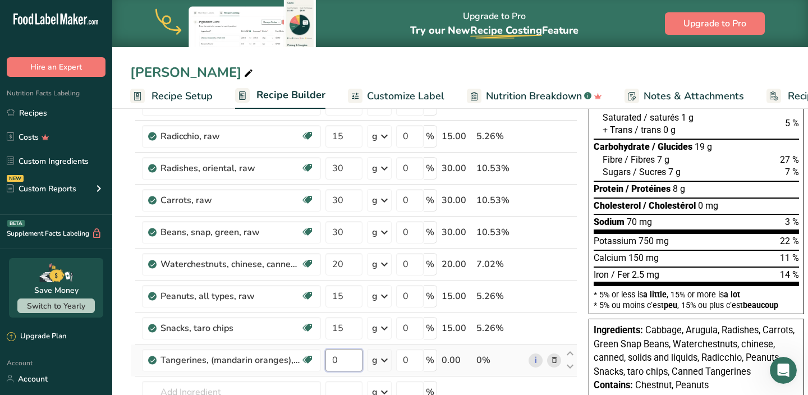
click at [331, 360] on div "Ingredient * Amount * Unit * Waste * .a-a{fill:#347362;}.b-a{fill:#fff;} Grams …" at bounding box center [353, 256] width 447 height 446
click at [338, 383] on div "Ingredient * Amount * Unit * Waste * .a-a{fill:#347362;}.b-a{fill:#fff;} Grams …" at bounding box center [353, 256] width 447 height 446
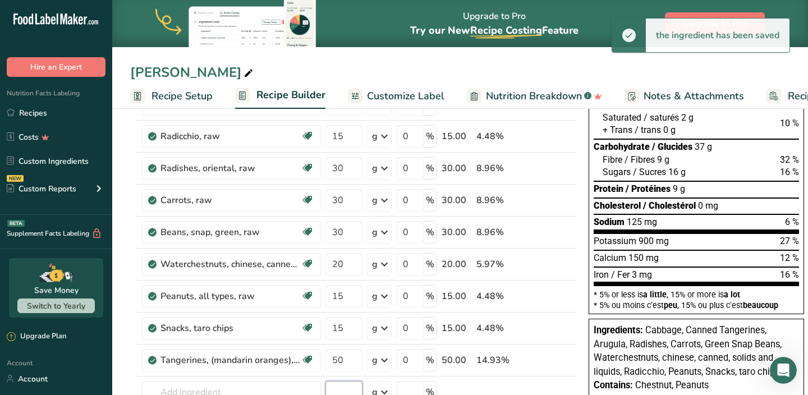
scroll to position [62, 0]
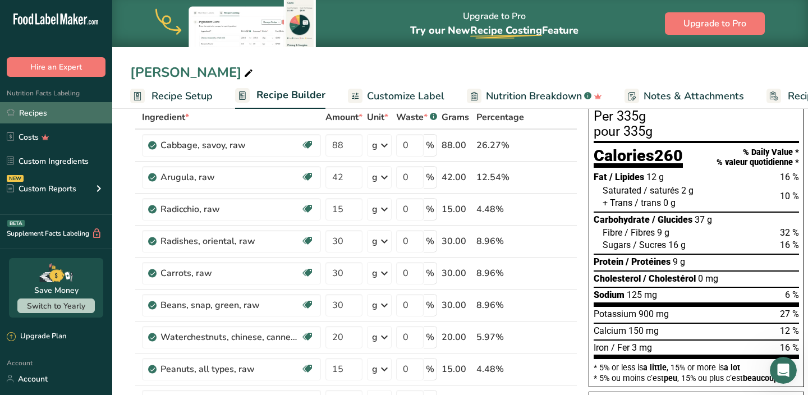
click at [41, 116] on link "Recipes" at bounding box center [56, 112] width 112 height 21
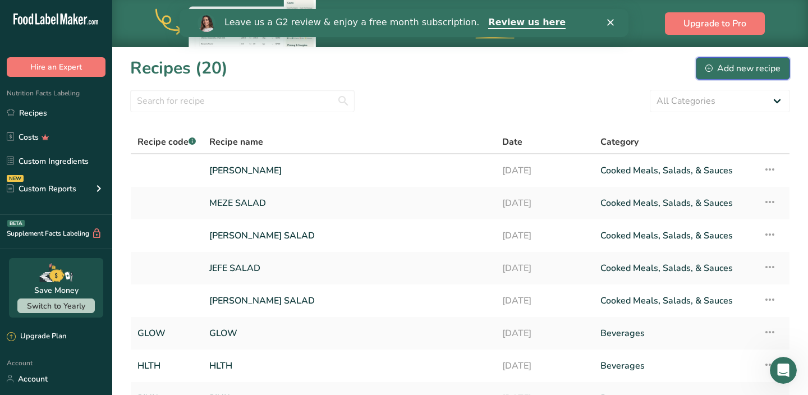
click at [727, 70] on div "Add new recipe" at bounding box center [743, 68] width 75 height 13
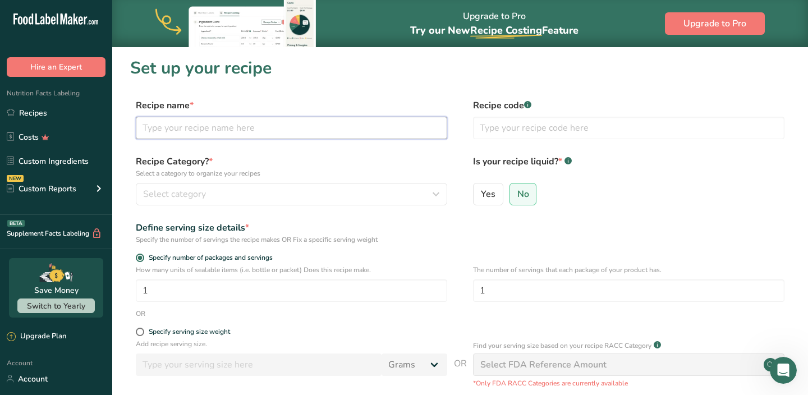
click at [314, 132] on input "text" at bounding box center [292, 128] width 312 height 22
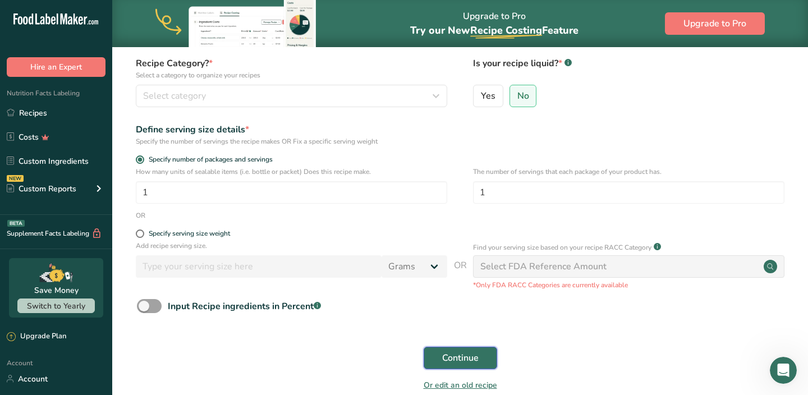
click at [455, 359] on span "Continue" at bounding box center [460, 357] width 36 height 13
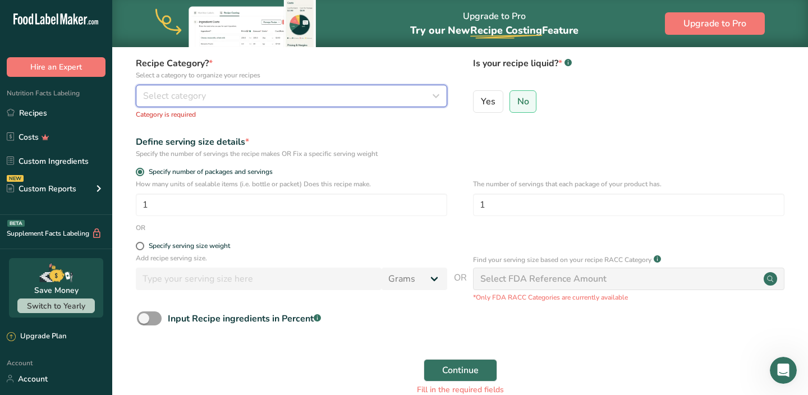
click at [251, 99] on div "Select category" at bounding box center [288, 95] width 290 height 13
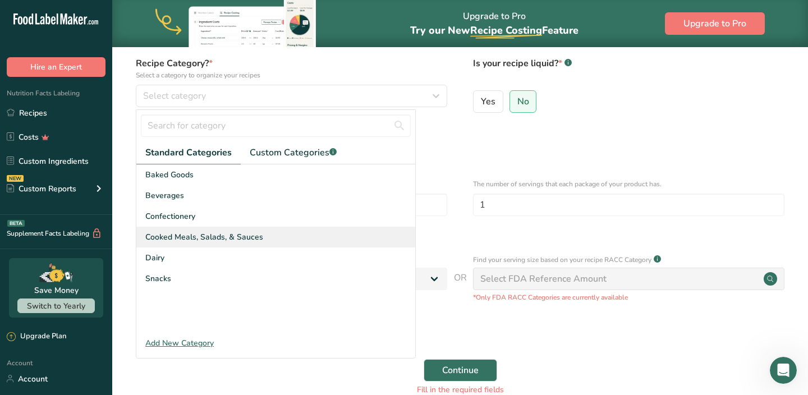
click at [216, 231] on span "Cooked Meals, Salads, & Sauces" at bounding box center [204, 237] width 118 height 12
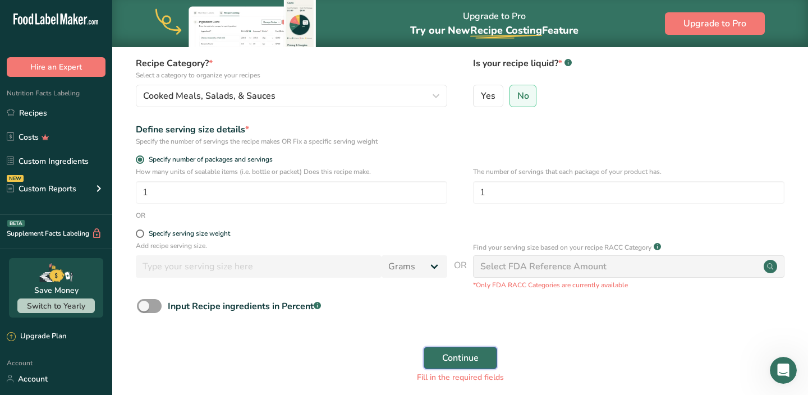
click at [475, 356] on span "Continue" at bounding box center [460, 357] width 36 height 13
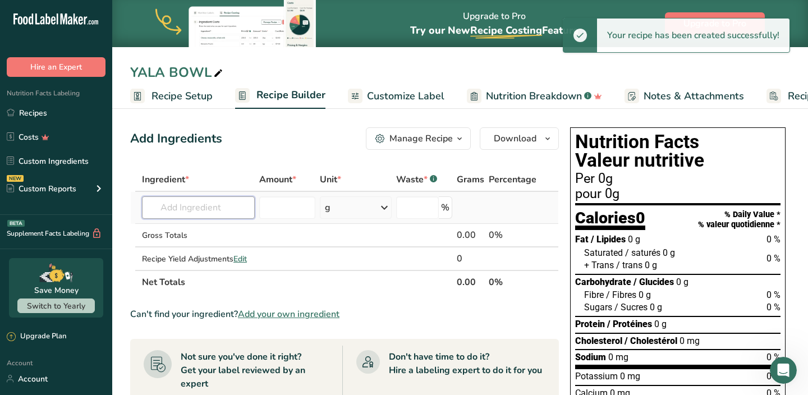
click at [203, 211] on input "text" at bounding box center [198, 207] width 113 height 22
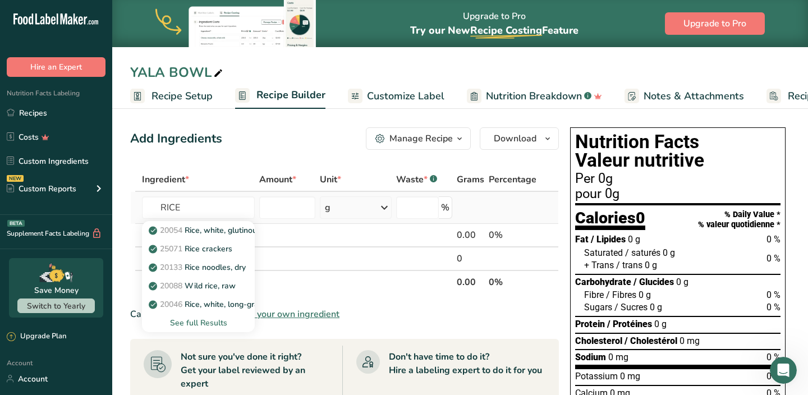
click at [203, 321] on div "See full Results" at bounding box center [198, 323] width 95 height 12
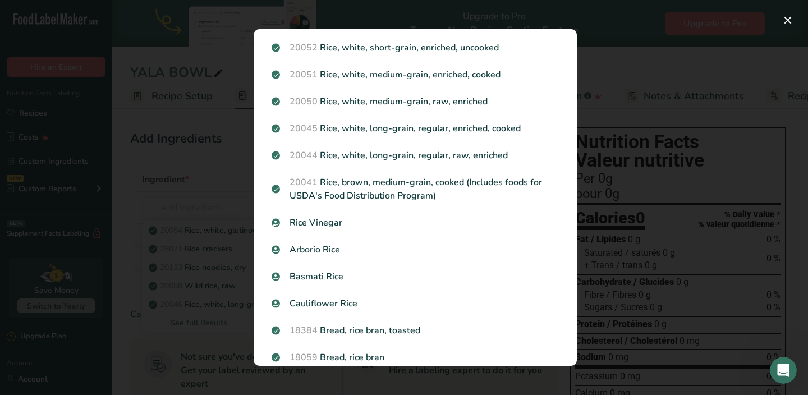
scroll to position [397, 0]
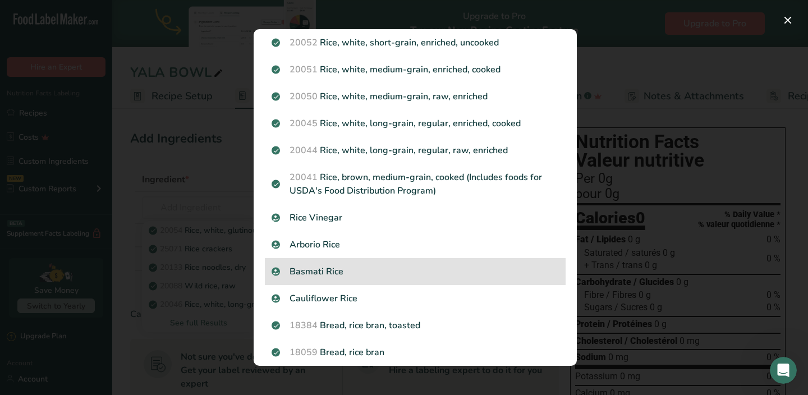
click at [316, 270] on p "Basmati Rice" at bounding box center [415, 271] width 287 height 13
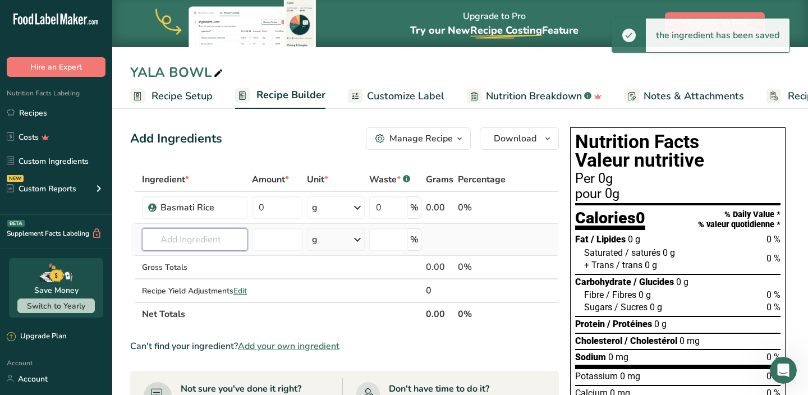
click at [218, 240] on input "text" at bounding box center [195, 239] width 106 height 22
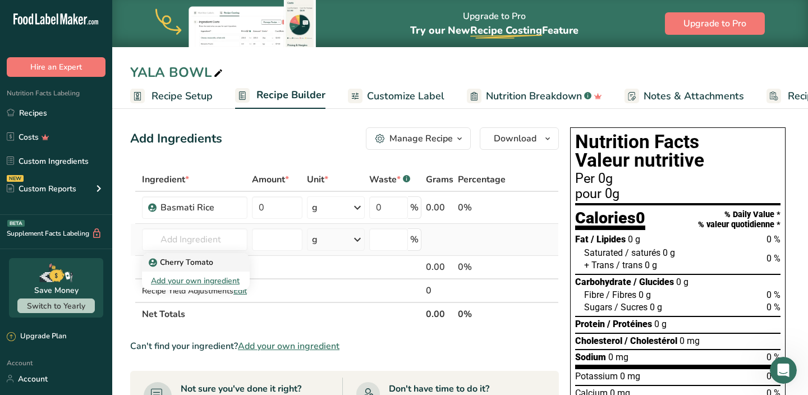
click at [214, 269] on link "Cherry Tomato" at bounding box center [196, 262] width 108 height 19
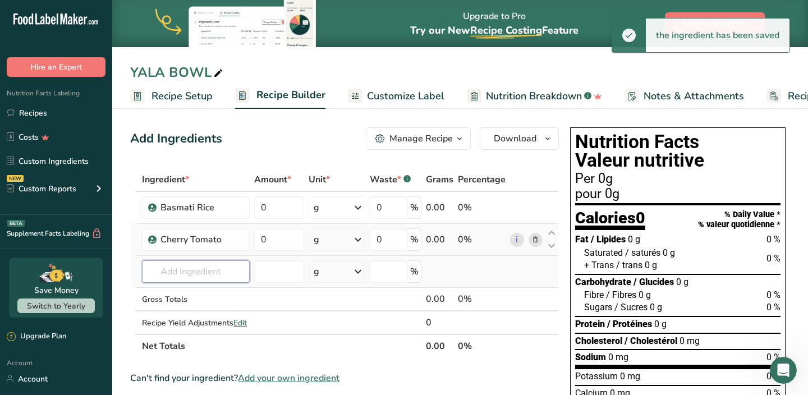
click at [204, 271] on input "text" at bounding box center [196, 271] width 108 height 22
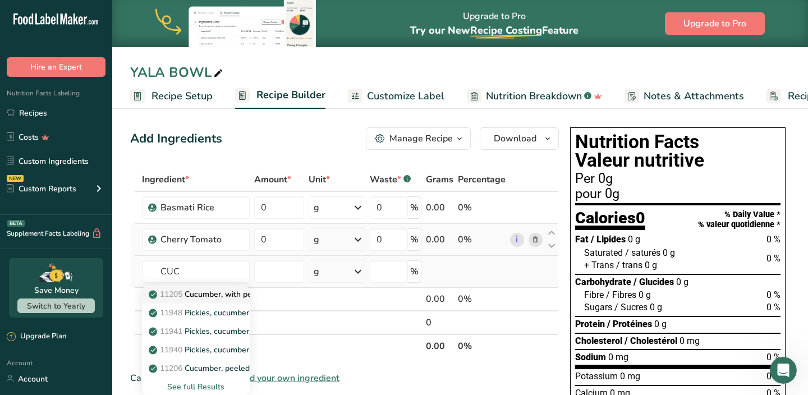
click at [202, 289] on p "11205 Cucumber, with peel, raw" at bounding box center [214, 295] width 126 height 12
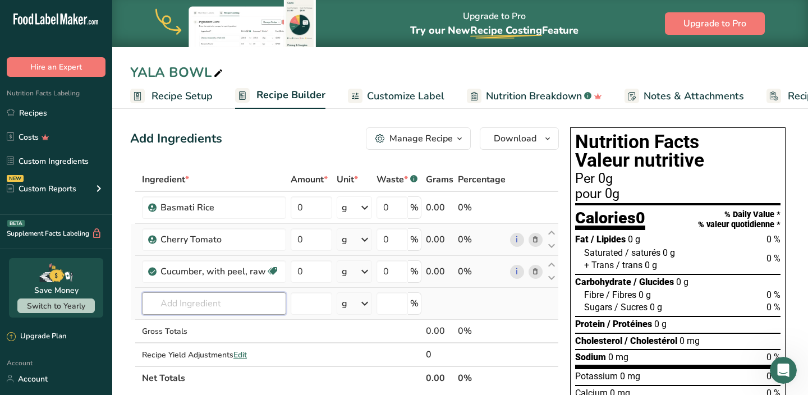
click at [192, 300] on input "text" at bounding box center [214, 303] width 144 height 22
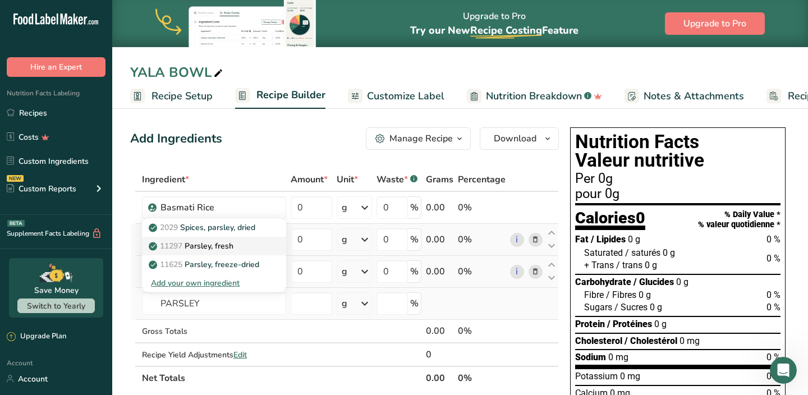
click at [203, 251] on p "11297 [GEOGRAPHIC_DATA], fresh" at bounding box center [192, 246] width 83 height 12
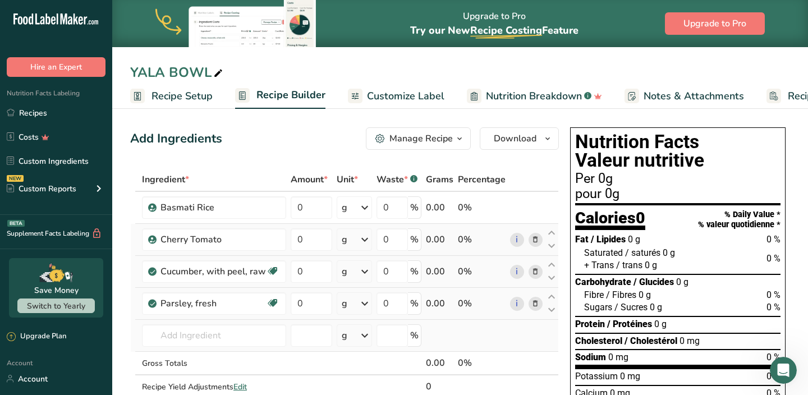
click at [192, 347] on td "2029 Spices, parsley, dried 11297 [GEOGRAPHIC_DATA], fresh 11625 Parsley, freez…" at bounding box center [214, 336] width 149 height 32
click at [193, 340] on input "text" at bounding box center [214, 335] width 144 height 22
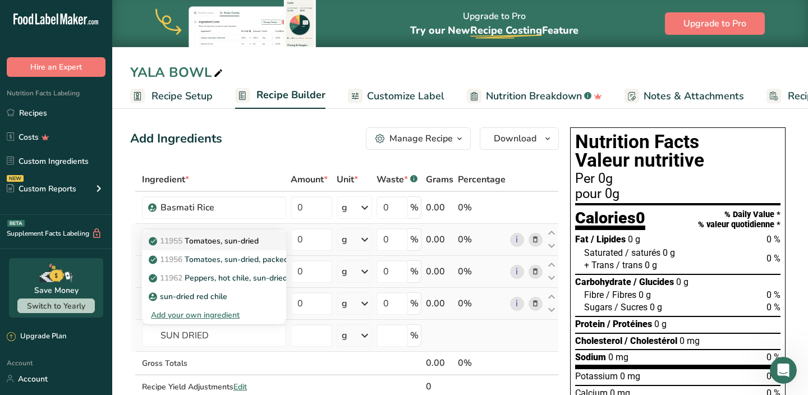
click at [209, 243] on p "11955 Tomatoes, sun-dried" at bounding box center [205, 241] width 108 height 12
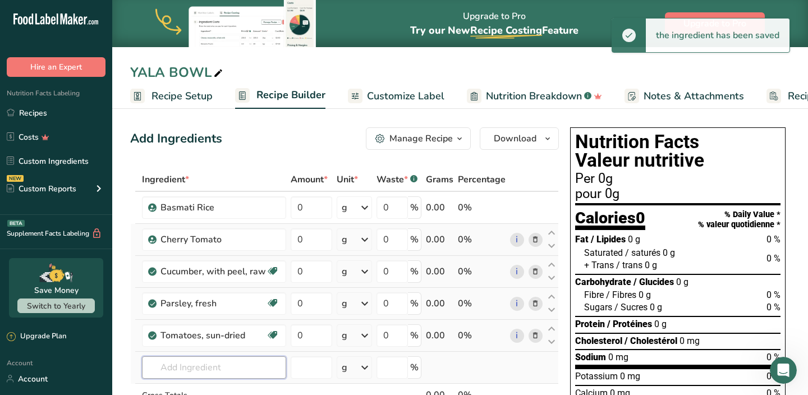
click at [199, 362] on input "text" at bounding box center [214, 367] width 144 height 22
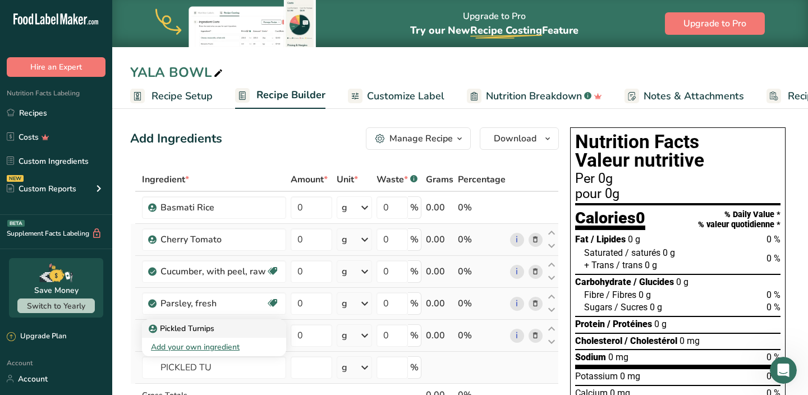
click at [193, 329] on p "Pickled Turnips" at bounding box center [182, 329] width 63 height 12
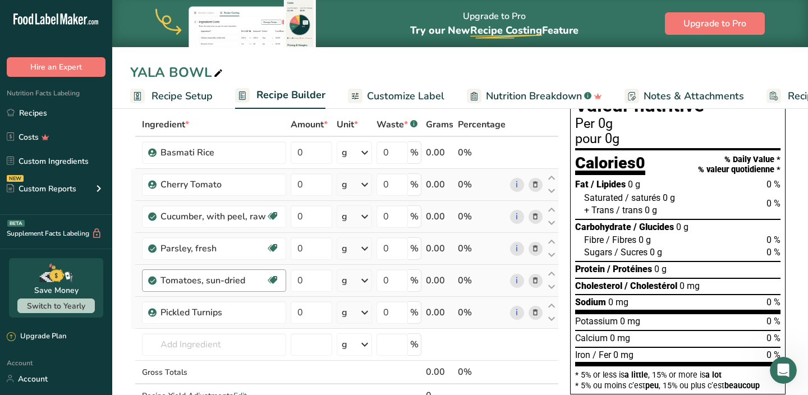
scroll to position [62, 0]
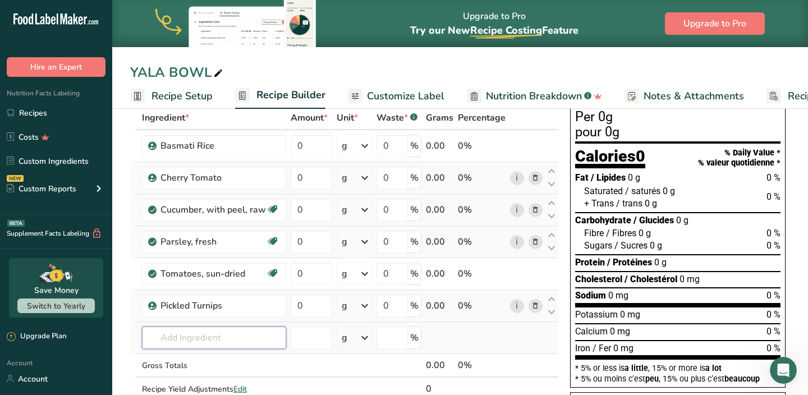
click at [189, 338] on input "text" at bounding box center [214, 338] width 144 height 22
click at [205, 339] on input "ONION RED" at bounding box center [214, 338] width 144 height 22
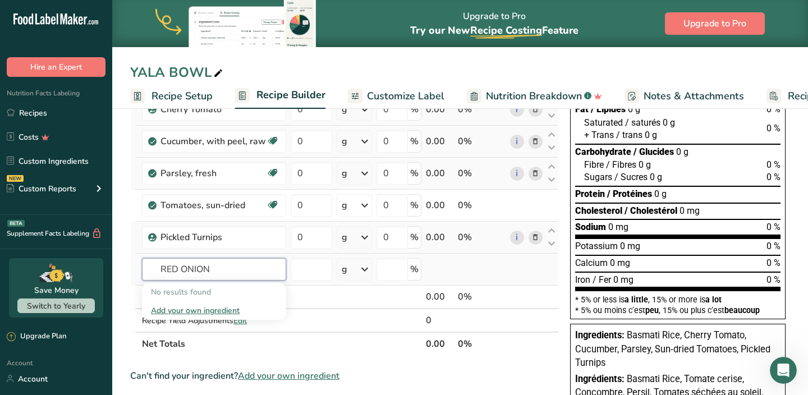
scroll to position [131, 0]
click at [225, 268] on input "RED ONION" at bounding box center [214, 269] width 144 height 22
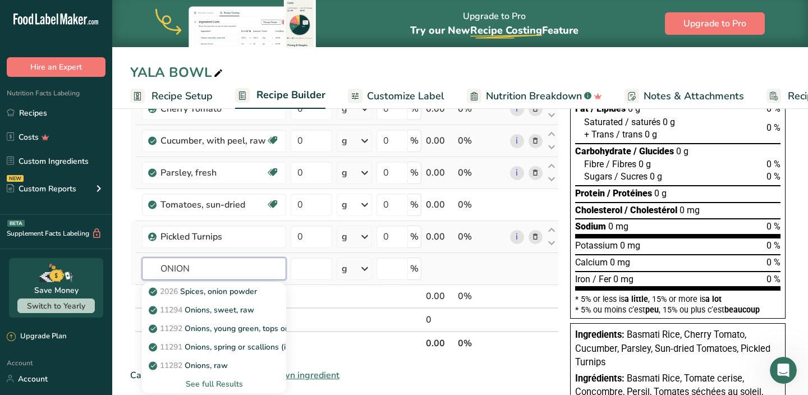
scroll to position [151, 0]
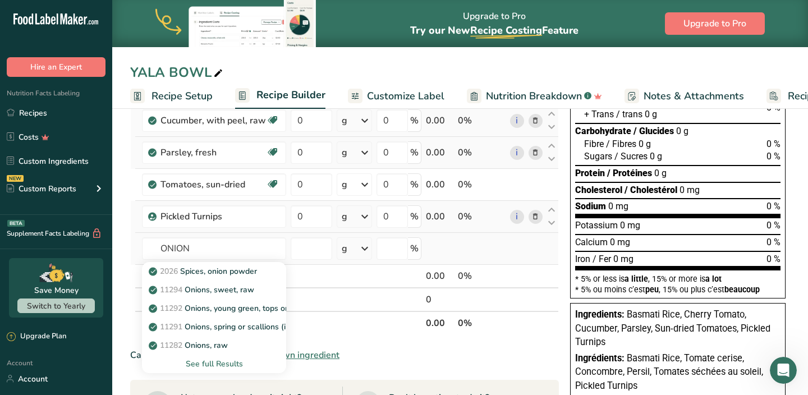
click at [213, 364] on div "See full Results" at bounding box center [214, 364] width 126 height 12
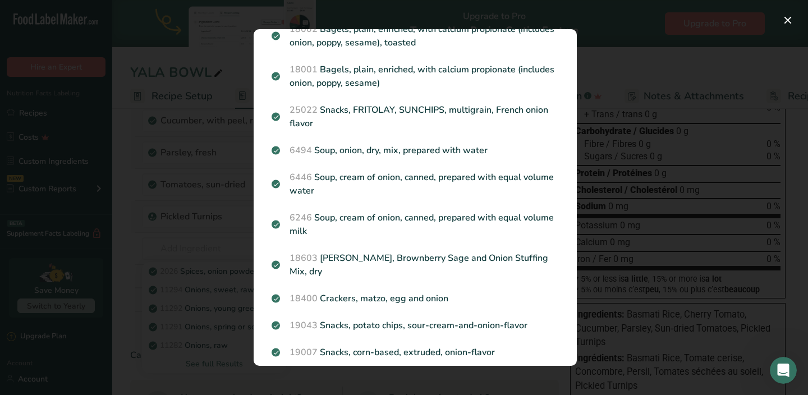
scroll to position [0, 0]
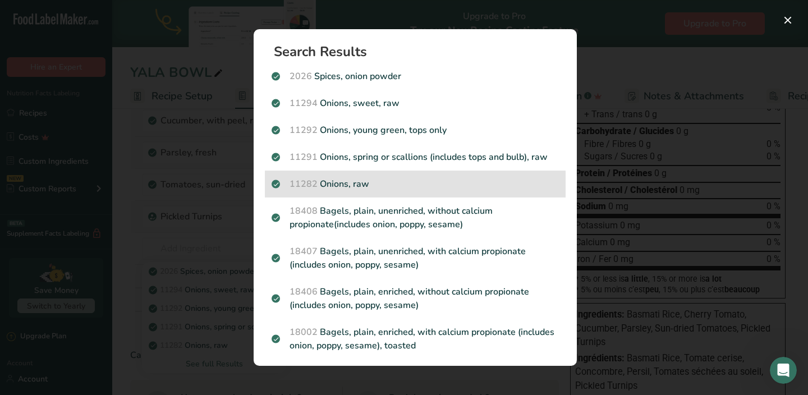
click at [353, 190] on p "11282 Onions, raw" at bounding box center [415, 183] width 287 height 13
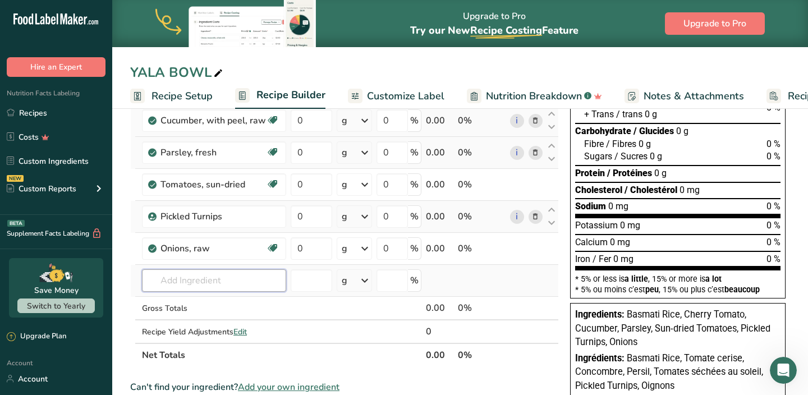
click at [192, 286] on input "text" at bounding box center [214, 280] width 144 height 22
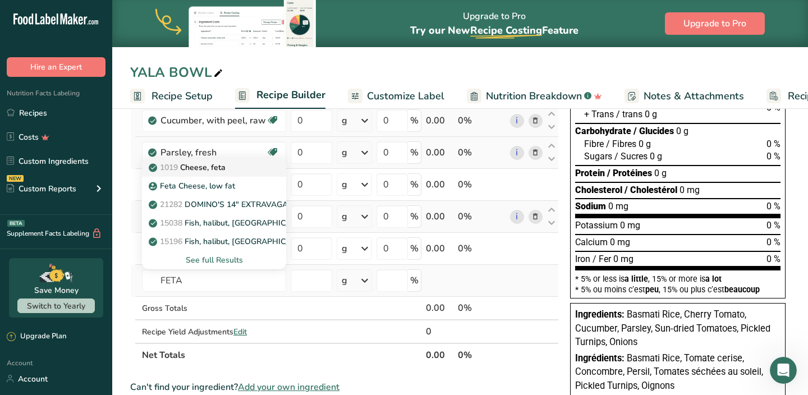
click at [218, 170] on p "1019 Cheese, feta" at bounding box center [188, 168] width 75 height 12
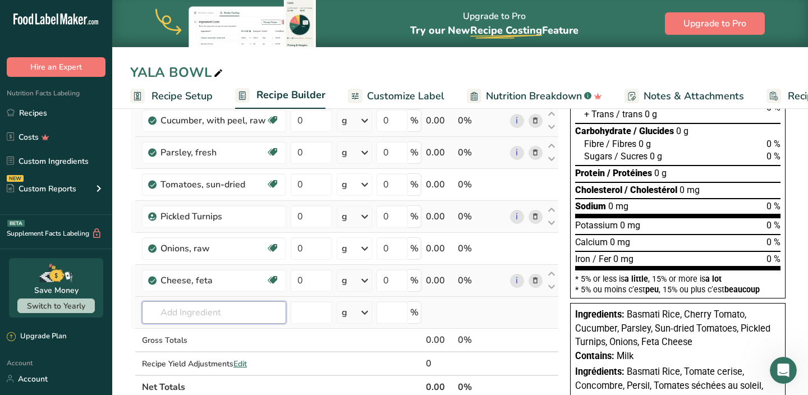
click at [207, 315] on input "text" at bounding box center [214, 312] width 144 height 22
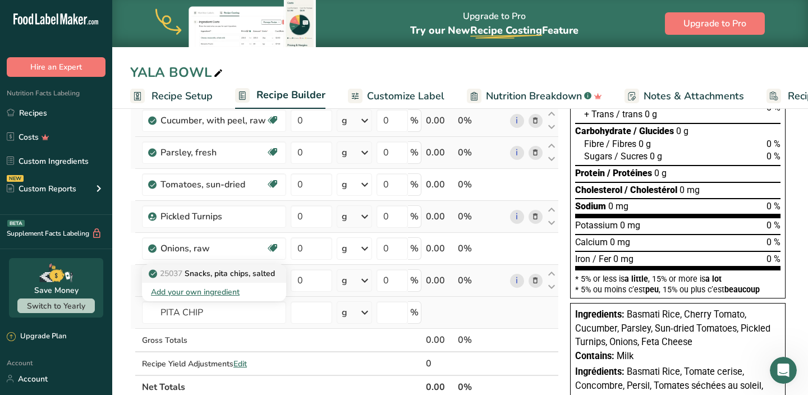
click at [203, 275] on p "25037 Snacks, pita chips, salted" at bounding box center [213, 274] width 124 height 12
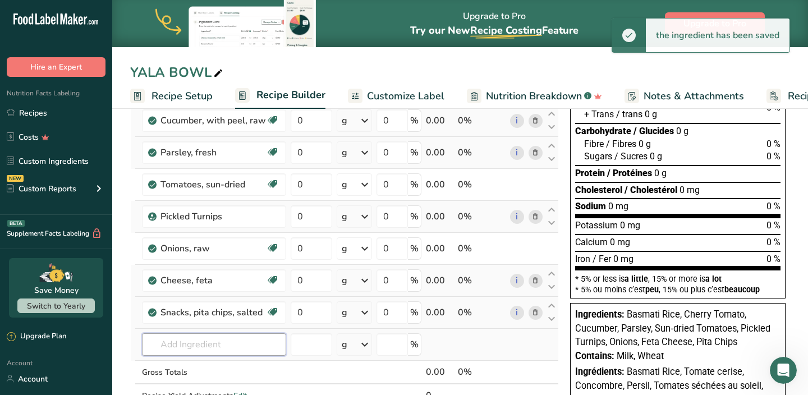
click at [195, 338] on input "text" at bounding box center [214, 344] width 144 height 22
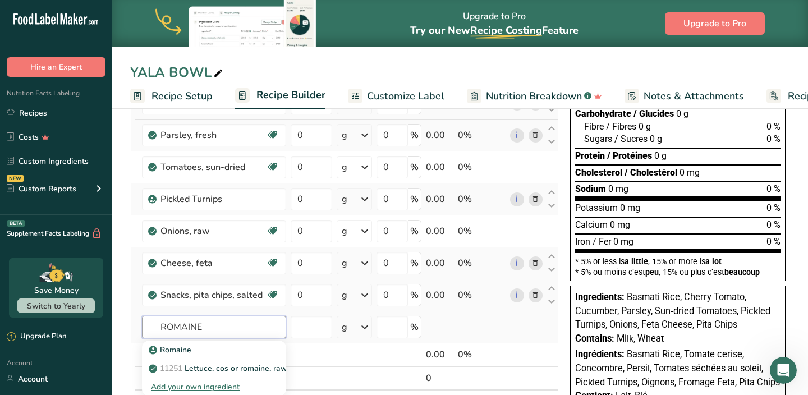
scroll to position [172, 0]
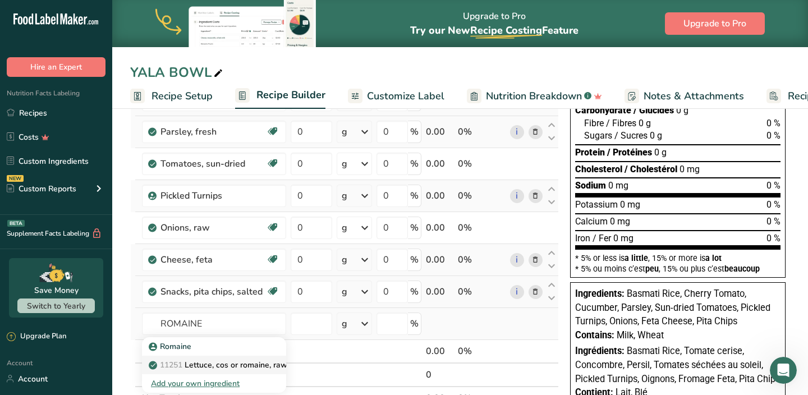
click at [202, 363] on p "11251 [GEOGRAPHIC_DATA], cos or romaine, raw" at bounding box center [219, 365] width 136 height 12
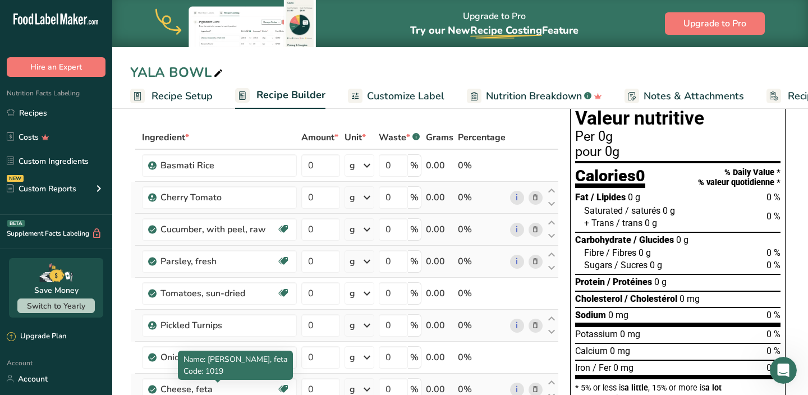
scroll to position [41, 0]
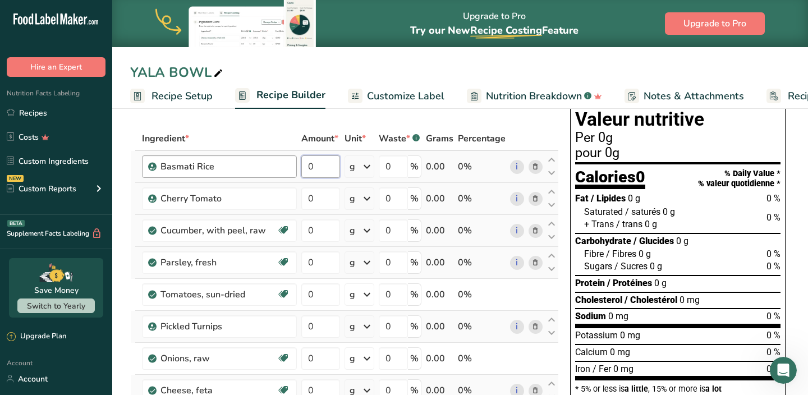
drag, startPoint x: 323, startPoint y: 167, endPoint x: 295, endPoint y: 167, distance: 28.6
click at [304, 167] on input "0" at bounding box center [320, 166] width 39 height 22
click at [314, 193] on div "Ingredient * Amount * Unit * Waste * .a-a{fill:#347362;}.b-a{fill:#fff;} Grams …" at bounding box center [344, 350] width 429 height 446
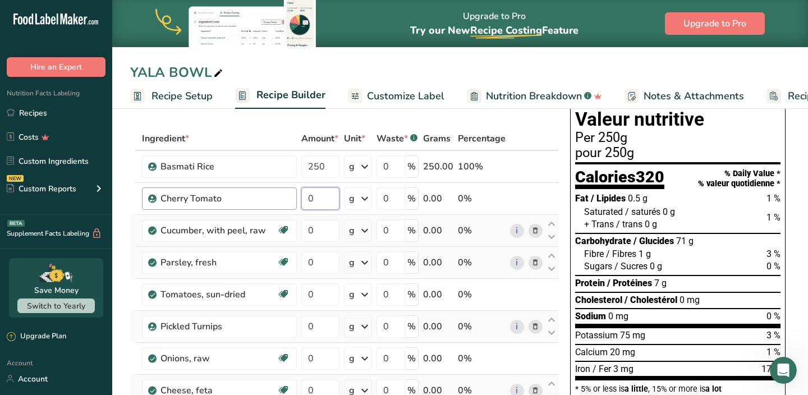
drag, startPoint x: 315, startPoint y: 200, endPoint x: 295, endPoint y: 199, distance: 20.2
click at [301, 199] on input "0" at bounding box center [320, 198] width 38 height 22
click at [305, 231] on div "Ingredient * Amount * Unit * Waste * .a-a{fill:#347362;}.b-a{fill:#fff;} Grams …" at bounding box center [344, 350] width 429 height 446
click at [317, 258] on div "Ingredient * Amount * Unit * Waste * .a-a{fill:#347362;}.b-a{fill:#fff;} Grams …" at bounding box center [344, 350] width 429 height 446
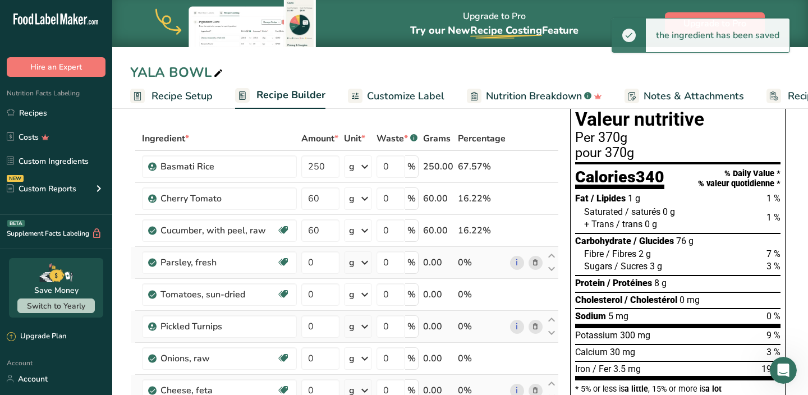
click at [534, 263] on div "Ingredient * Amount * Unit * Waste * .a-a{fill:#347362;}.b-a{fill:#fff;} Grams …" at bounding box center [344, 350] width 429 height 446
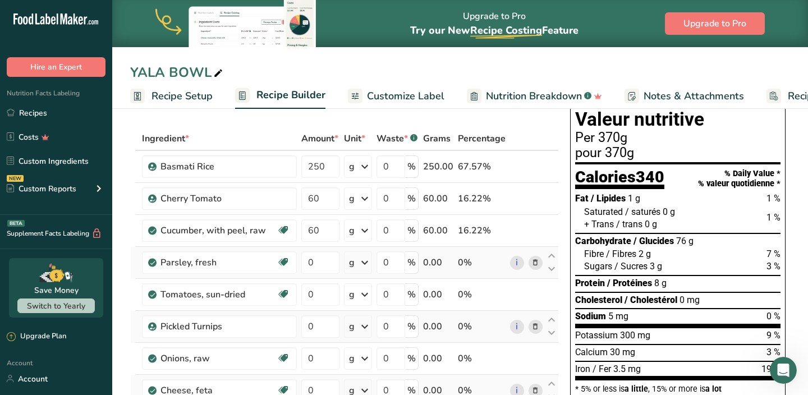
click at [536, 266] on icon at bounding box center [536, 263] width 8 height 12
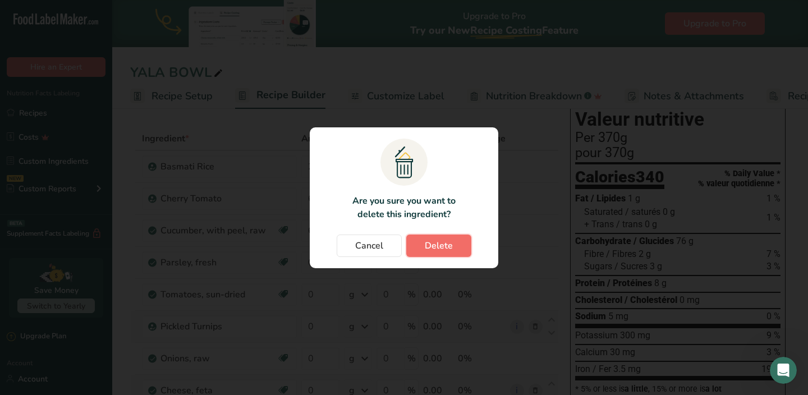
click at [445, 253] on button "Delete" at bounding box center [438, 246] width 65 height 22
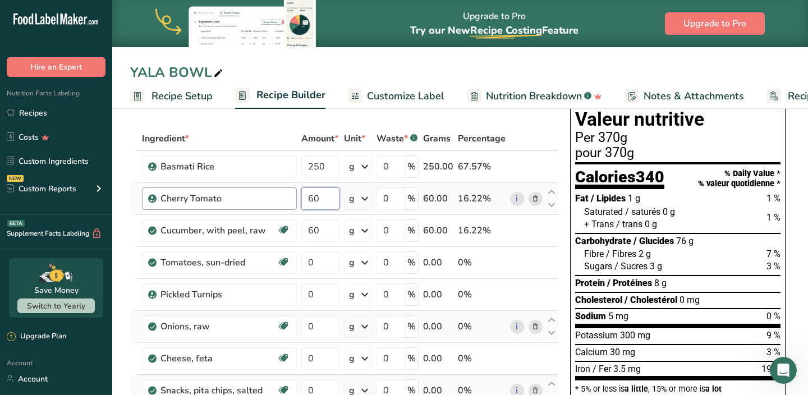
drag, startPoint x: 322, startPoint y: 194, endPoint x: 289, endPoint y: 194, distance: 33.1
click at [291, 194] on tr "Cherry Tomato 60 g Weight Units g kg mg See more Volume Units l Volume units re…" at bounding box center [345, 199] width 428 height 32
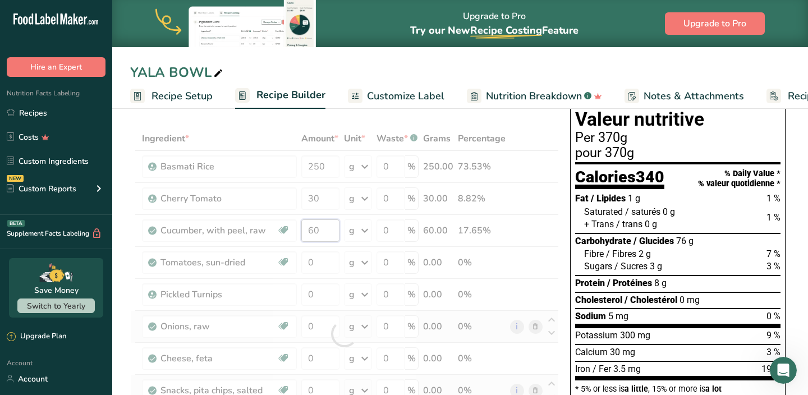
drag, startPoint x: 322, startPoint y: 231, endPoint x: 285, endPoint y: 226, distance: 37.9
click at [294, 230] on div "Ingredient * Amount * Unit * Waste * .a-a{fill:#347362;}.b-a{fill:#fff;} Grams …" at bounding box center [344, 334] width 429 height 414
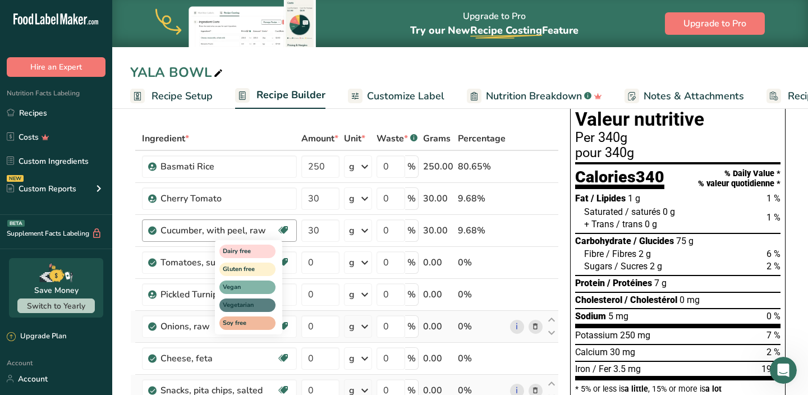
click at [314, 264] on div "Ingredient * Amount * Unit * Waste * .a-a{fill:#347362;}.b-a{fill:#fff;} Grams …" at bounding box center [344, 334] width 429 height 414
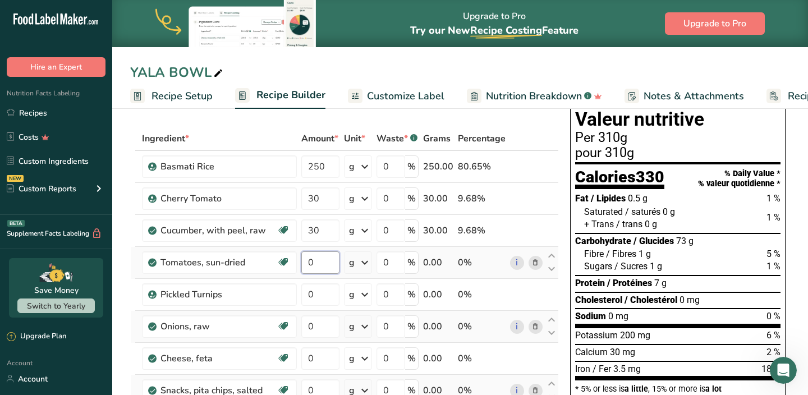
drag, startPoint x: 323, startPoint y: 264, endPoint x: 297, endPoint y: 263, distance: 26.4
click at [299, 263] on td "0" at bounding box center [320, 263] width 43 height 32
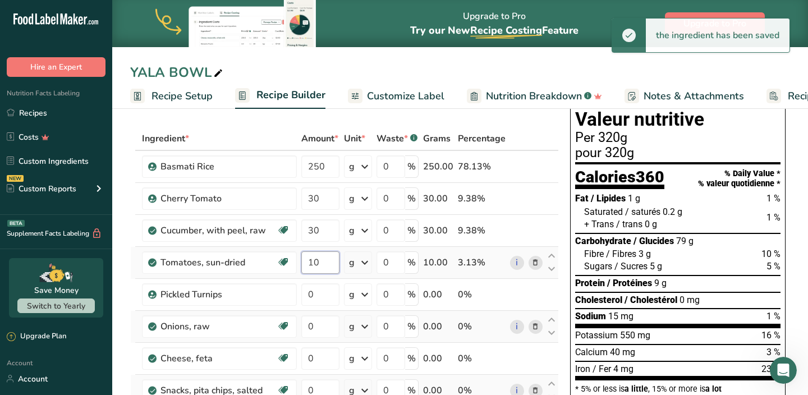
drag, startPoint x: 319, startPoint y: 263, endPoint x: 303, endPoint y: 262, distance: 16.3
click at [310, 263] on input "10" at bounding box center [320, 262] width 38 height 22
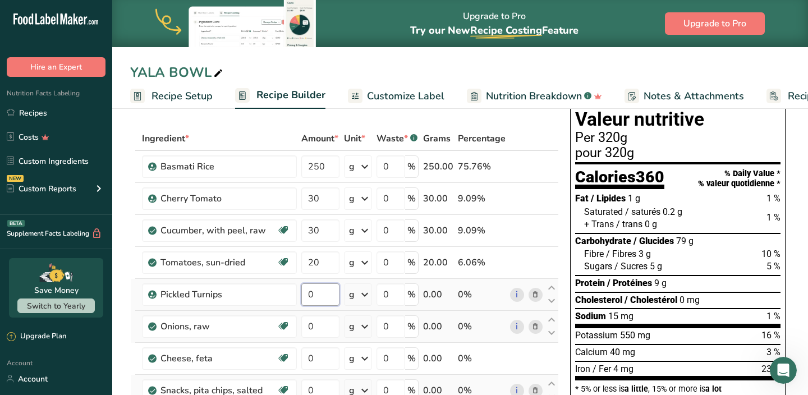
click at [296, 297] on div "Ingredient * Amount * Unit * Waste * .a-a{fill:#347362;}.b-a{fill:#fff;} Grams …" at bounding box center [344, 334] width 429 height 414
click at [315, 324] on div "Ingredient * Amount * Unit * Waste * .a-a{fill:#347362;}.b-a{fill:#fff;} Grams …" at bounding box center [344, 334] width 429 height 414
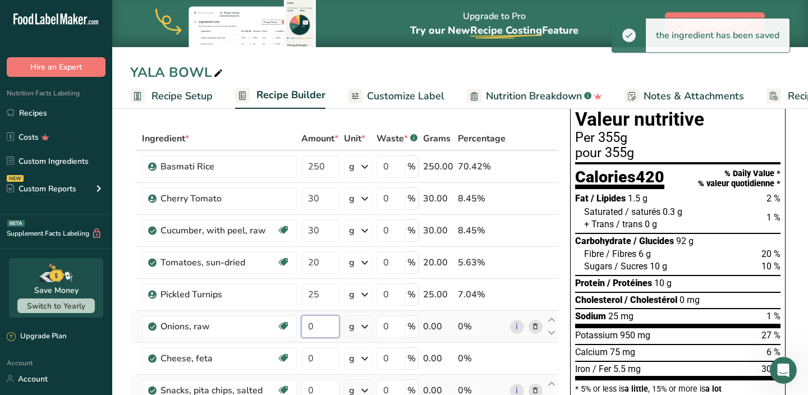
drag, startPoint x: 315, startPoint y: 324, endPoint x: 301, endPoint y: 324, distance: 13.5
click at [303, 324] on input "0" at bounding box center [320, 326] width 38 height 22
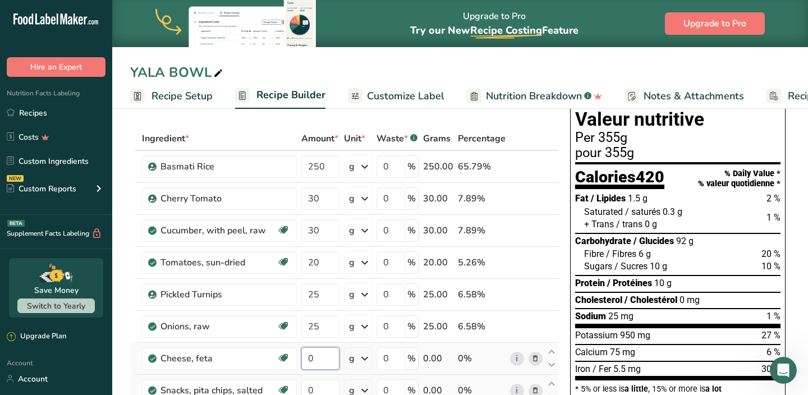
click at [313, 363] on div "Ingredient * Amount * Unit * Waste * .a-a{fill:#347362;}.b-a{fill:#fff;} Grams …" at bounding box center [344, 334] width 429 height 414
drag, startPoint x: 317, startPoint y: 360, endPoint x: 297, endPoint y: 358, distance: 19.7
click at [301, 360] on input "0" at bounding box center [320, 358] width 38 height 22
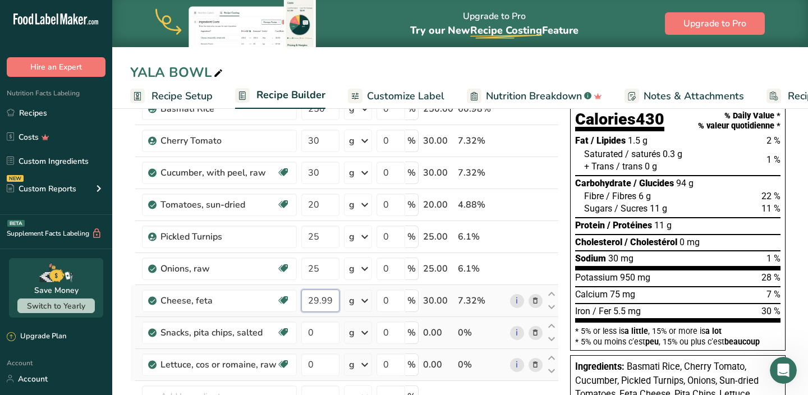
scroll to position [105, 0]
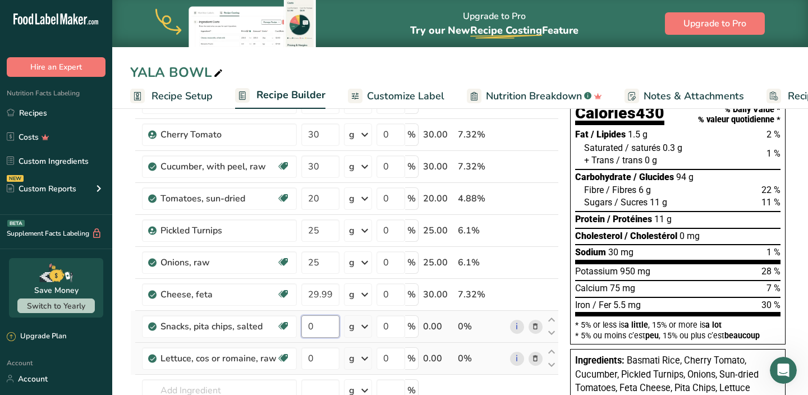
click at [319, 328] on div "Ingredient * Amount * Unit * Waste * .a-a{fill:#347362;}.b-a{fill:#fff;} Grams …" at bounding box center [344, 270] width 429 height 414
drag, startPoint x: 317, startPoint y: 331, endPoint x: 291, endPoint y: 328, distance: 26.5
click at [296, 329] on tr "Snacks, pita chips, salted Dairy free Vegan Vegetarian Soy free 0 g Portions 1 …" at bounding box center [345, 327] width 428 height 32
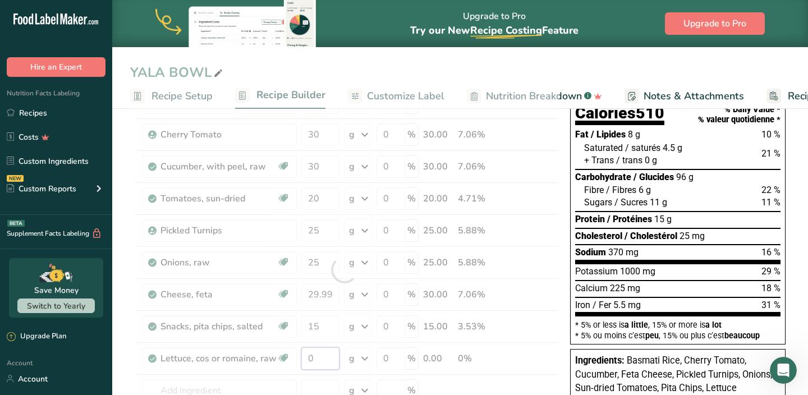
drag, startPoint x: 317, startPoint y: 356, endPoint x: 304, endPoint y: 356, distance: 12.9
click at [304, 356] on div "Ingredient * Amount * Unit * Waste * .a-a{fill:#347362;}.b-a{fill:#fff;} Grams …" at bounding box center [344, 270] width 429 height 414
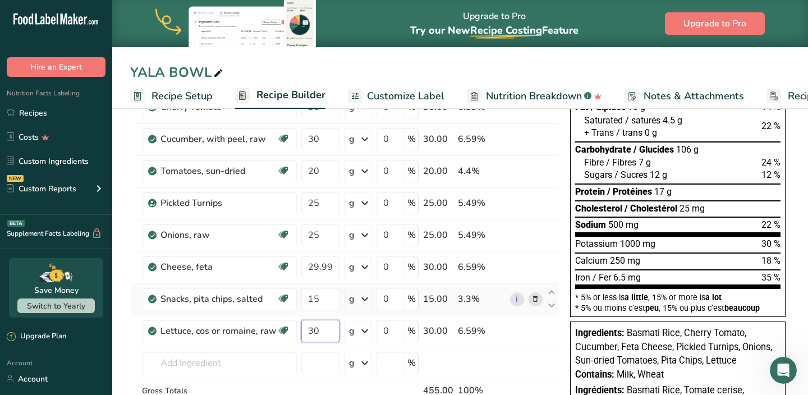
scroll to position [134, 0]
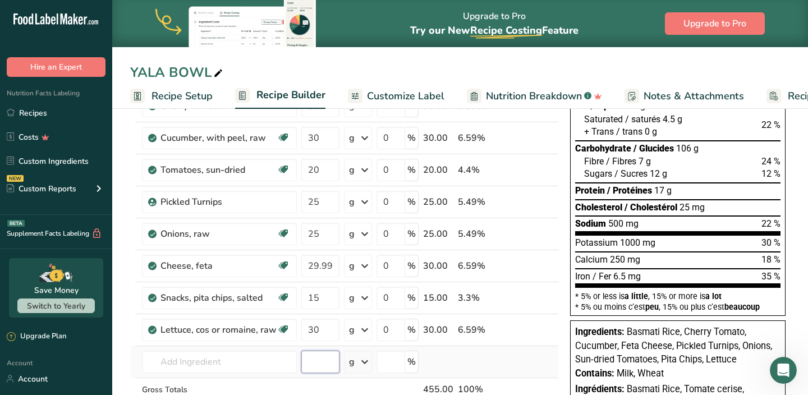
click at [326, 353] on div "Ingredient * Amount * Unit * Waste * .a-a{fill:#347362;}.b-a{fill:#fff;} Grams …" at bounding box center [344, 241] width 429 height 414
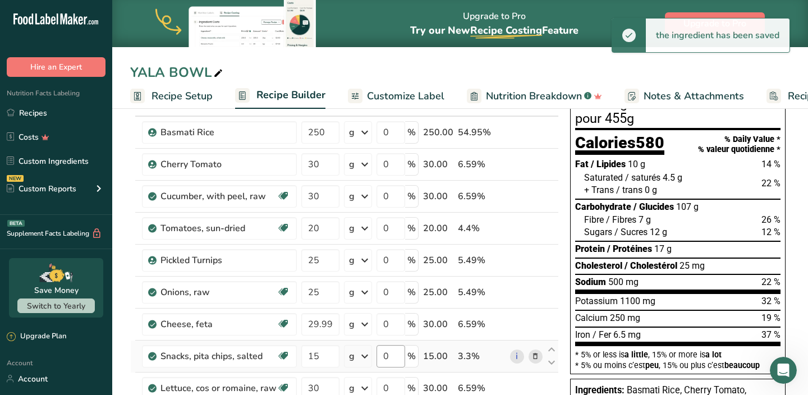
scroll to position [62, 0]
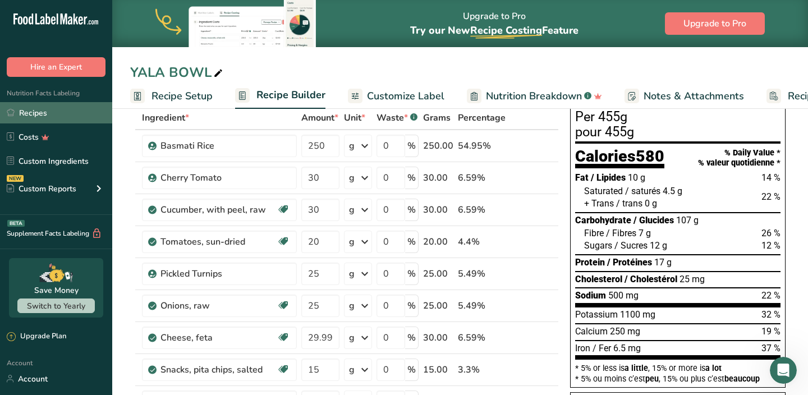
click at [51, 112] on link "Recipes" at bounding box center [56, 112] width 112 height 21
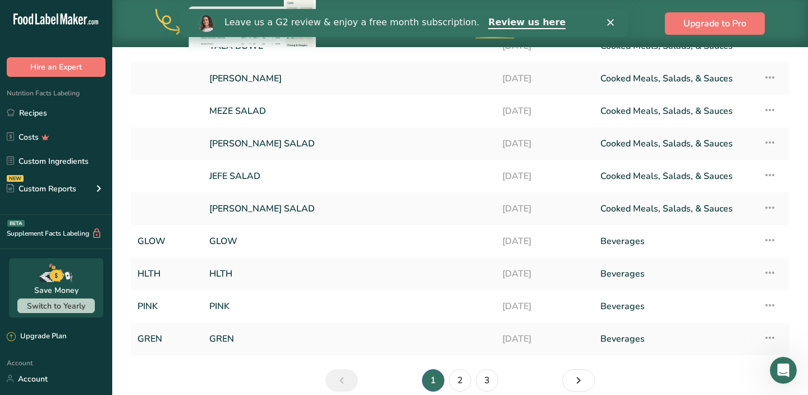
scroll to position [125, 0]
click at [228, 244] on link "GLOW" at bounding box center [349, 241] width 280 height 24
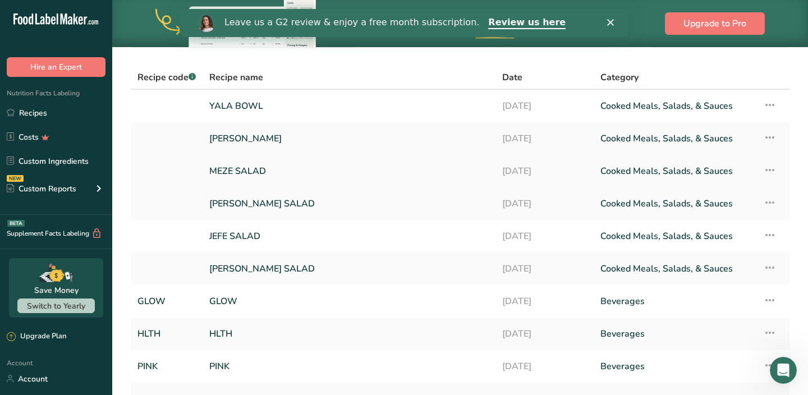
scroll to position [70, 0]
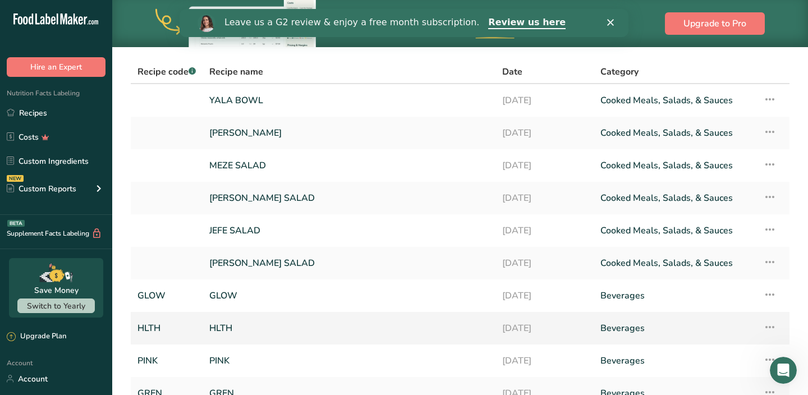
click at [229, 326] on link "HLTH" at bounding box center [349, 329] width 280 height 24
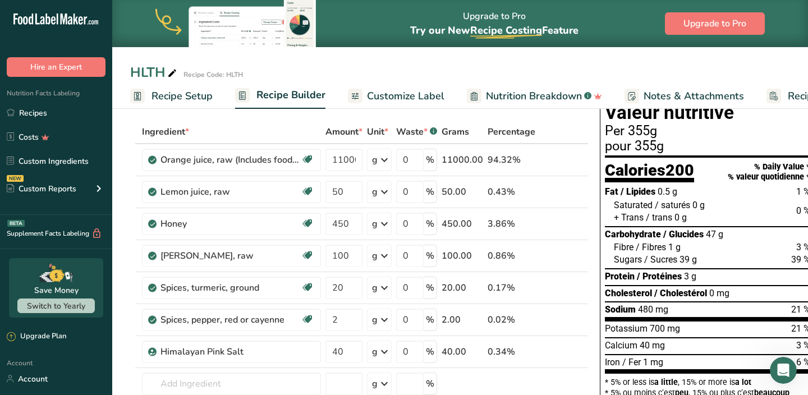
scroll to position [49, 0]
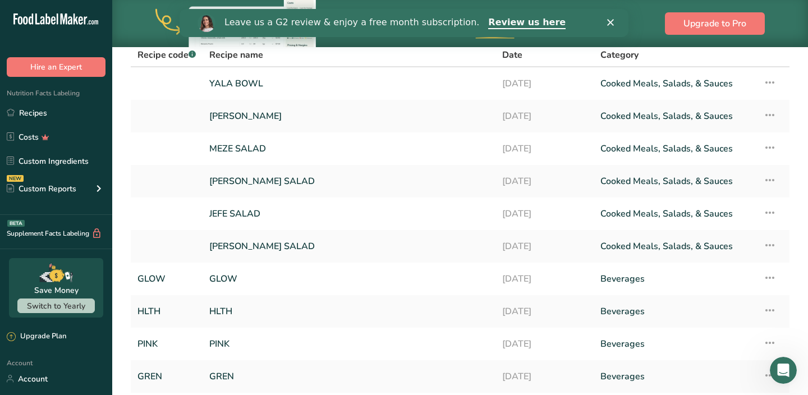
scroll to position [91, 0]
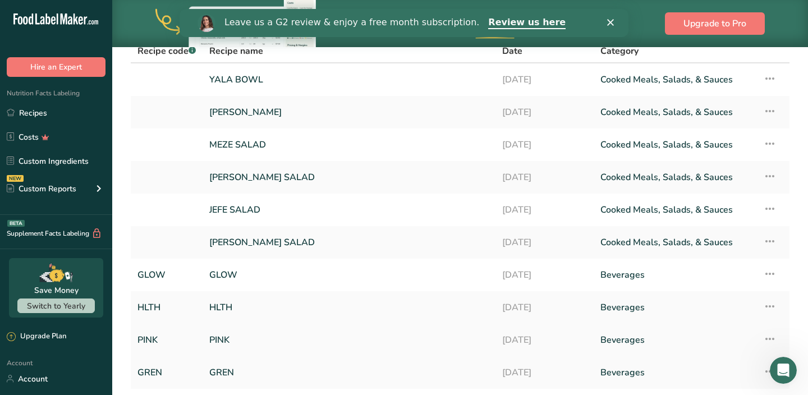
click at [224, 339] on link "PINK" at bounding box center [349, 340] width 280 height 24
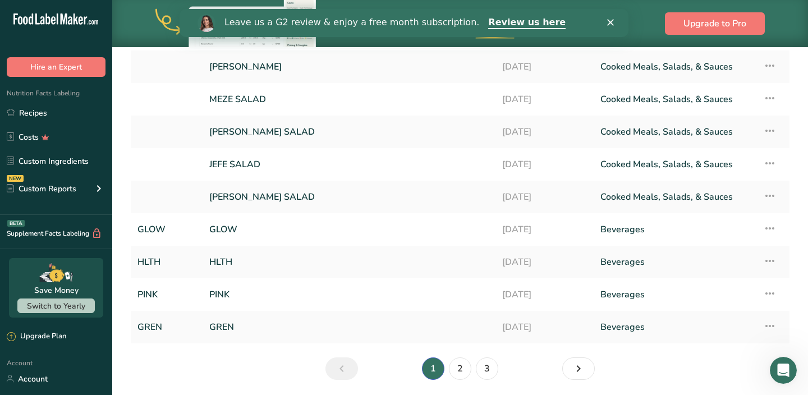
scroll to position [140, 0]
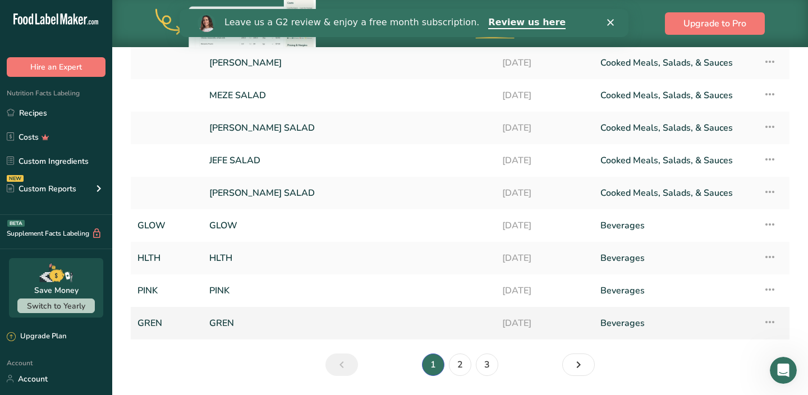
click at [223, 327] on link "GREN" at bounding box center [349, 324] width 280 height 24
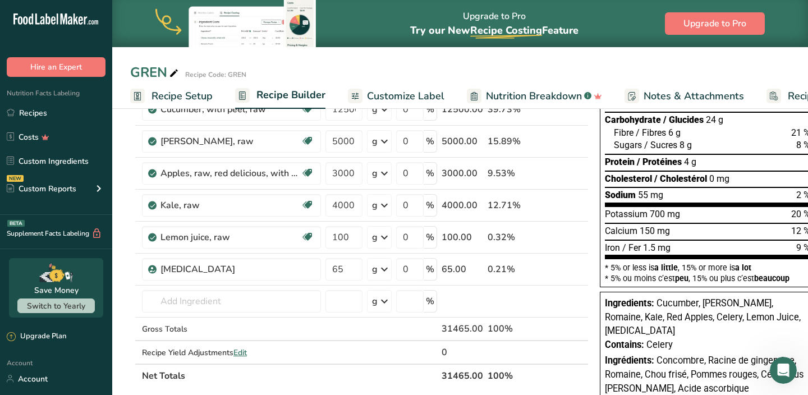
scroll to position [128, 0]
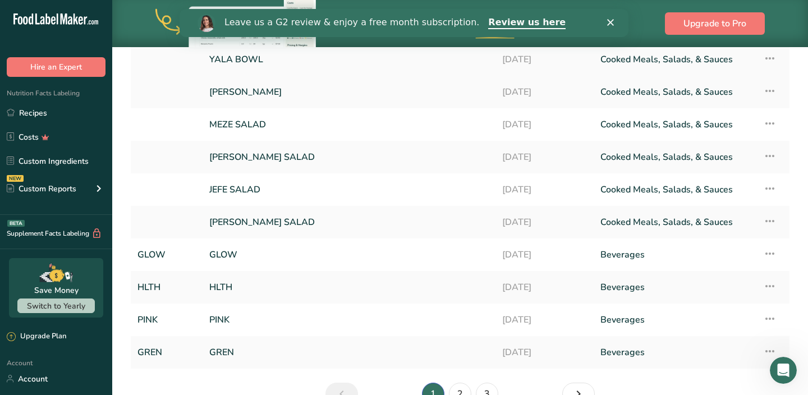
scroll to position [175, 0]
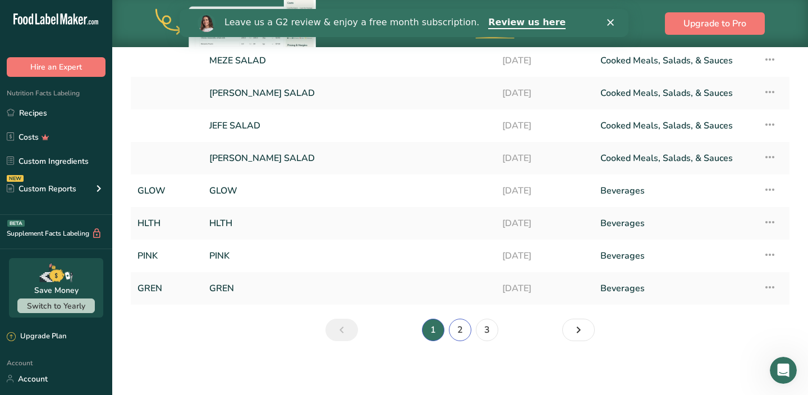
click at [464, 333] on link "2" at bounding box center [460, 330] width 22 height 22
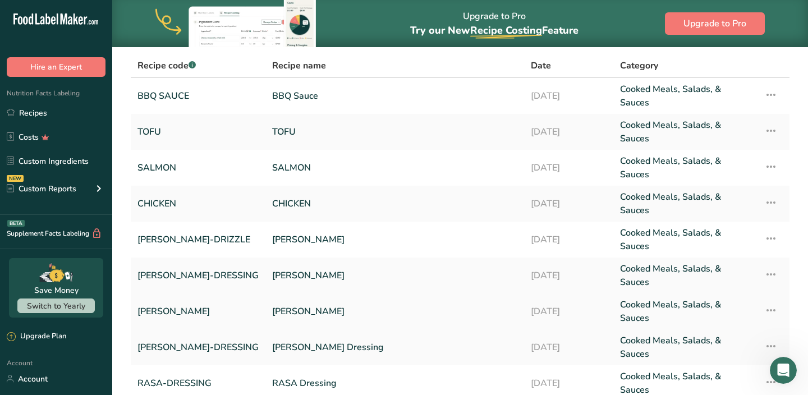
scroll to position [68, 0]
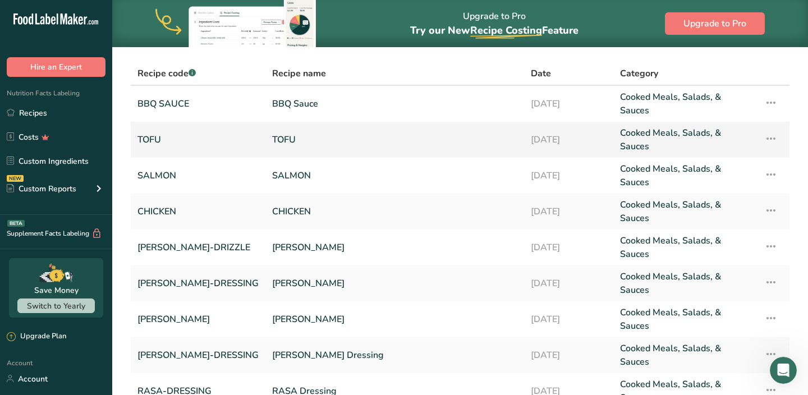
click at [272, 133] on link "TOFU" at bounding box center [394, 139] width 245 height 27
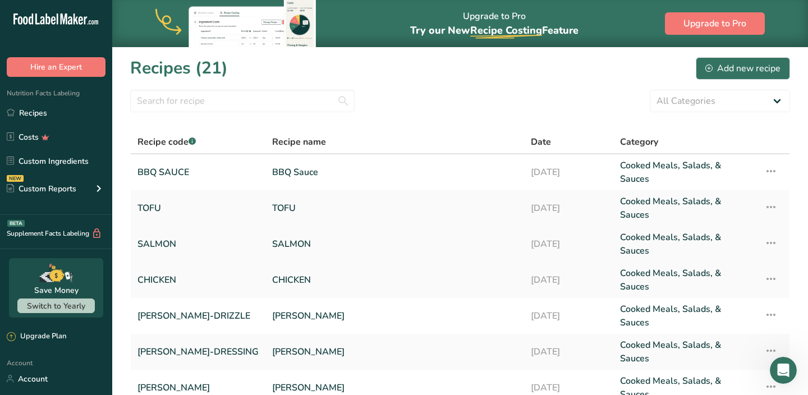
click at [272, 237] on link "SALMON" at bounding box center [394, 244] width 245 height 27
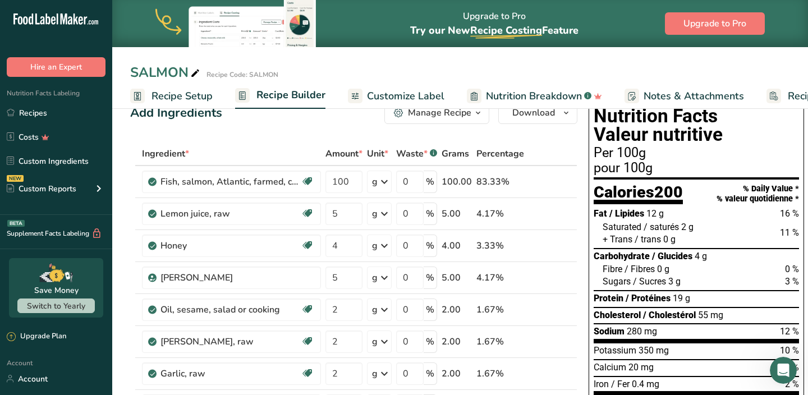
scroll to position [25, 0]
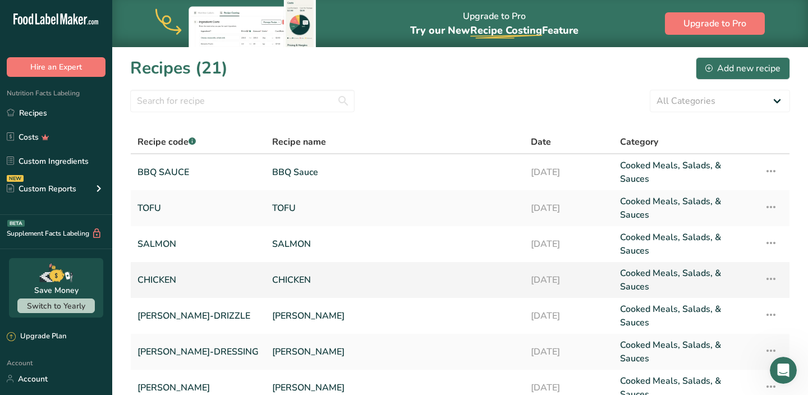
click at [272, 271] on link "CHICKEN" at bounding box center [394, 280] width 245 height 27
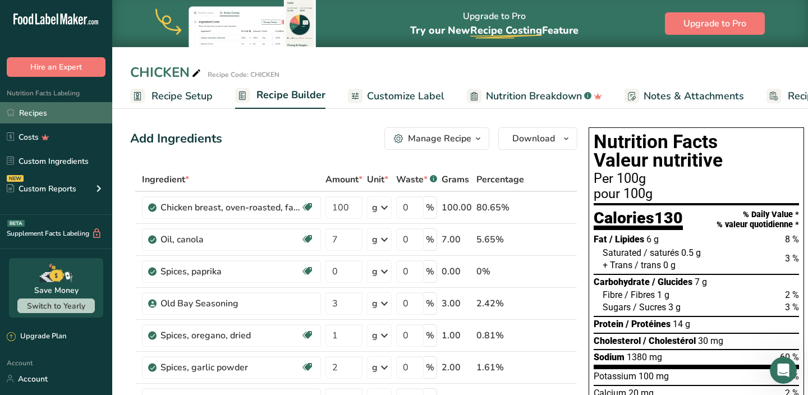
click at [44, 119] on link "Recipes" at bounding box center [56, 112] width 112 height 21
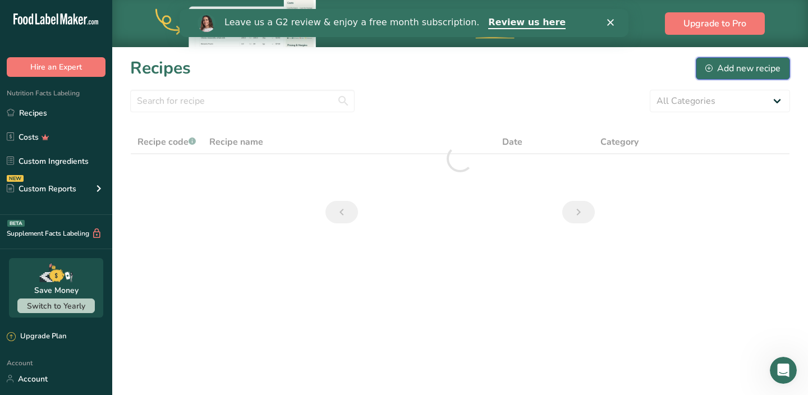
click at [740, 68] on div "Add new recipe" at bounding box center [743, 68] width 75 height 13
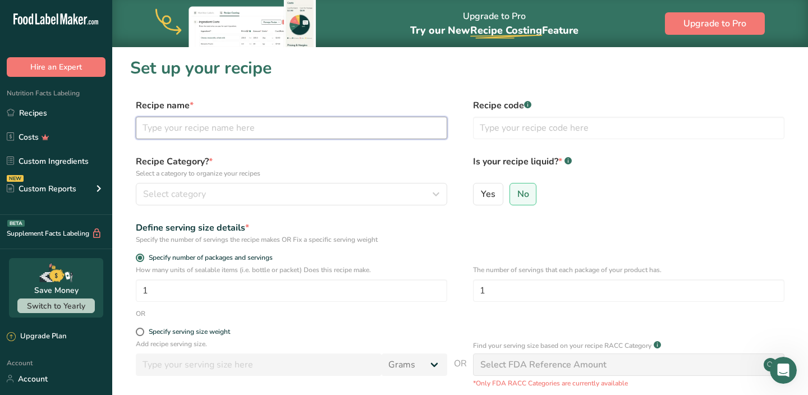
click at [302, 122] on input "text" at bounding box center [292, 128] width 312 height 22
type input "CSER DRIZZLE"
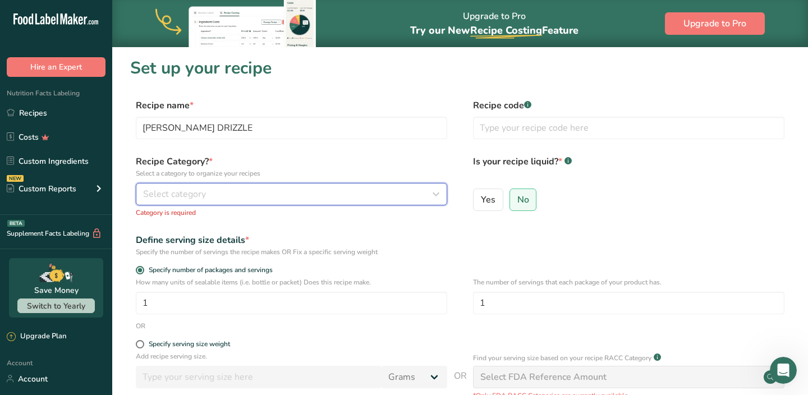
click at [262, 193] on div "Select category" at bounding box center [288, 193] width 290 height 13
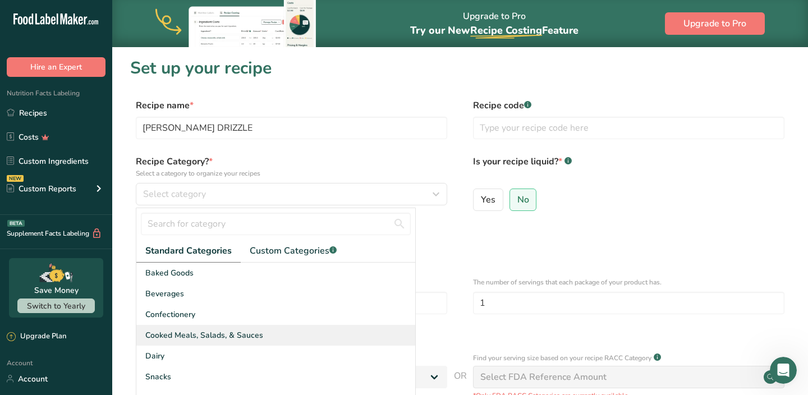
click at [191, 333] on span "Cooked Meals, Salads, & Sauces" at bounding box center [204, 336] width 118 height 12
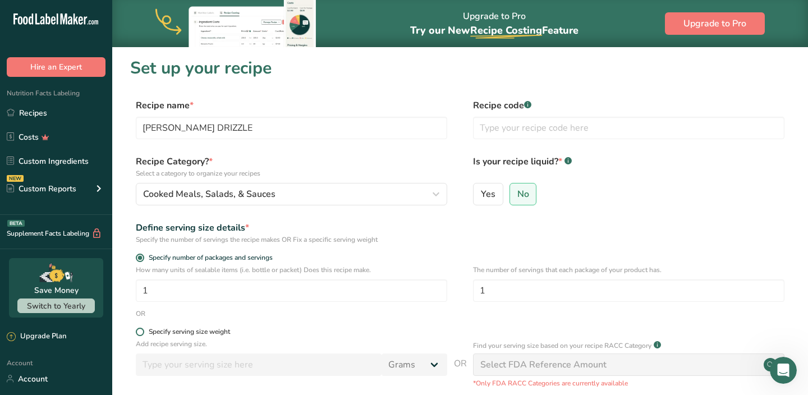
click at [142, 333] on span at bounding box center [140, 332] width 8 height 8
click at [142, 333] on input "Specify serving size weight" at bounding box center [139, 331] width 7 height 7
radio input "true"
radio input "false"
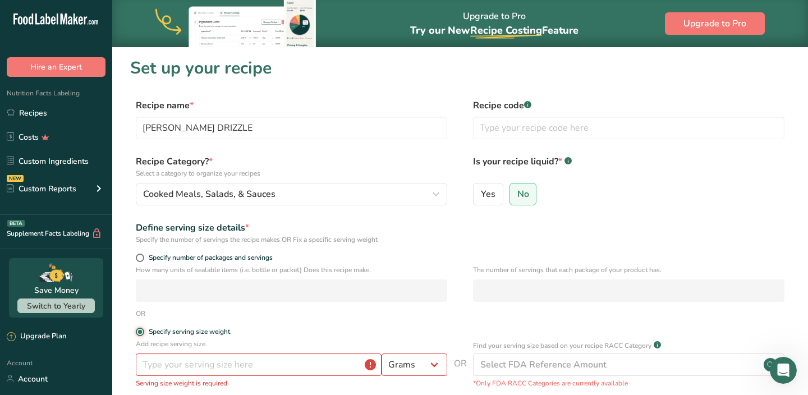
scroll to position [36, 0]
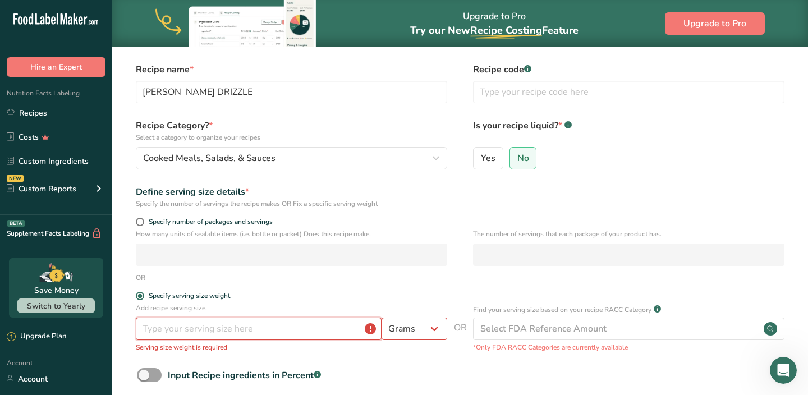
click at [256, 327] on input "number" at bounding box center [259, 329] width 246 height 22
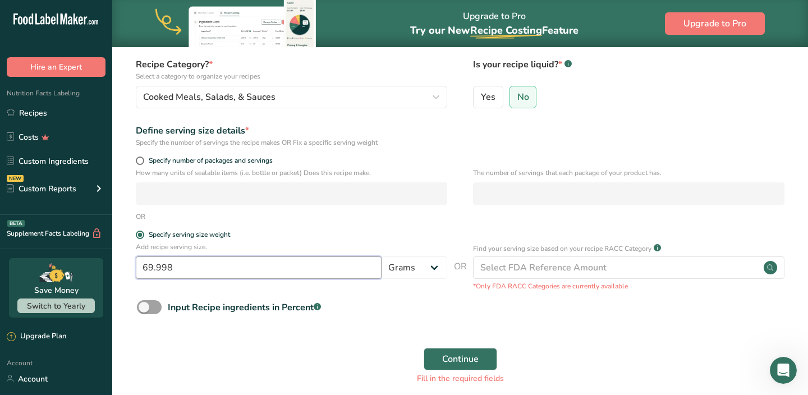
scroll to position [98, 0]
type input "69.998"
click at [446, 360] on span "Continue" at bounding box center [460, 358] width 36 height 13
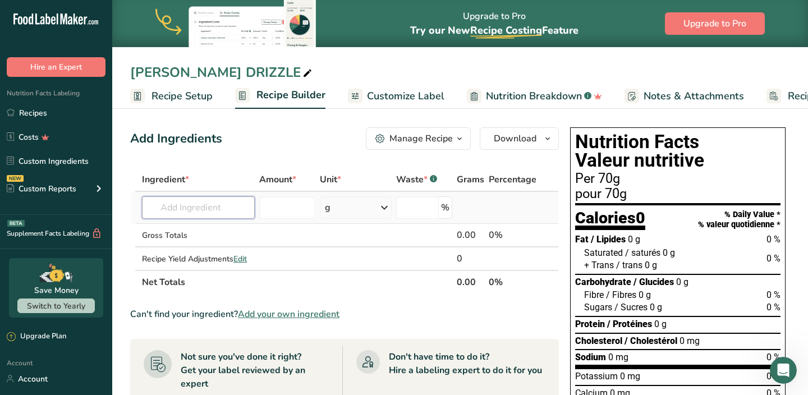
click at [191, 205] on input "text" at bounding box center [198, 207] width 113 height 22
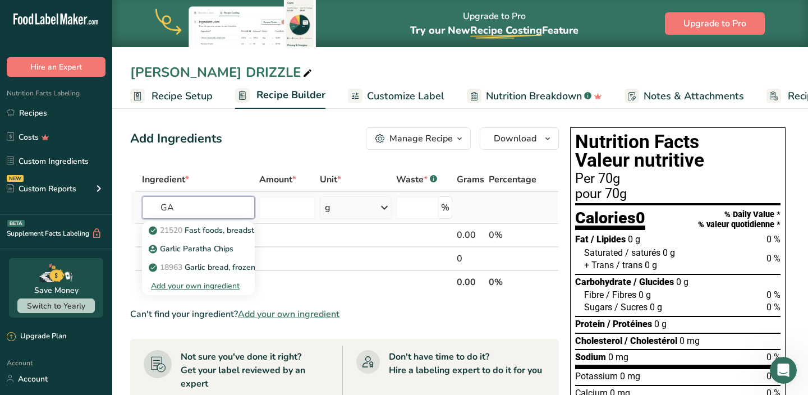
type input "G"
type input "O"
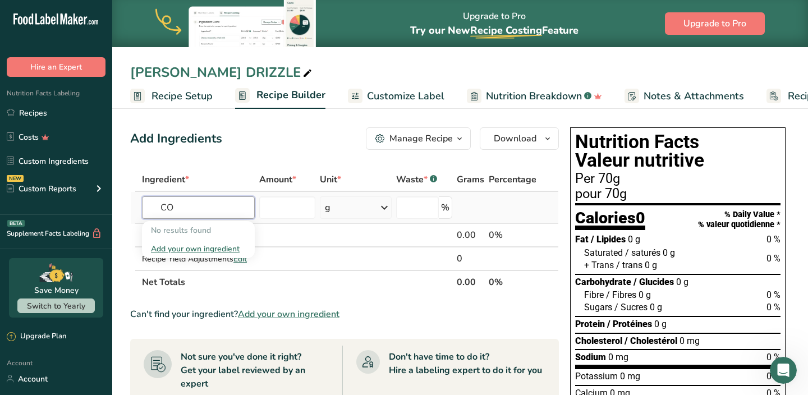
type input "C"
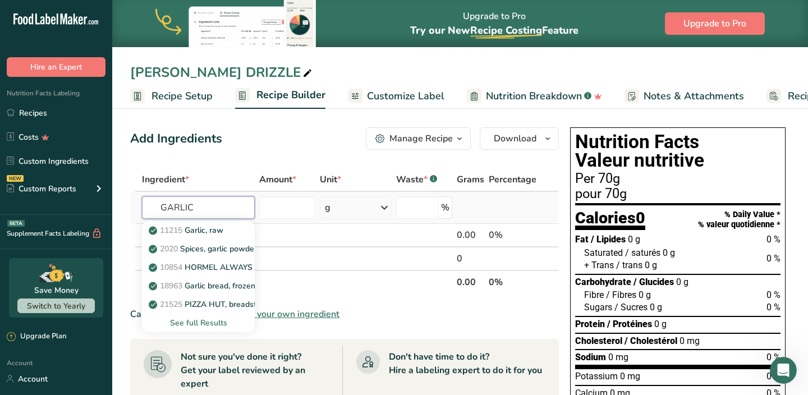
type input "GARLIC"
click at [199, 327] on div "See full Results" at bounding box center [198, 323] width 95 height 12
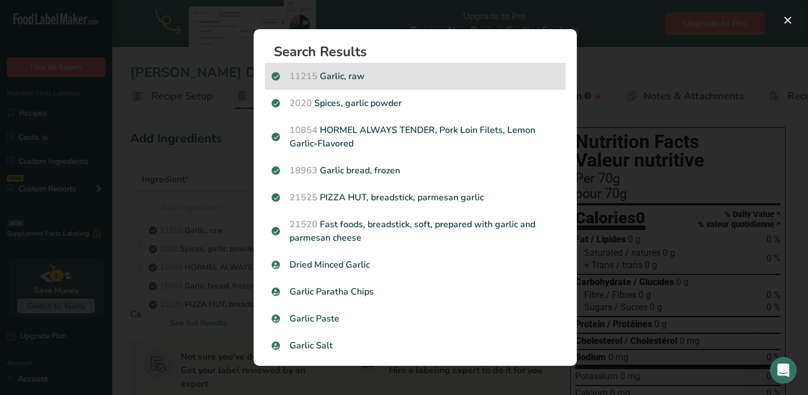
click at [351, 72] on p "11215 Garlic, raw" at bounding box center [415, 76] width 287 height 13
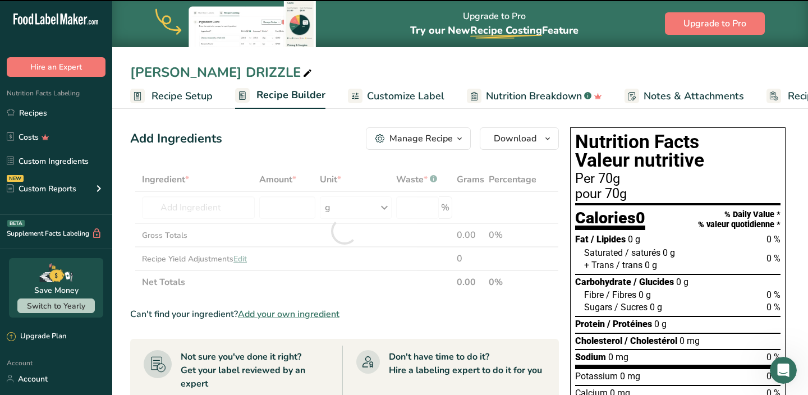
type input "0"
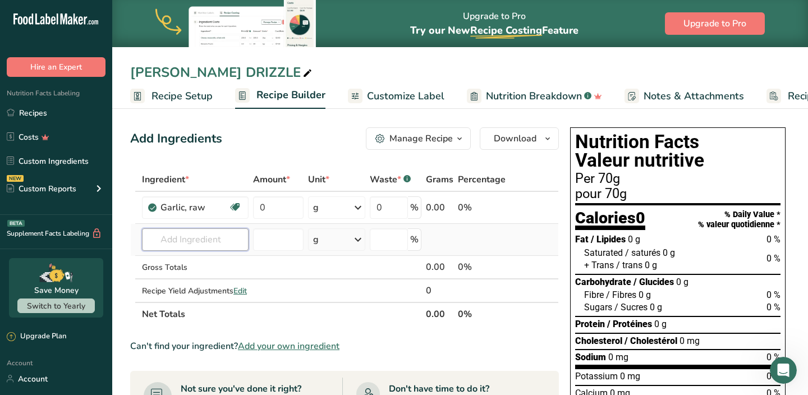
click at [200, 236] on input "text" at bounding box center [195, 239] width 107 height 22
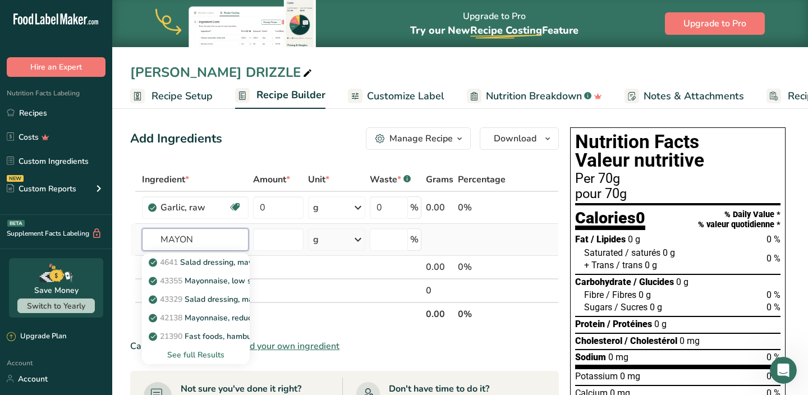
type input "MAYON"
click at [208, 352] on div "See full Results" at bounding box center [196, 355] width 90 height 12
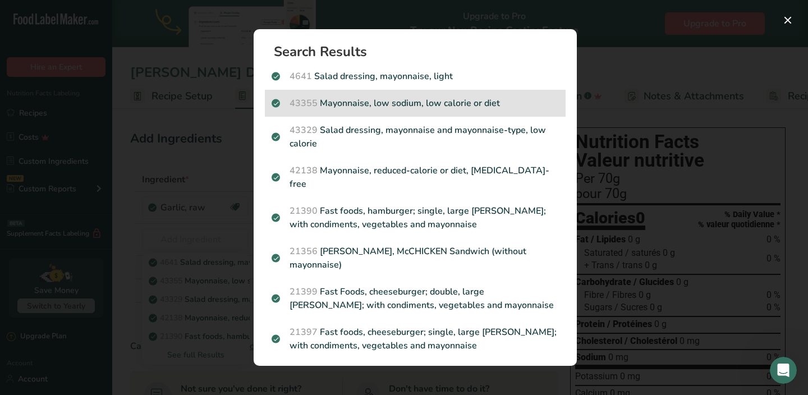
click at [354, 108] on p "43355 Mayonnaise, low sodium, low calorie or diet" at bounding box center [415, 103] width 287 height 13
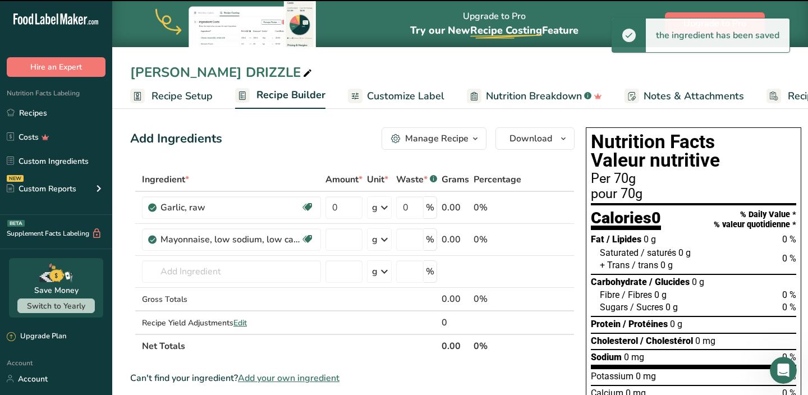
type input "0"
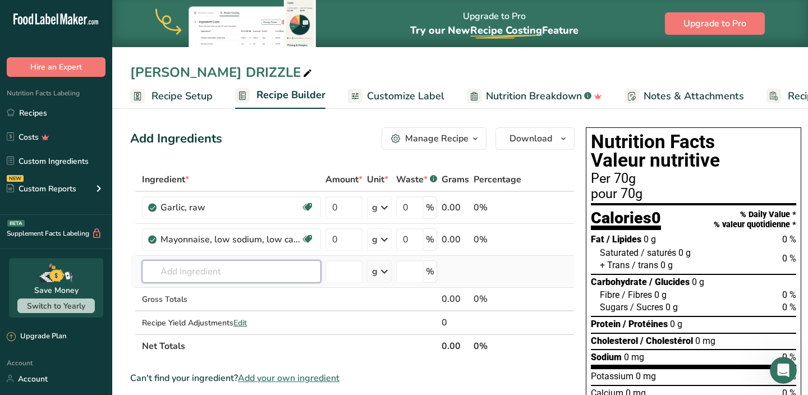
click at [214, 277] on input "text" at bounding box center [231, 271] width 179 height 22
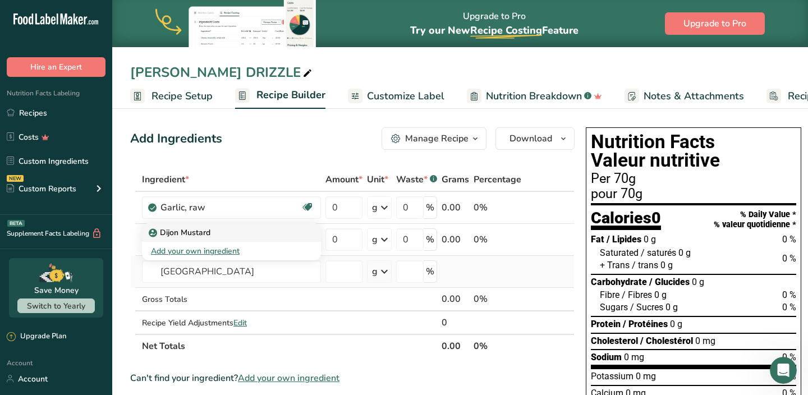
click at [199, 231] on p "Dijon Mustard" at bounding box center [181, 233] width 60 height 12
type input "Dijon Mustard"
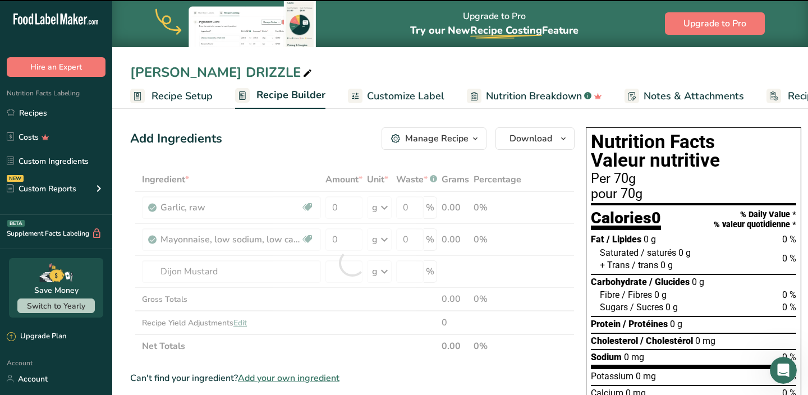
type input "0"
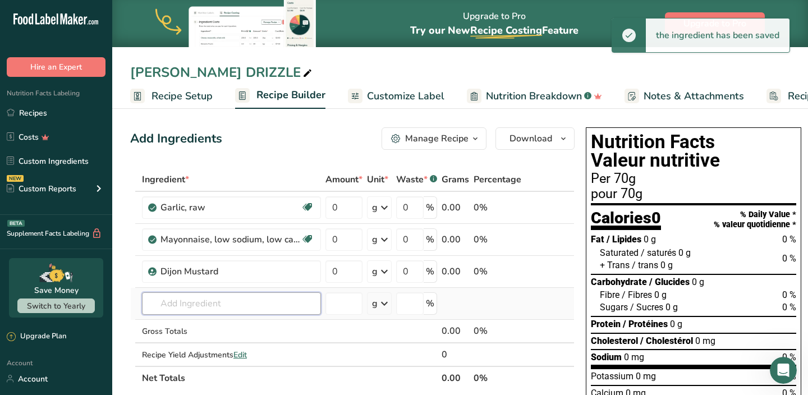
click at [189, 305] on input "text" at bounding box center [231, 303] width 179 height 22
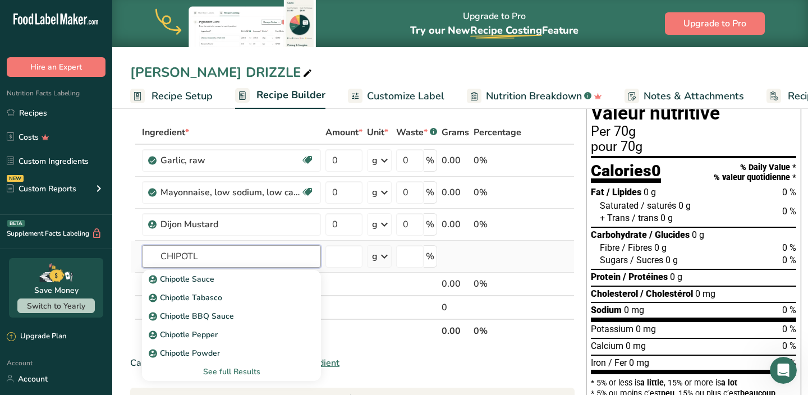
scroll to position [50, 0]
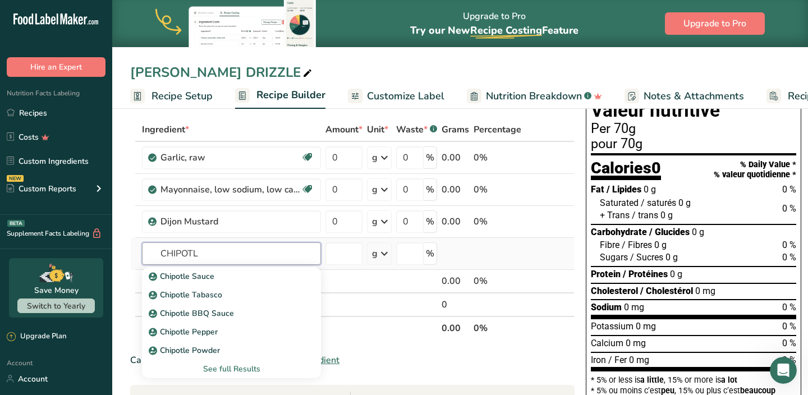
type input "CHIPOTL"
click at [209, 368] on div "See full Results" at bounding box center [231, 369] width 161 height 12
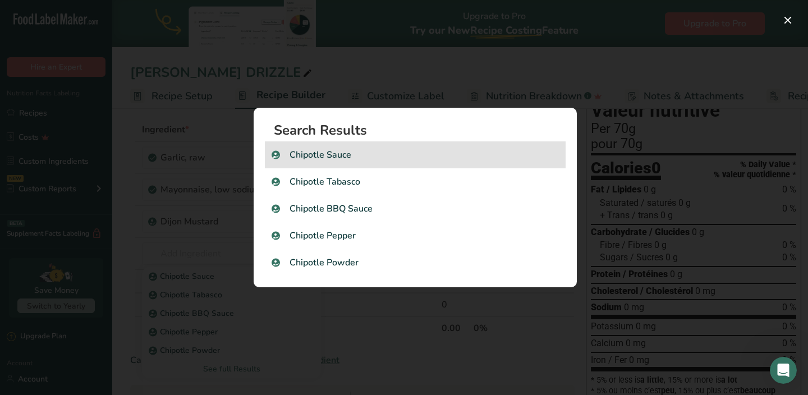
click at [323, 158] on p "Chipotle Sauce" at bounding box center [415, 154] width 287 height 13
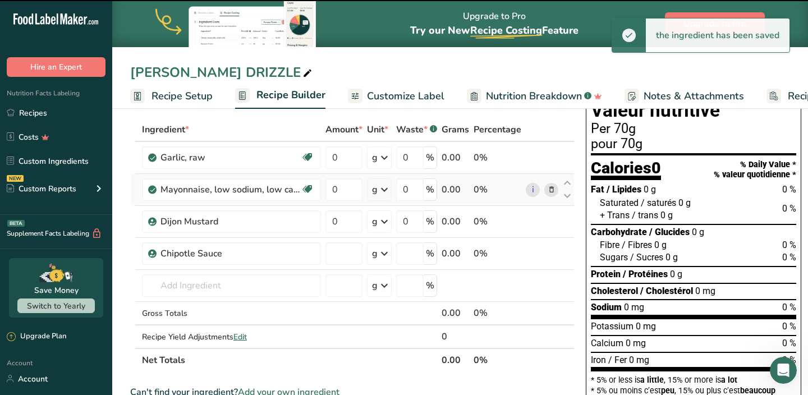
type input "0"
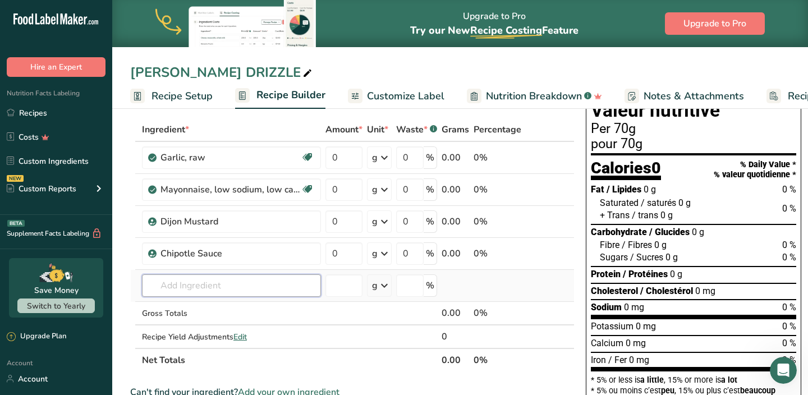
click at [218, 282] on input "text" at bounding box center [231, 285] width 179 height 22
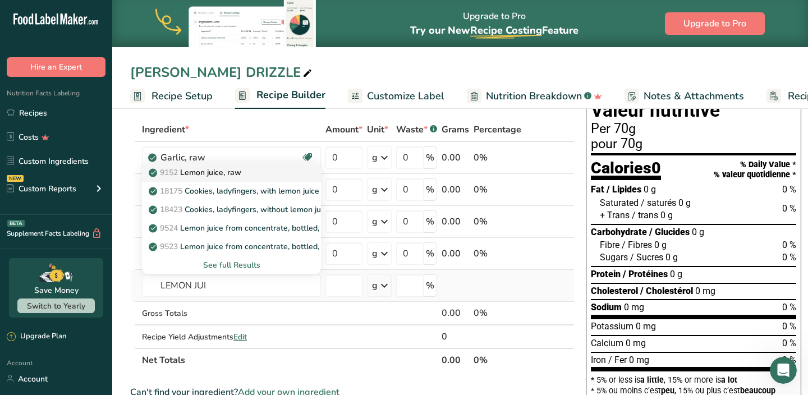
click at [223, 175] on p "9152 Lemon juice, raw" at bounding box center [196, 173] width 90 height 12
type input "Lemon juice, raw"
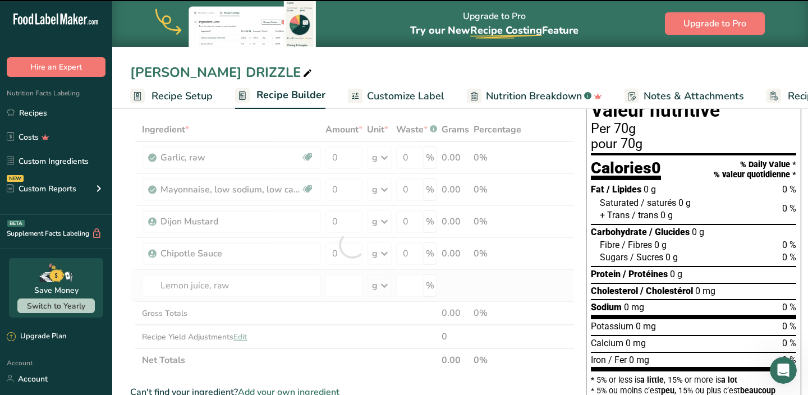
type input "0"
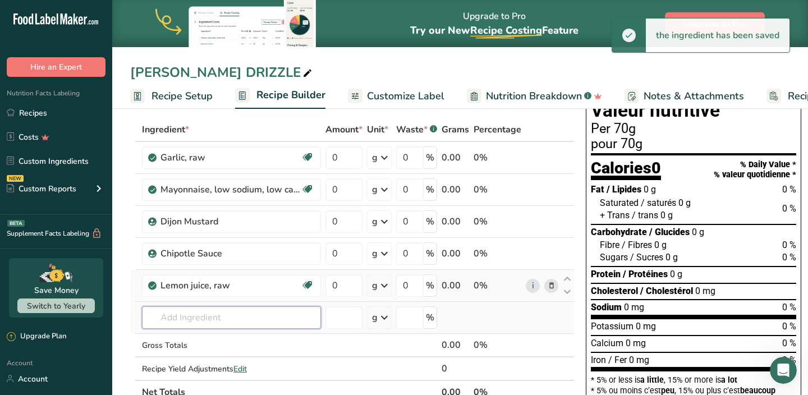
click at [202, 324] on input "text" at bounding box center [231, 317] width 179 height 22
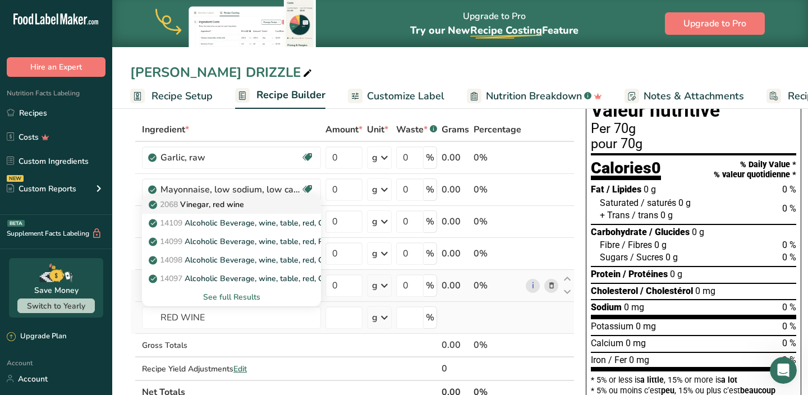
click at [223, 212] on link "2068 Vinegar, red wine" at bounding box center [231, 204] width 179 height 19
type input "Vinegar, red wine"
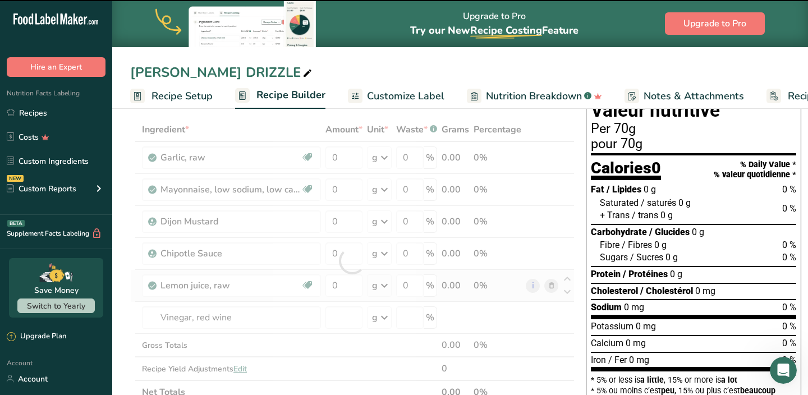
type input "0"
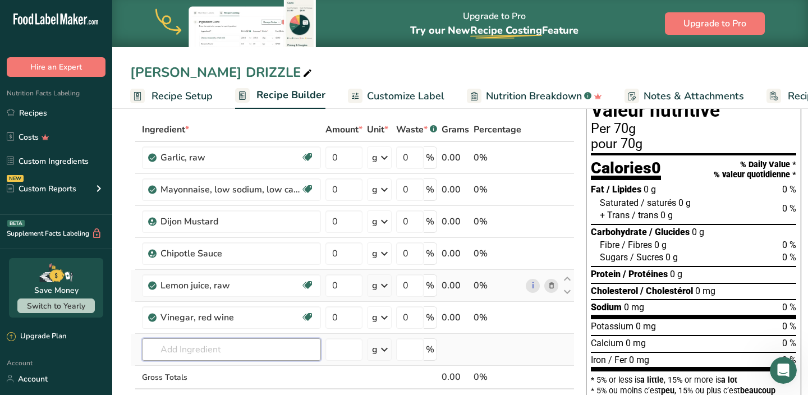
click at [196, 345] on input "text" at bounding box center [231, 349] width 179 height 22
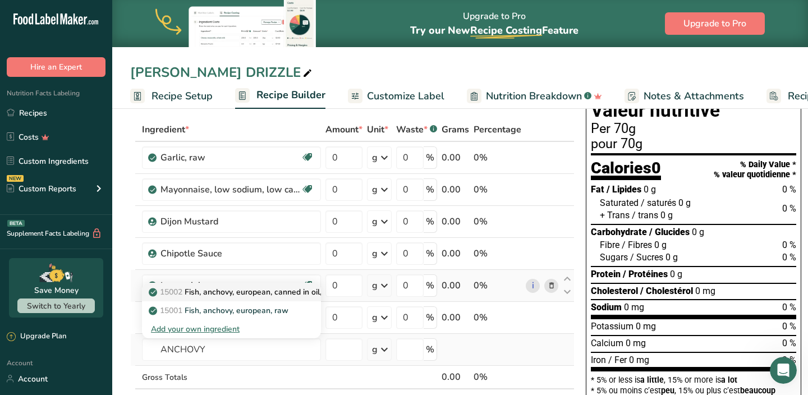
click at [212, 296] on p "15002 Fish, anchovy, european, canned in oil, drained solids" at bounding box center [262, 292] width 223 height 12
type input "Fish, anchovy, european, canned in oil, drained solids"
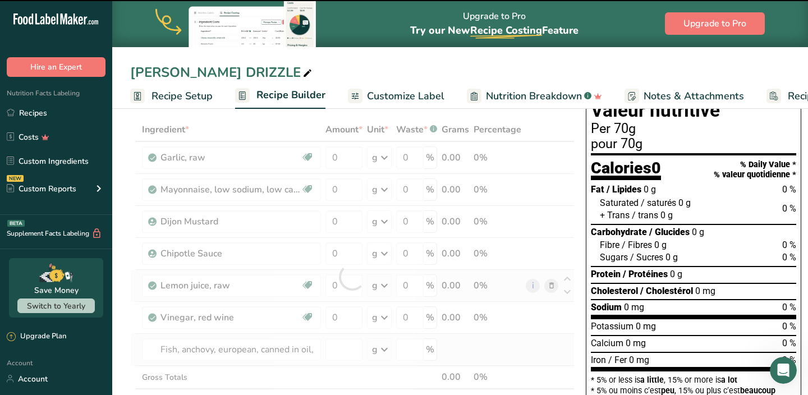
type input "0"
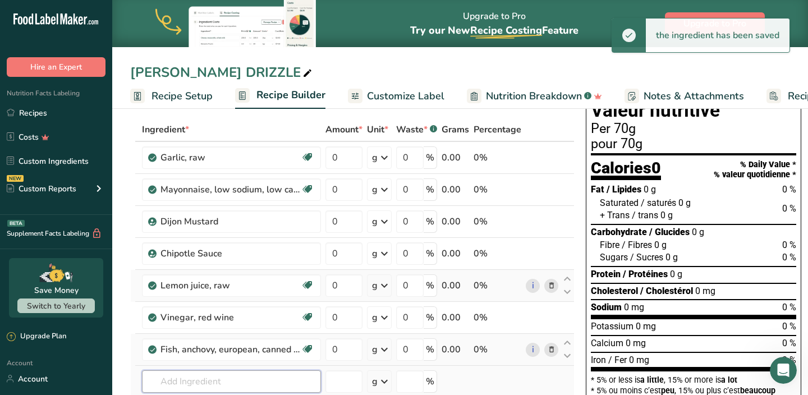
click at [200, 378] on input "text" at bounding box center [231, 381] width 179 height 22
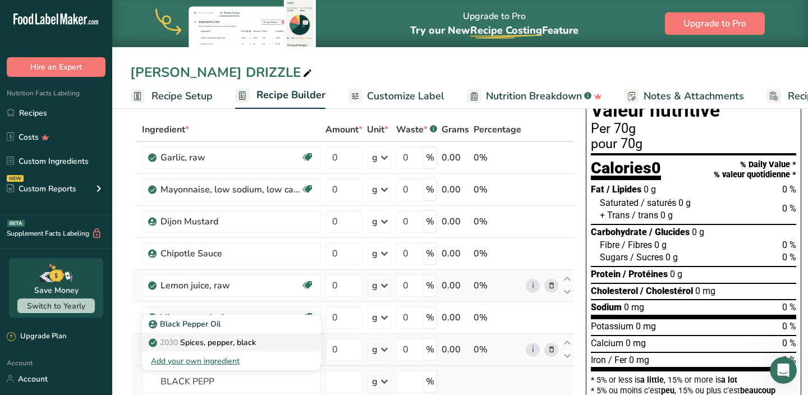
click at [204, 349] on link "2030 Spices, pepper, black" at bounding box center [231, 342] width 179 height 19
type input "Spices, pepper, black"
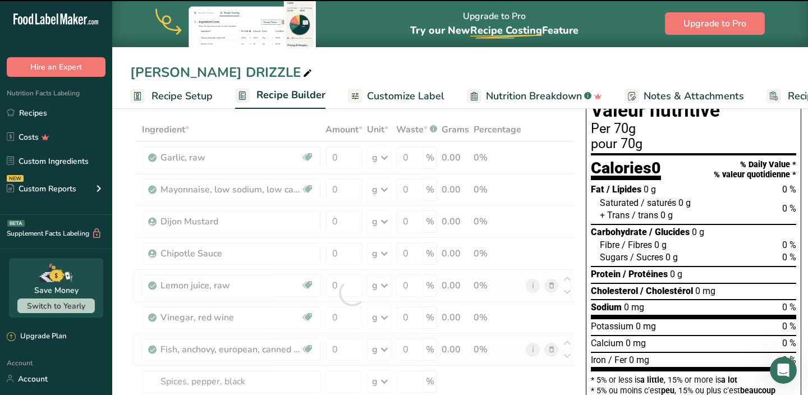
type input "0"
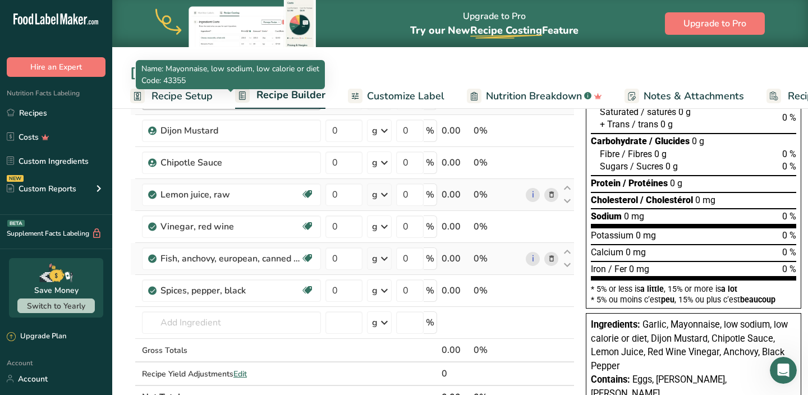
scroll to position [143, 0]
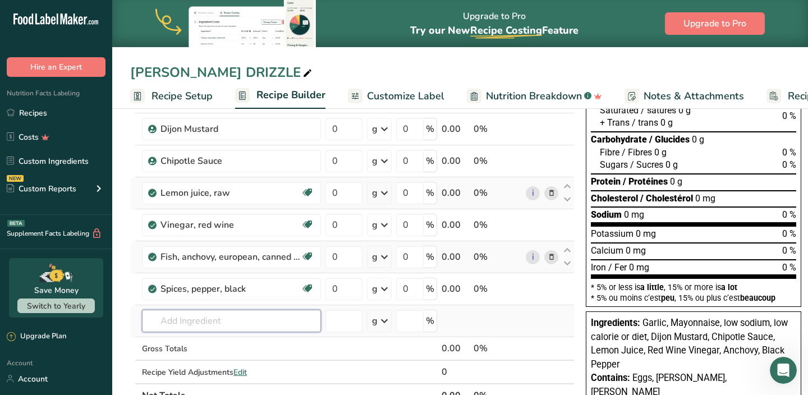
click at [197, 315] on input "text" at bounding box center [231, 321] width 179 height 22
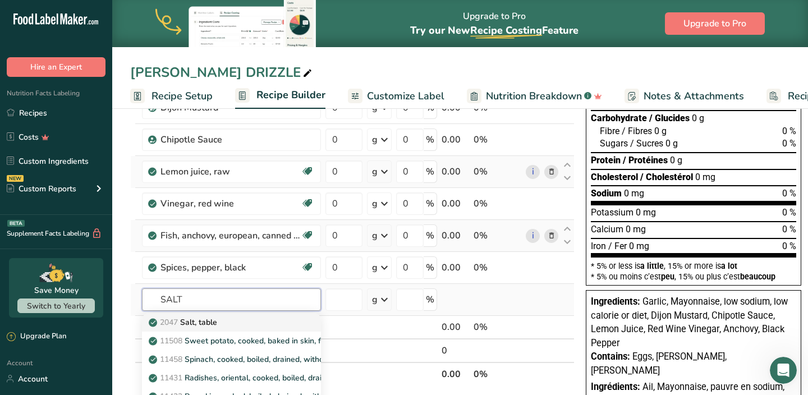
scroll to position [192, 0]
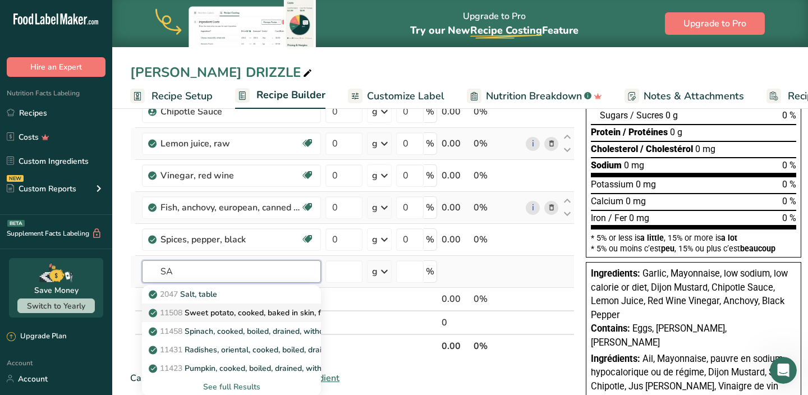
type input "S"
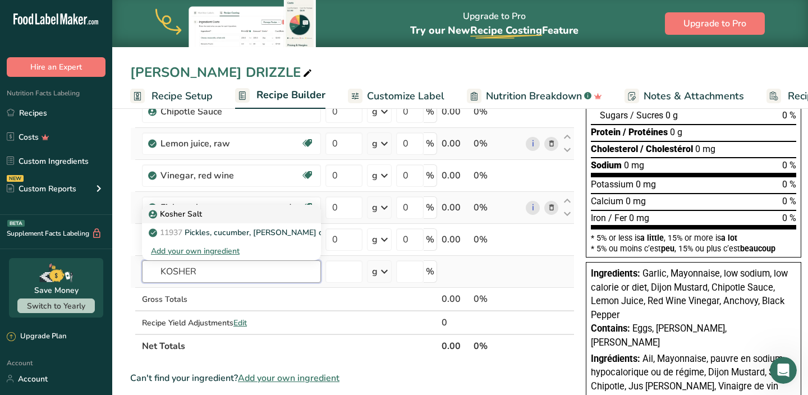
type input "KOSHER"
click at [207, 215] on div "Kosher Salt" at bounding box center [222, 214] width 143 height 12
type input "Kosher Salt"
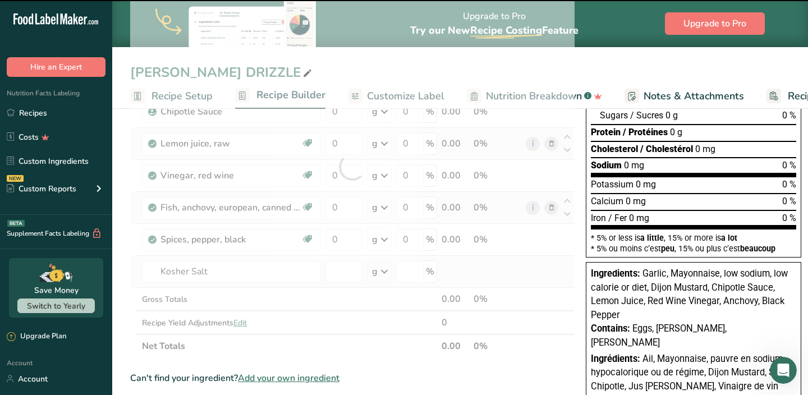
type input "0"
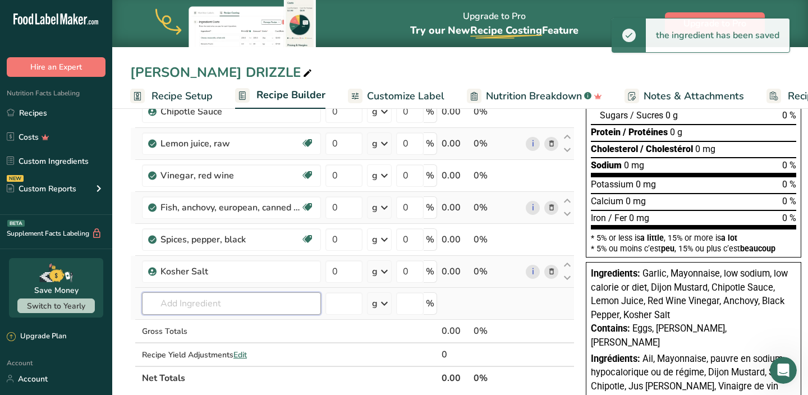
click at [208, 302] on input "text" at bounding box center [231, 303] width 179 height 22
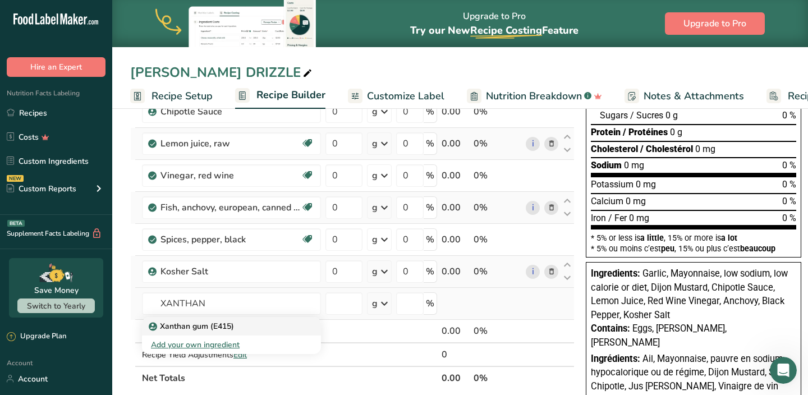
click at [201, 326] on p "Xanthan gum (E415)" at bounding box center [192, 327] width 83 height 12
type input "Xanthan gum (E415)"
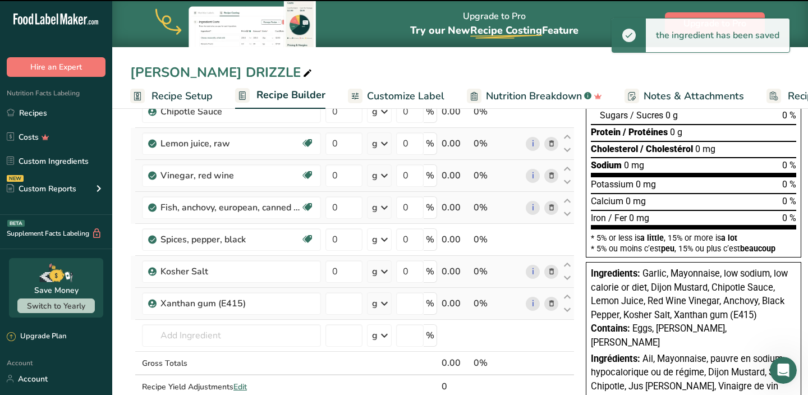
type input "0"
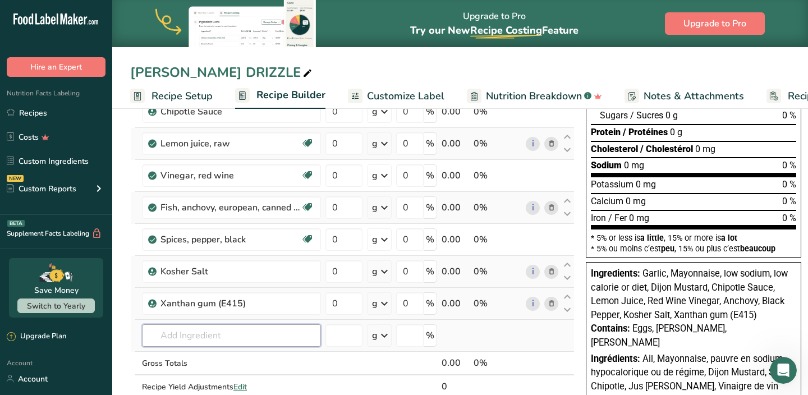
click at [209, 332] on input "text" at bounding box center [231, 335] width 179 height 22
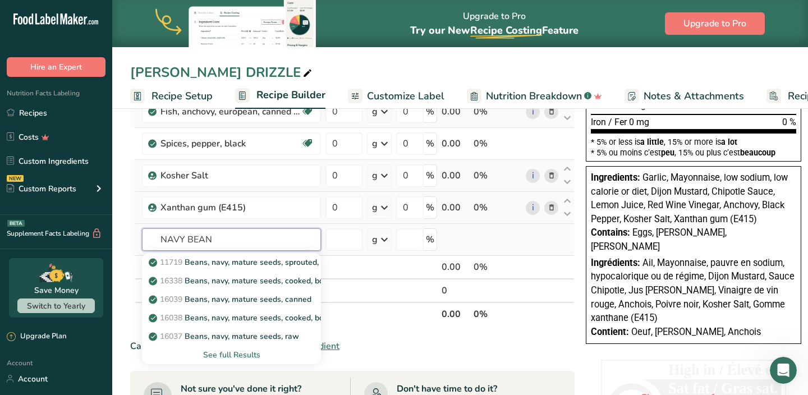
scroll to position [301, 0]
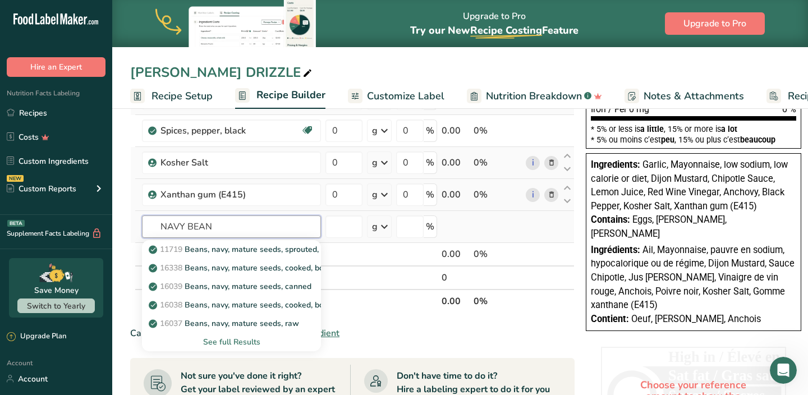
type input "NAVY BEAN"
click at [230, 340] on div "See full Results" at bounding box center [231, 342] width 161 height 12
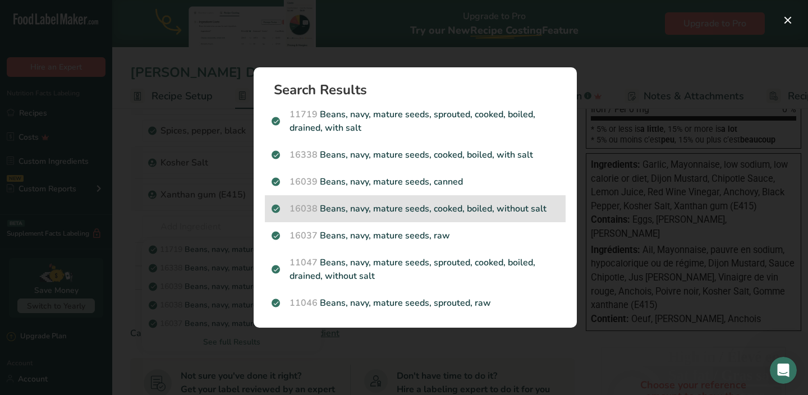
click at [377, 207] on p "16038 Beans, navy, mature seeds, cooked, boiled, without salt" at bounding box center [415, 208] width 287 height 13
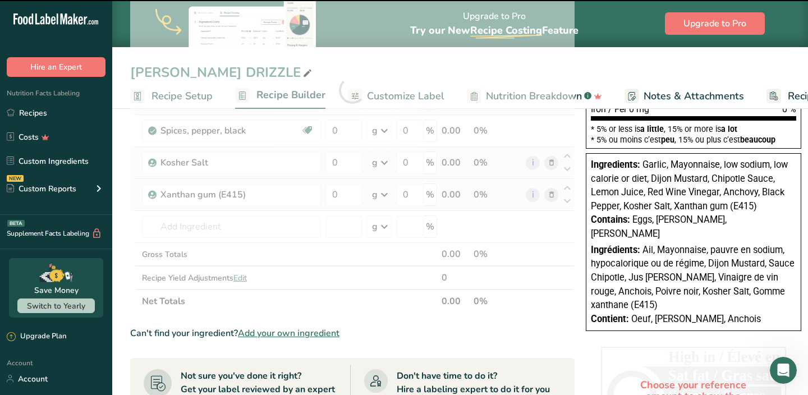
type input "0"
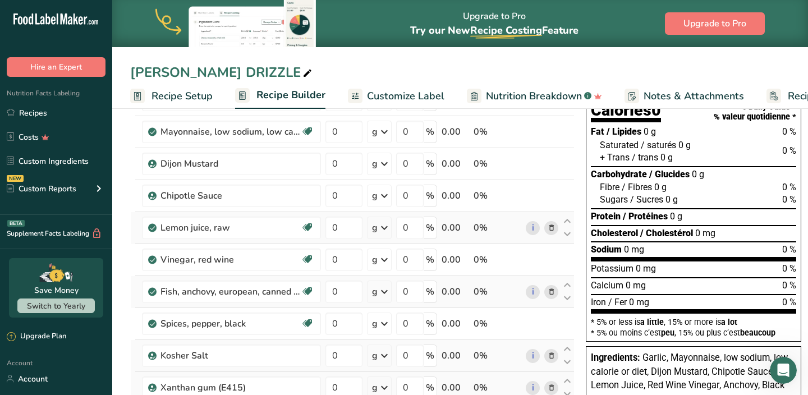
scroll to position [105, 0]
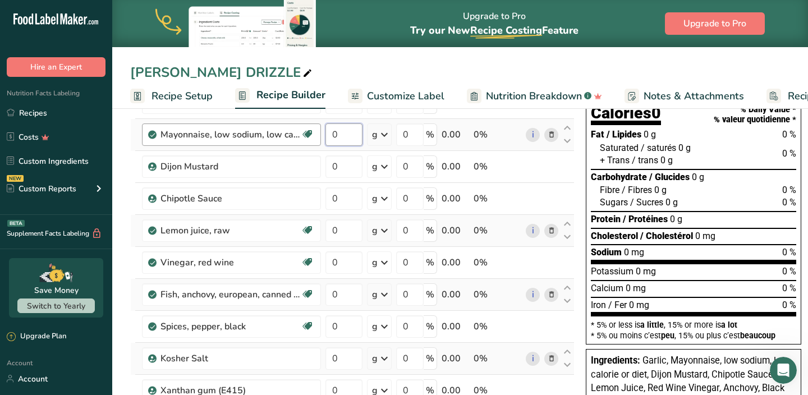
drag, startPoint x: 343, startPoint y: 134, endPoint x: 317, endPoint y: 134, distance: 25.8
click at [326, 134] on input "0" at bounding box center [344, 134] width 37 height 22
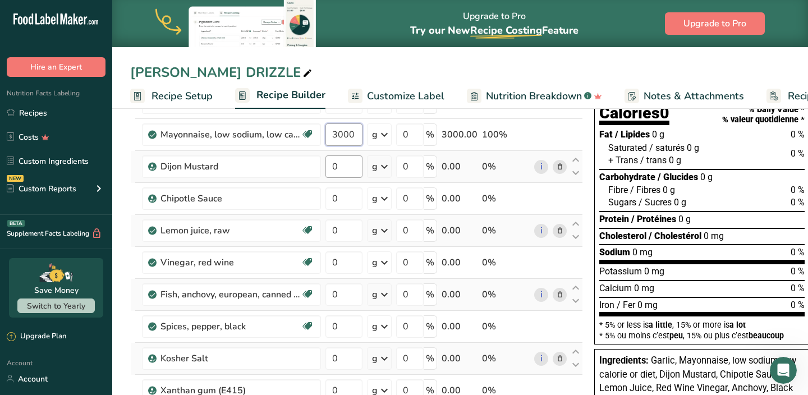
type input "3000"
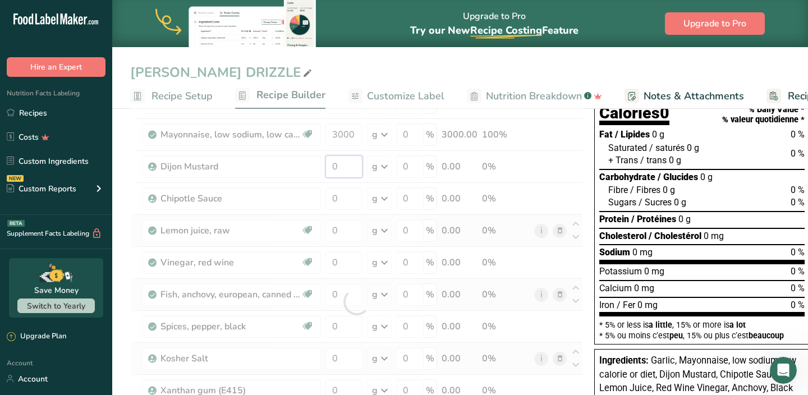
drag, startPoint x: 341, startPoint y: 165, endPoint x: 317, endPoint y: 155, distance: 26.0
click at [332, 165] on div "Ingredient * Amount * Unit * Waste * .a-a{fill:#347362;}.b-a{fill:#fff;} Grams …" at bounding box center [356, 302] width 453 height 478
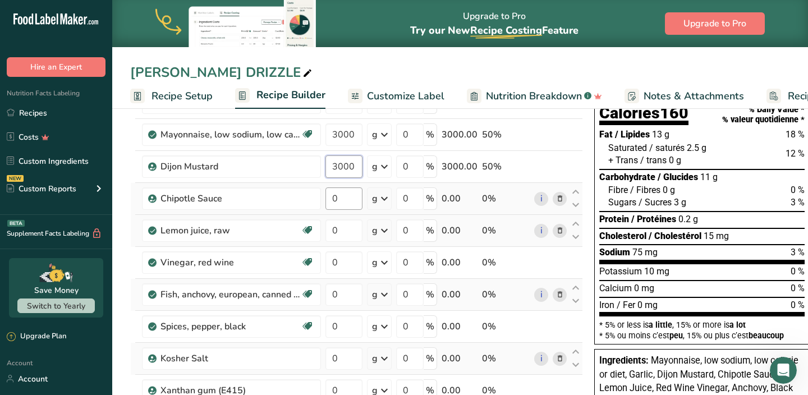
type input "3000"
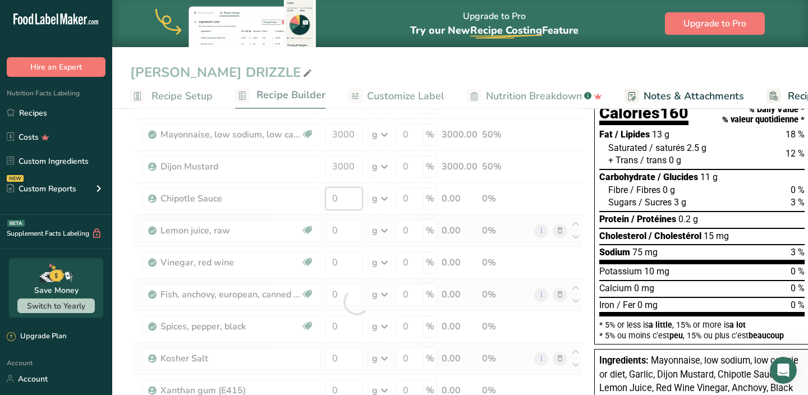
drag, startPoint x: 340, startPoint y: 197, endPoint x: 318, endPoint y: 196, distance: 21.9
click at [326, 197] on div "Ingredient * Amount * Unit * Waste * .a-a{fill:#347362;}.b-a{fill:#fff;} Grams …" at bounding box center [356, 302] width 453 height 478
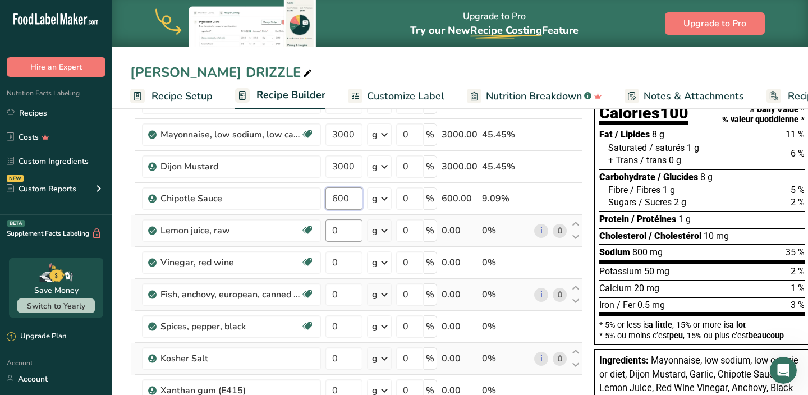
type input "600"
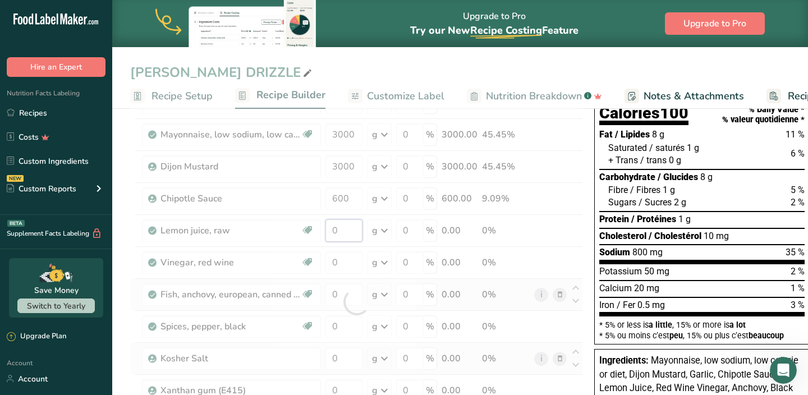
drag, startPoint x: 338, startPoint y: 229, endPoint x: 324, endPoint y: 227, distance: 14.1
click at [326, 229] on div "Ingredient * Amount * Unit * Waste * .a-a{fill:#347362;}.b-a{fill:#fff;} Grams …" at bounding box center [356, 302] width 453 height 478
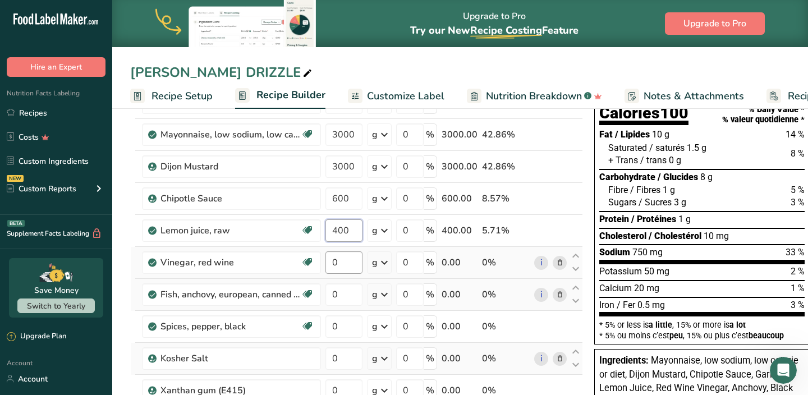
type input "400"
click at [330, 263] on div "Ingredient * Amount * Unit * Waste * .a-a{fill:#347362;}.b-a{fill:#fff;} Grams …" at bounding box center [356, 302] width 453 height 478
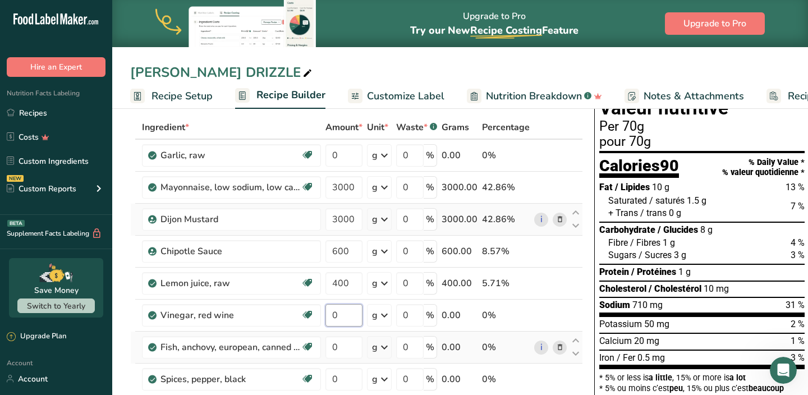
scroll to position [49, 0]
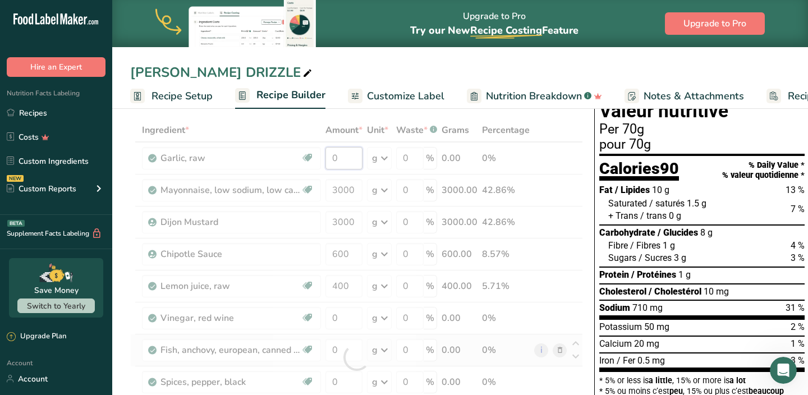
drag, startPoint x: 340, startPoint y: 159, endPoint x: 322, endPoint y: 159, distance: 18.0
click at [324, 159] on div "Ingredient * Amount * Unit * Waste * .a-a{fill:#347362;}.b-a{fill:#fff;} Grams …" at bounding box center [356, 357] width 453 height 478
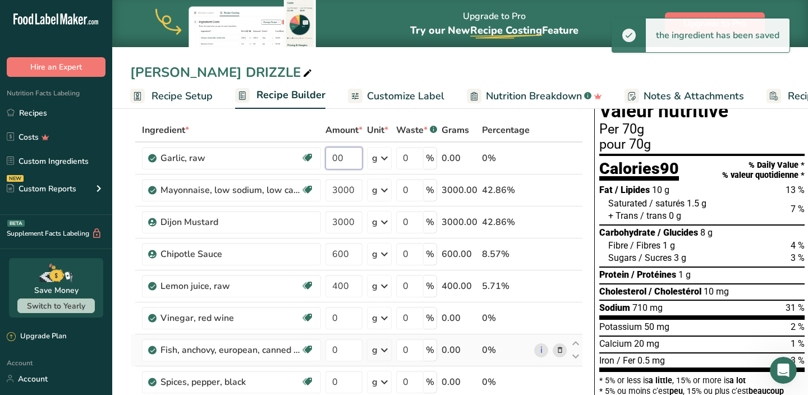
type input "0"
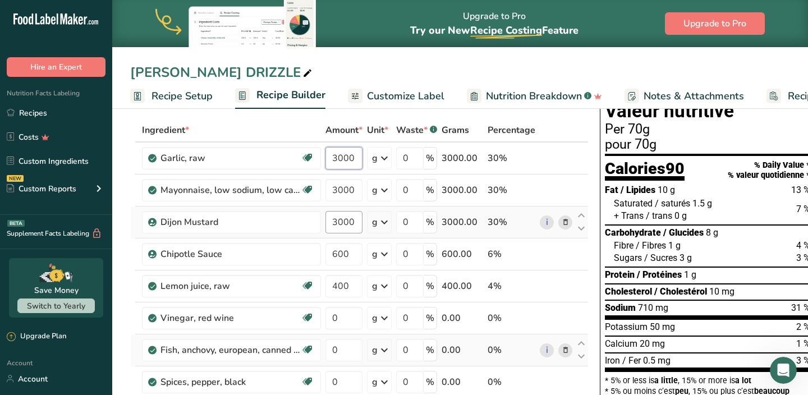
type input "3000"
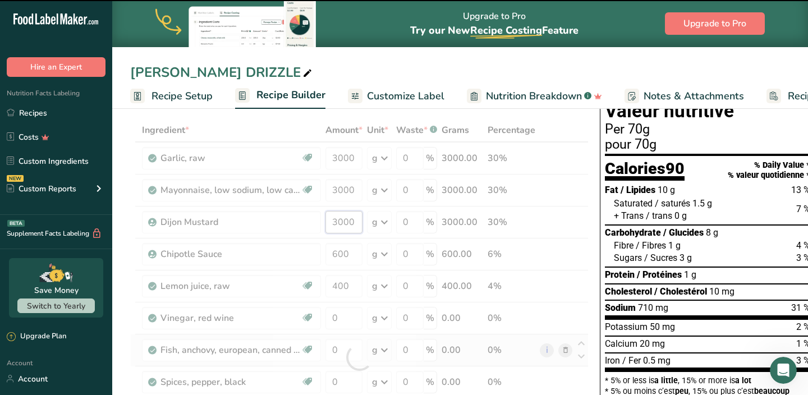
drag, startPoint x: 356, startPoint y: 219, endPoint x: 318, endPoint y: 219, distance: 37.6
click at [318, 219] on div "Ingredient * Amount * Unit * Waste * .a-a{fill:#347362;}.b-a{fill:#fff;} Grams …" at bounding box center [359, 357] width 459 height 478
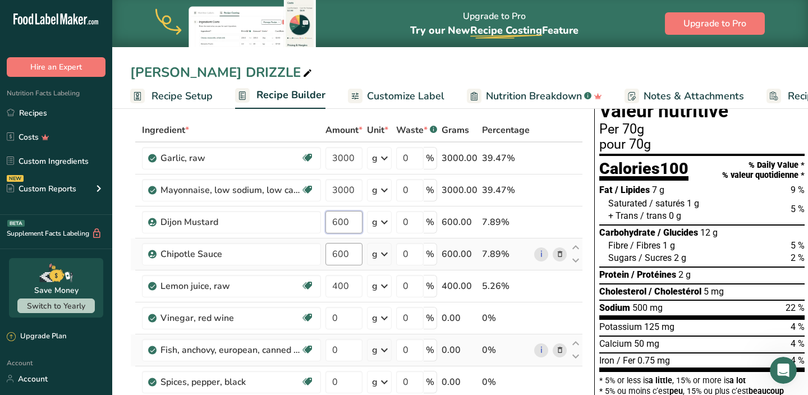
type input "600"
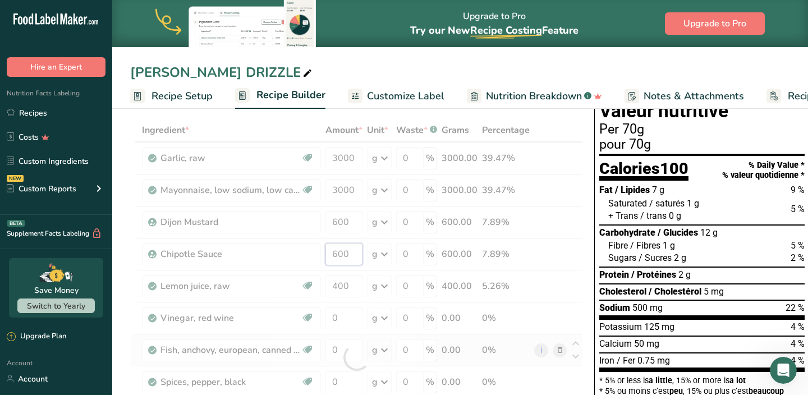
drag, startPoint x: 350, startPoint y: 255, endPoint x: 324, endPoint y: 254, distance: 25.3
click at [326, 255] on div "Ingredient * Amount * Unit * Waste * .a-a{fill:#347362;}.b-a{fill:#fff;} Grams …" at bounding box center [356, 357] width 453 height 478
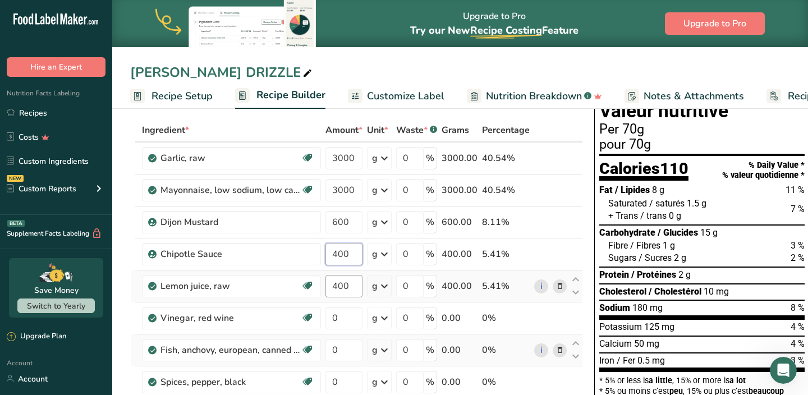
type input "400"
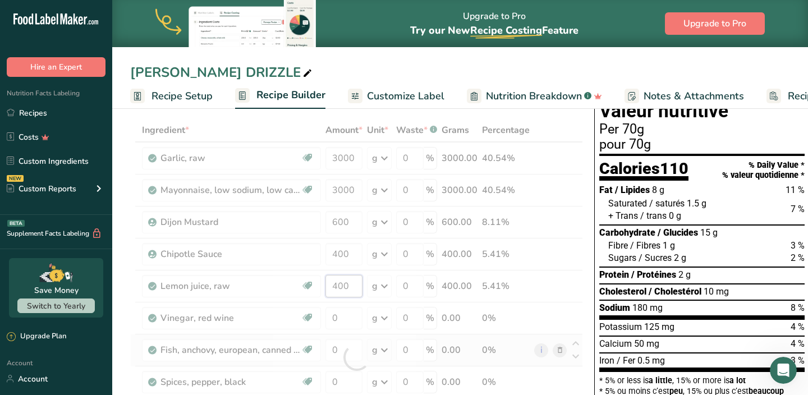
drag, startPoint x: 352, startPoint y: 285, endPoint x: 326, endPoint y: 283, distance: 25.8
click at [332, 285] on div "Ingredient * Amount * Unit * Waste * .a-a{fill:#347362;}.b-a{fill:#fff;} Grams …" at bounding box center [356, 357] width 453 height 478
type input "0"
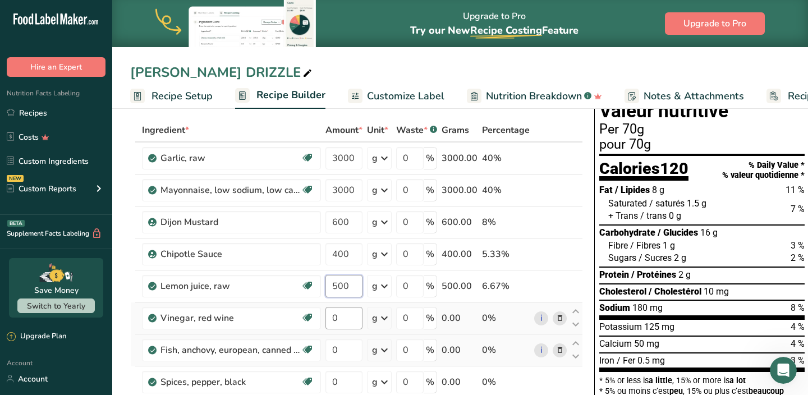
type input "500"
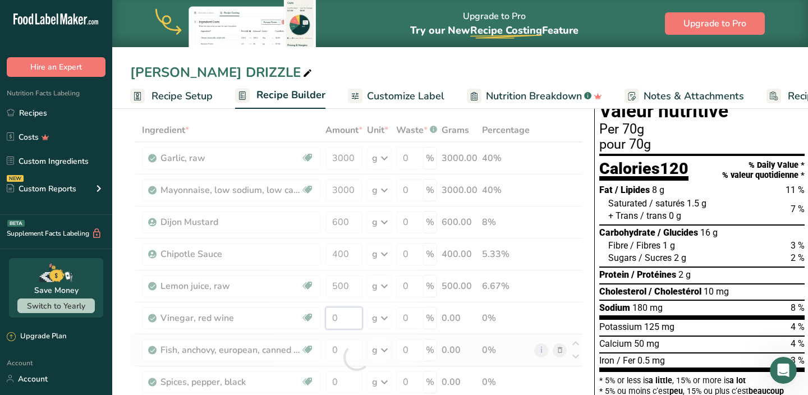
drag, startPoint x: 344, startPoint y: 319, endPoint x: 326, endPoint y: 317, distance: 18.2
click at [327, 319] on div "Ingredient * Amount * Unit * Waste * .a-a{fill:#347362;}.b-a{fill:#fff;} Grams …" at bounding box center [356, 357] width 453 height 478
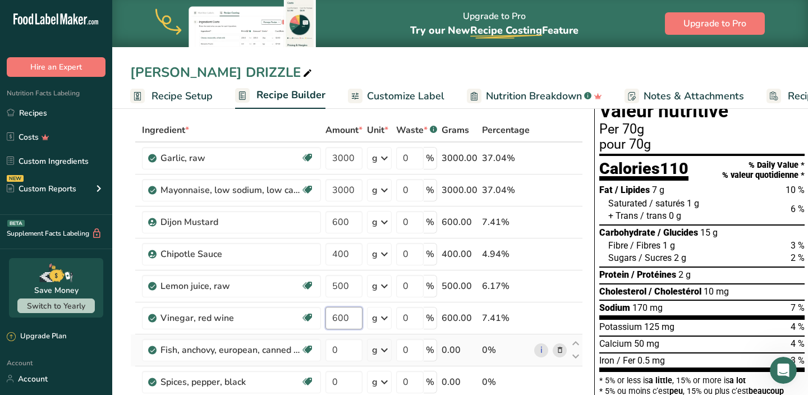
type input "600"
click at [343, 354] on div "Ingredient * Amount * Unit * Waste * .a-a{fill:#347362;}.b-a{fill:#fff;} Grams …" at bounding box center [356, 357] width 453 height 478
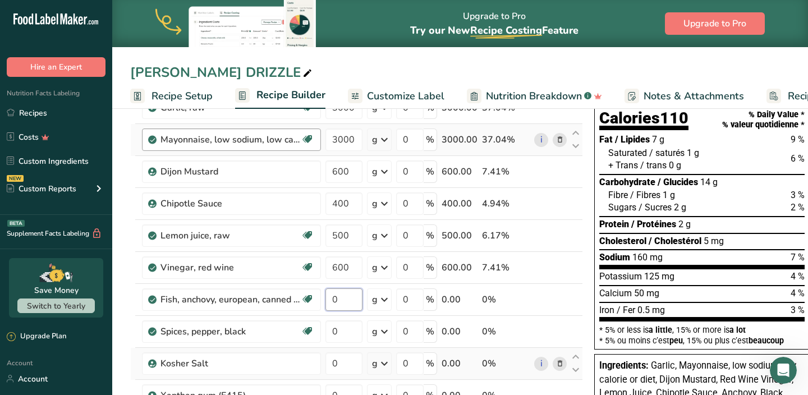
scroll to position [103, 0]
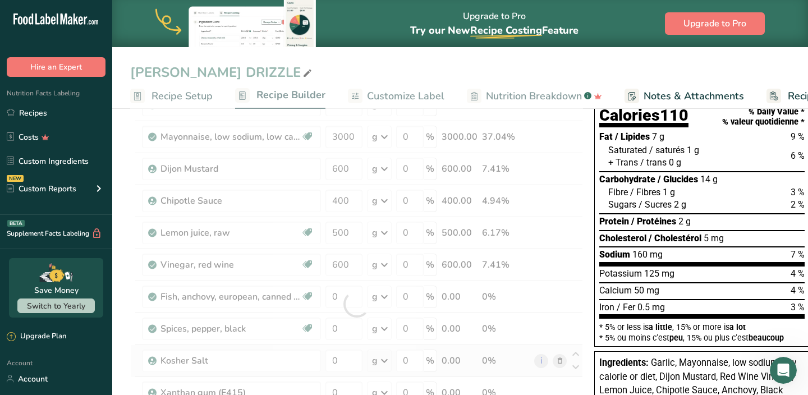
drag, startPoint x: 343, startPoint y: 296, endPoint x: 326, endPoint y: 296, distance: 17.4
click at [326, 296] on div "Ingredient * Amount * Unit * Waste * .a-a{fill:#347362;}.b-a{fill:#fff;} Grams …" at bounding box center [356, 304] width 453 height 478
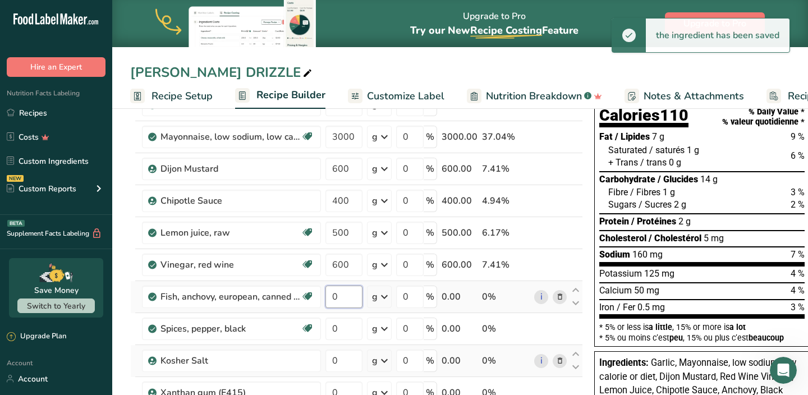
click at [326, 297] on input "0" at bounding box center [344, 297] width 37 height 22
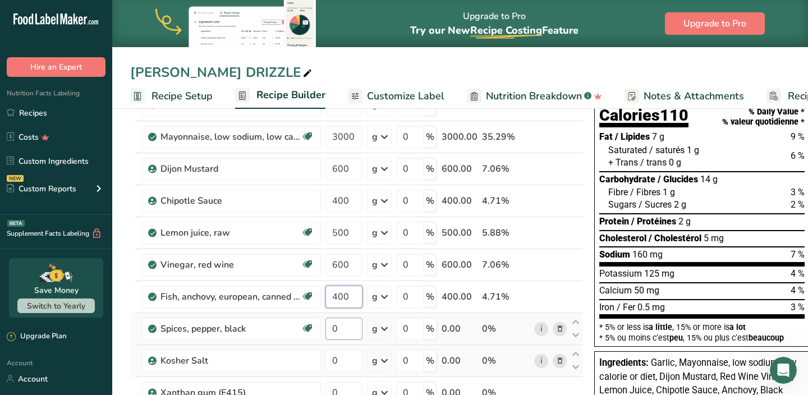
type input "400"
click at [329, 328] on div "Ingredient * Amount * Unit * Waste * .a-a{fill:#347362;}.b-a{fill:#fff;} Grams …" at bounding box center [356, 304] width 453 height 478
type input "50"
click at [338, 360] on div "Ingredient * Amount * Unit * Waste * .a-a{fill:#347362;}.b-a{fill:#fff;} Grams …" at bounding box center [356, 304] width 453 height 478
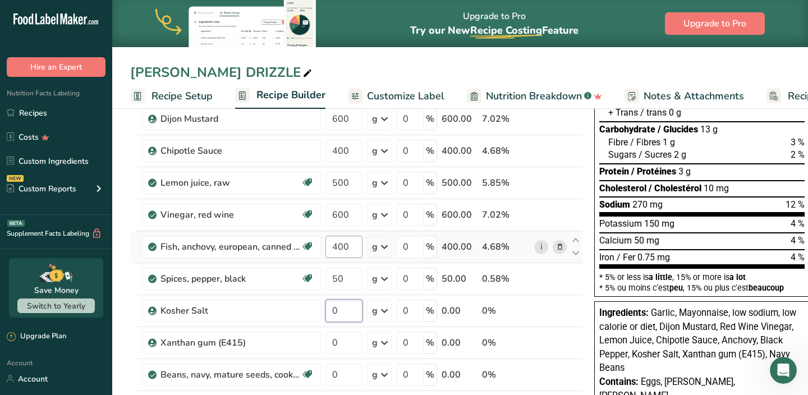
scroll to position [154, 0]
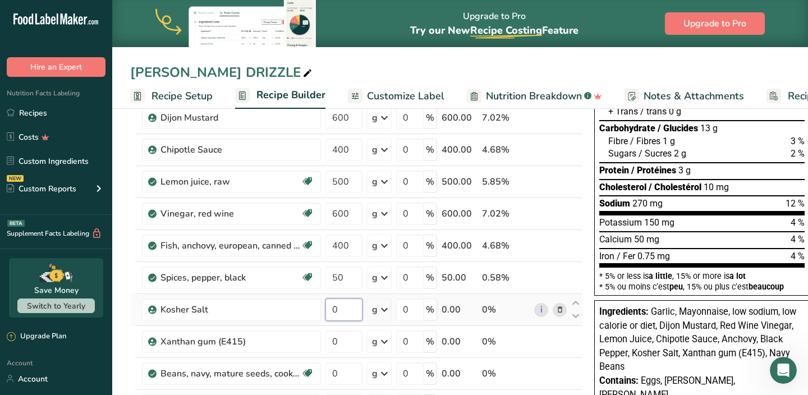
drag, startPoint x: 340, startPoint y: 306, endPoint x: 328, endPoint y: 306, distance: 12.3
click at [331, 306] on input "0" at bounding box center [344, 310] width 37 height 22
type input "100"
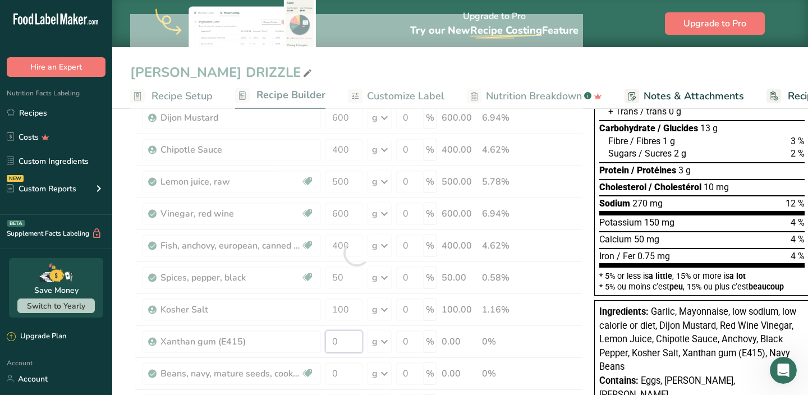
drag, startPoint x: 338, startPoint y: 340, endPoint x: 327, endPoint y: 340, distance: 11.8
click at [327, 340] on div "Ingredient * Amount * Unit * Waste * .a-a{fill:#347362;}.b-a{fill:#fff;} Grams …" at bounding box center [356, 253] width 453 height 478
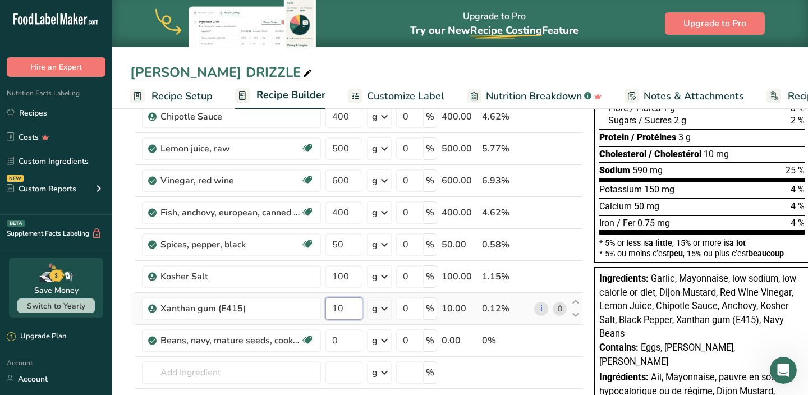
scroll to position [188, 0]
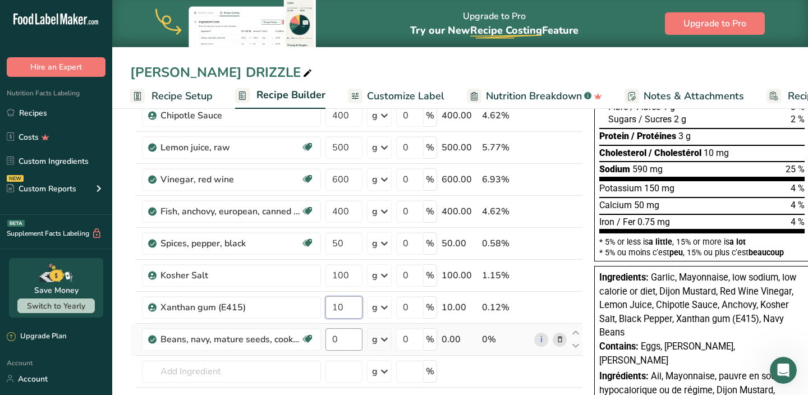
type input "10"
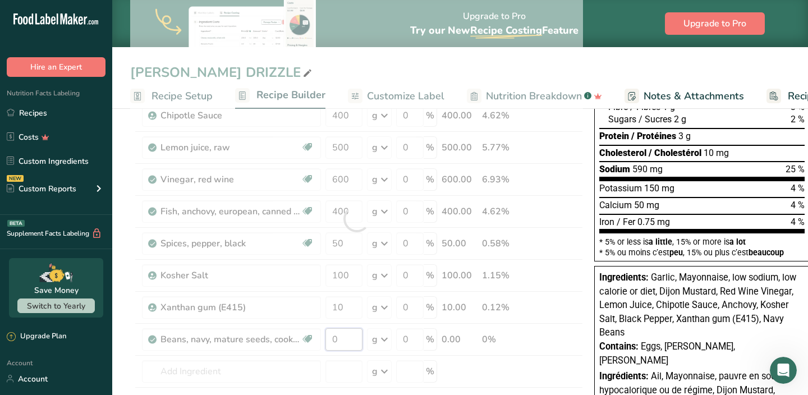
drag, startPoint x: 341, startPoint y: 338, endPoint x: 326, endPoint y: 338, distance: 15.2
click at [327, 338] on div "Ingredient * Amount * Unit * Waste * .a-a{fill:#347362;}.b-a{fill:#fff;} Grams …" at bounding box center [356, 219] width 453 height 478
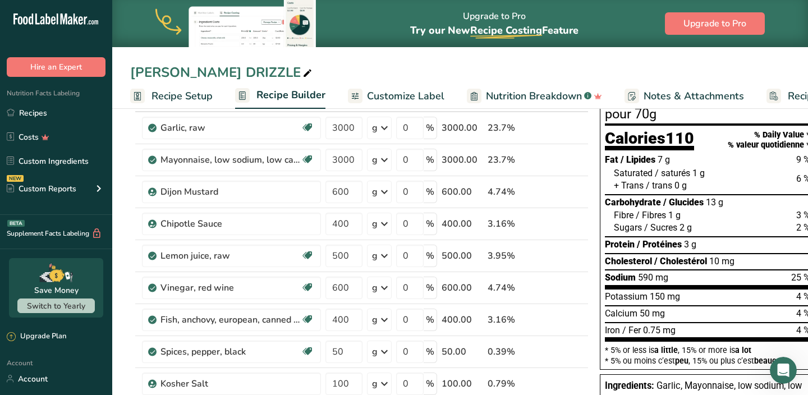
scroll to position [0, 0]
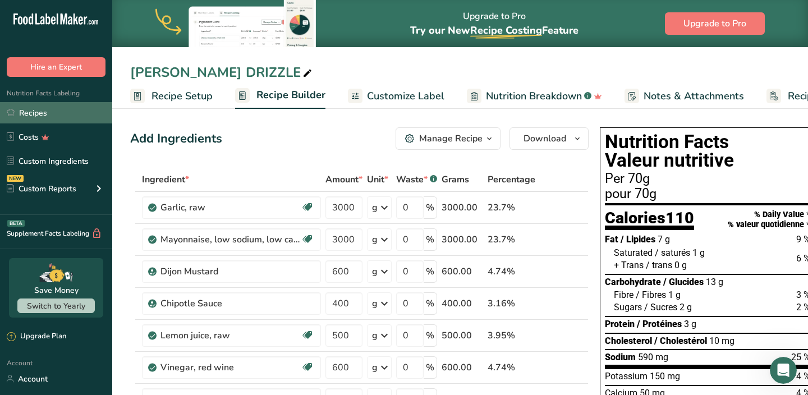
type input "4000"
click at [67, 113] on link "Recipes" at bounding box center [56, 112] width 112 height 21
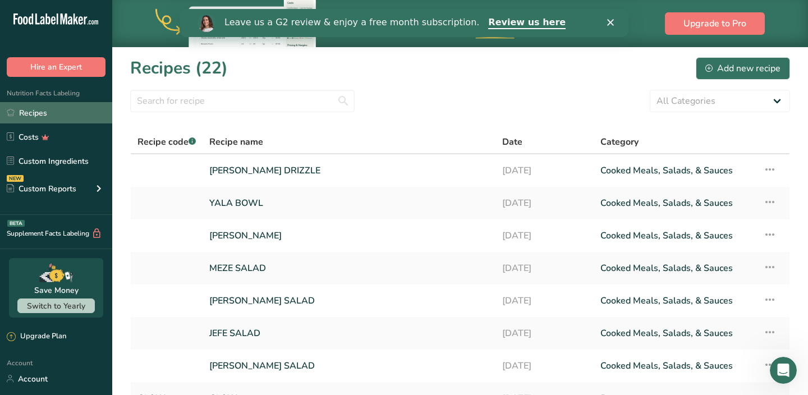
click at [48, 119] on link "Recipes" at bounding box center [56, 112] width 112 height 21
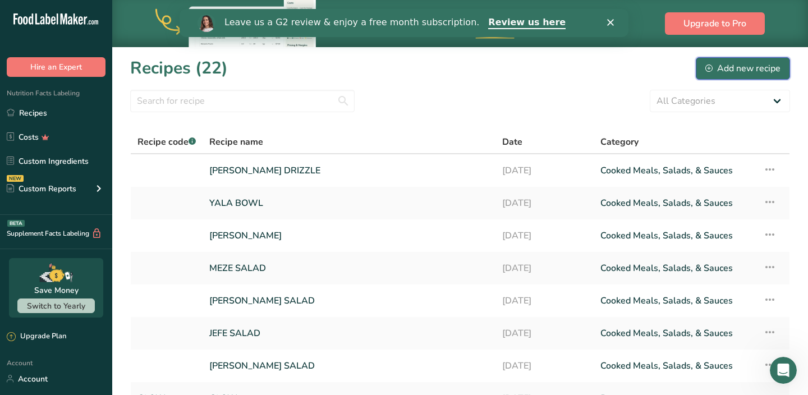
click at [730, 68] on div "Add new recipe" at bounding box center [743, 68] width 75 height 13
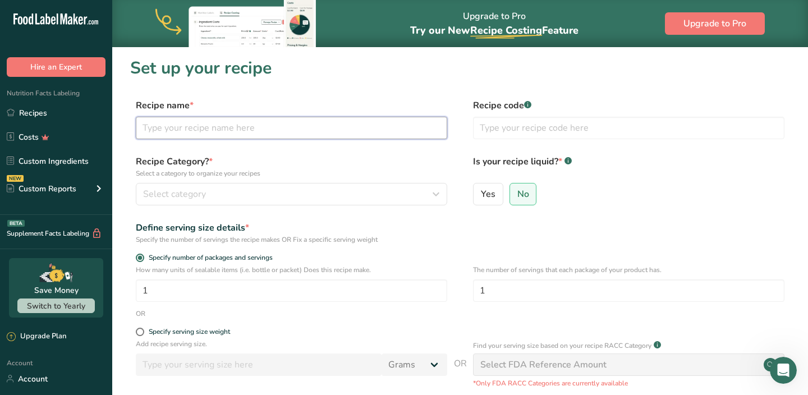
click at [345, 130] on input "text" at bounding box center [292, 128] width 312 height 22
type input "JEFE DRESSING"
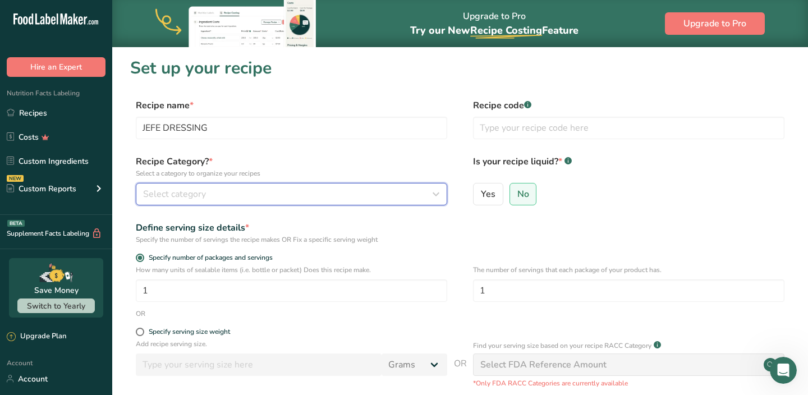
click at [290, 190] on div "Select category" at bounding box center [288, 193] width 290 height 13
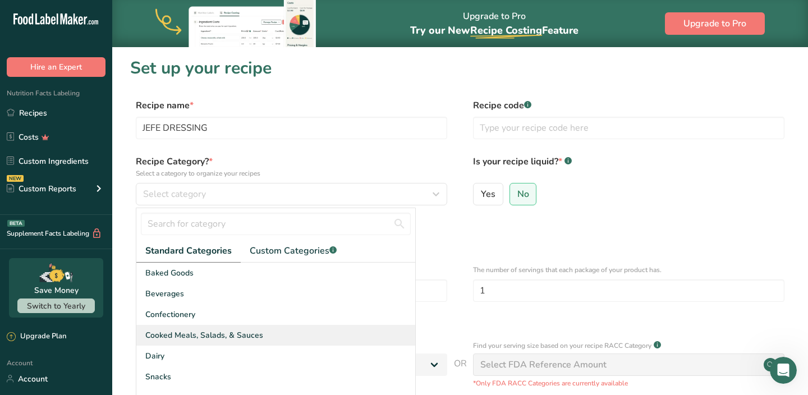
click at [219, 331] on span "Cooked Meals, Salads, & Sauces" at bounding box center [204, 336] width 118 height 12
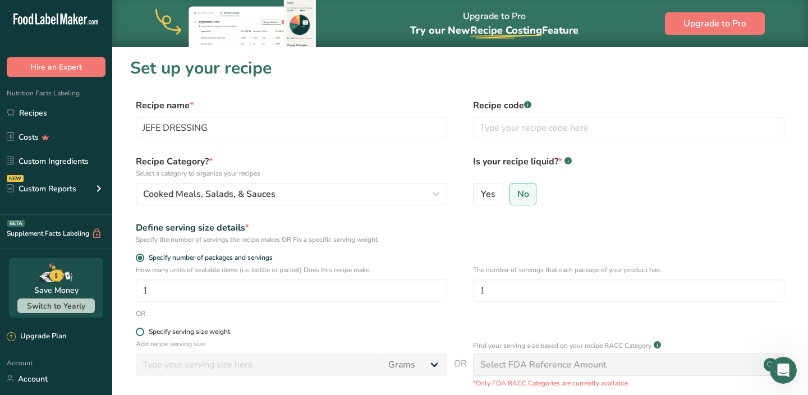
click at [139, 333] on span at bounding box center [140, 332] width 8 height 8
click at [139, 333] on input "Specify serving size weight" at bounding box center [139, 331] width 7 height 7
radio input "true"
radio input "false"
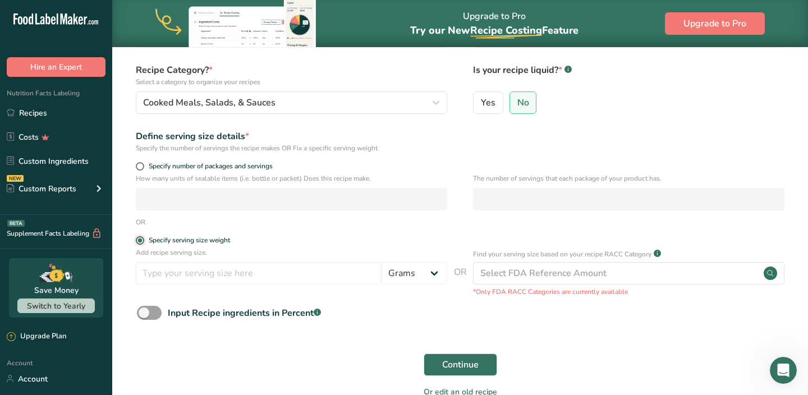
scroll to position [91, 0]
click at [244, 277] on input "number" at bounding box center [259, 274] width 246 height 22
type input "50"
click at [442, 363] on span "Continue" at bounding box center [460, 365] width 36 height 13
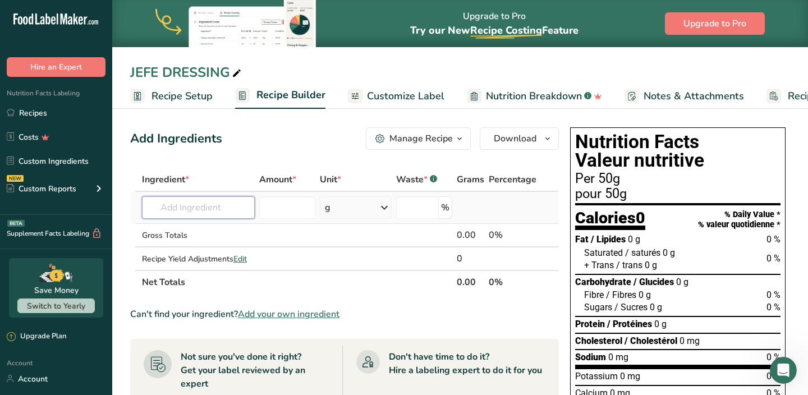
click at [228, 201] on input "text" at bounding box center [198, 207] width 113 height 22
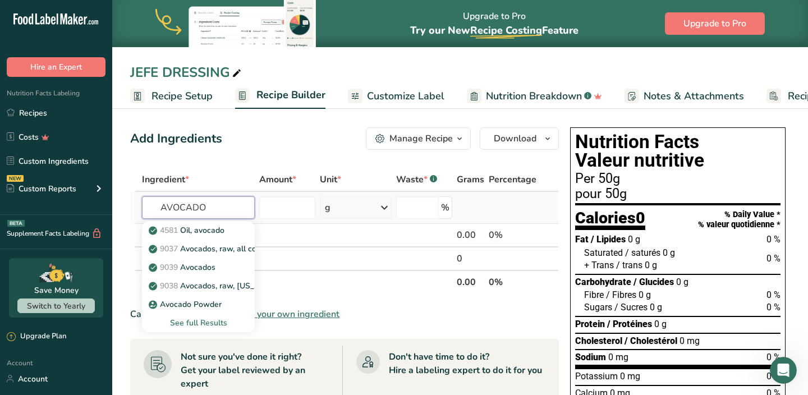
type input "AVOCADO"
click at [202, 318] on div "See full Results" at bounding box center [198, 323] width 95 height 12
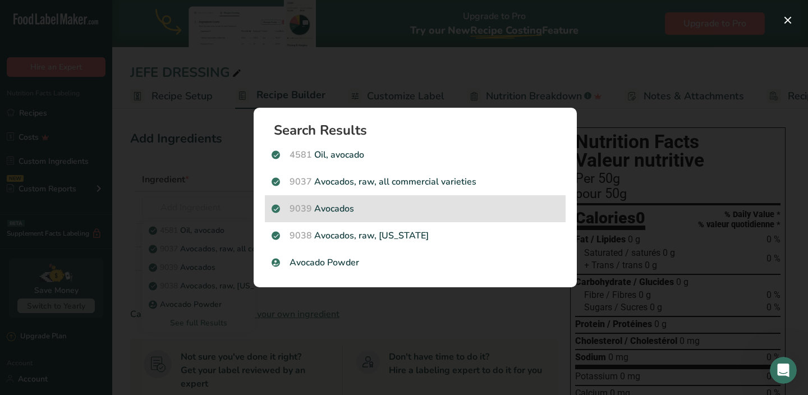
click at [339, 208] on p "9039 Avocados" at bounding box center [415, 208] width 287 height 13
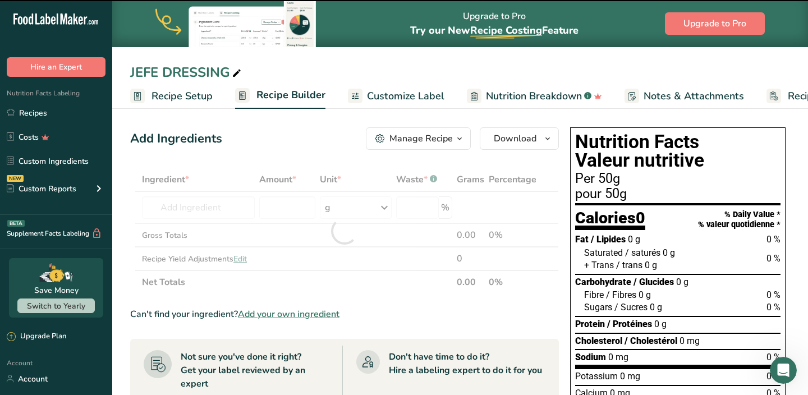
type input "0"
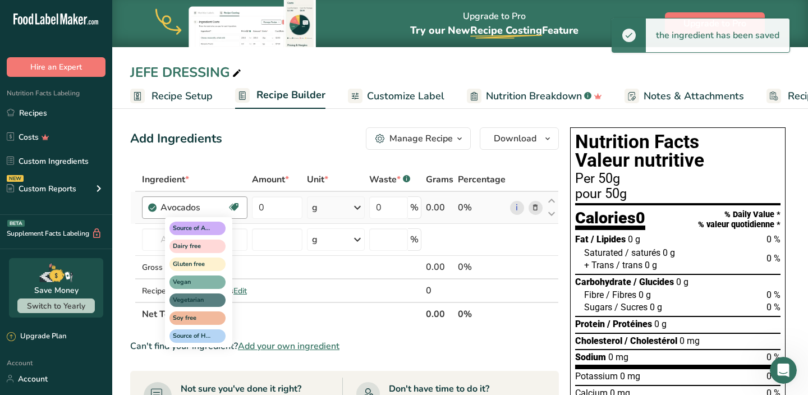
click at [214, 239] on div "Source of Antioxidants Dairy free Gluten free Vegan Vegetarian Soy free Source …" at bounding box center [198, 282] width 67 height 130
click at [257, 295] on div "Source of Antioxidants Dairy free Gluten free Vegan Vegetarian Soy free Source …" at bounding box center [219, 281] width 108 height 132
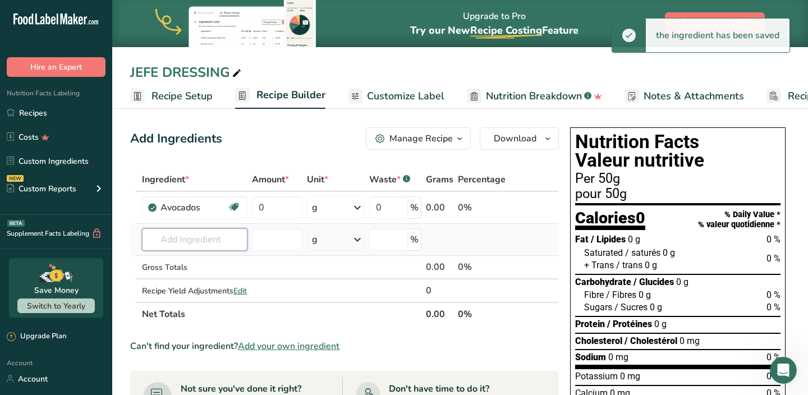
click at [166, 243] on input "text" at bounding box center [195, 239] width 106 height 22
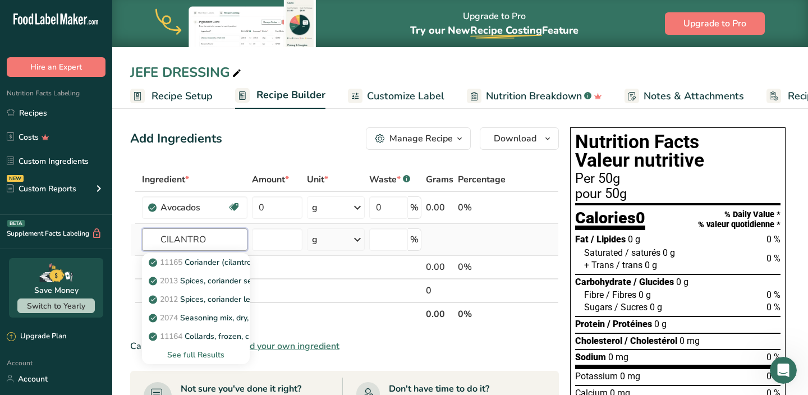
type input "CILANTRO"
click at [199, 356] on div "See full Results" at bounding box center [196, 355] width 90 height 12
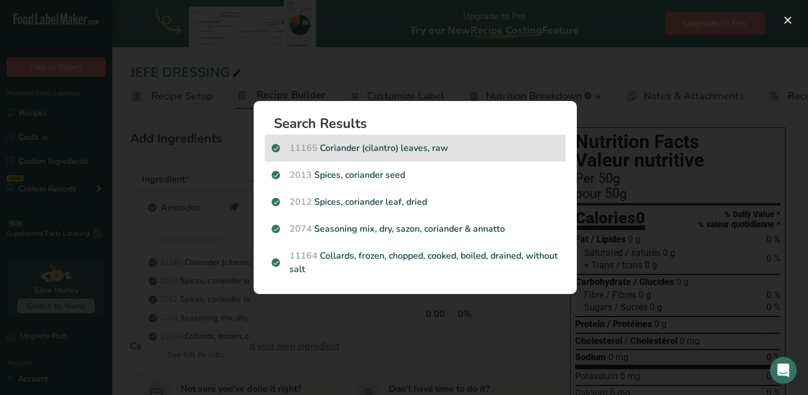
click at [373, 148] on p "11165 Coriander (cilantro) leaves, raw" at bounding box center [415, 147] width 287 height 13
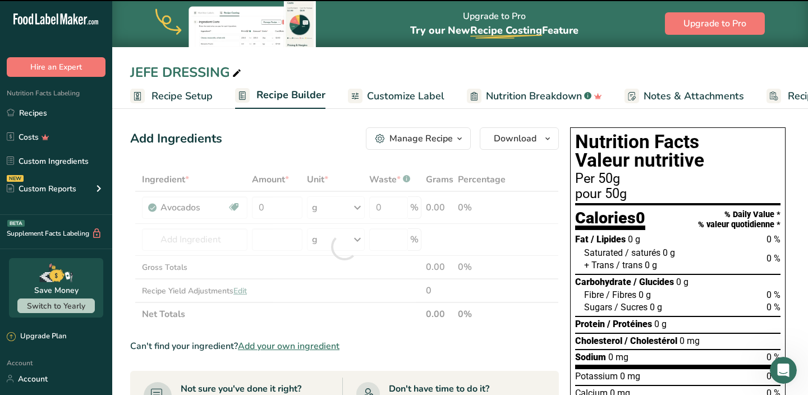
type input "0"
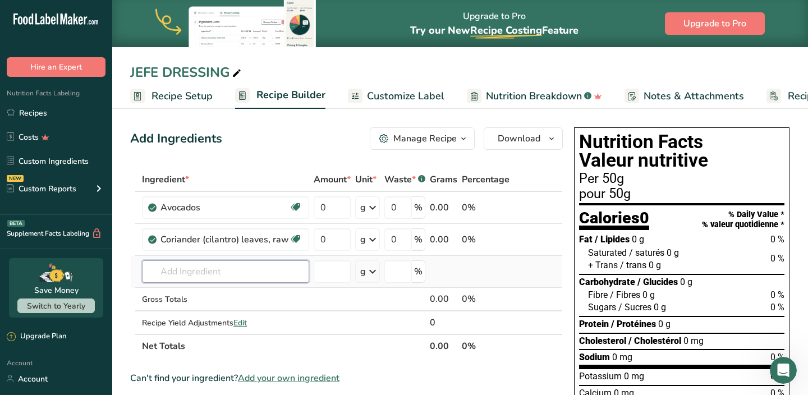
click at [211, 271] on input "text" at bounding box center [225, 271] width 167 height 22
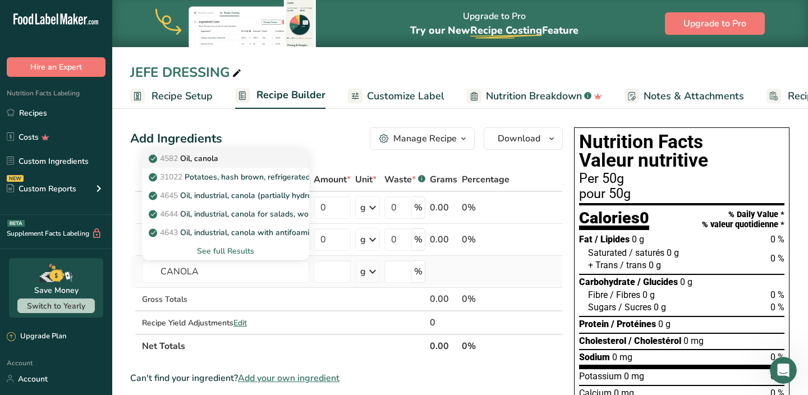
click at [226, 159] on div "4582 Oil, canola" at bounding box center [216, 159] width 131 height 12
type input "Oil, canola"
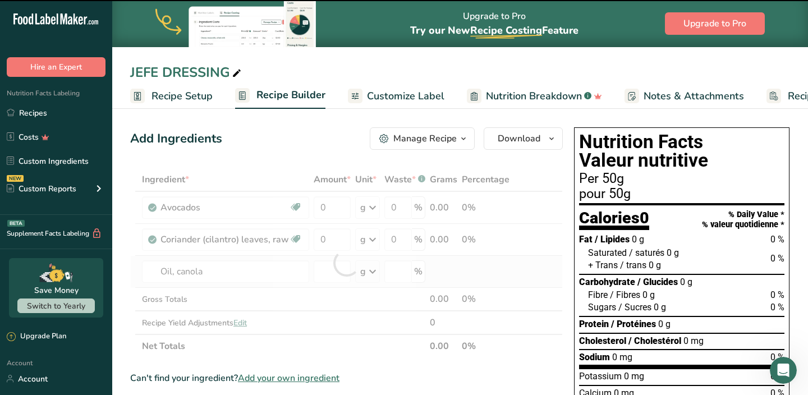
type input "0"
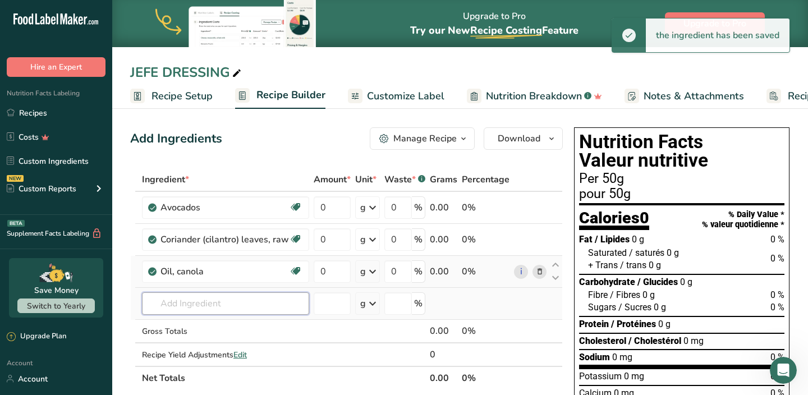
click at [211, 303] on input "text" at bounding box center [225, 303] width 167 height 22
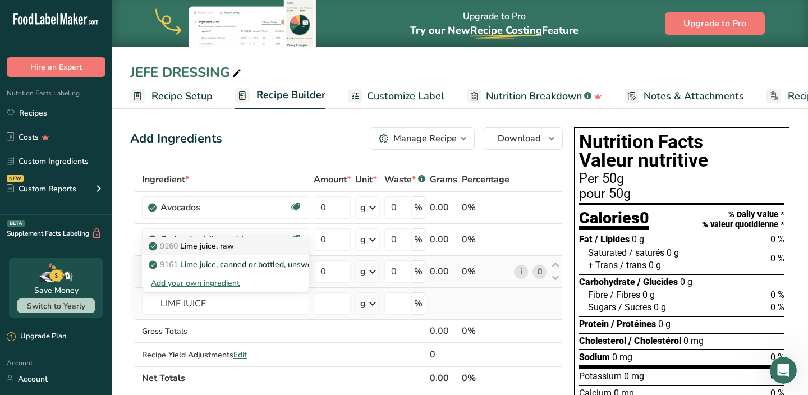
click at [222, 249] on p "9160 Lime juice, raw" at bounding box center [192, 246] width 83 height 12
type input "Lime juice, raw"
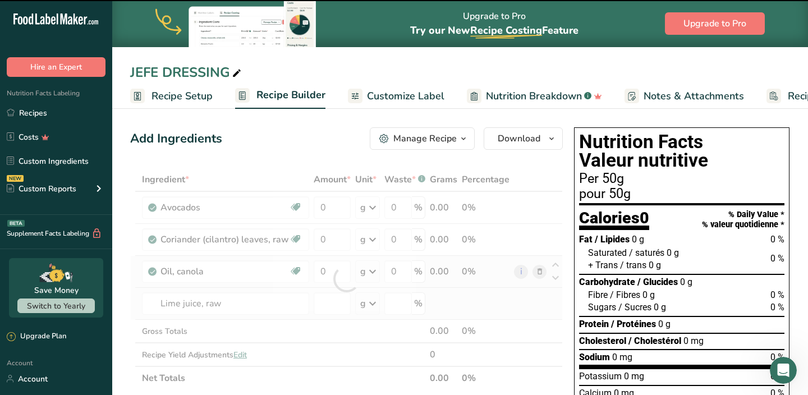
type input "0"
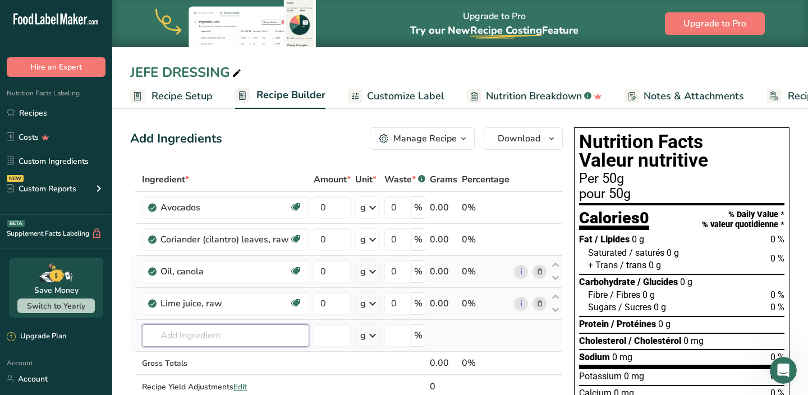
click at [193, 332] on input "text" at bounding box center [225, 335] width 167 height 22
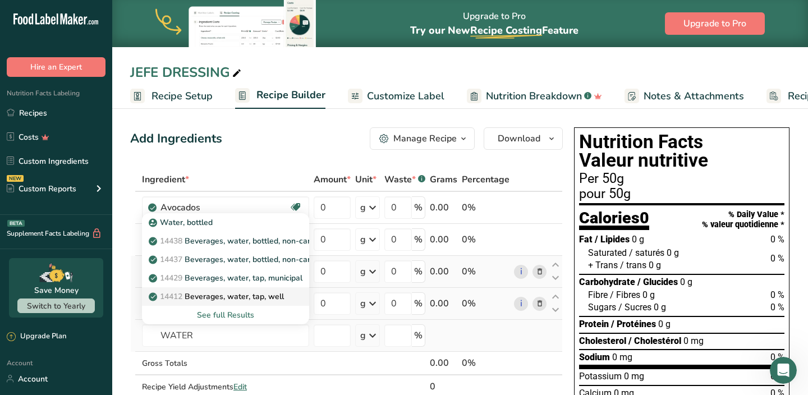
click at [213, 295] on p "14412 Beverages, water, tap, well" at bounding box center [217, 297] width 133 height 12
type input "Beverages, water, tap, well"
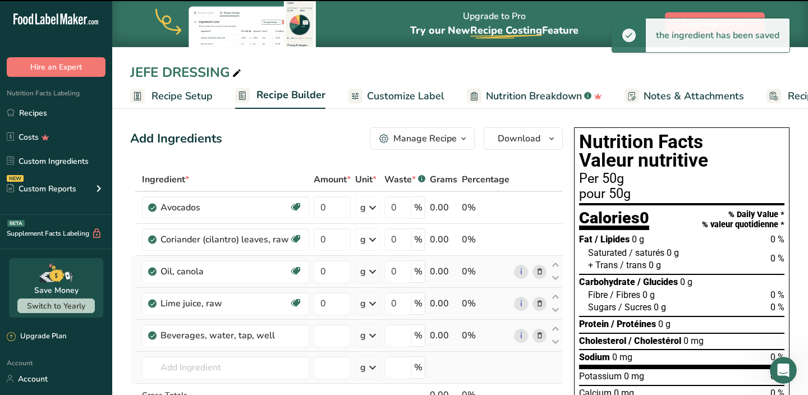
type input "0"
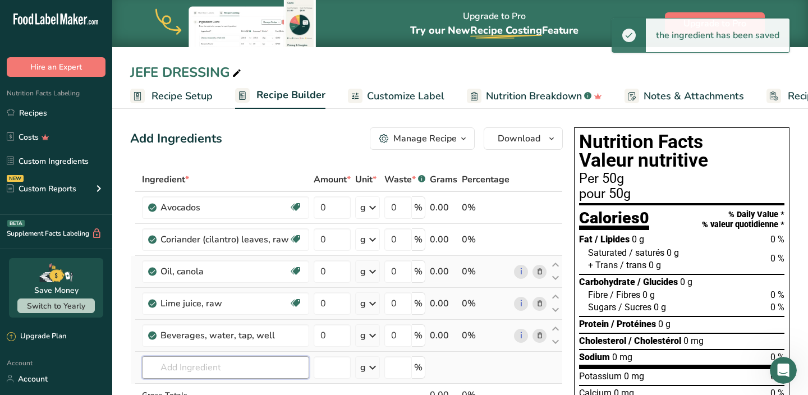
click at [194, 360] on input "text" at bounding box center [225, 367] width 167 height 22
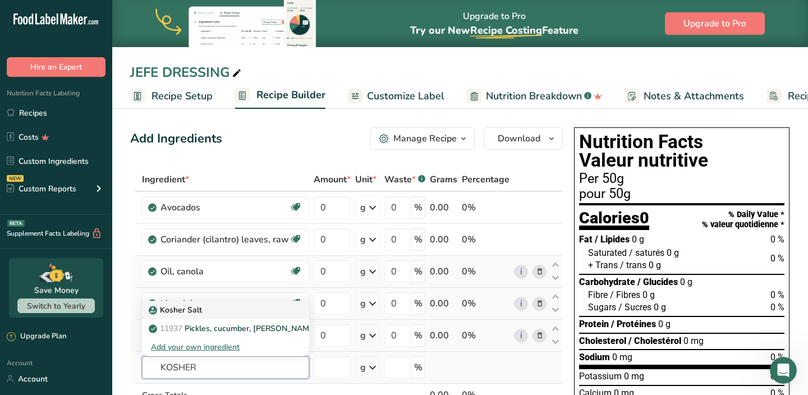
type input "KOSHER"
click at [196, 309] on p "Kosher Salt" at bounding box center [176, 310] width 51 height 12
type input "Kosher Salt"
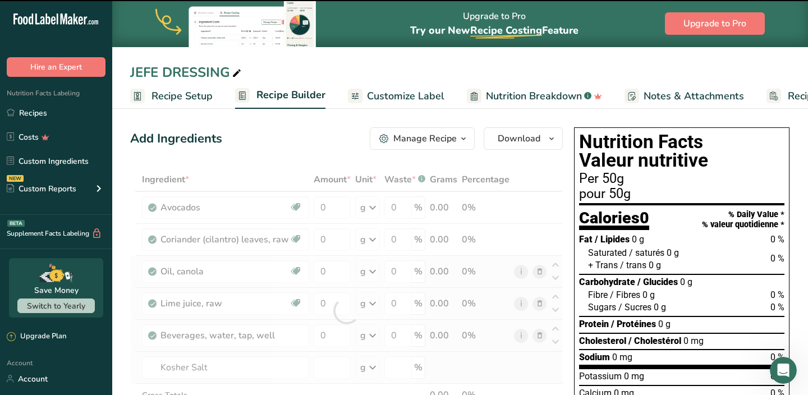
type input "0"
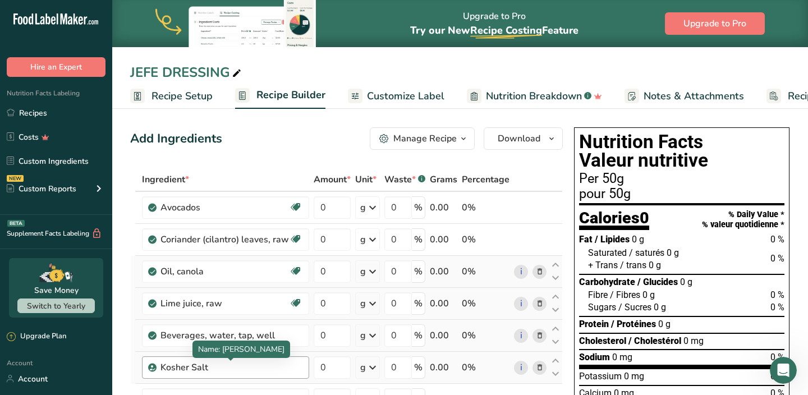
scroll to position [80, 0]
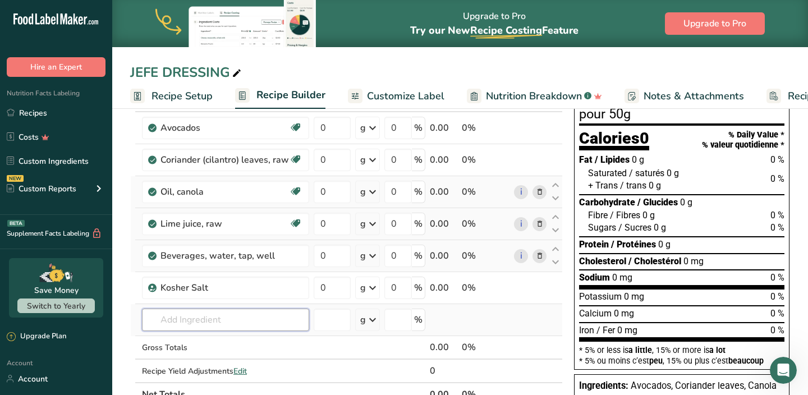
click at [208, 323] on input "text" at bounding box center [225, 320] width 167 height 22
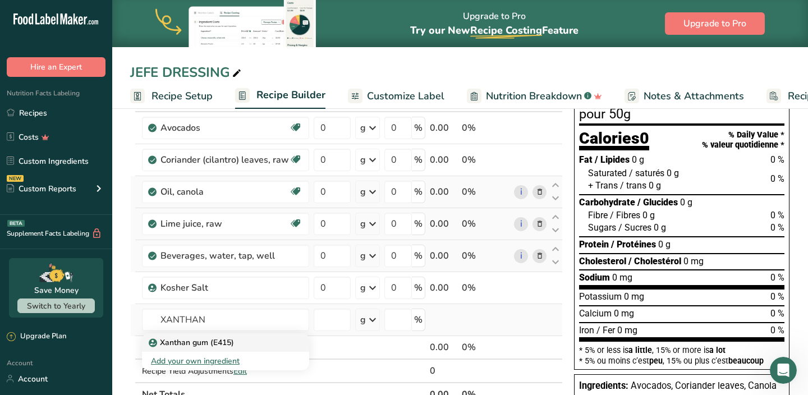
click at [205, 341] on p "Xanthan gum (E415)" at bounding box center [192, 343] width 83 height 12
type input "Xanthan gum (E415)"
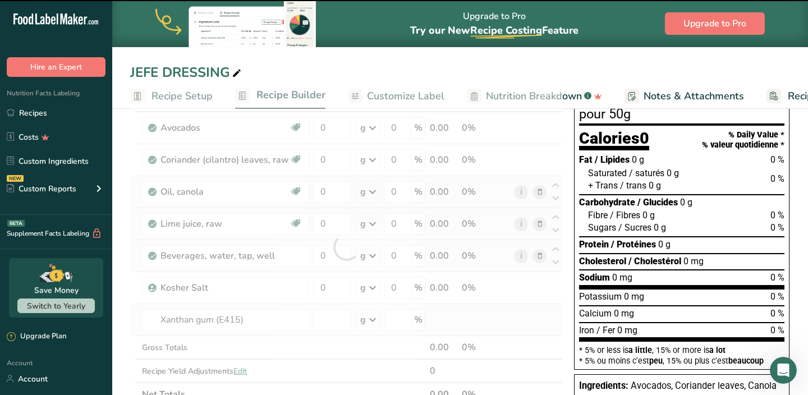
type input "0"
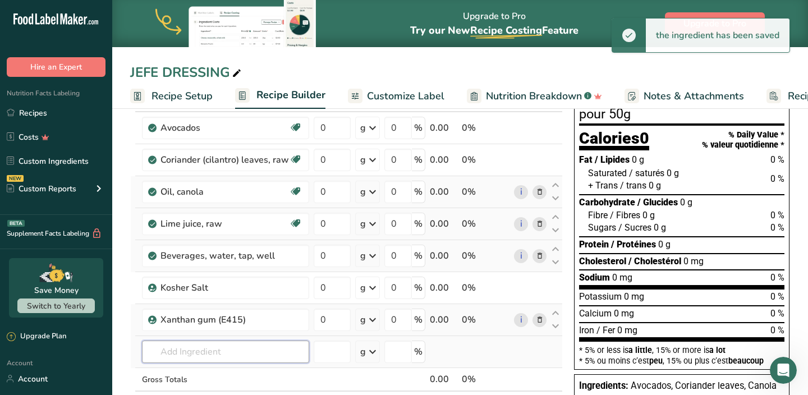
click at [208, 345] on input "text" at bounding box center [225, 352] width 167 height 22
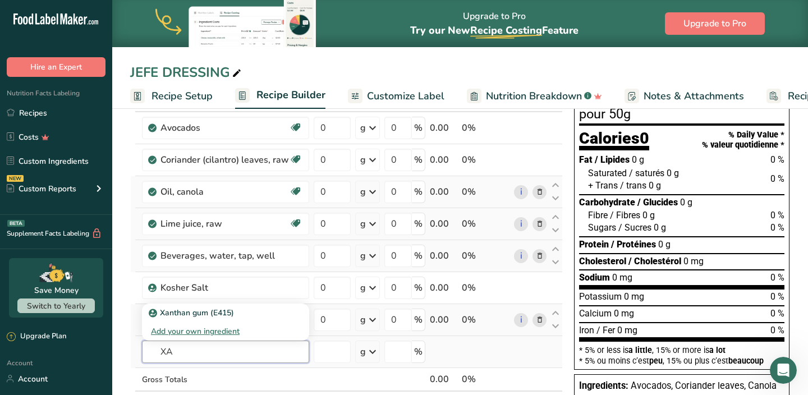
type input "X"
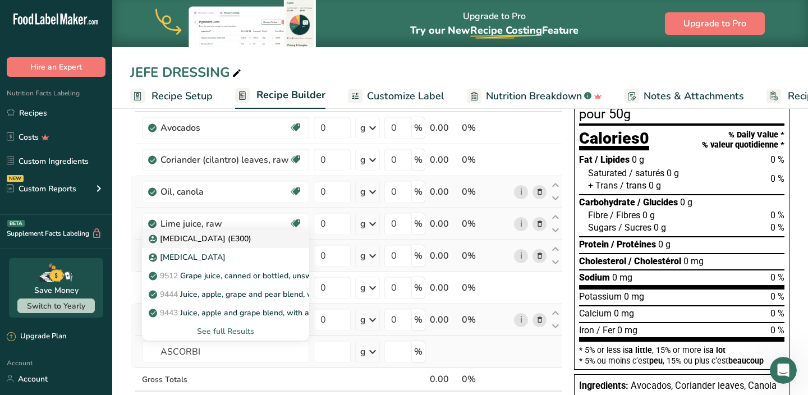
click at [217, 241] on p "[MEDICAL_DATA] (E300)" at bounding box center [201, 239] width 100 height 12
type input "[MEDICAL_DATA] (E300)"
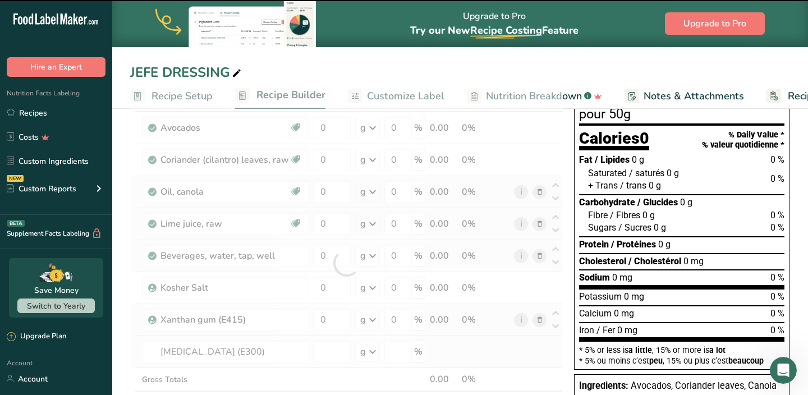
type input "0"
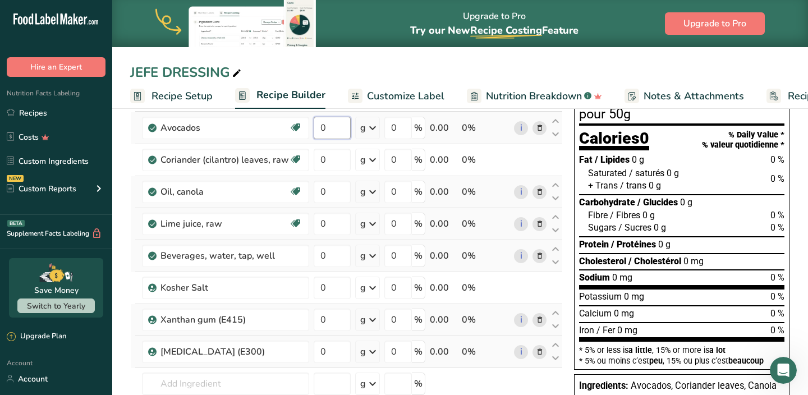
drag, startPoint x: 328, startPoint y: 132, endPoint x: 313, endPoint y: 130, distance: 15.8
click at [314, 131] on input "0" at bounding box center [332, 128] width 37 height 22
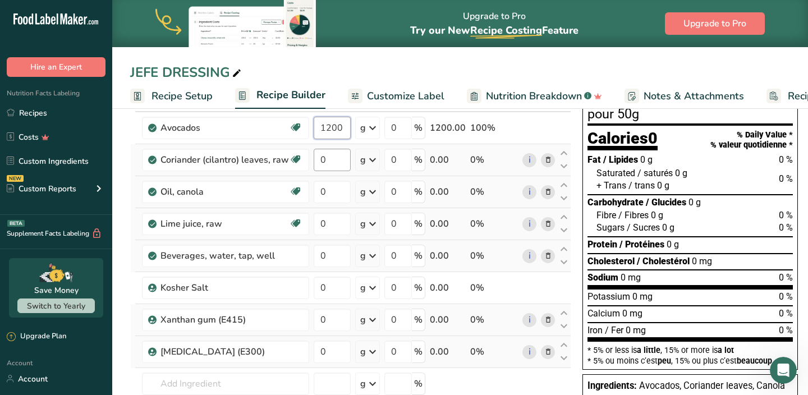
type input "1200"
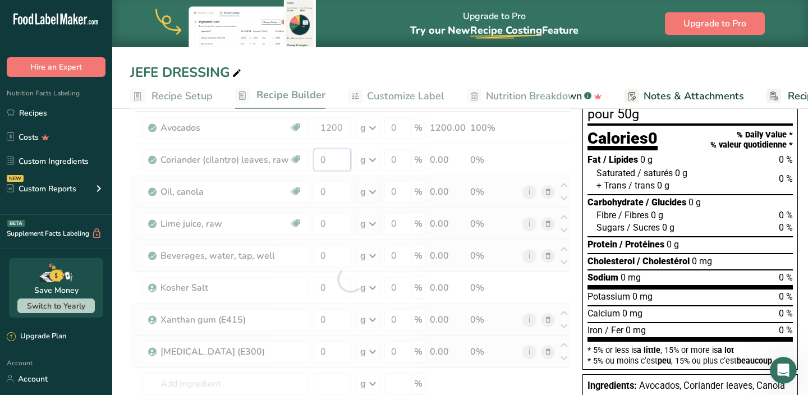
drag, startPoint x: 332, startPoint y: 158, endPoint x: 314, endPoint y: 158, distance: 18.0
click at [317, 158] on div "Ingredient * Amount * Unit * Waste * .a-a{fill:#347362;}.b-a{fill:#fff;} Grams …" at bounding box center [350, 279] width 441 height 382
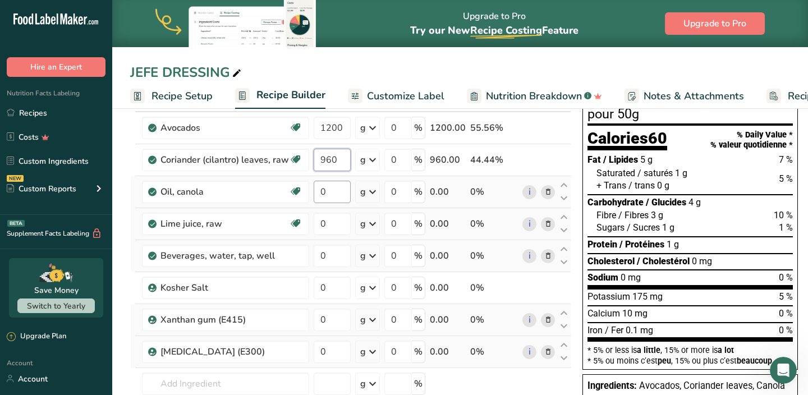
type input "960"
click at [332, 189] on div "Ingredient * Amount * Unit * Waste * .a-a{fill:#347362;}.b-a{fill:#fff;} Grams …" at bounding box center [350, 279] width 441 height 382
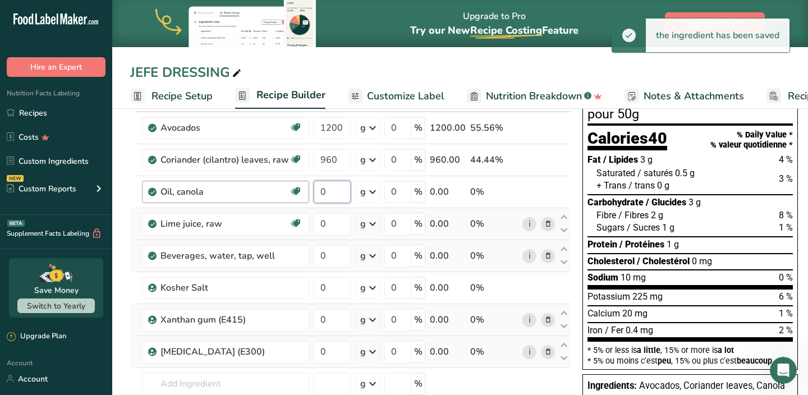
drag, startPoint x: 330, startPoint y: 196, endPoint x: 308, endPoint y: 196, distance: 22.5
click at [312, 196] on td "0" at bounding box center [333, 192] width 42 height 32
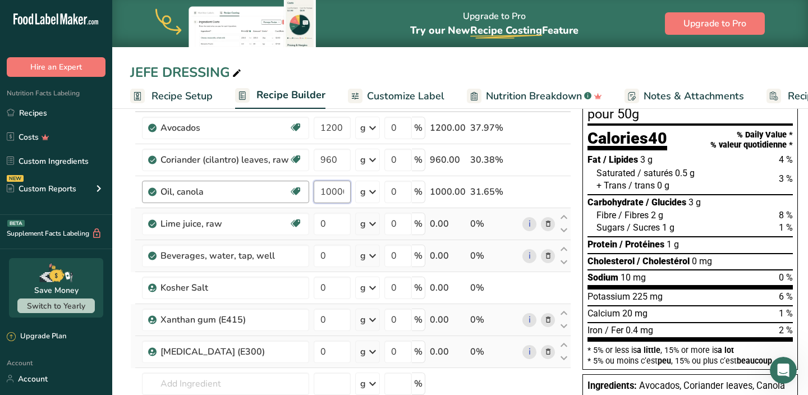
scroll to position [0, 2]
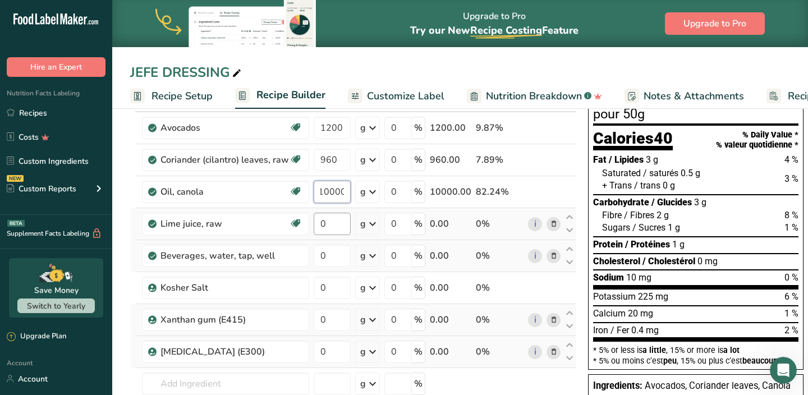
type input "10000"
click at [332, 226] on div "Ingredient * Amount * Unit * Waste * .a-a{fill:#347362;}.b-a{fill:#fff;} Grams …" at bounding box center [353, 279] width 447 height 382
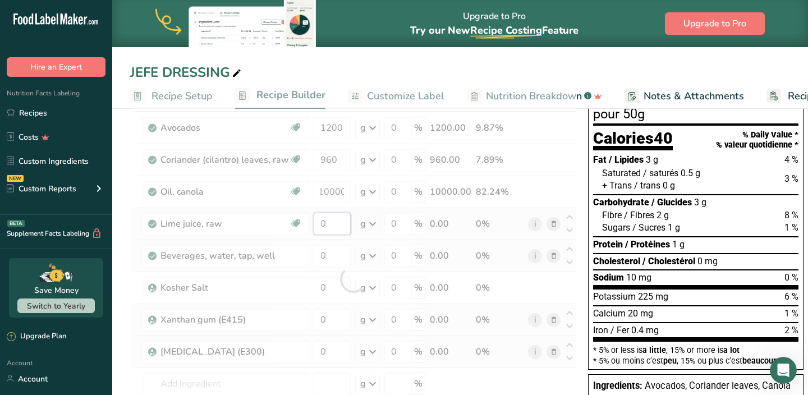
scroll to position [0, 0]
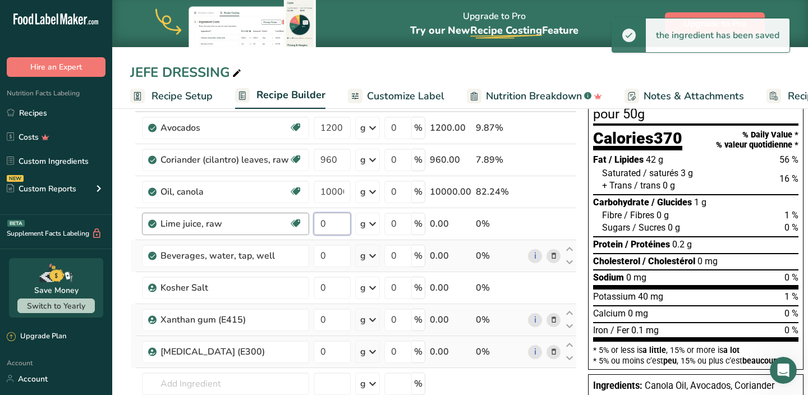
drag, startPoint x: 325, startPoint y: 225, endPoint x: 302, endPoint y: 225, distance: 23.0
click at [304, 225] on tr "Lime juice, raw Dairy free Gluten free Vegan Vegetarian Soy free 0 g Portions 1…" at bounding box center [354, 224] width 446 height 32
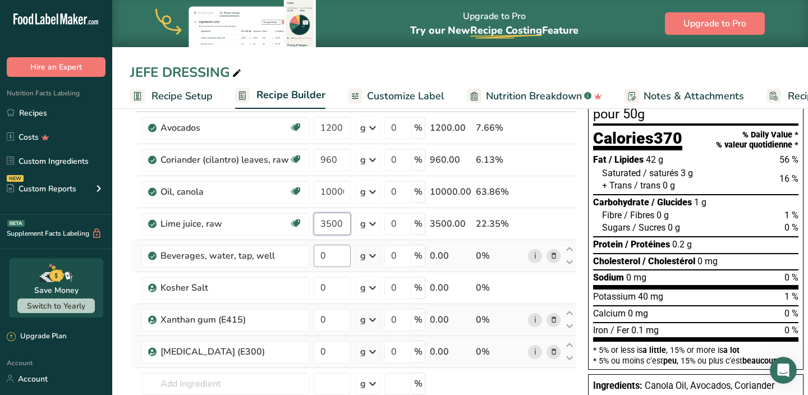
type input "3500"
click at [309, 257] on div "Ingredient * Amount * Unit * Waste * .a-a{fill:#347362;}.b-a{fill:#fff;} Grams …" at bounding box center [353, 279] width 447 height 382
type input "3000"
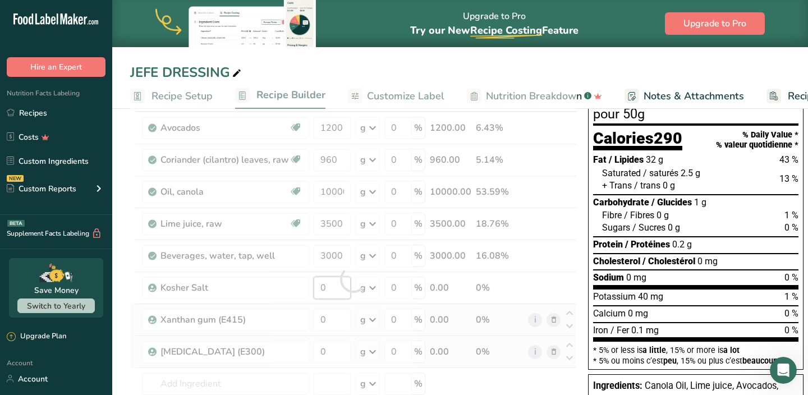
drag, startPoint x: 330, startPoint y: 292, endPoint x: 306, endPoint y: 290, distance: 24.2
click at [309, 290] on div "Ingredient * Amount * Unit * Waste * .a-a{fill:#347362;}.b-a{fill:#fff;} Grams …" at bounding box center [353, 279] width 447 height 382
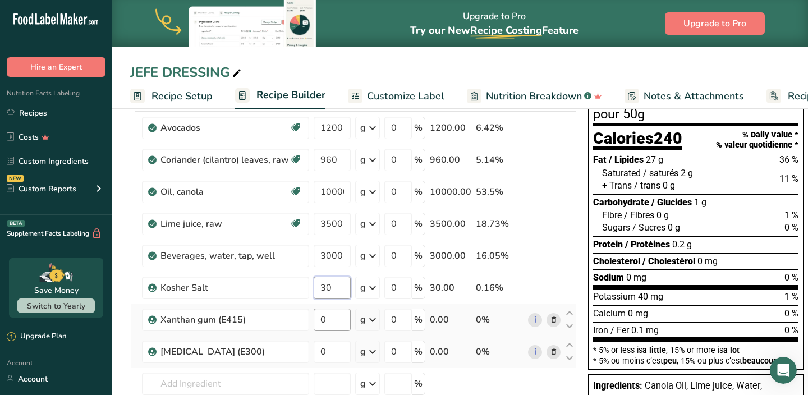
type input "30"
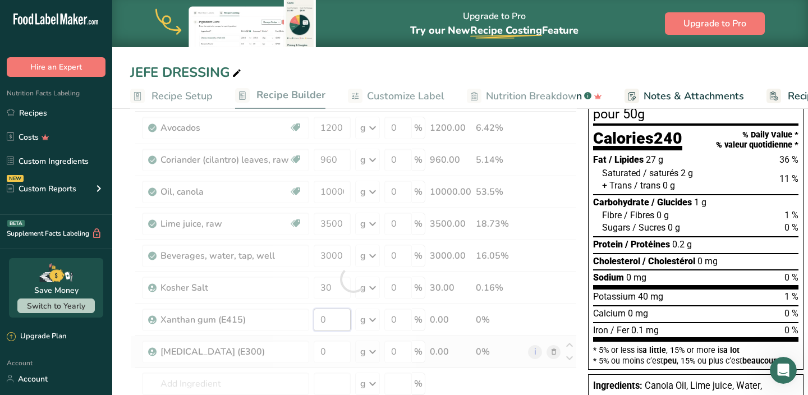
drag, startPoint x: 330, startPoint y: 322, endPoint x: 303, endPoint y: 322, distance: 26.4
click at [305, 322] on div "Ingredient * Amount * Unit * Waste * .a-a{fill:#347362;}.b-a{fill:#fff;} Grams …" at bounding box center [353, 279] width 447 height 382
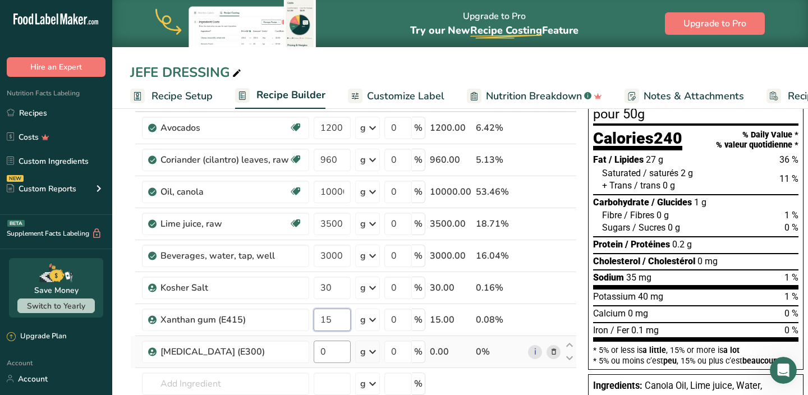
type input "15"
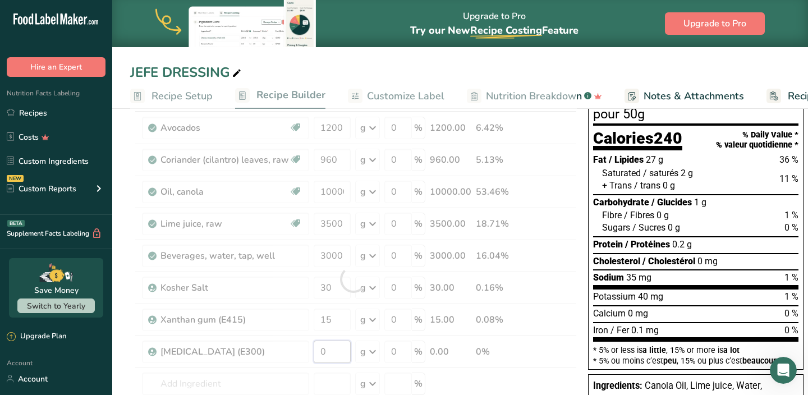
drag, startPoint x: 326, startPoint y: 349, endPoint x: 302, endPoint y: 346, distance: 24.4
click at [309, 349] on div "Ingredient * Amount * Unit * Waste * .a-a{fill:#347362;}.b-a{fill:#fff;} Grams …" at bounding box center [353, 279] width 447 height 382
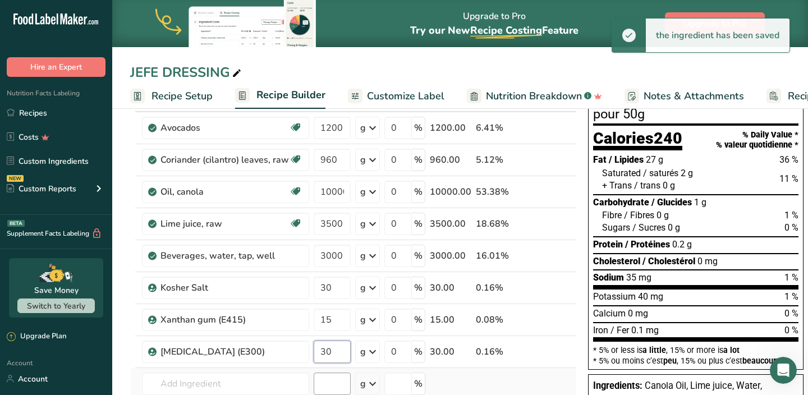
type input "30"
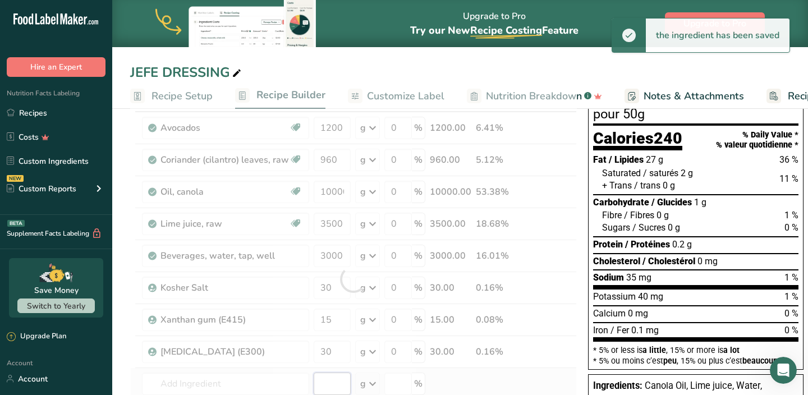
click at [331, 377] on div "Ingredient * Amount * Unit * Waste * .a-a{fill:#347362;}.b-a{fill:#fff;} Grams …" at bounding box center [353, 279] width 447 height 382
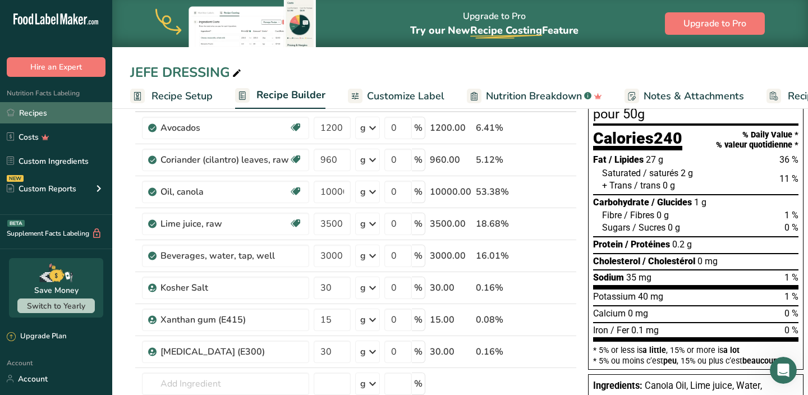
click at [34, 110] on link "Recipes" at bounding box center [56, 112] width 112 height 21
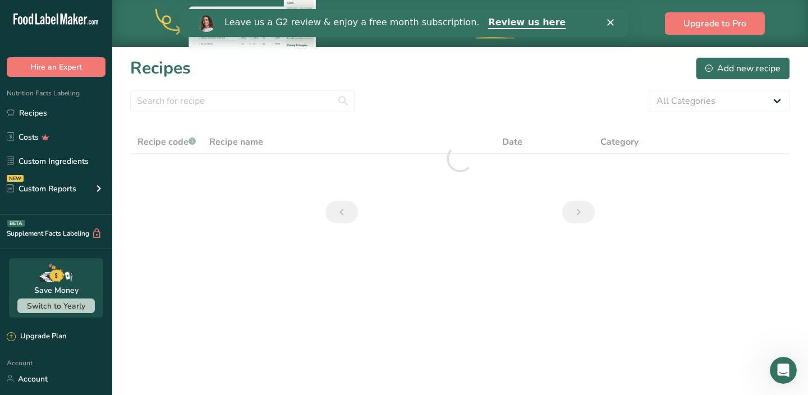
click at [608, 25] on polygon "Close" at bounding box center [610, 22] width 7 height 7
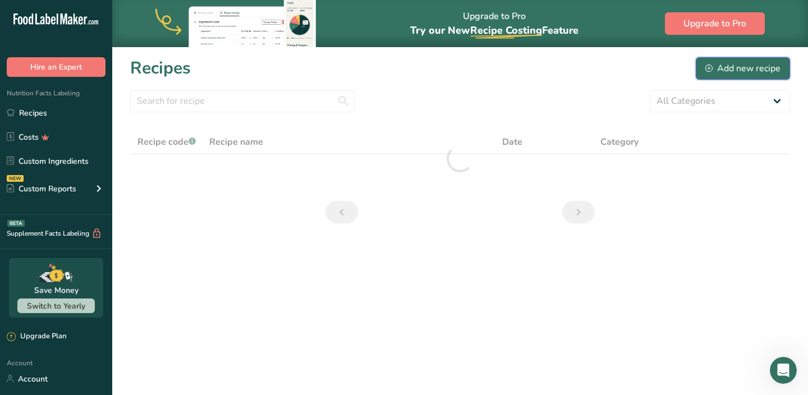
click at [729, 63] on div "Add new recipe" at bounding box center [743, 68] width 75 height 13
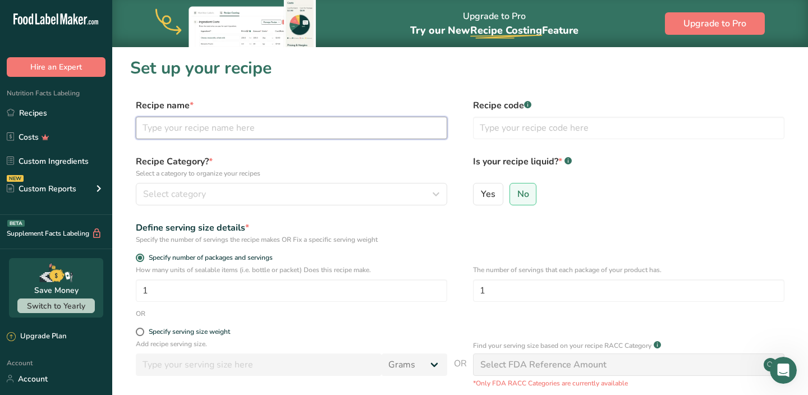
click at [317, 126] on input "text" at bounding box center [292, 128] width 312 height 22
type input "JEFE DRIZZLE"
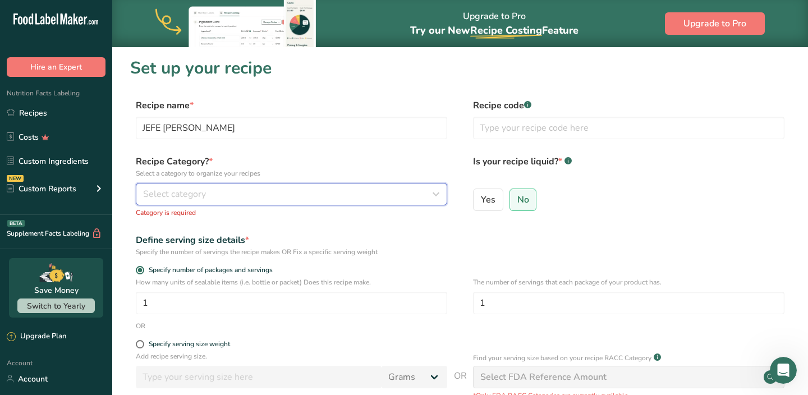
click at [273, 195] on div "Select category" at bounding box center [288, 193] width 290 height 13
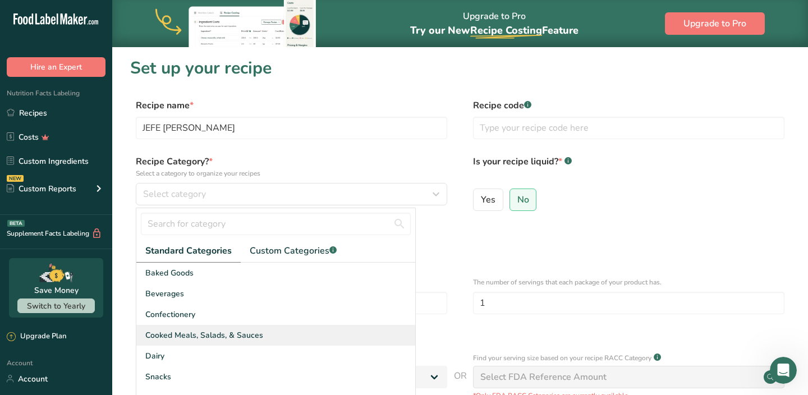
click at [202, 333] on span "Cooked Meals, Salads, & Sauces" at bounding box center [204, 336] width 118 height 12
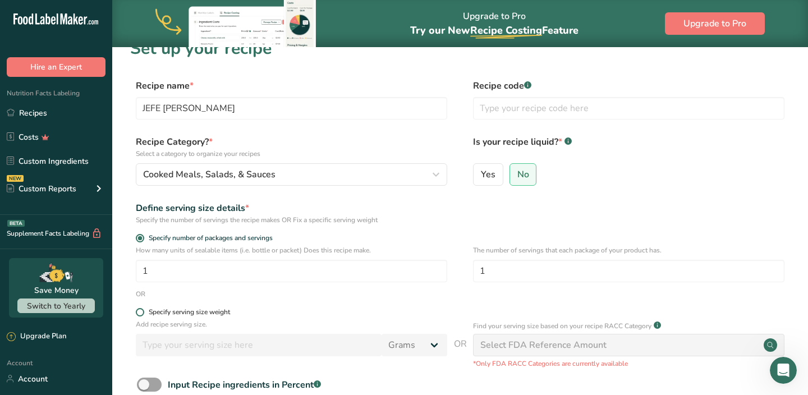
scroll to position [35, 0]
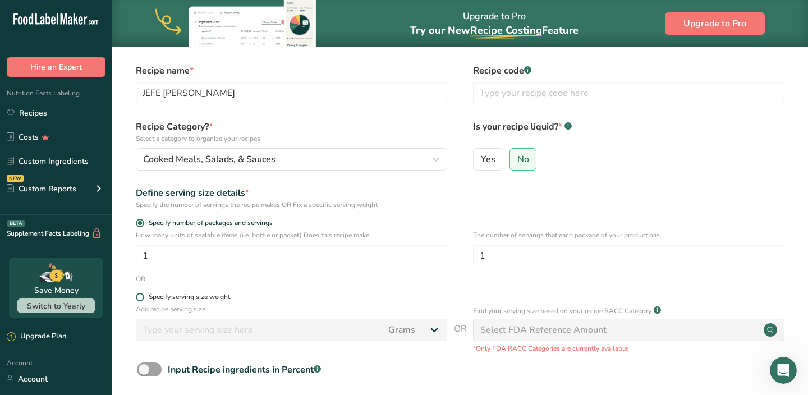
click at [136, 299] on span at bounding box center [140, 297] width 8 height 8
click at [136, 299] on input "Specify serving size weight" at bounding box center [139, 297] width 7 height 7
radio input "true"
radio input "false"
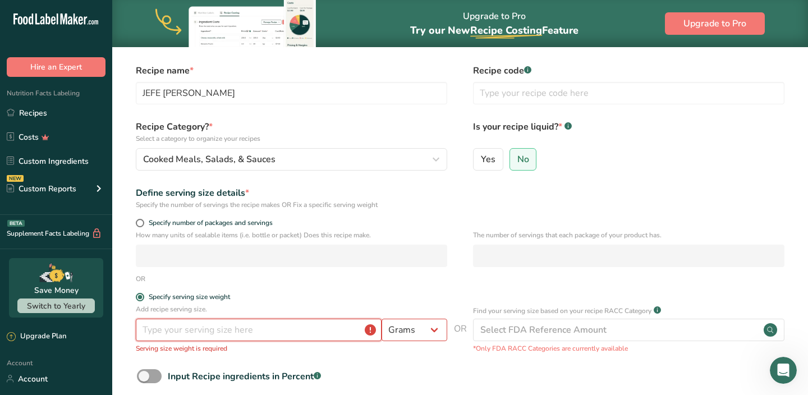
click at [225, 334] on input "number" at bounding box center [259, 330] width 246 height 22
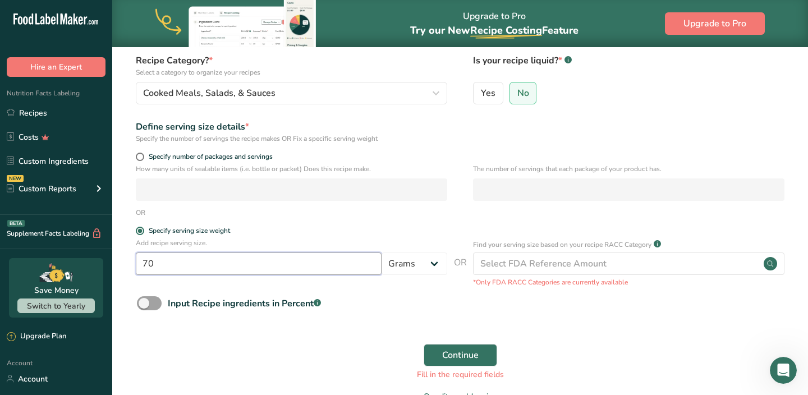
scroll to position [116, 0]
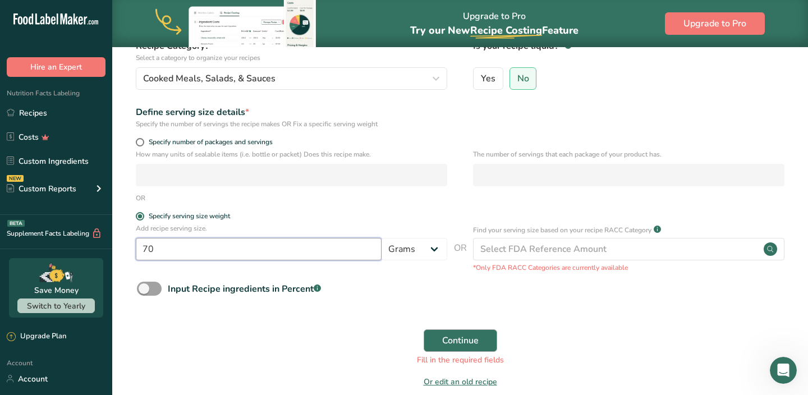
type input "70"
click at [440, 339] on button "Continue" at bounding box center [461, 341] width 74 height 22
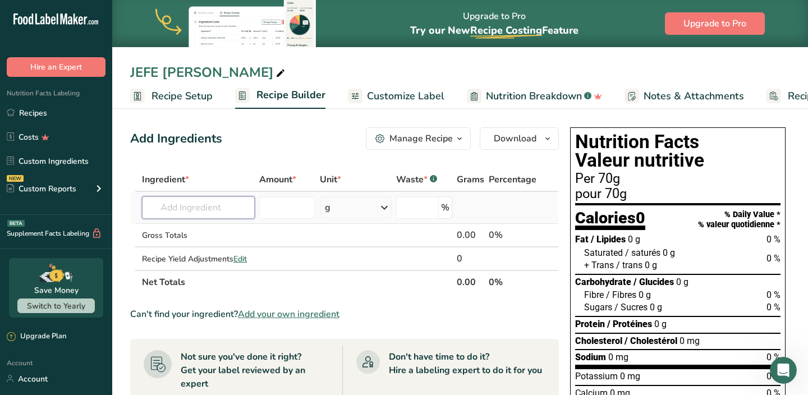
click at [204, 208] on input "text" at bounding box center [198, 207] width 113 height 22
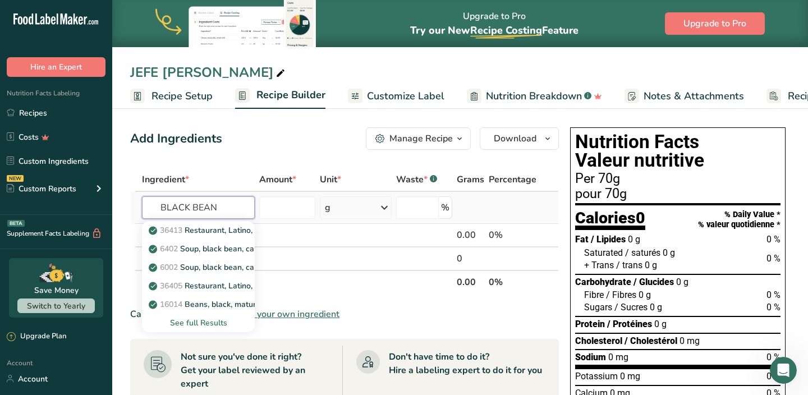
type input "BLACK BEAN"
click at [198, 322] on div "See full Results" at bounding box center [198, 323] width 95 height 12
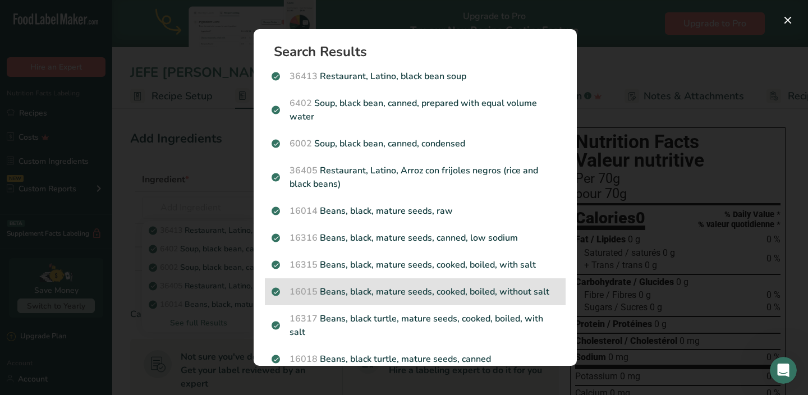
click at [341, 280] on div "16015 Beans, black, mature seeds, cooked, boiled, without salt" at bounding box center [415, 291] width 301 height 27
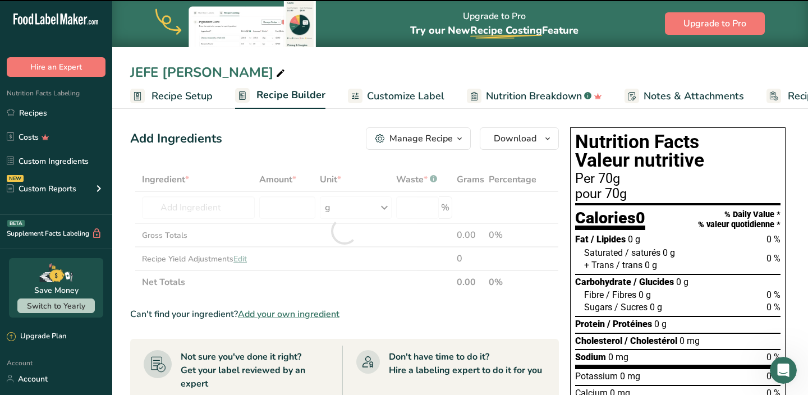
type input "0"
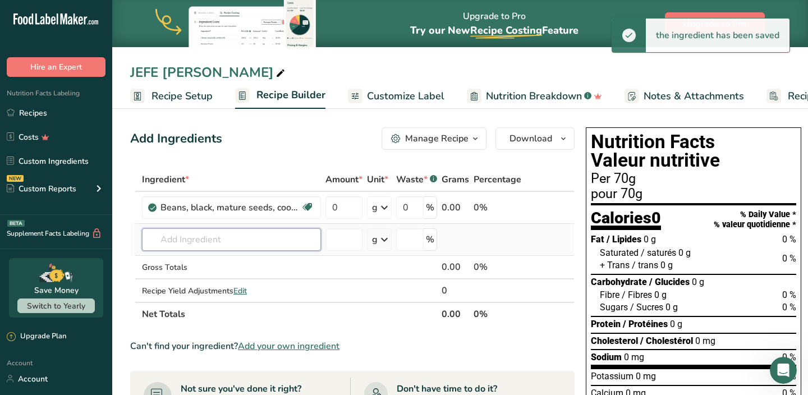
click at [269, 245] on input "text" at bounding box center [231, 239] width 179 height 22
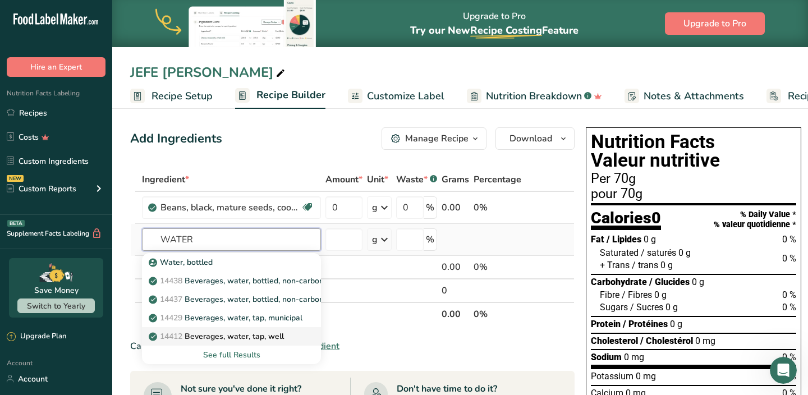
type input "WATER"
click at [252, 336] on p "14412 Beverages, water, tap, well" at bounding box center [217, 337] width 133 height 12
type input "Beverages, water, tap, well"
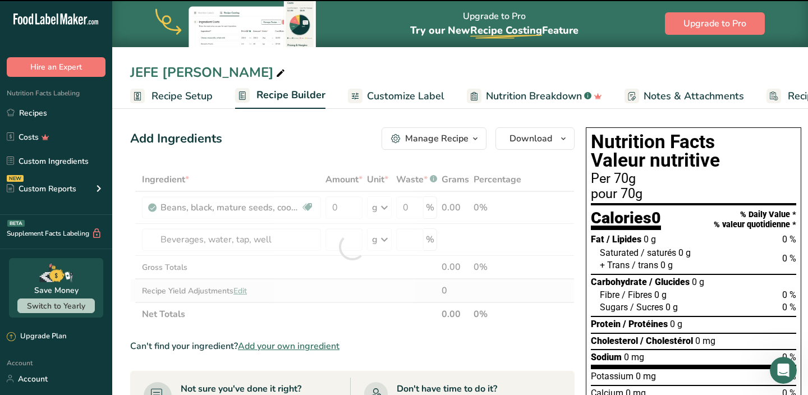
type input "0"
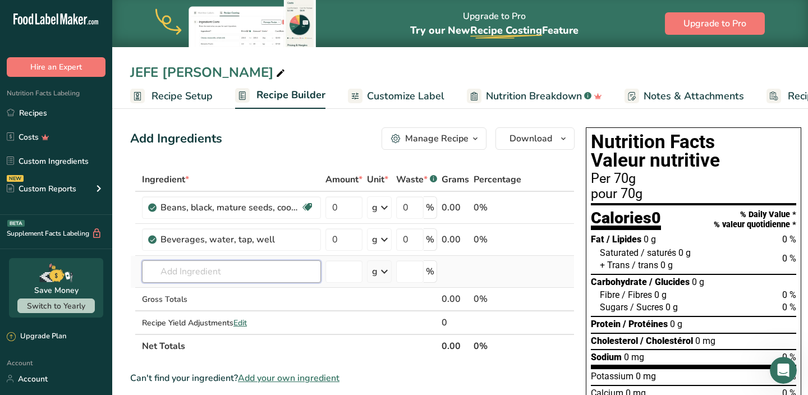
click at [218, 273] on input "text" at bounding box center [231, 271] width 179 height 22
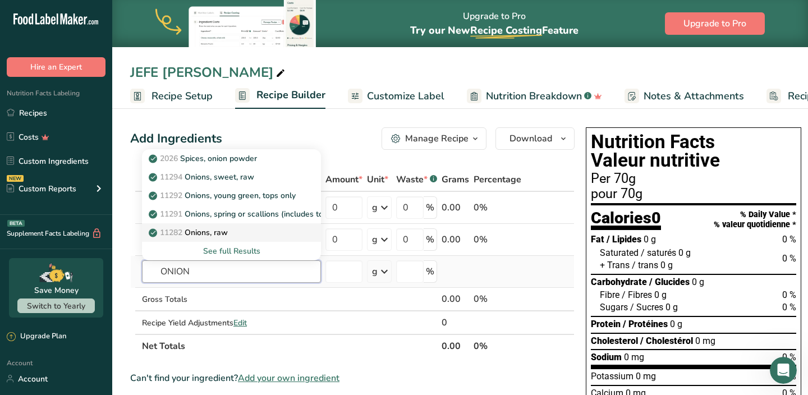
type input "ONION"
click at [204, 233] on p "11282 Onions, raw" at bounding box center [189, 233] width 77 height 12
type input "Onions, raw"
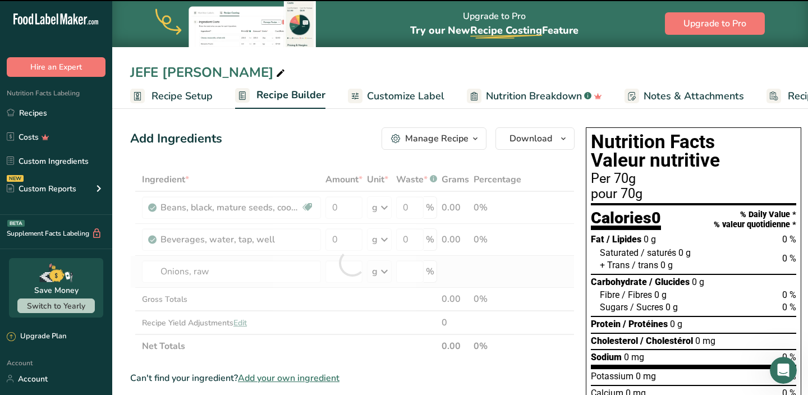
type input "0"
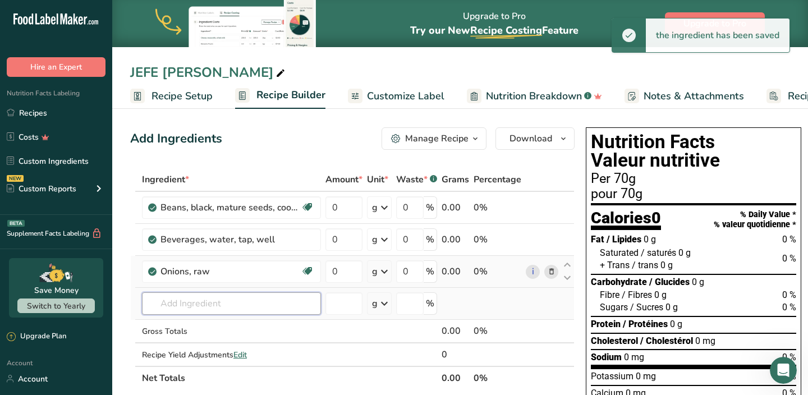
click at [227, 296] on input "text" at bounding box center [231, 303] width 179 height 22
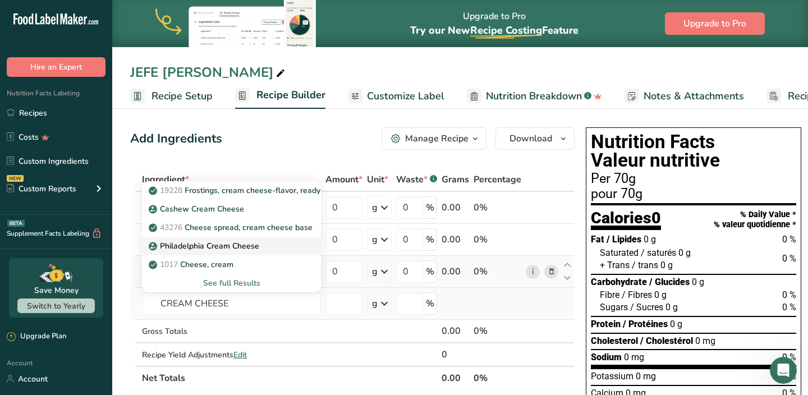
click at [224, 238] on link "Philadelphia Cream Cheese" at bounding box center [231, 246] width 179 height 19
type input "Philadelphia Cream Cheese"
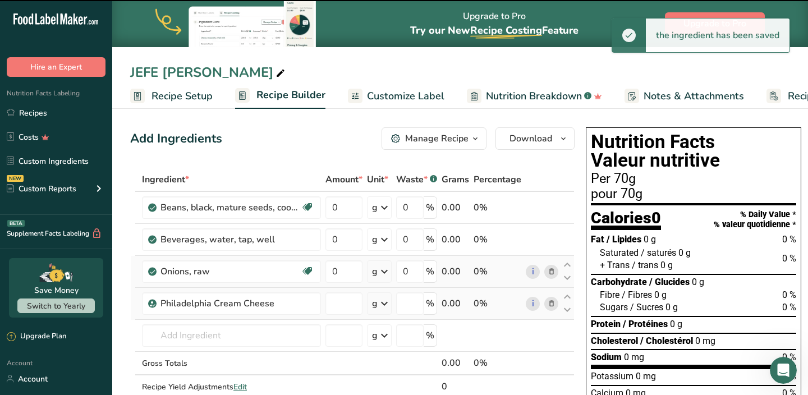
type input "0"
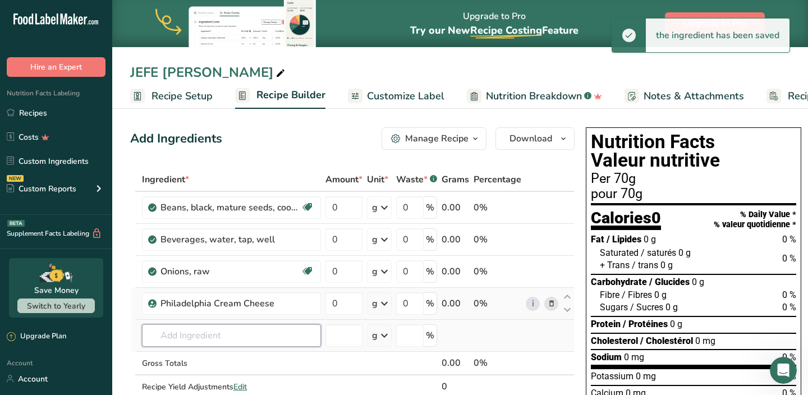
click at [224, 335] on input "text" at bounding box center [231, 335] width 179 height 22
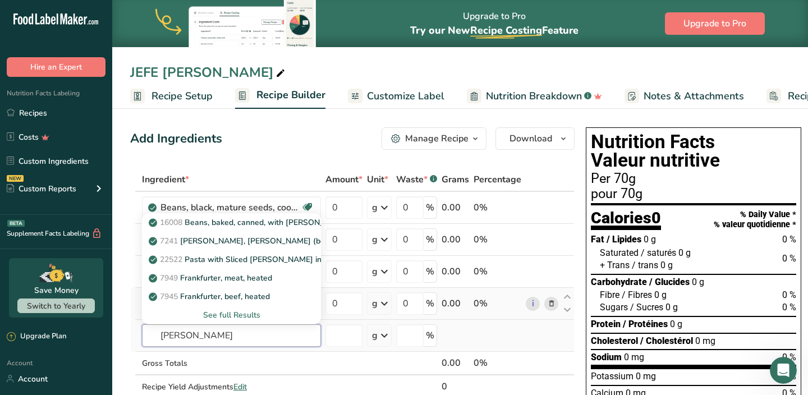
type input "FRANKS"
click at [231, 312] on div "See full Results" at bounding box center [231, 315] width 161 height 12
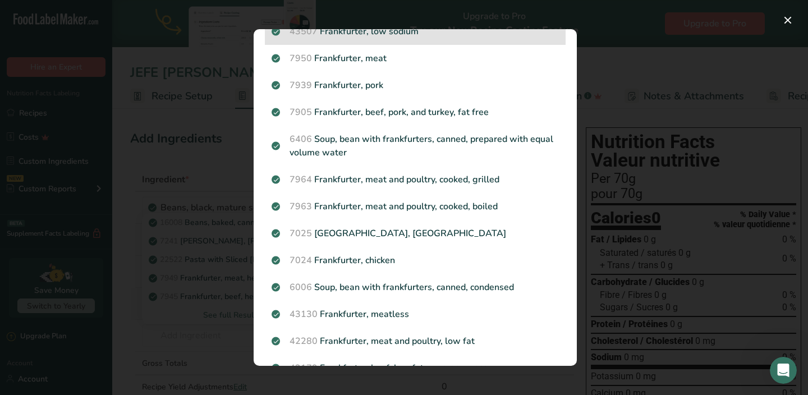
scroll to position [260, 0]
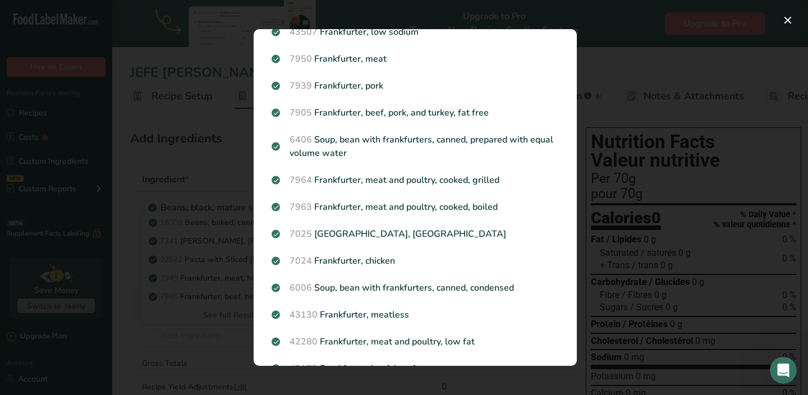
click at [208, 329] on div "Search results modal" at bounding box center [404, 197] width 808 height 395
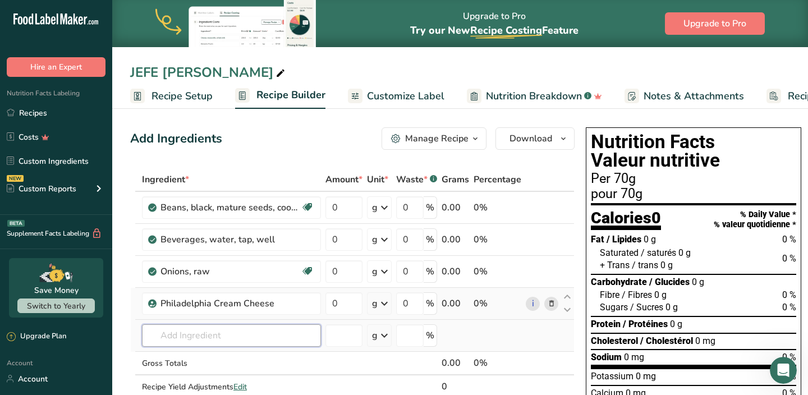
click at [212, 332] on input "text" at bounding box center [231, 335] width 179 height 22
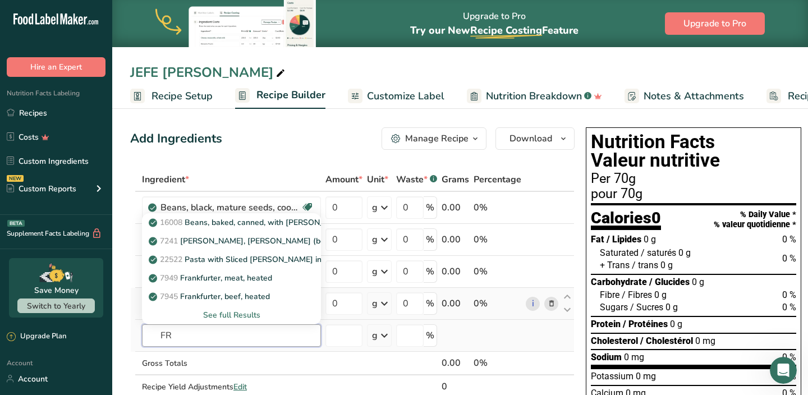
type input "F"
type input "FRANK"
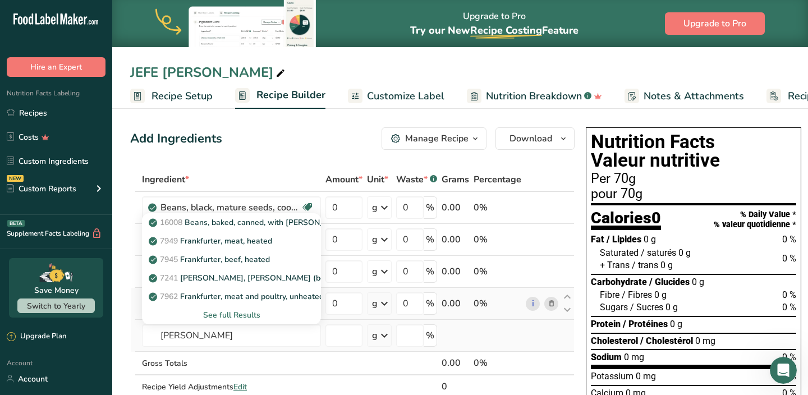
click at [237, 321] on div "See full Results" at bounding box center [231, 315] width 161 height 12
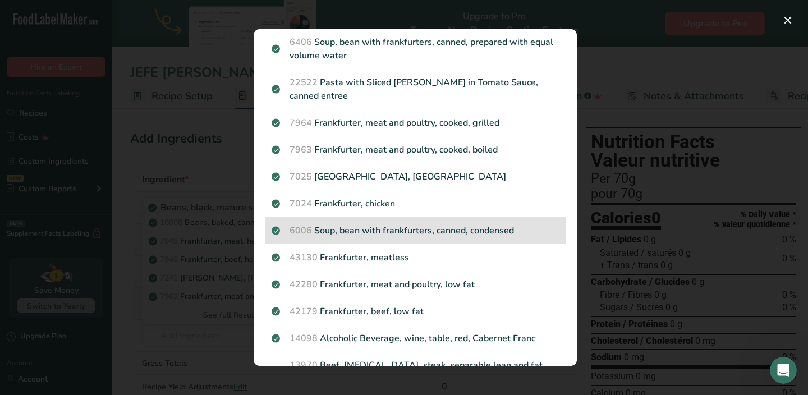
scroll to position [0, 0]
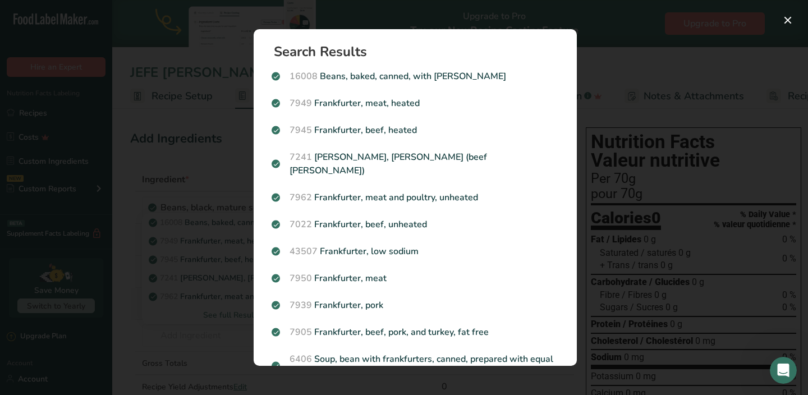
click at [223, 333] on div "Search results modal" at bounding box center [404, 197] width 808 height 395
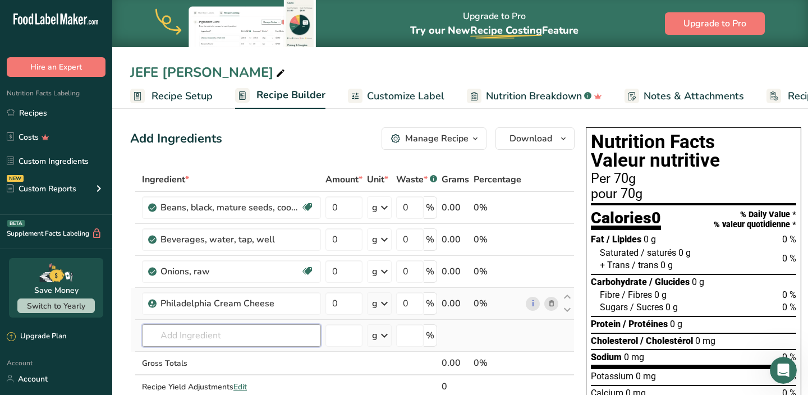
click at [207, 334] on input "text" at bounding box center [231, 335] width 179 height 22
click at [208, 335] on input "CHOLULA" at bounding box center [231, 335] width 179 height 22
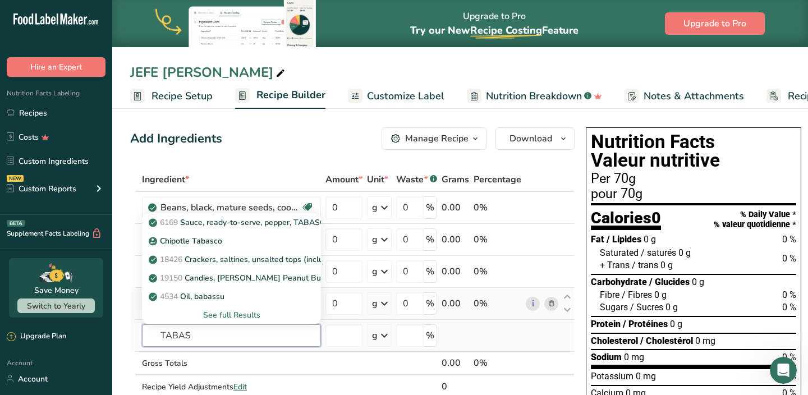
type input "TABAS"
click at [222, 315] on div "See full Results" at bounding box center [231, 315] width 161 height 12
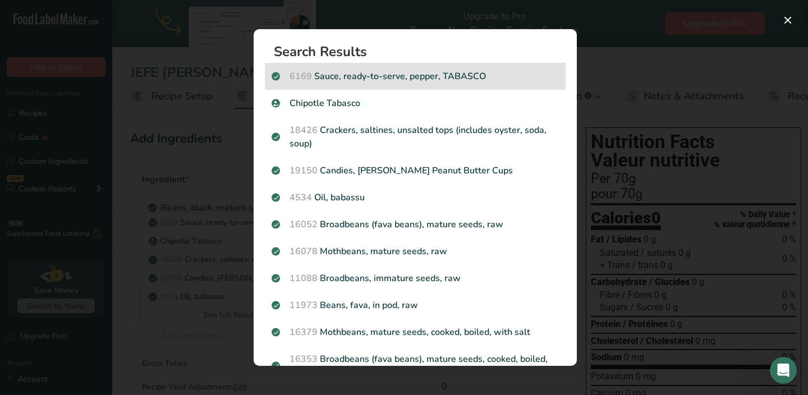
click at [428, 77] on p "6169 Sauce, ready-to-serve, pepper, TABASCO" at bounding box center [415, 76] width 287 height 13
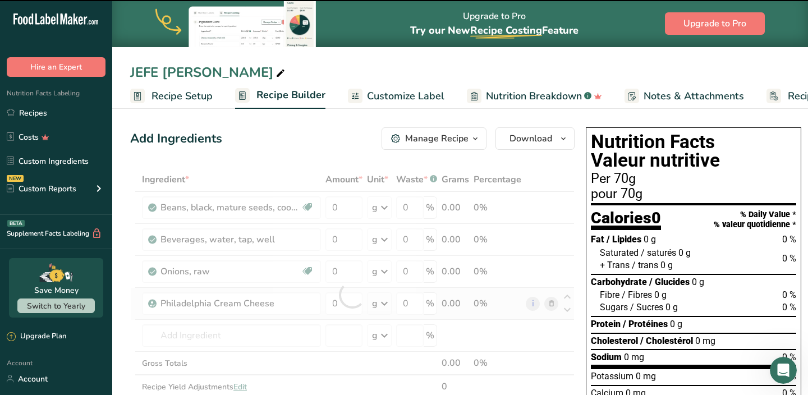
type input "0"
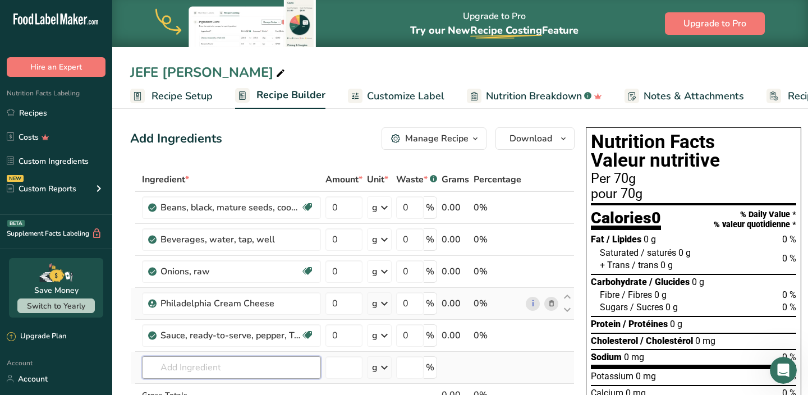
click at [220, 363] on input "text" at bounding box center [231, 367] width 179 height 22
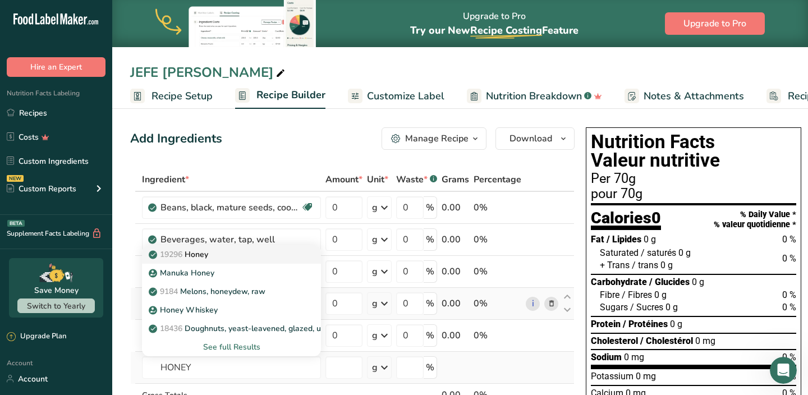
click at [228, 258] on div "19296 Honey" at bounding box center [222, 255] width 143 height 12
type input "Honey"
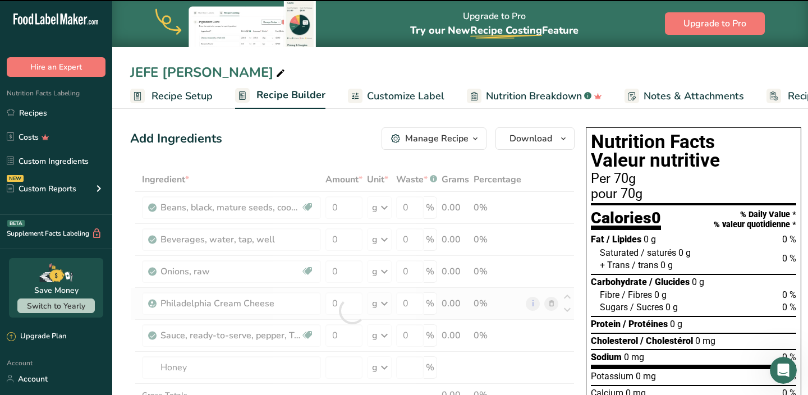
type input "0"
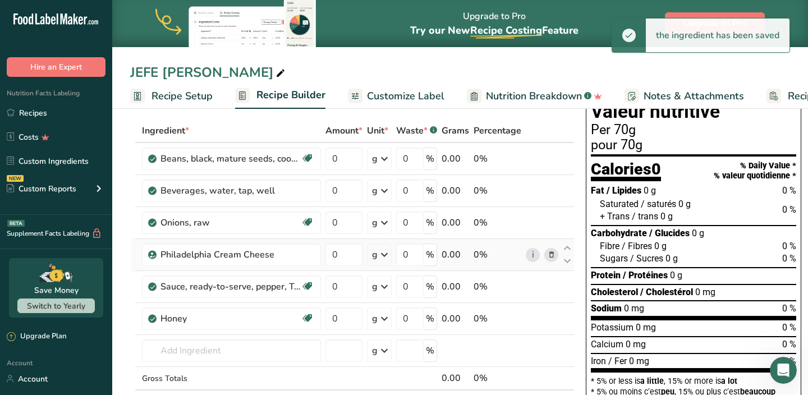
scroll to position [70, 0]
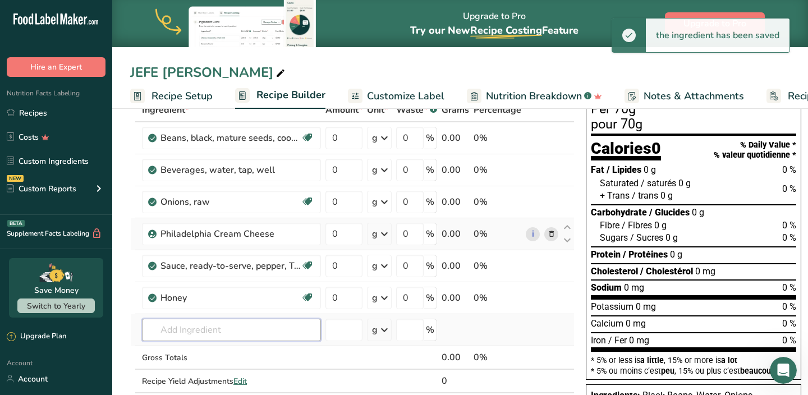
click at [203, 330] on input "text" at bounding box center [231, 330] width 179 height 22
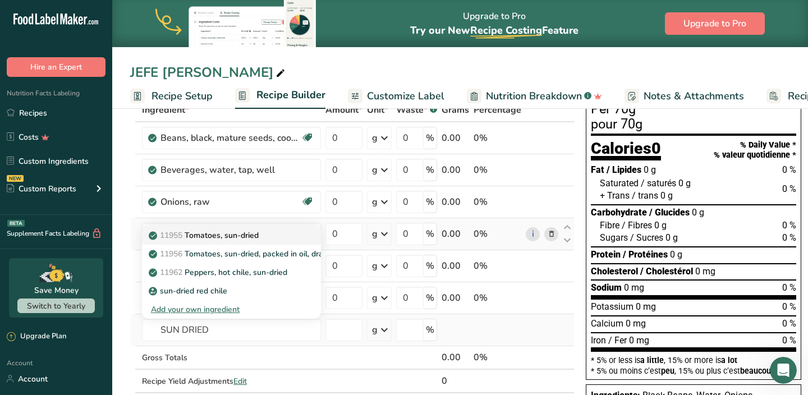
click at [222, 241] on p "11955 Tomatoes, sun-dried" at bounding box center [205, 236] width 108 height 12
type input "Tomatoes, sun-dried"
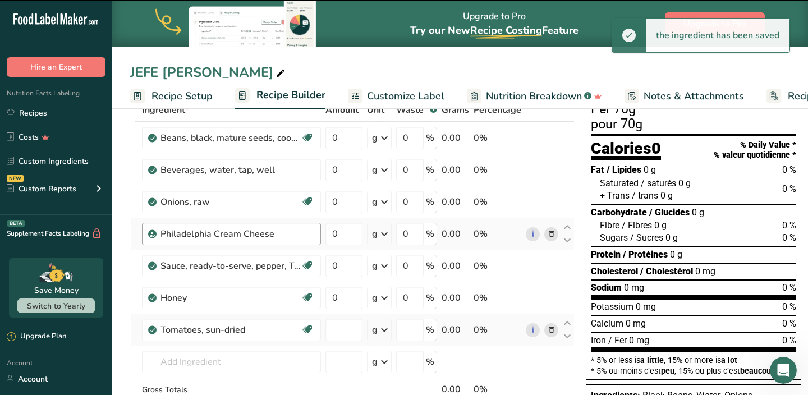
type input "0"
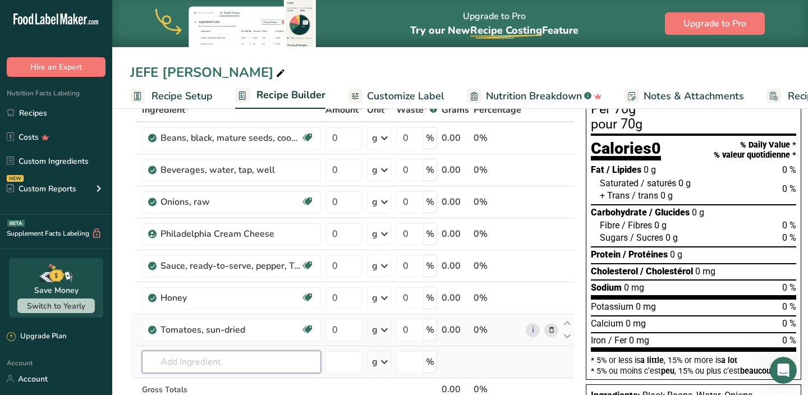
click at [197, 358] on input "text" at bounding box center [231, 362] width 179 height 22
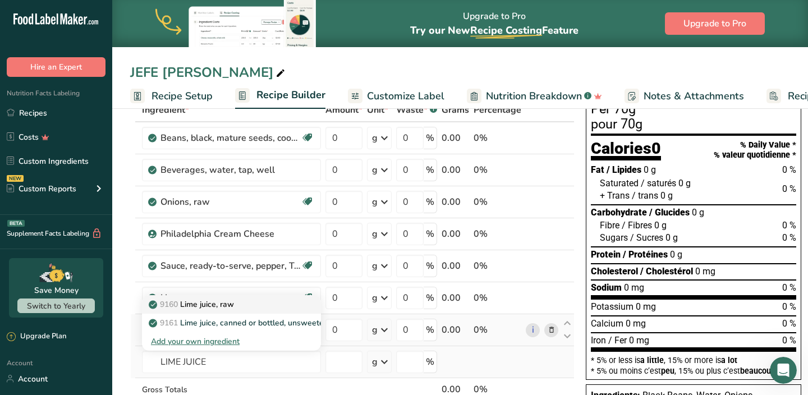
click at [212, 304] on p "9160 Lime juice, raw" at bounding box center [192, 305] width 83 height 12
type input "Lime juice, raw"
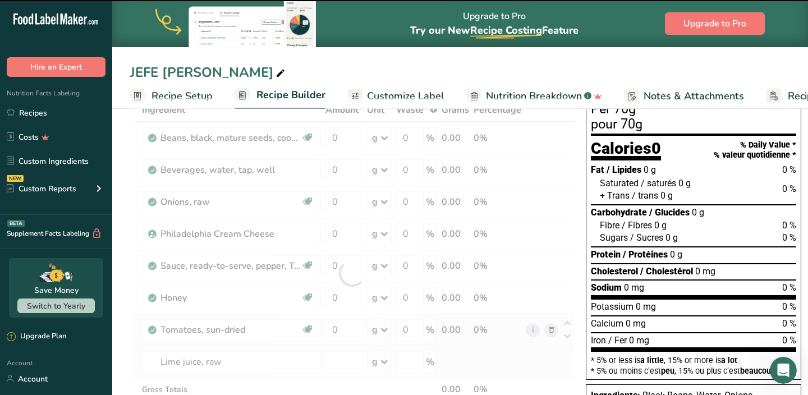
type input "0"
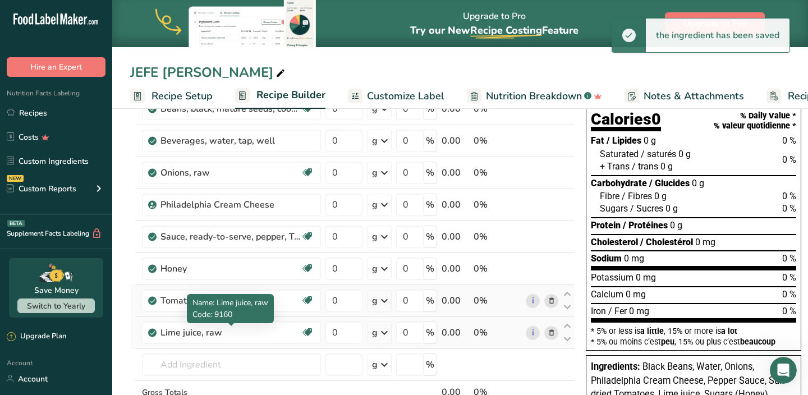
scroll to position [99, 0]
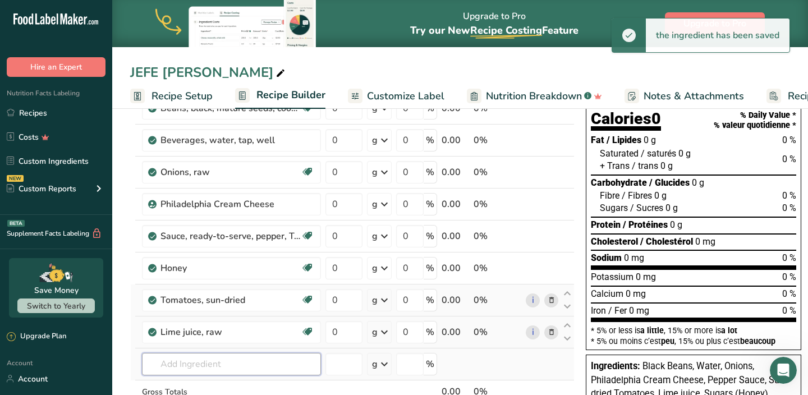
click at [202, 363] on input "text" at bounding box center [231, 364] width 179 height 22
type input "S"
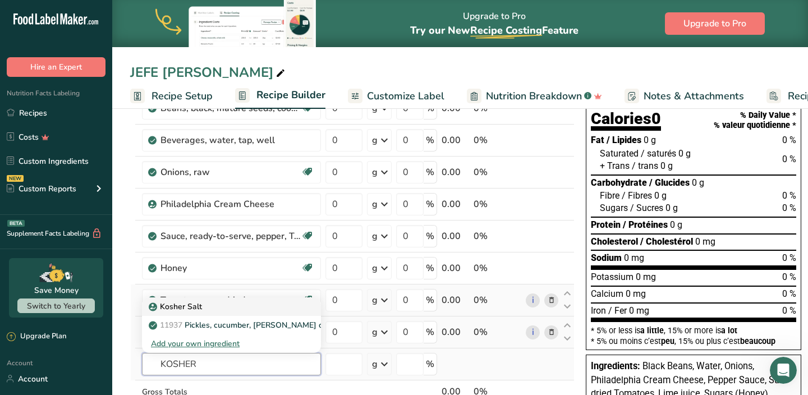
type input "KOSHER"
click at [207, 309] on div "Kosher Salt" at bounding box center [222, 307] width 143 height 12
type input "Kosher Salt"
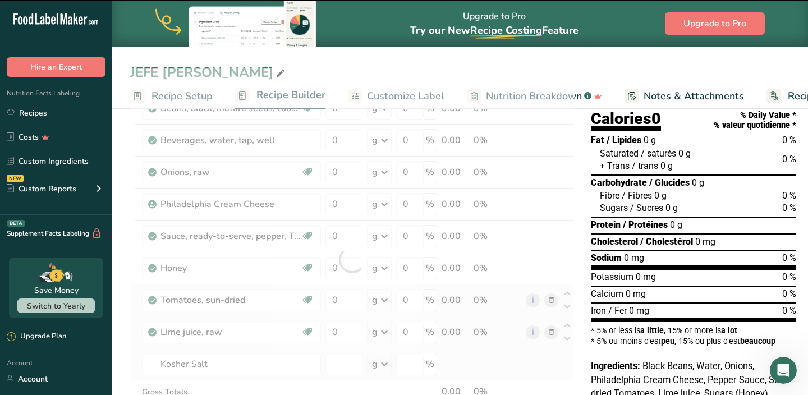
type input "0"
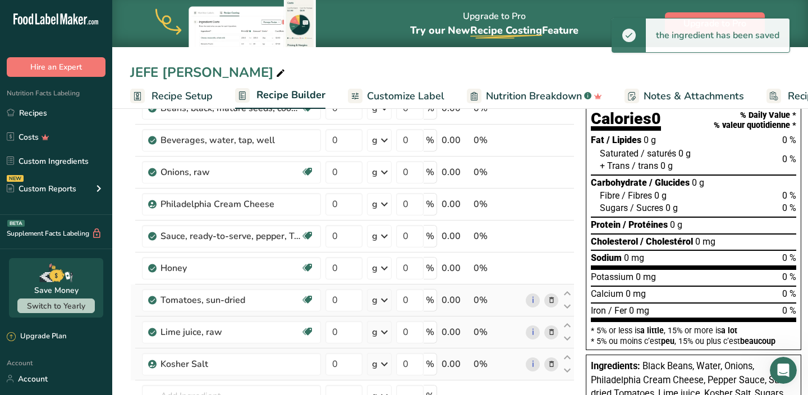
scroll to position [120, 0]
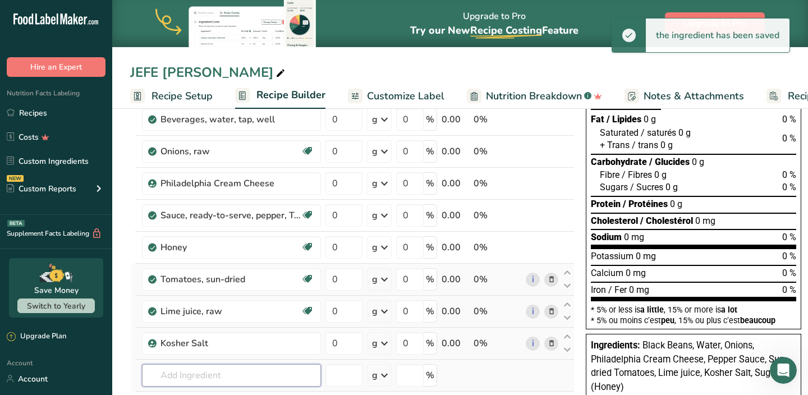
click at [200, 373] on input "text" at bounding box center [231, 375] width 179 height 22
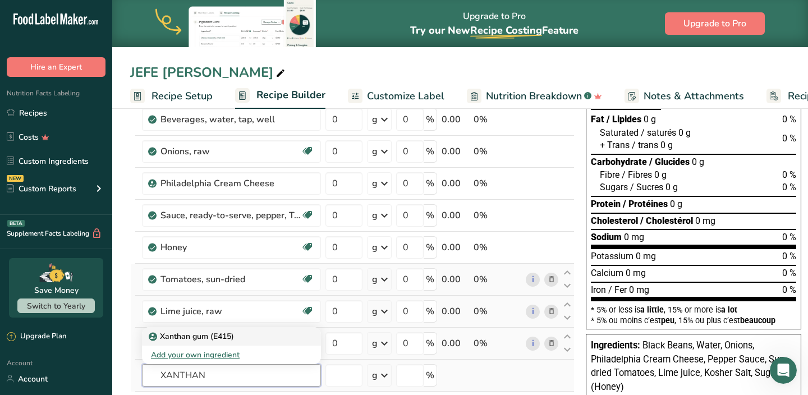
type input "XANTHAN"
click at [217, 337] on p "Xanthan gum (E415)" at bounding box center [192, 337] width 83 height 12
type input "Xanthan gum (E415)"
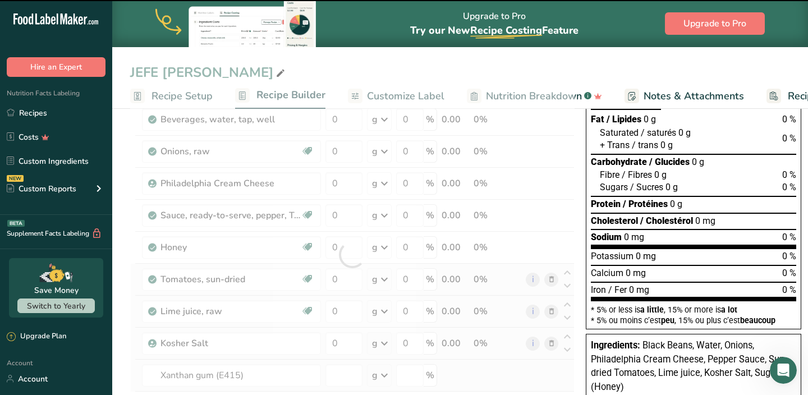
type input "0"
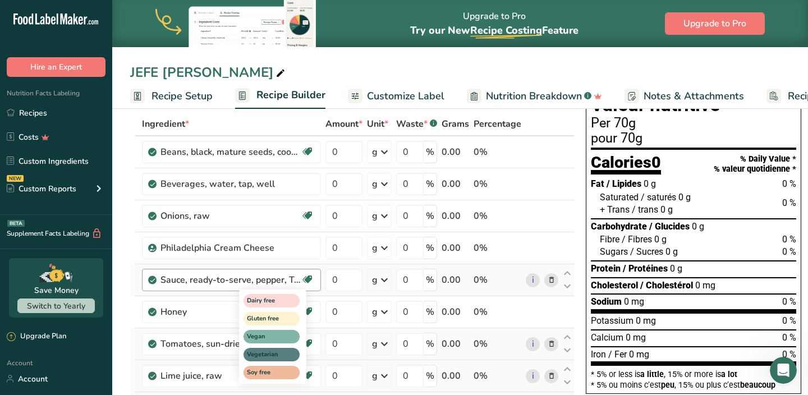
scroll to position [0, 0]
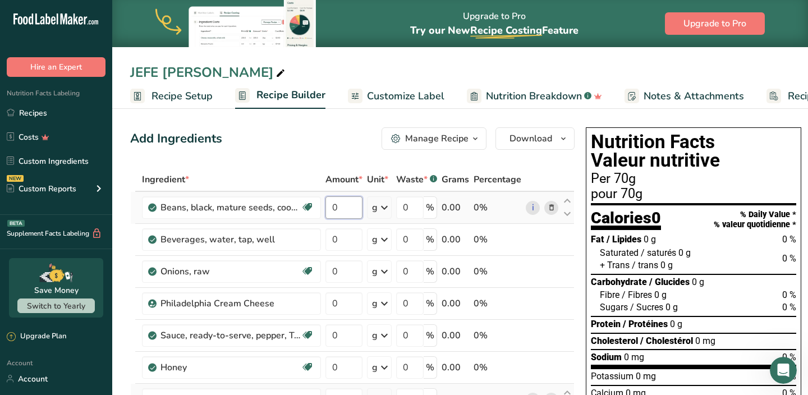
drag, startPoint x: 347, startPoint y: 210, endPoint x: 326, endPoint y: 209, distance: 21.4
click at [331, 209] on input "0" at bounding box center [344, 207] width 37 height 22
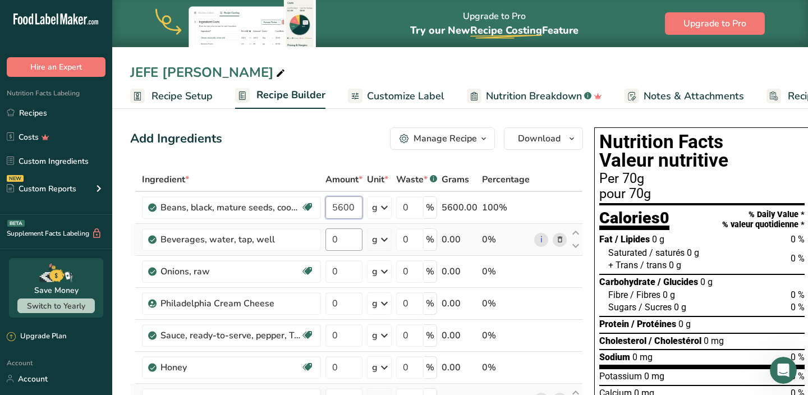
type input "5600"
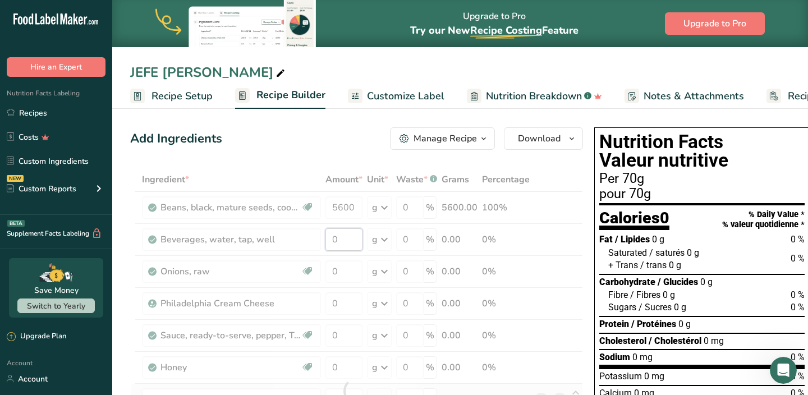
drag, startPoint x: 341, startPoint y: 236, endPoint x: 321, endPoint y: 236, distance: 20.2
click at [328, 236] on div "Ingredient * Amount * Unit * Waste * .a-a{fill:#347362;}.b-a{fill:#fff;} Grams …" at bounding box center [356, 391] width 453 height 446
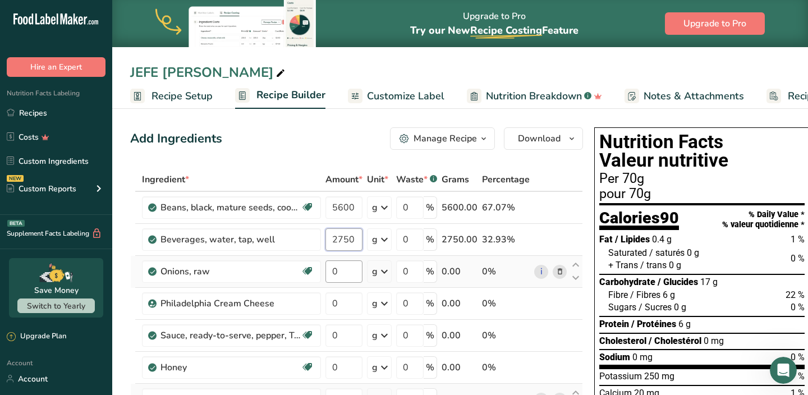
type input "2750"
click at [339, 273] on div "Ingredient * Amount * Unit * Waste * .a-a{fill:#347362;}.b-a{fill:#fff;} Grams …" at bounding box center [356, 391] width 453 height 446
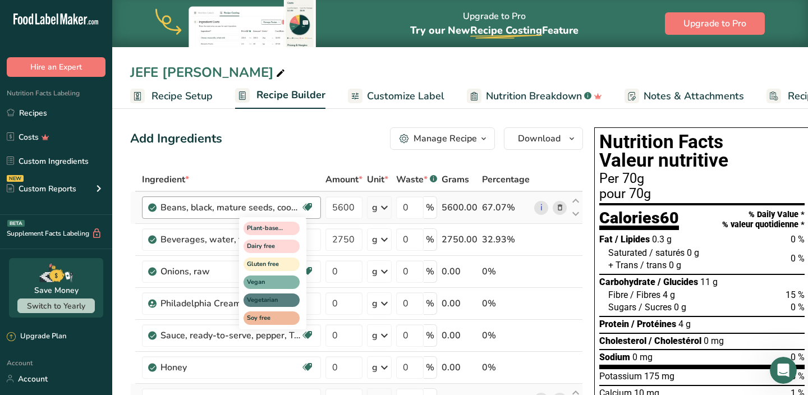
click at [341, 267] on div "Ingredient * Amount * Unit * Waste * .a-a{fill:#347362;}.b-a{fill:#fff;} Grams …" at bounding box center [356, 391] width 453 height 446
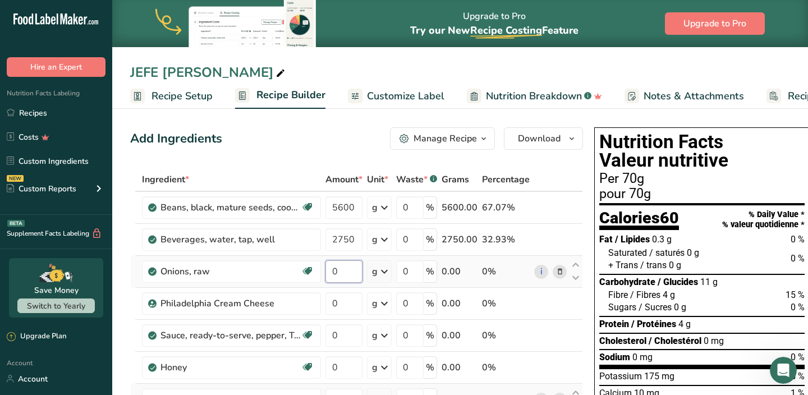
drag, startPoint x: 345, startPoint y: 272, endPoint x: 321, endPoint y: 272, distance: 24.1
click at [322, 272] on tr "Onions, raw Source of Antioxidants Prebiotic Effect Dairy free Gluten free Vega…" at bounding box center [357, 272] width 452 height 32
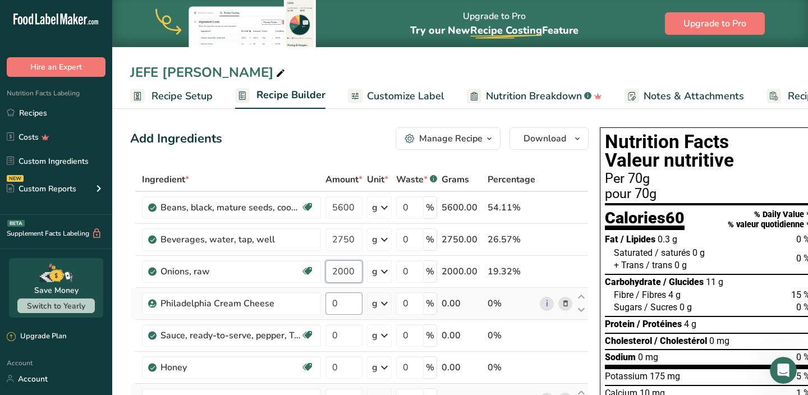
type input "2000"
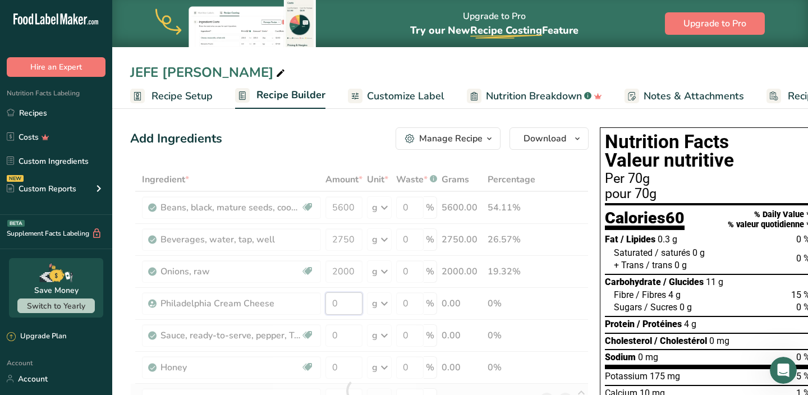
drag, startPoint x: 339, startPoint y: 303, endPoint x: 320, endPoint y: 303, distance: 19.1
click at [327, 303] on div "Ingredient * Amount * Unit * Waste * .a-a{fill:#347362;}.b-a{fill:#fff;} Grams …" at bounding box center [359, 391] width 459 height 446
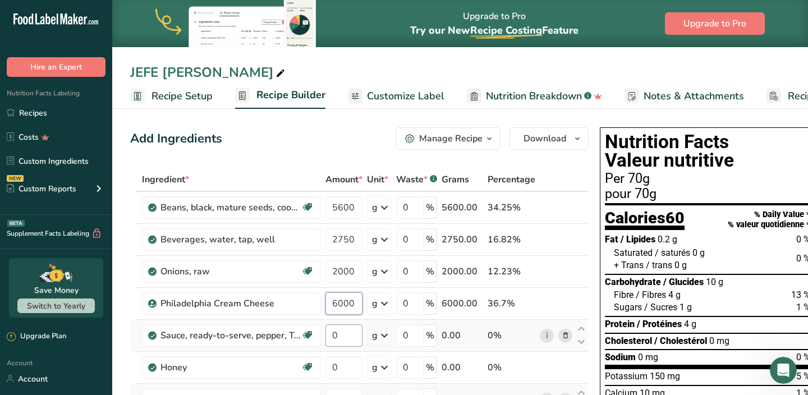
type input "6000"
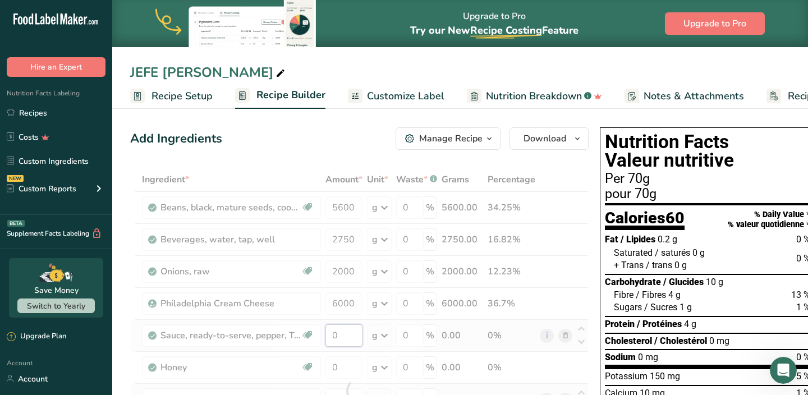
click at [336, 332] on div "Ingredient * Amount * Unit * Waste * .a-a{fill:#347362;}.b-a{fill:#fff;} Grams …" at bounding box center [359, 391] width 459 height 446
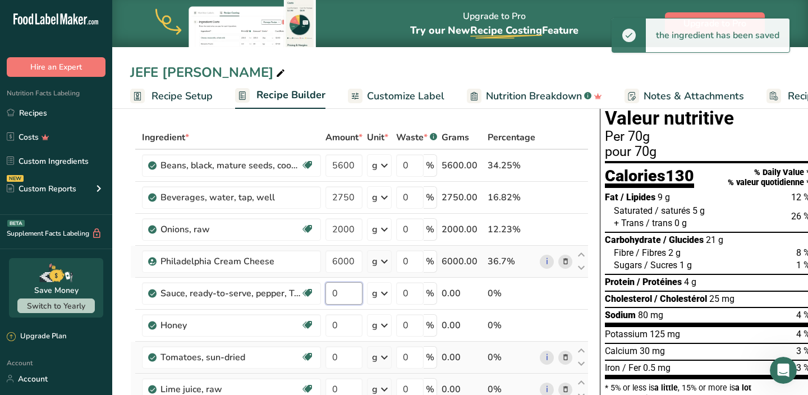
scroll to position [45, 0]
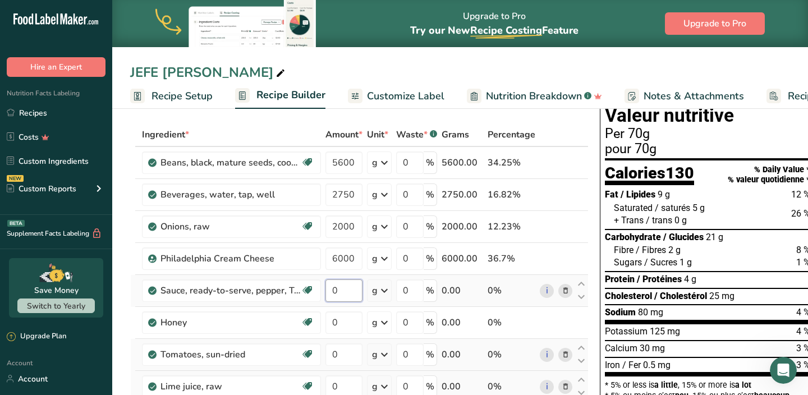
drag, startPoint x: 344, startPoint y: 289, endPoint x: 326, endPoint y: 291, distance: 18.0
click at [326, 291] on input "0" at bounding box center [344, 291] width 37 height 22
type input "156"
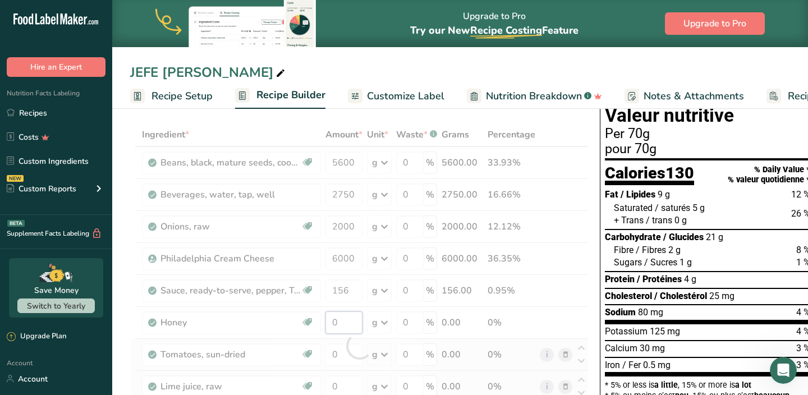
drag, startPoint x: 341, startPoint y: 326, endPoint x: 328, endPoint y: 325, distance: 12.9
click at [328, 325] on div "Ingredient * Amount * Unit * Waste * .a-a{fill:#347362;}.b-a{fill:#fff;} Grams …" at bounding box center [359, 346] width 459 height 446
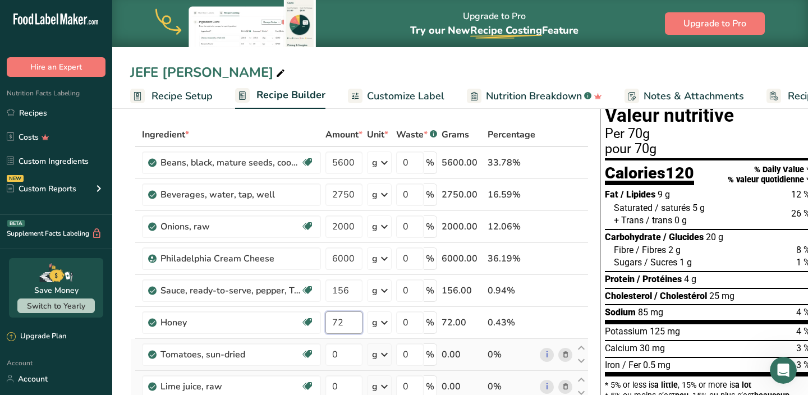
type input "72"
click at [343, 353] on div "Ingredient * Amount * Unit * Waste * .a-a{fill:#347362;}.b-a{fill:#fff;} Grams …" at bounding box center [359, 346] width 459 height 446
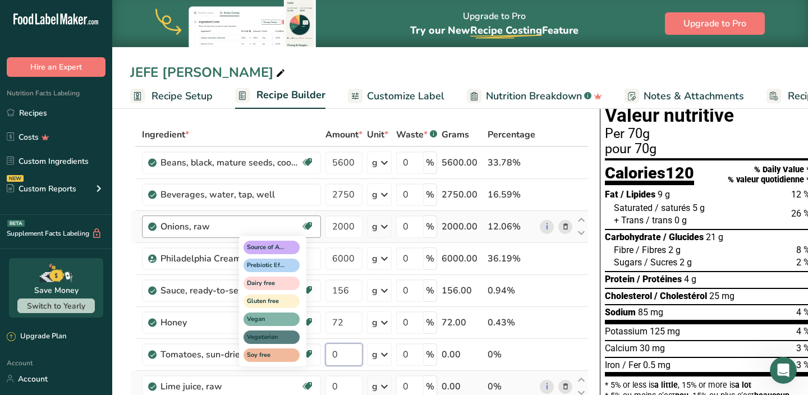
scroll to position [47, 0]
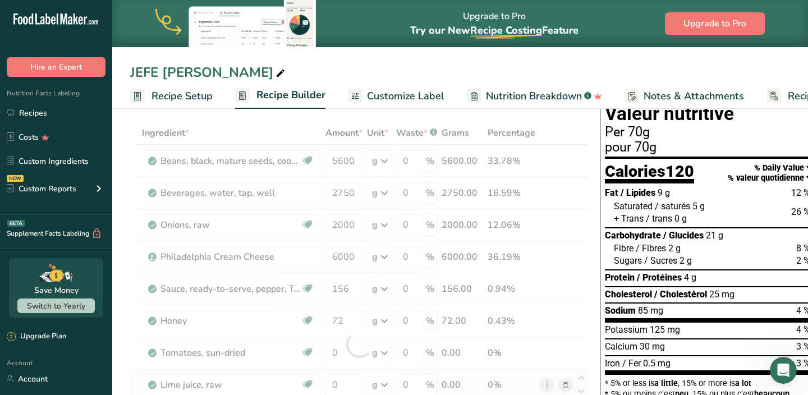
drag, startPoint x: 339, startPoint y: 351, endPoint x: 328, endPoint y: 351, distance: 10.7
click at [328, 351] on div "Ingredient * Amount * Unit * Waste * .a-a{fill:#347362;}.b-a{fill:#fff;} Grams …" at bounding box center [359, 344] width 459 height 446
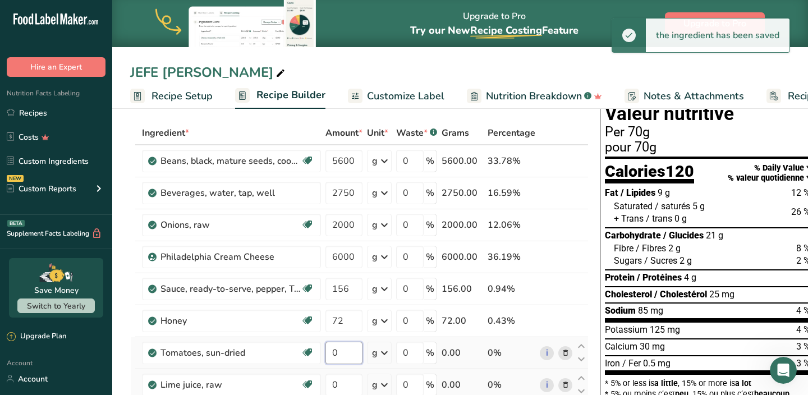
drag, startPoint x: 341, startPoint y: 355, endPoint x: 327, endPoint y: 354, distance: 14.1
click at [330, 355] on input "0" at bounding box center [344, 353] width 37 height 22
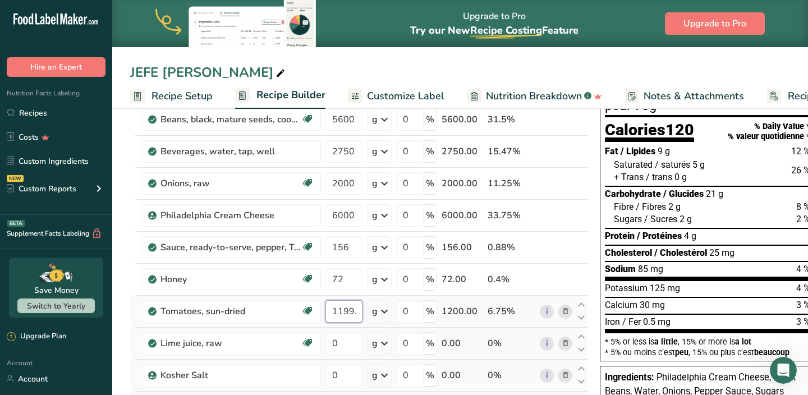
scroll to position [93, 0]
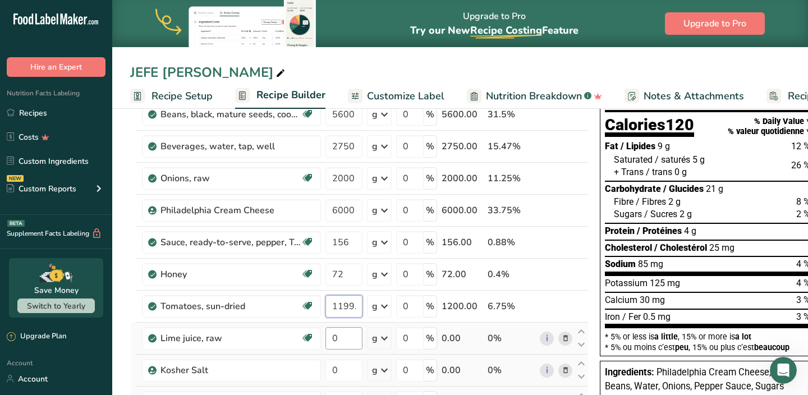
type input "1199.999998"
click at [340, 340] on div "Ingredient * Amount * Unit * Waste * .a-a{fill:#347362;}.b-a{fill:#fff;} Grams …" at bounding box center [359, 298] width 459 height 446
type input "360"
click at [342, 371] on div "Ingredient * Amount * Unit * Waste * .a-a{fill:#347362;}.b-a{fill:#fff;} Grams …" at bounding box center [359, 298] width 459 height 446
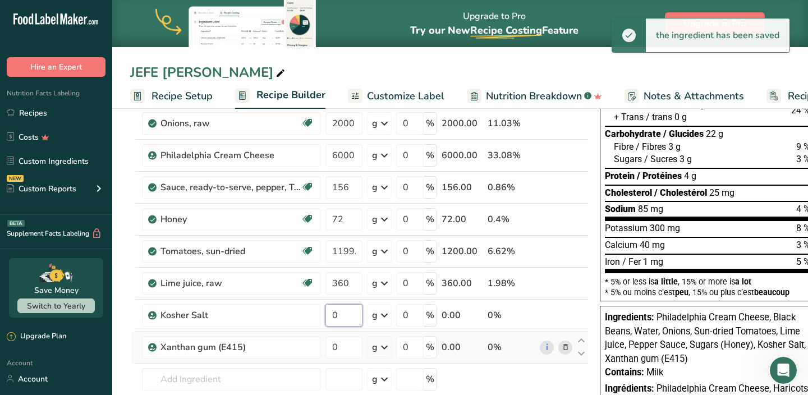
scroll to position [153, 0]
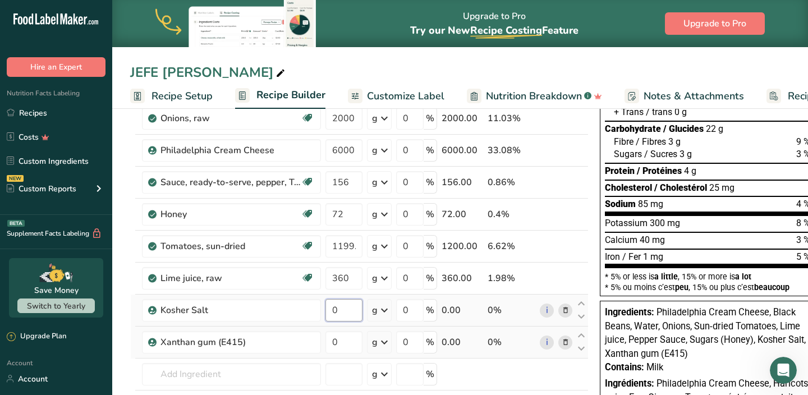
drag, startPoint x: 342, startPoint y: 313, endPoint x: 324, endPoint y: 309, distance: 17.8
click at [326, 309] on input "0" at bounding box center [344, 310] width 37 height 22
type input "420"
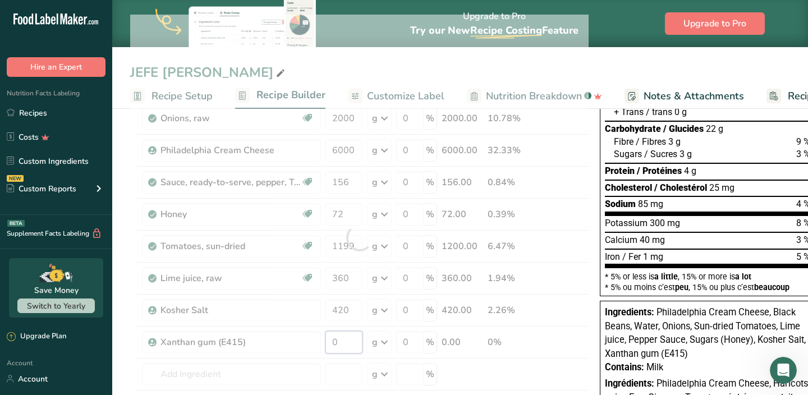
drag, startPoint x: 341, startPoint y: 343, endPoint x: 325, endPoint y: 342, distance: 16.3
click at [328, 343] on div "Ingredient * Amount * Unit * Waste * .a-a{fill:#347362;}.b-a{fill:#fff;} Grams …" at bounding box center [359, 238] width 459 height 446
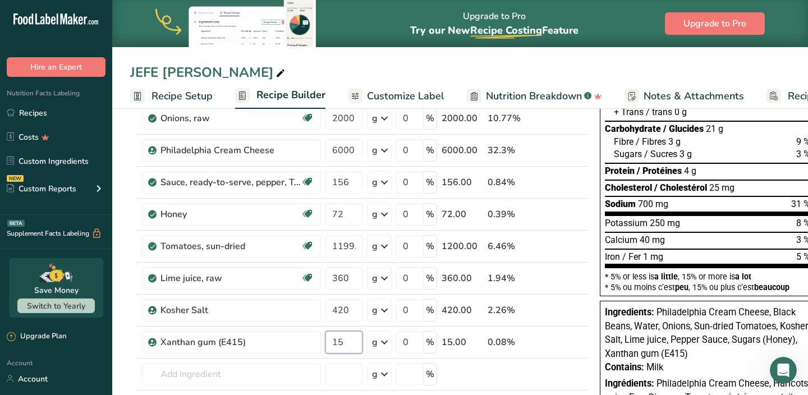
scroll to position [171, 0]
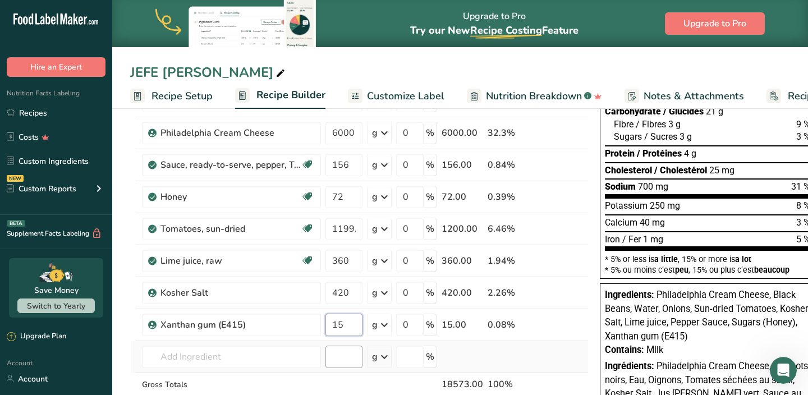
type input "15"
click at [339, 365] on div "Ingredient * Amount * Unit * Waste * .a-a{fill:#347362;}.b-a{fill:#fff;} Grams …" at bounding box center [359, 220] width 459 height 446
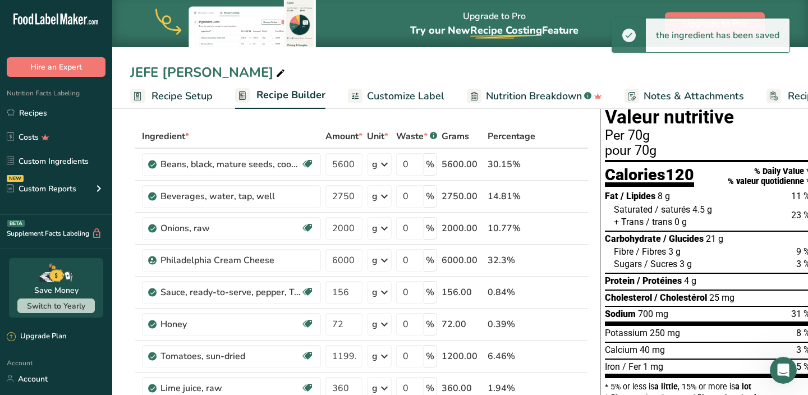
scroll to position [0, 0]
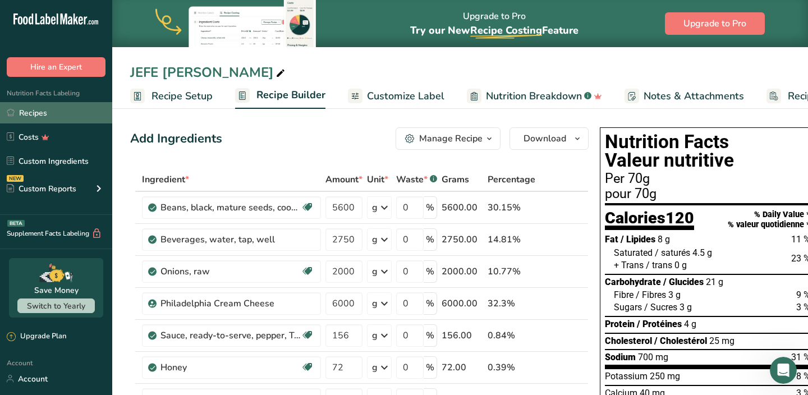
click at [61, 117] on link "Recipes" at bounding box center [56, 112] width 112 height 21
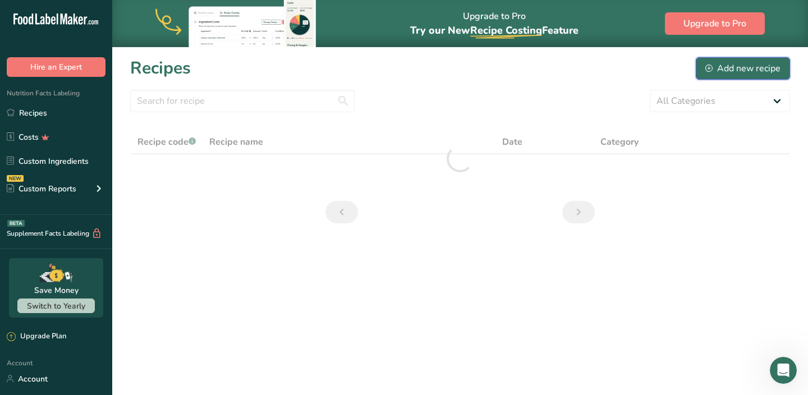
click at [753, 71] on div "Add new recipe" at bounding box center [743, 68] width 75 height 13
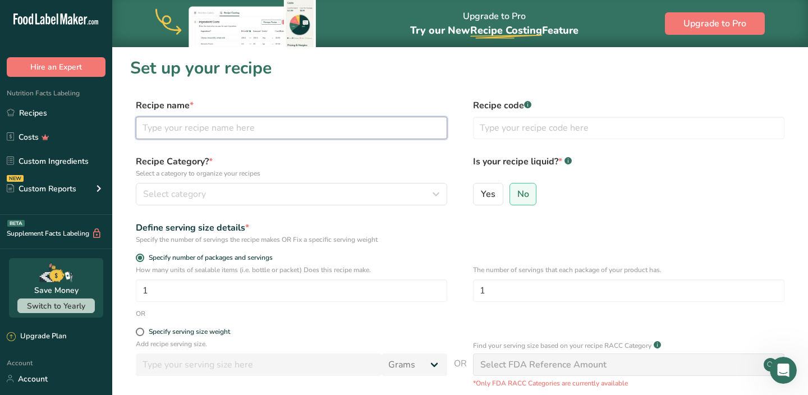
click at [377, 125] on input "text" at bounding box center [292, 128] width 312 height 22
type input "COBB DRIZZLE"
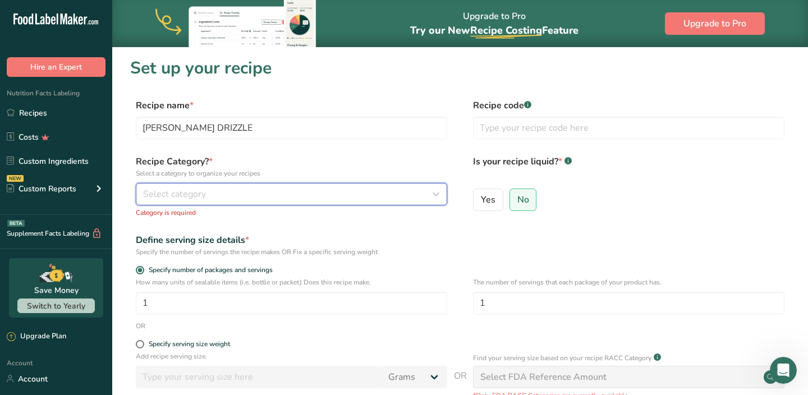
click at [340, 187] on div "Select category" at bounding box center [288, 193] width 290 height 13
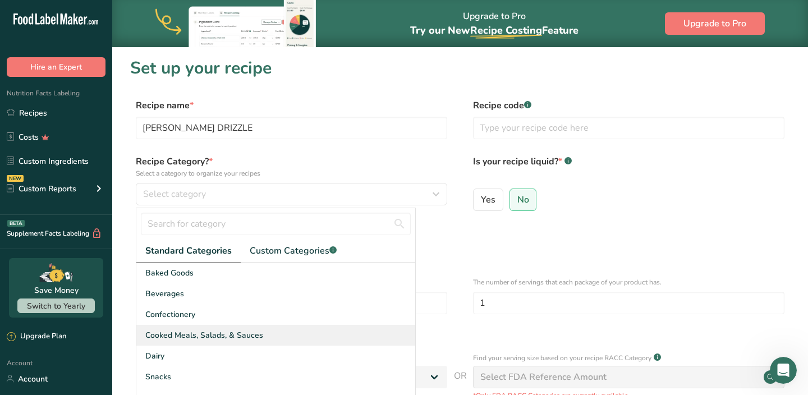
click at [261, 327] on div "Cooked Meals, Salads, & Sauces" at bounding box center [275, 335] width 279 height 21
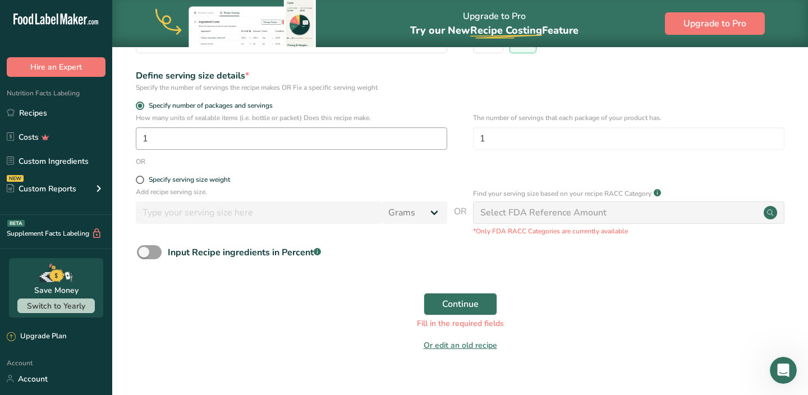
scroll to position [153, 0]
click at [465, 303] on span "Continue" at bounding box center [460, 302] width 36 height 13
